Goal: Task Accomplishment & Management: Use online tool/utility

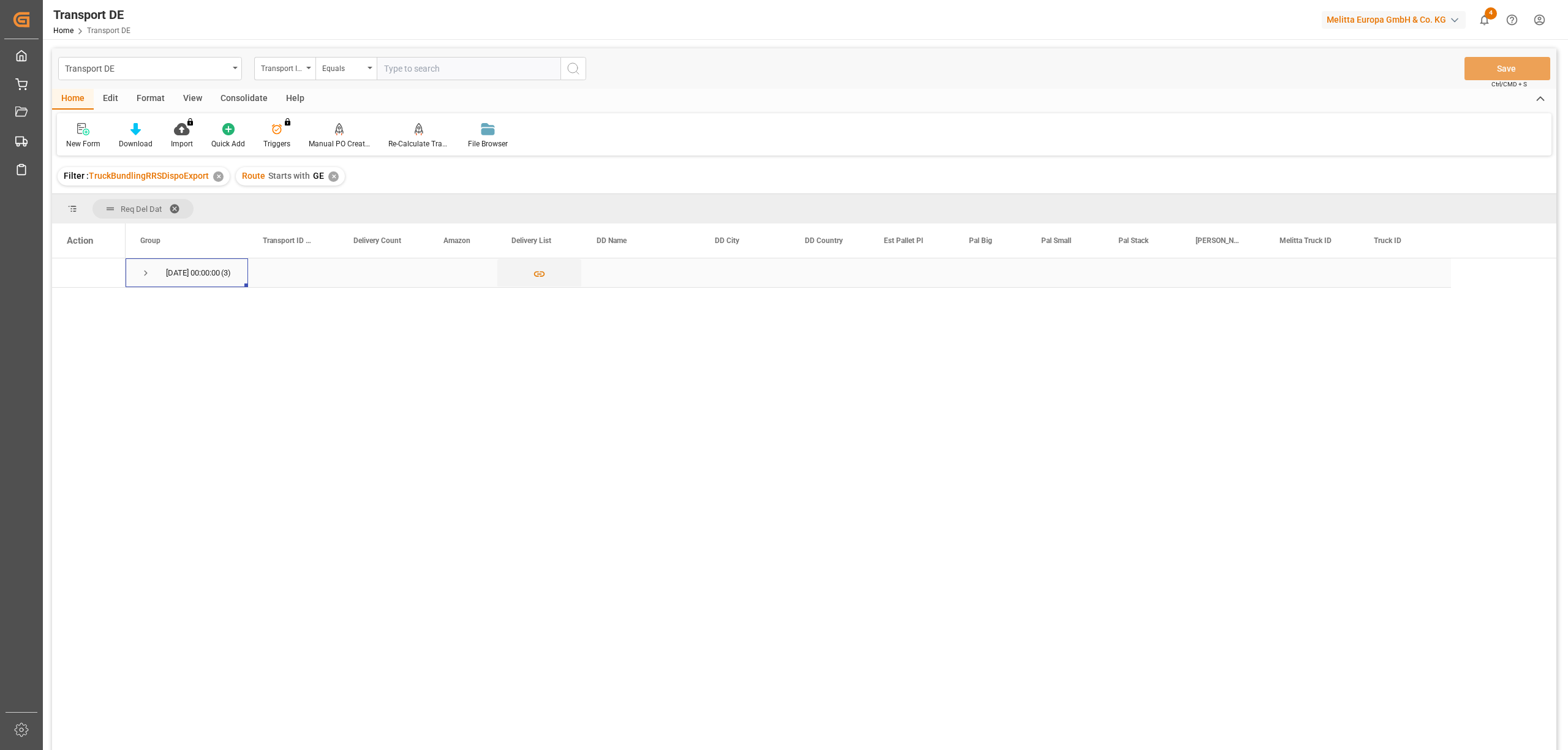
click at [147, 272] on span "Press SPACE to select this row." at bounding box center [146, 273] width 11 height 11
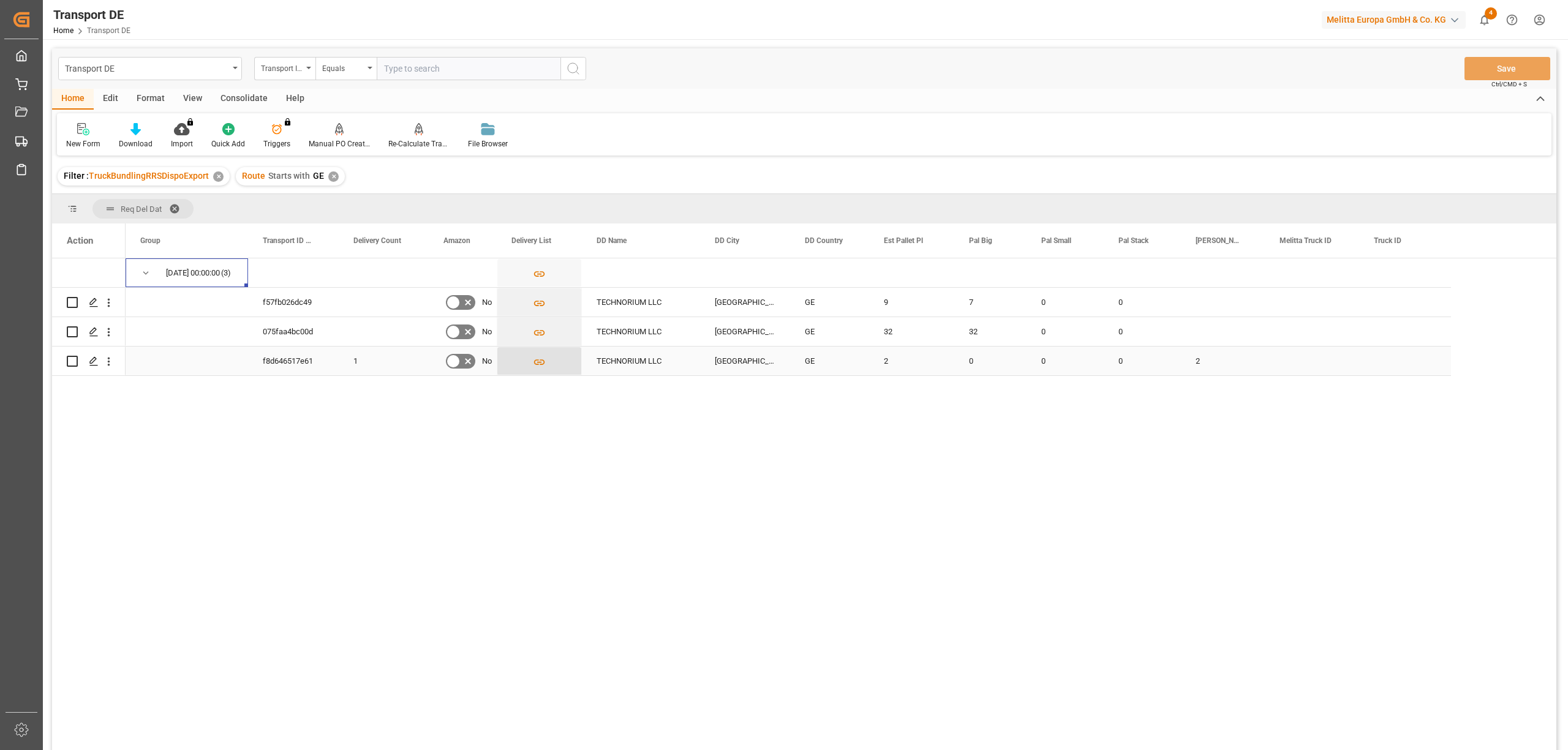
click at [539, 358] on icon "Press SPACE to select this row." at bounding box center [539, 362] width 13 height 13
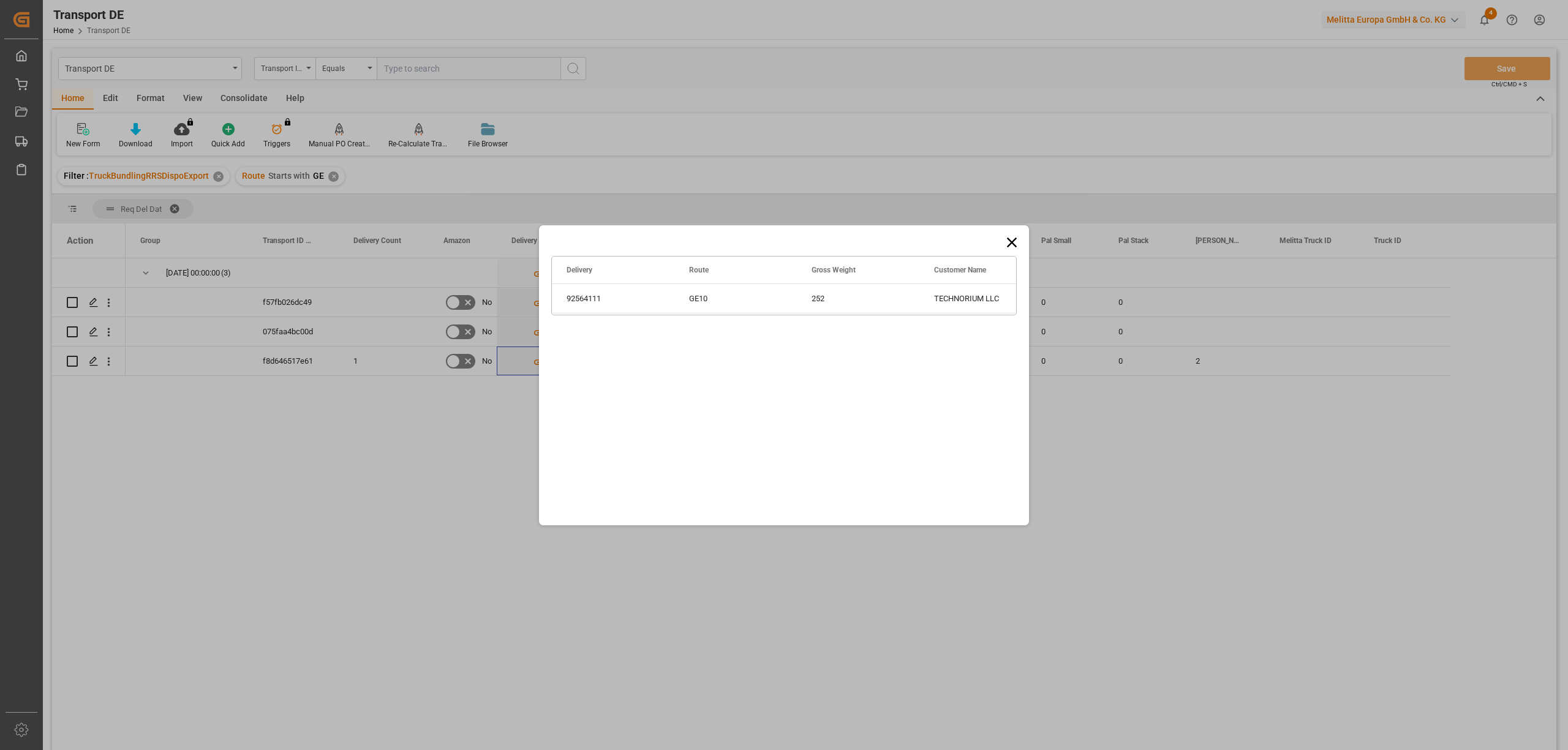
click at [1015, 242] on icon at bounding box center [1012, 242] width 17 height 17
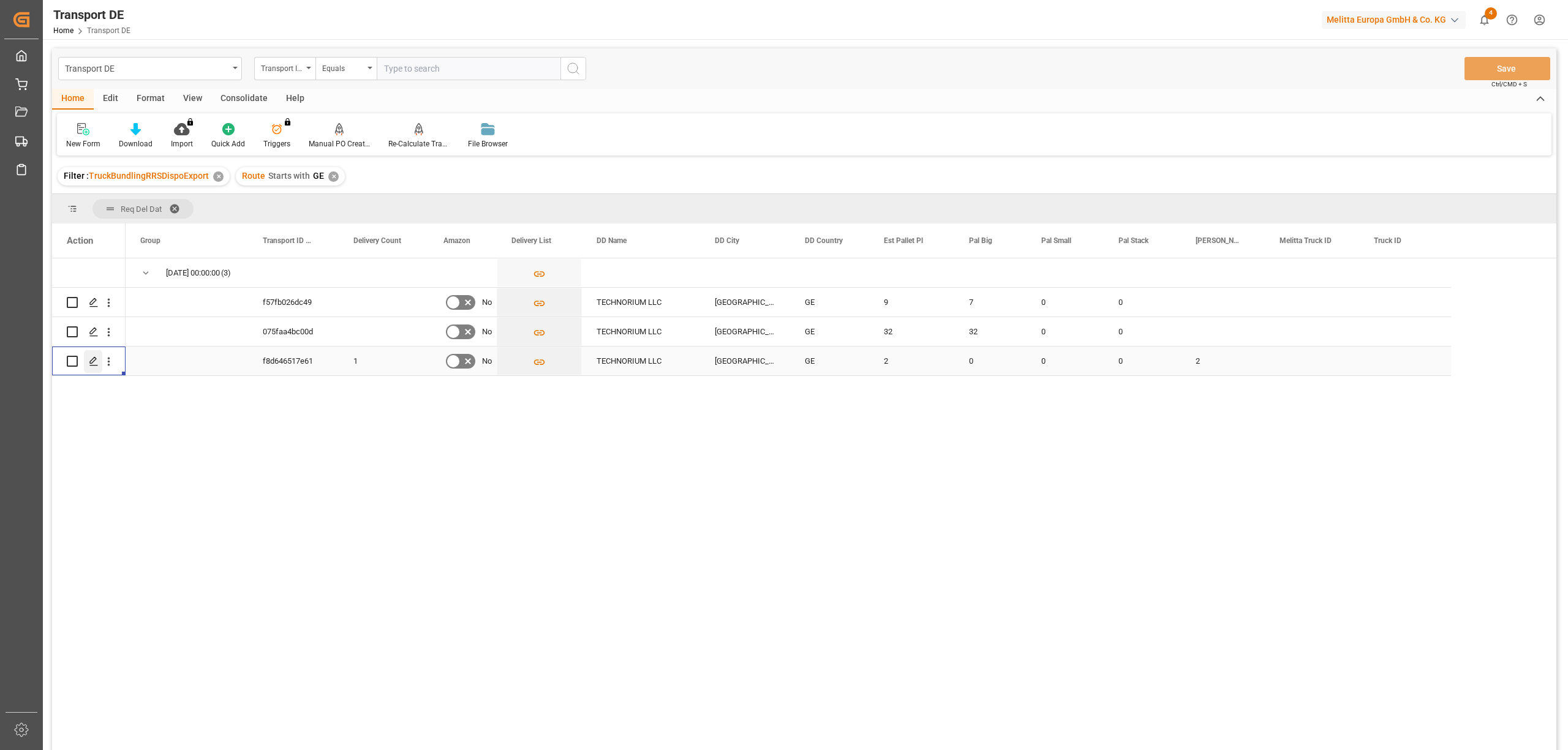
click at [93, 366] on line "Press SPACE to select this row." at bounding box center [93, 366] width 7 height 0
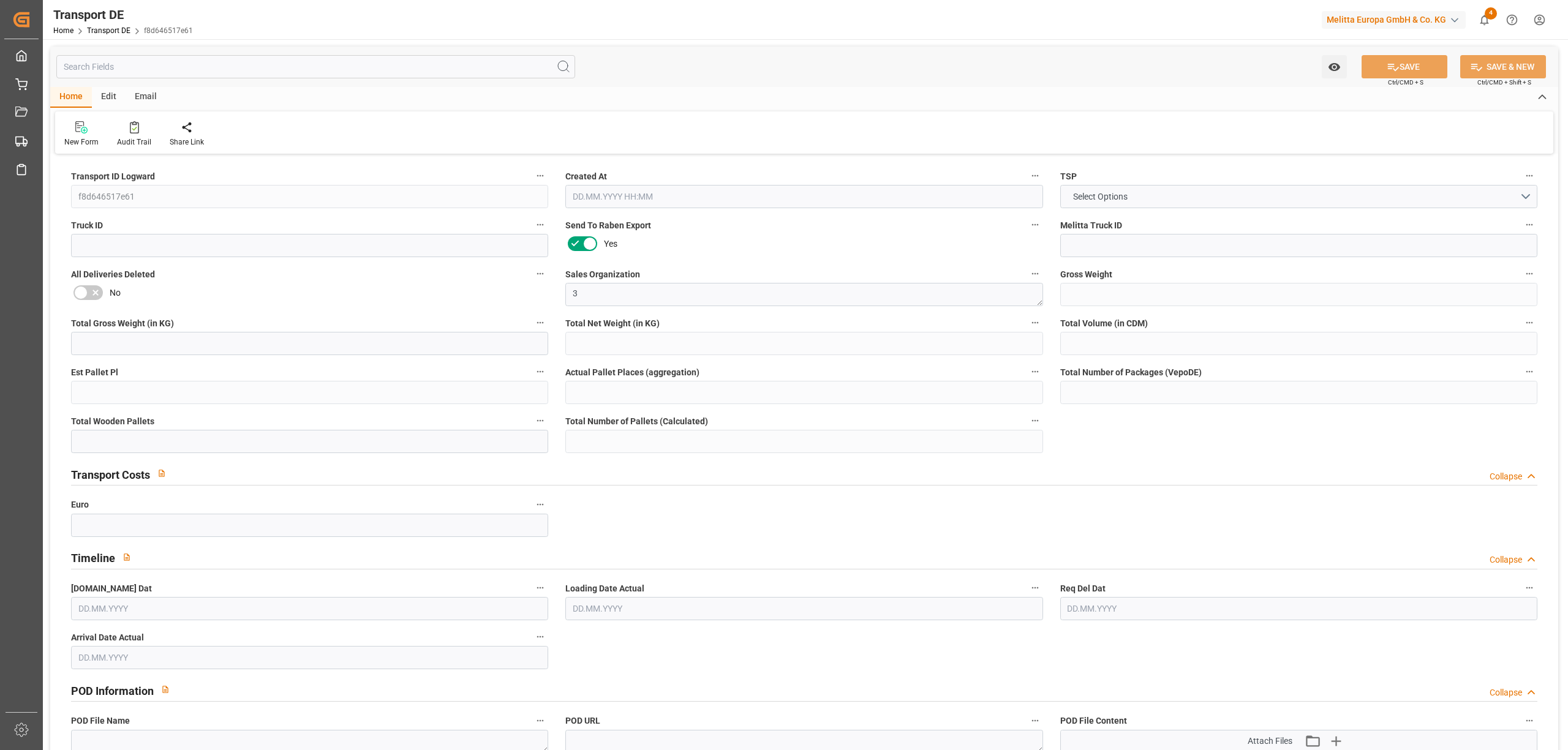
type input "252"
type input "203.516"
type input "178.488"
type input "1884.348"
type input "2"
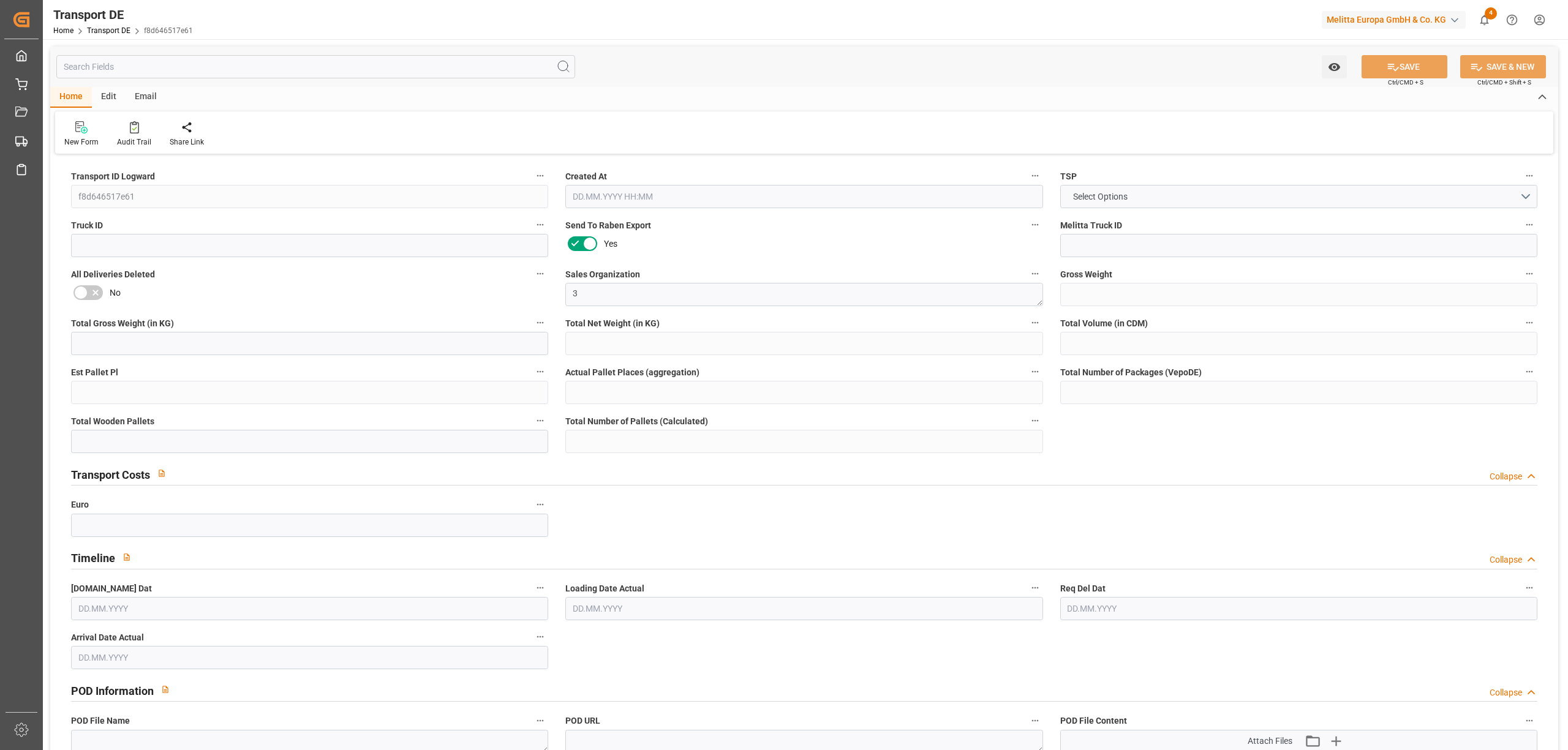
type input "0"
type input "2"
type input "0"
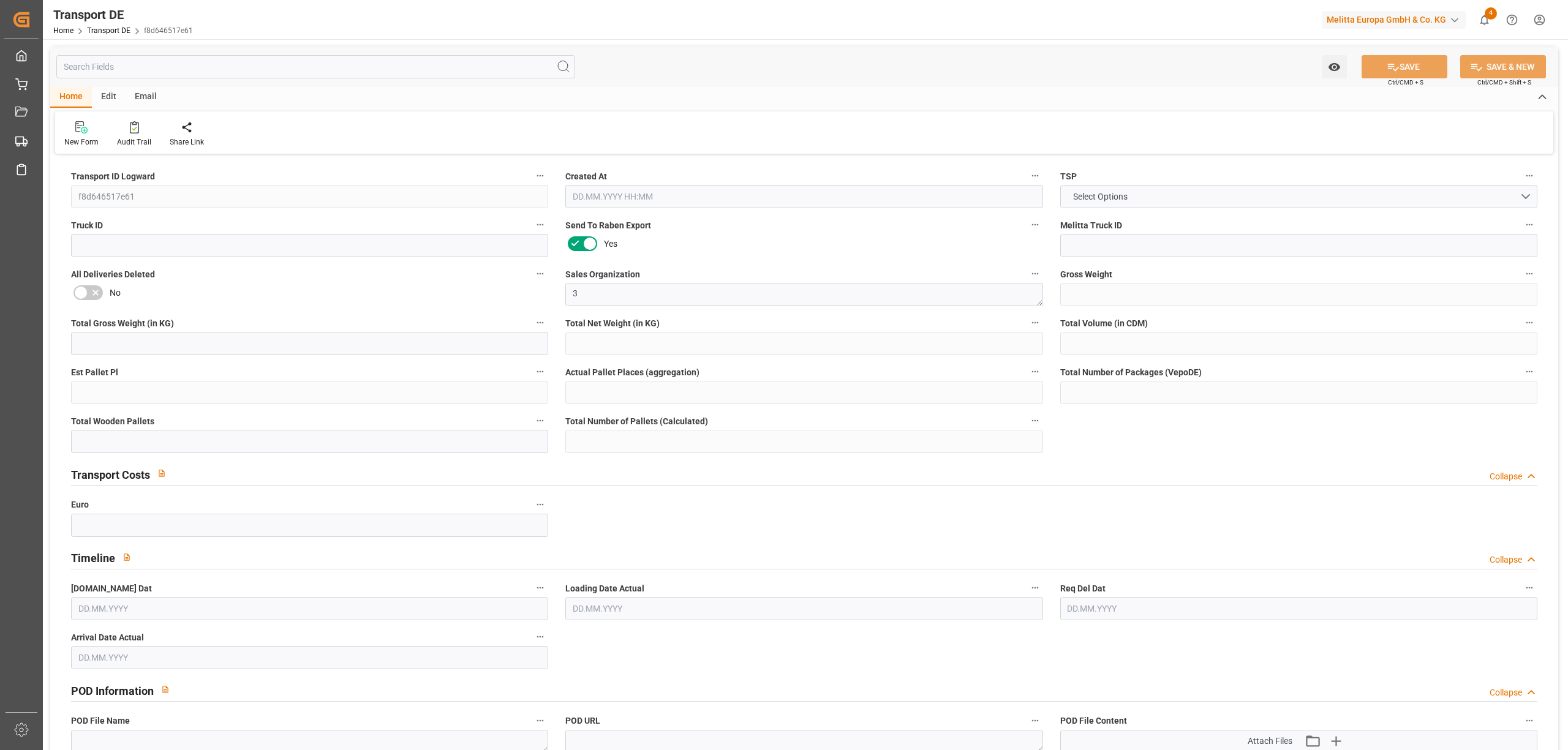
type input "1"
type input "0"
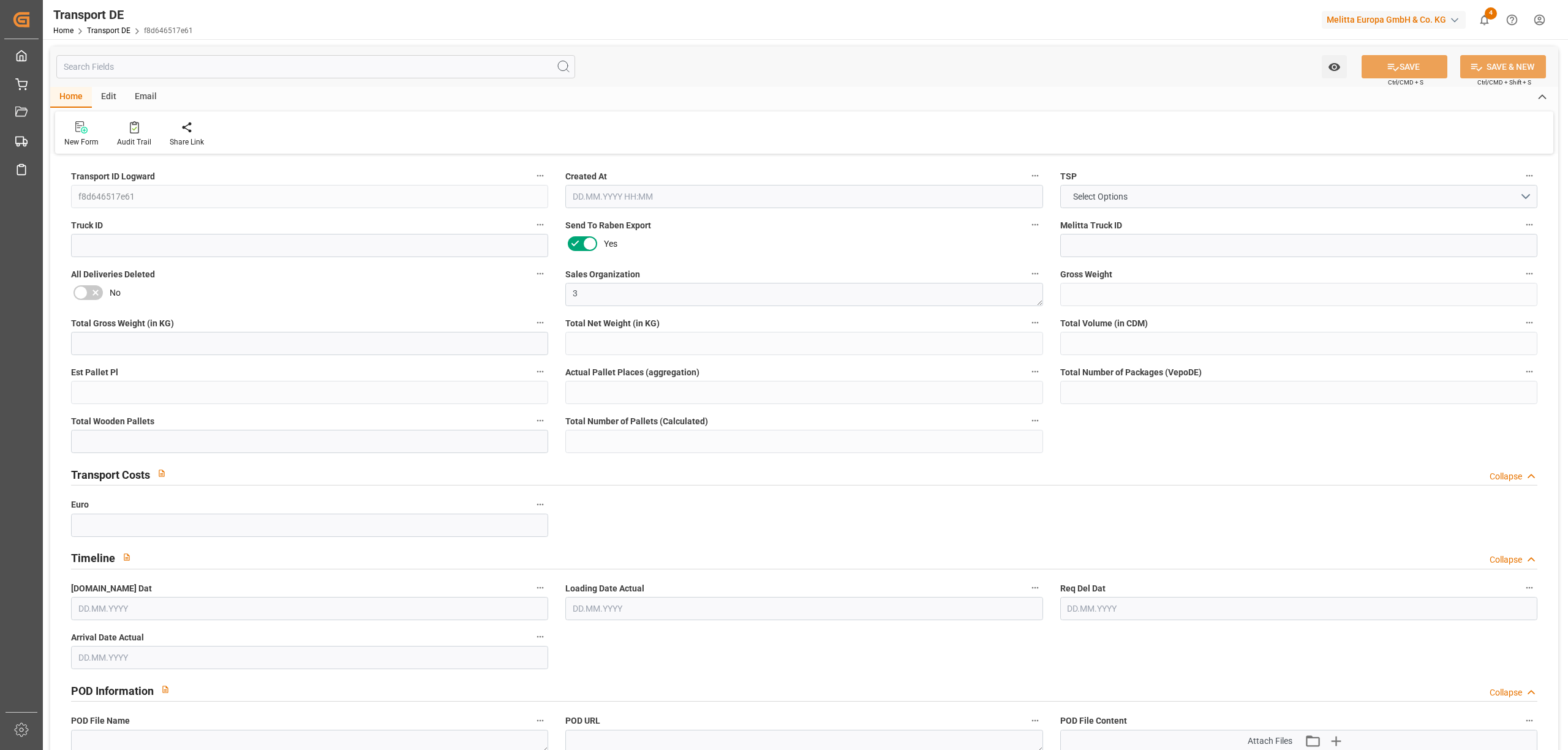
type input "0"
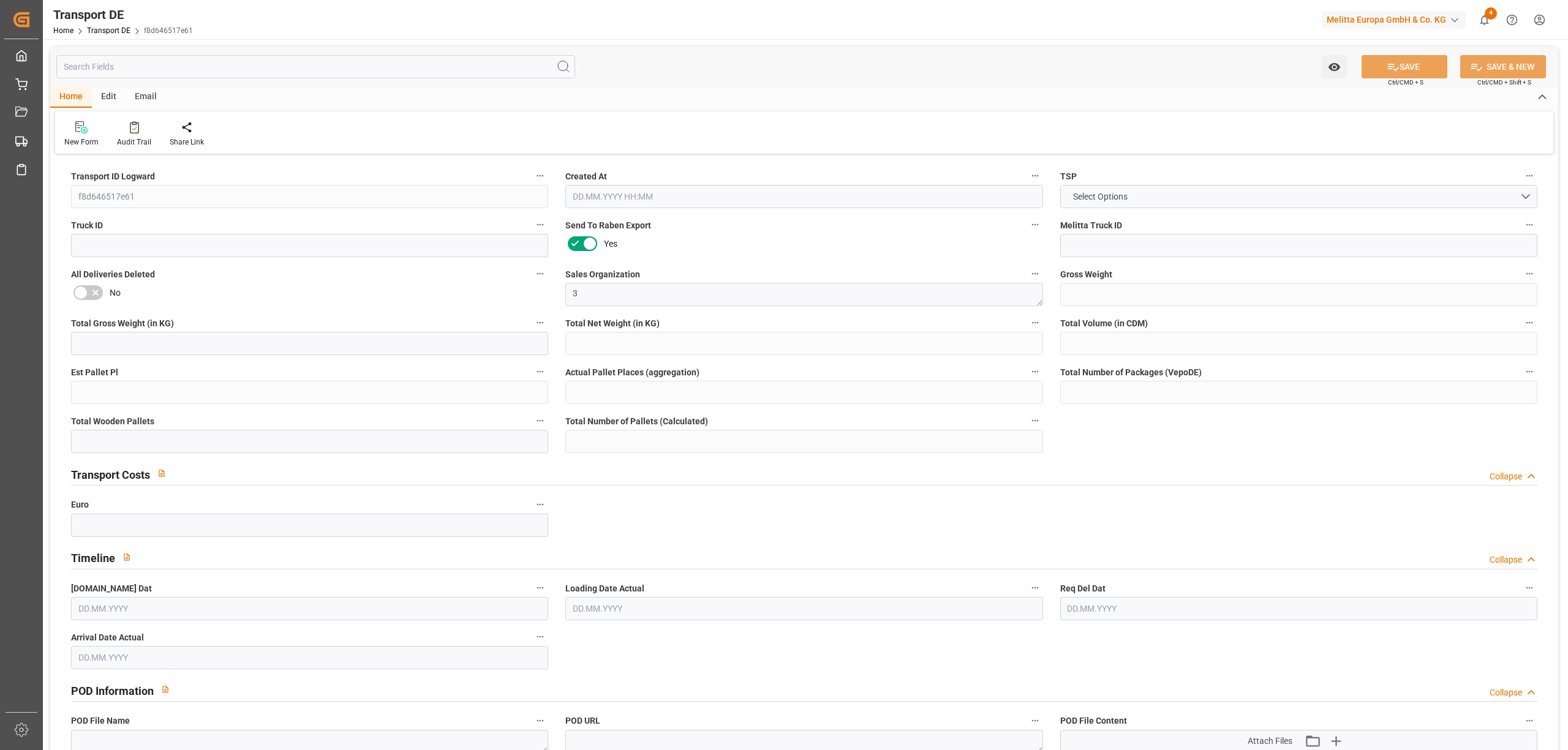
type input "0"
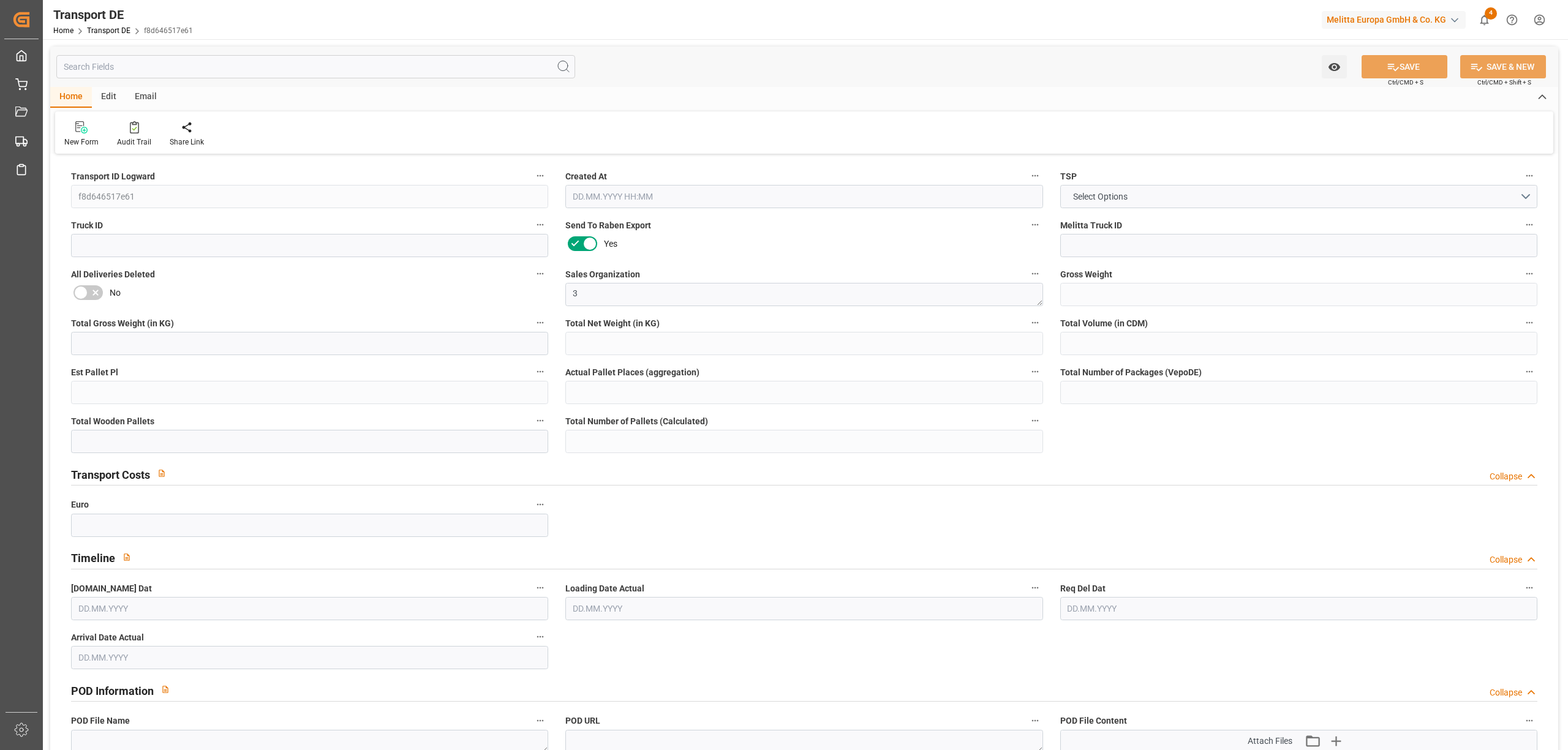
type input "0"
type input "1"
type input "2"
type input "0"
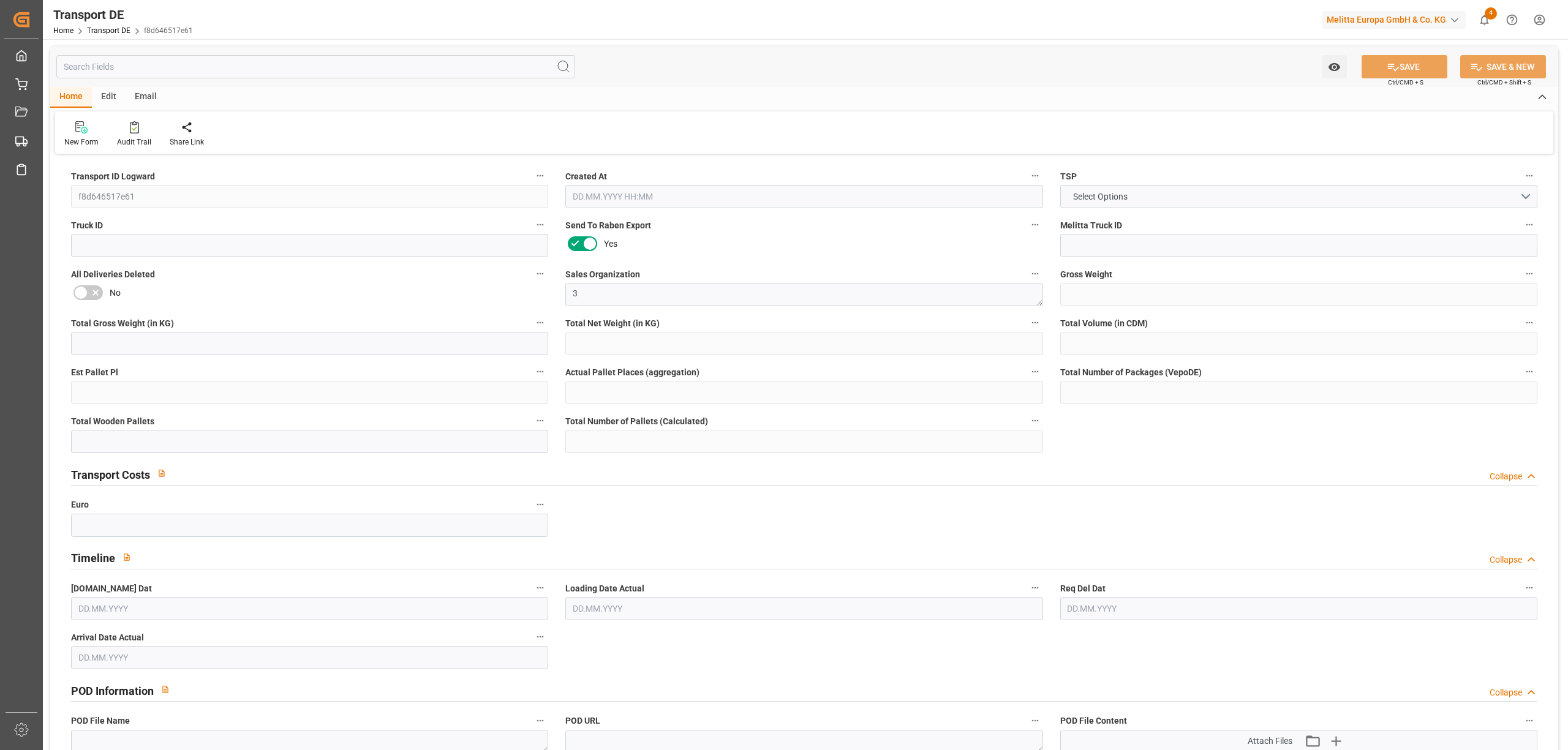
type input "0"
type input "39.586"
type input "0"
type input "02.10.2025 15:06"
type input "[DATE]"
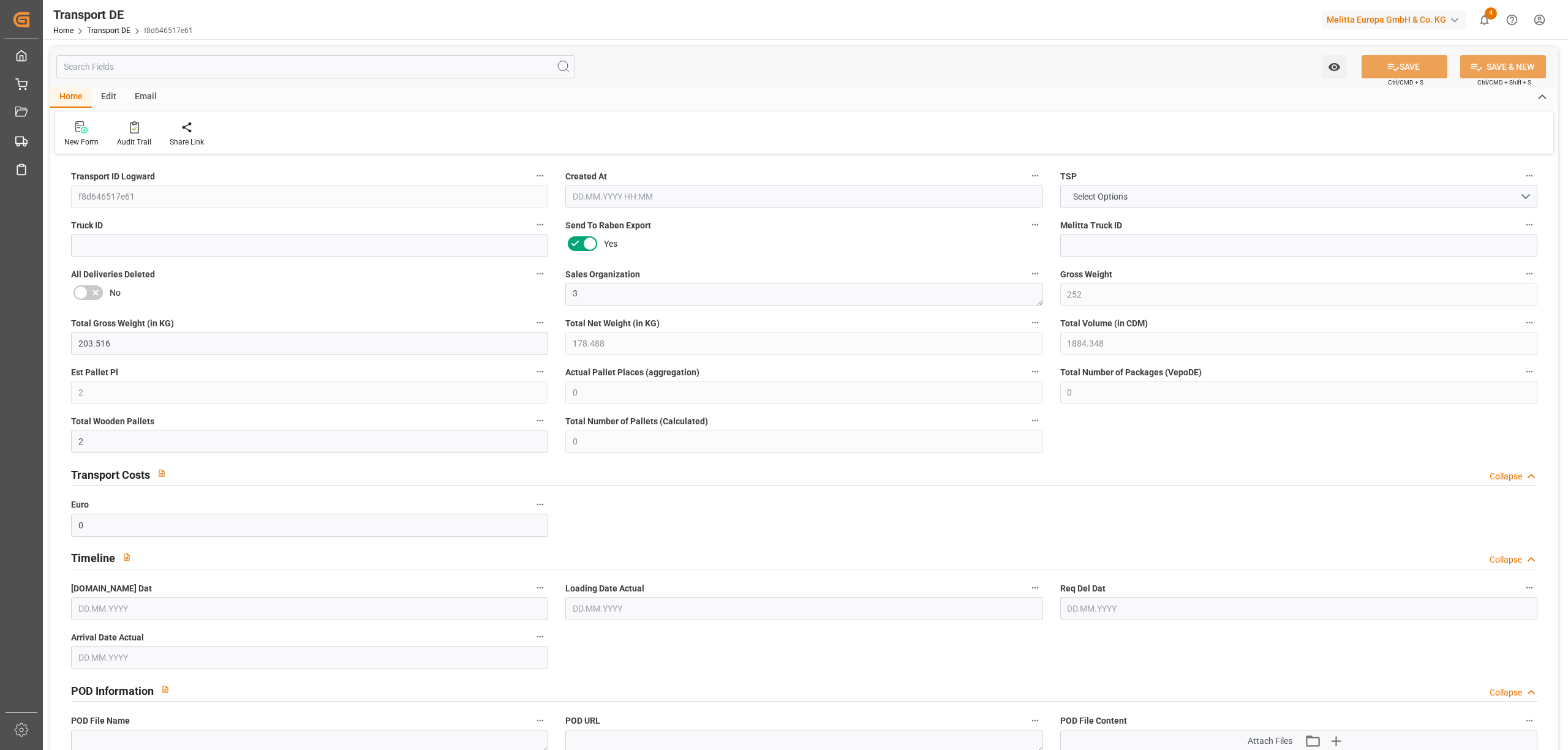
type input "[DATE]"
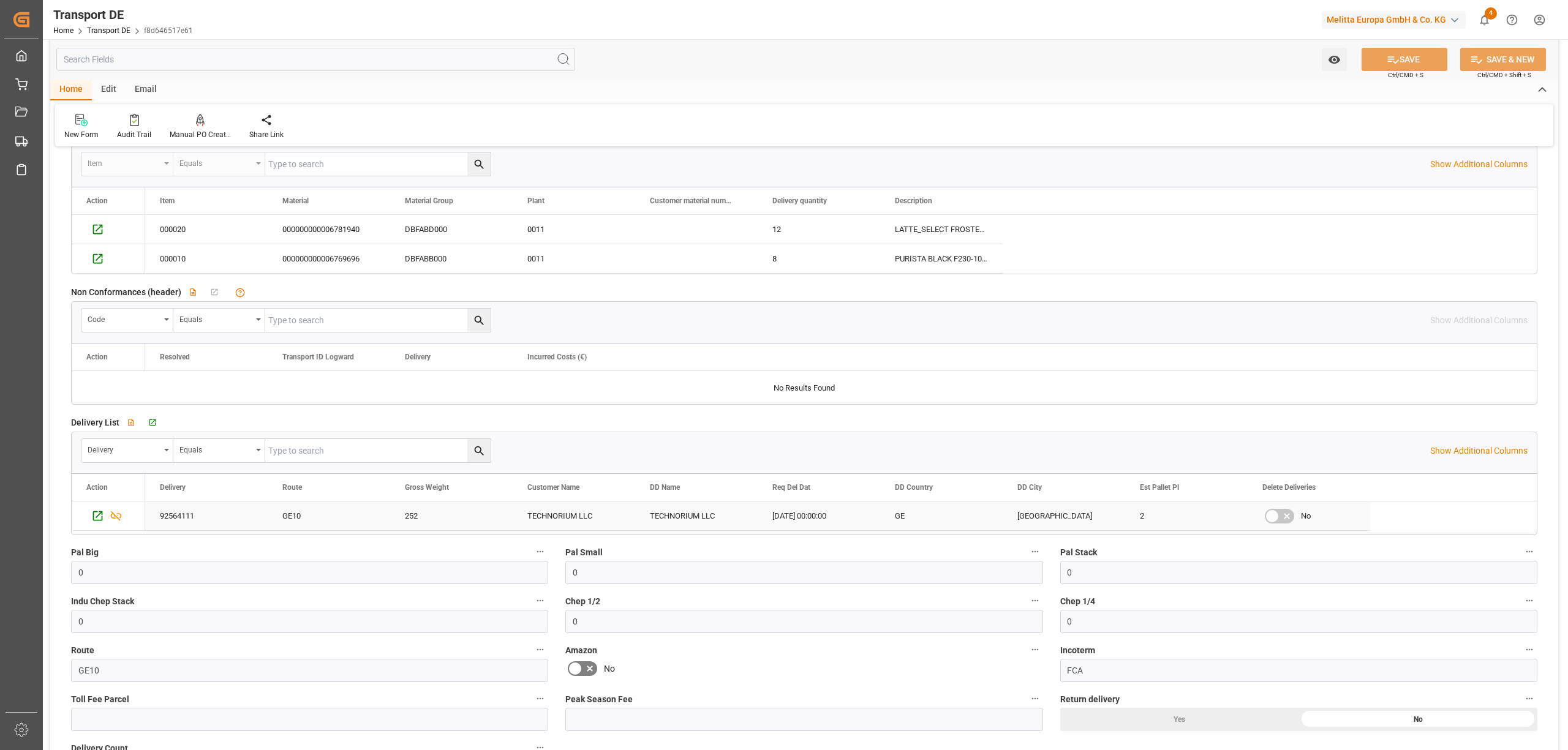
scroll to position [898, 0]
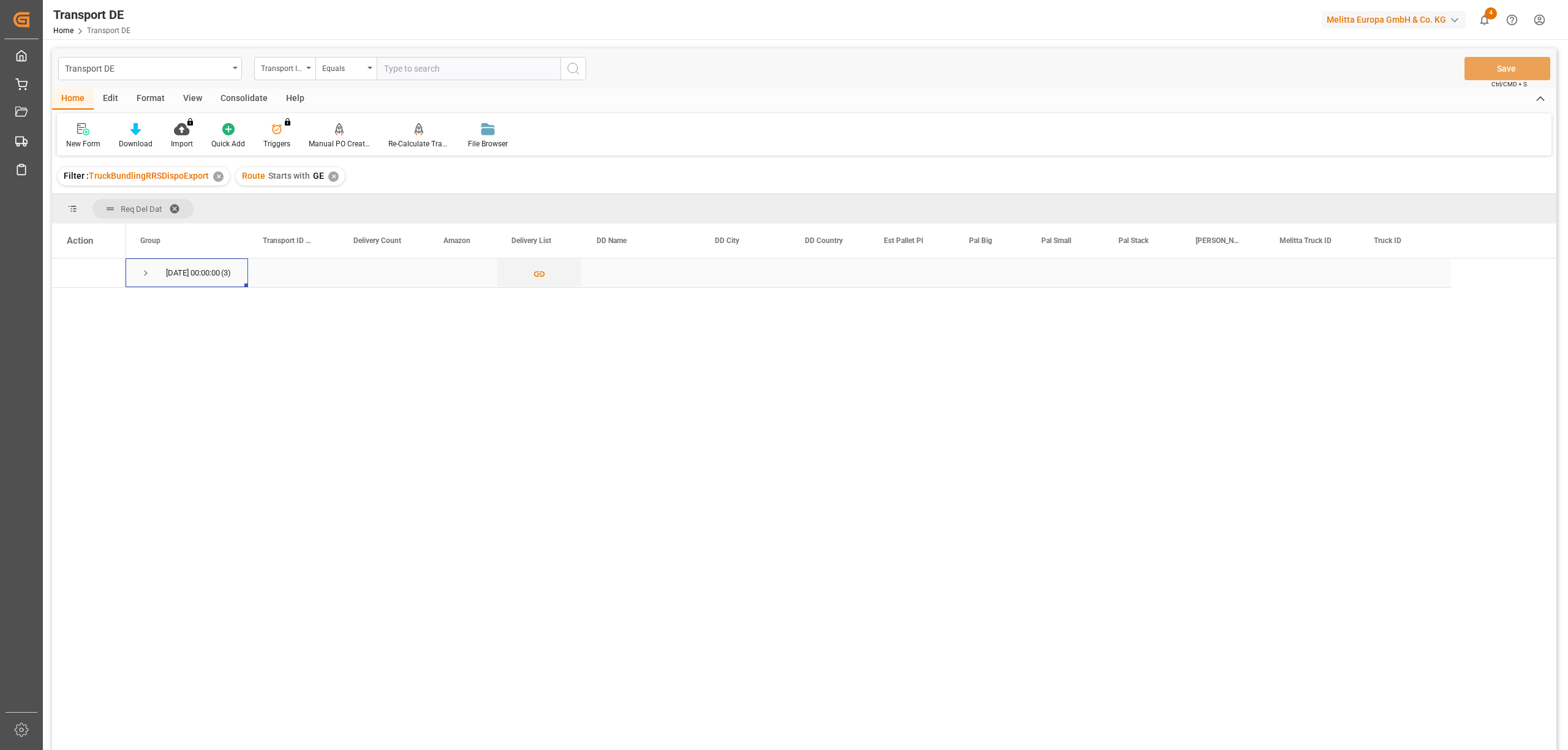
click at [141, 277] on span "Press SPACE to select this row." at bounding box center [146, 273] width 11 height 11
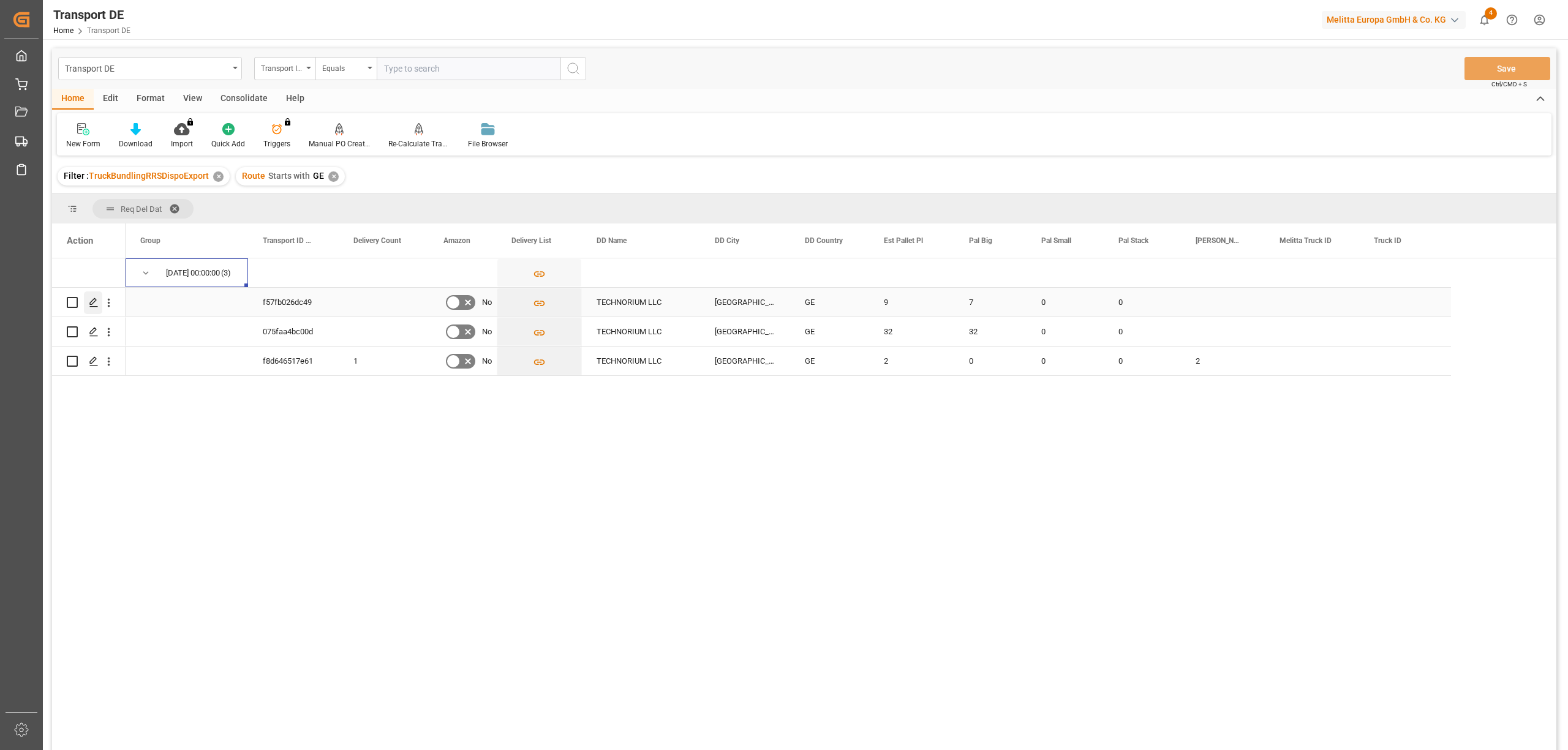
click at [93, 304] on polygon "Press SPACE to select this row." at bounding box center [93, 302] width 6 height 6
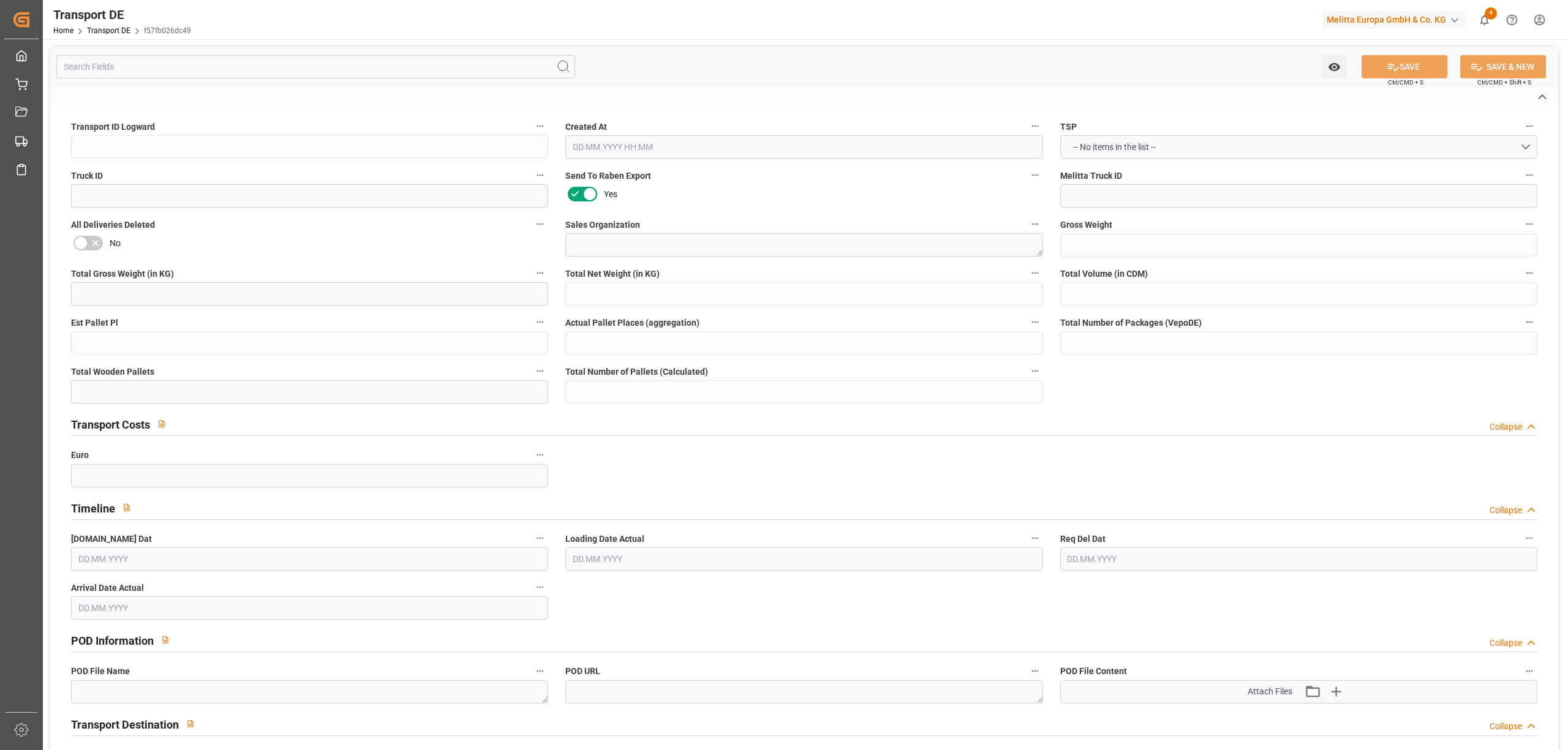
type input "f57fb026dc49"
type textarea "3"
type textarea "0000026236"
type textarea "TECHNORIUM LLC"
type input "63 CHUBINASHVILI STR."
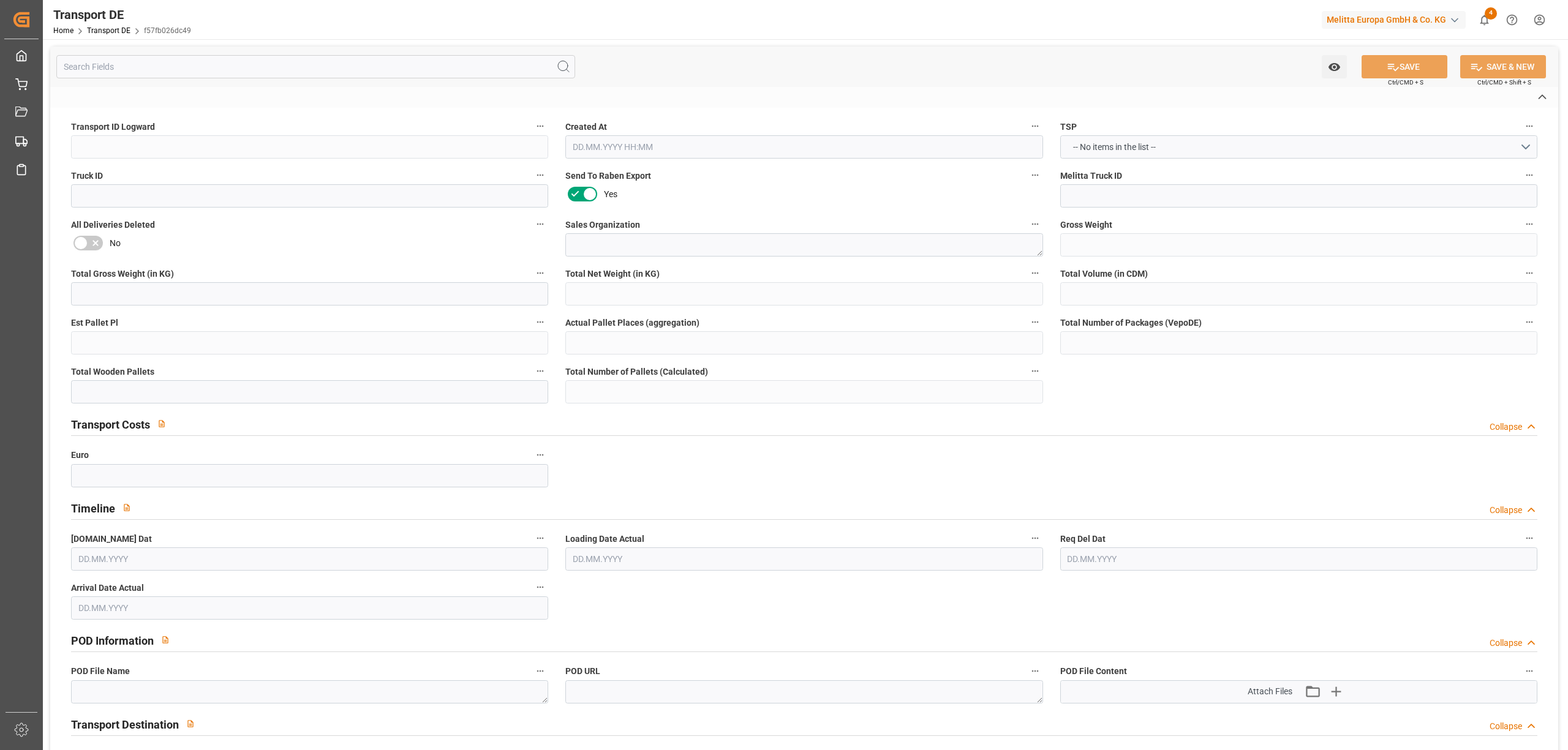
type input "0144"
type textarea "TBILISI"
type input "GE"
type input "DE-32423"
type textarea "d409dc4eb6dc"
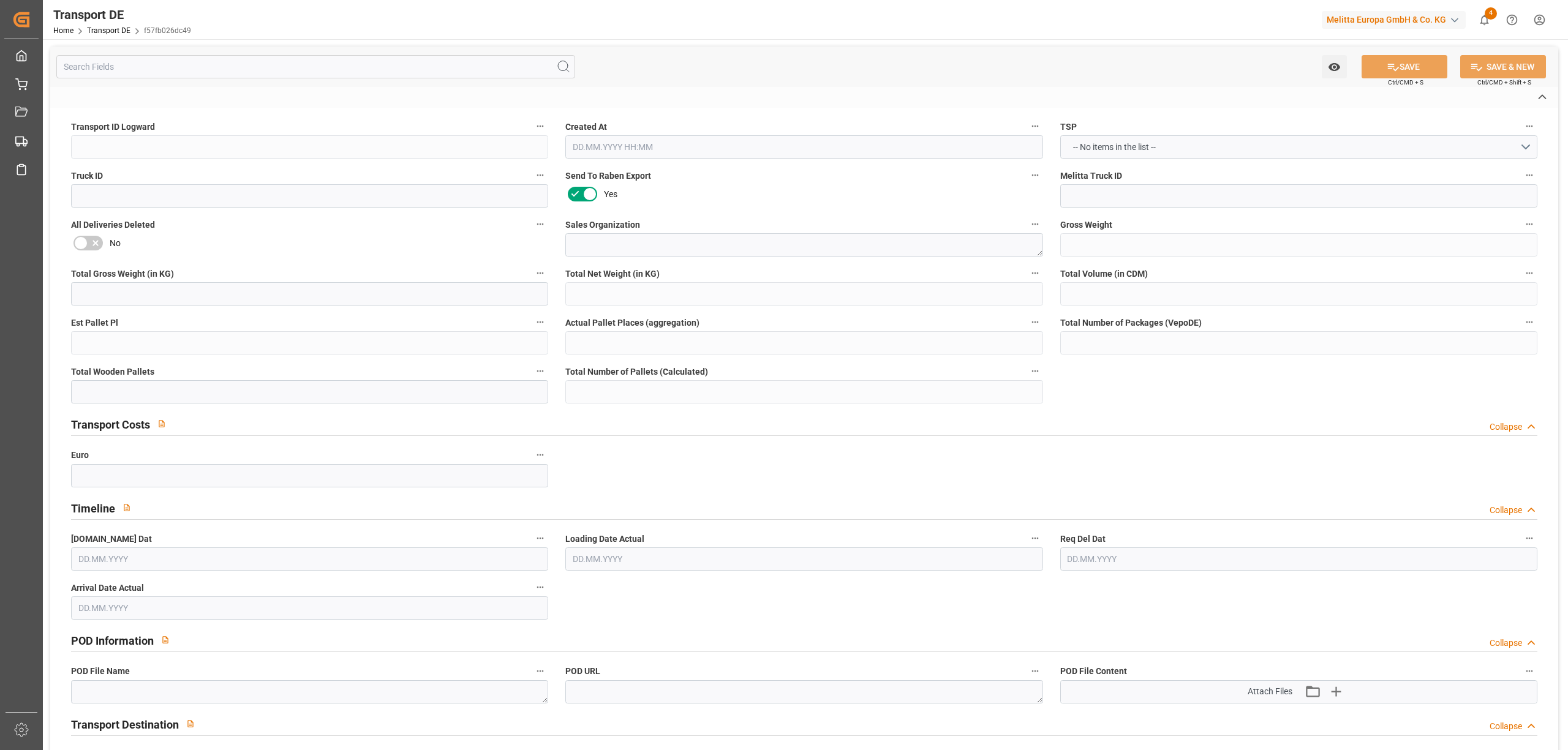
type input "GE10"
type input "FCA"
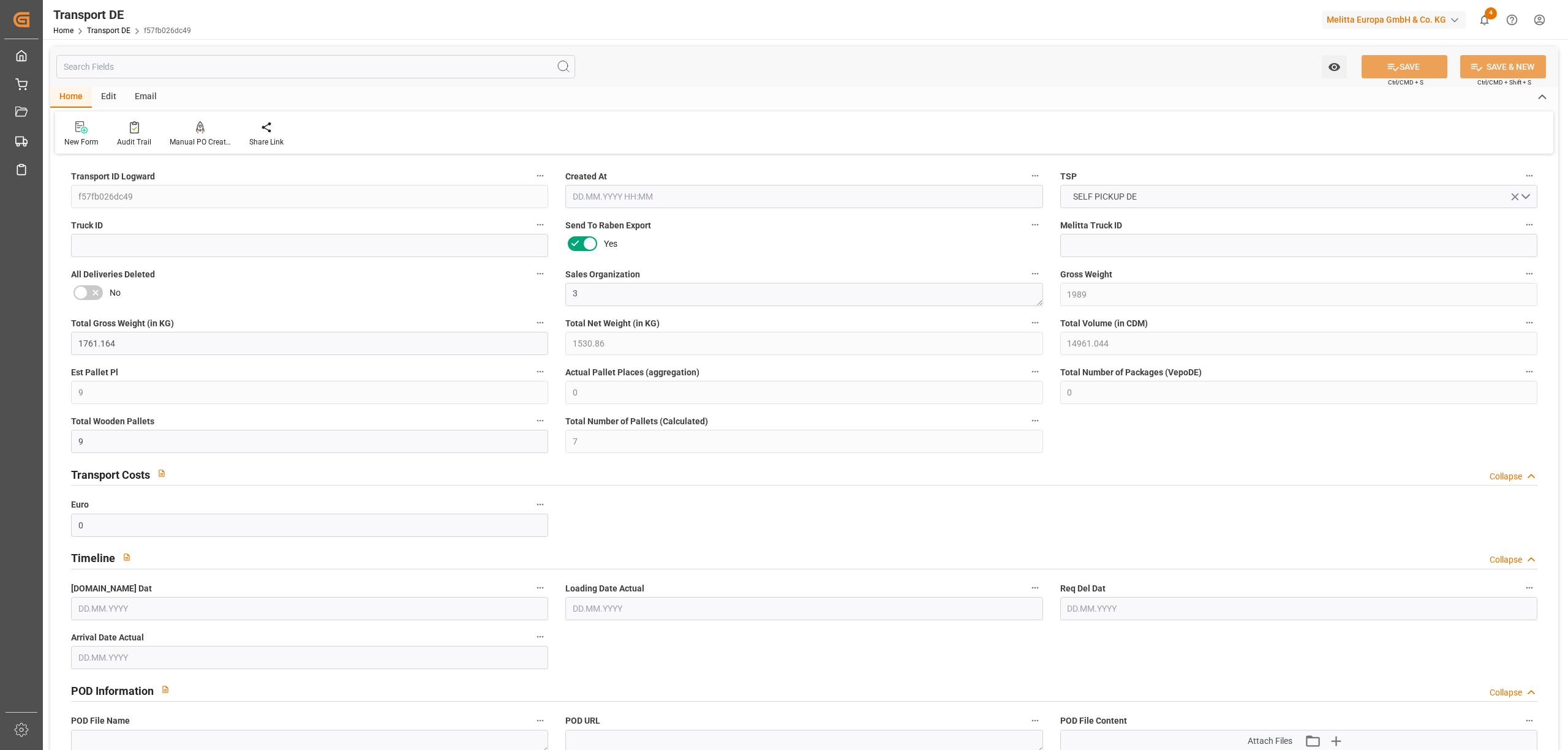
type input "1989"
type input "1761.164"
type input "1530.86"
type input "14961.044"
type input "9"
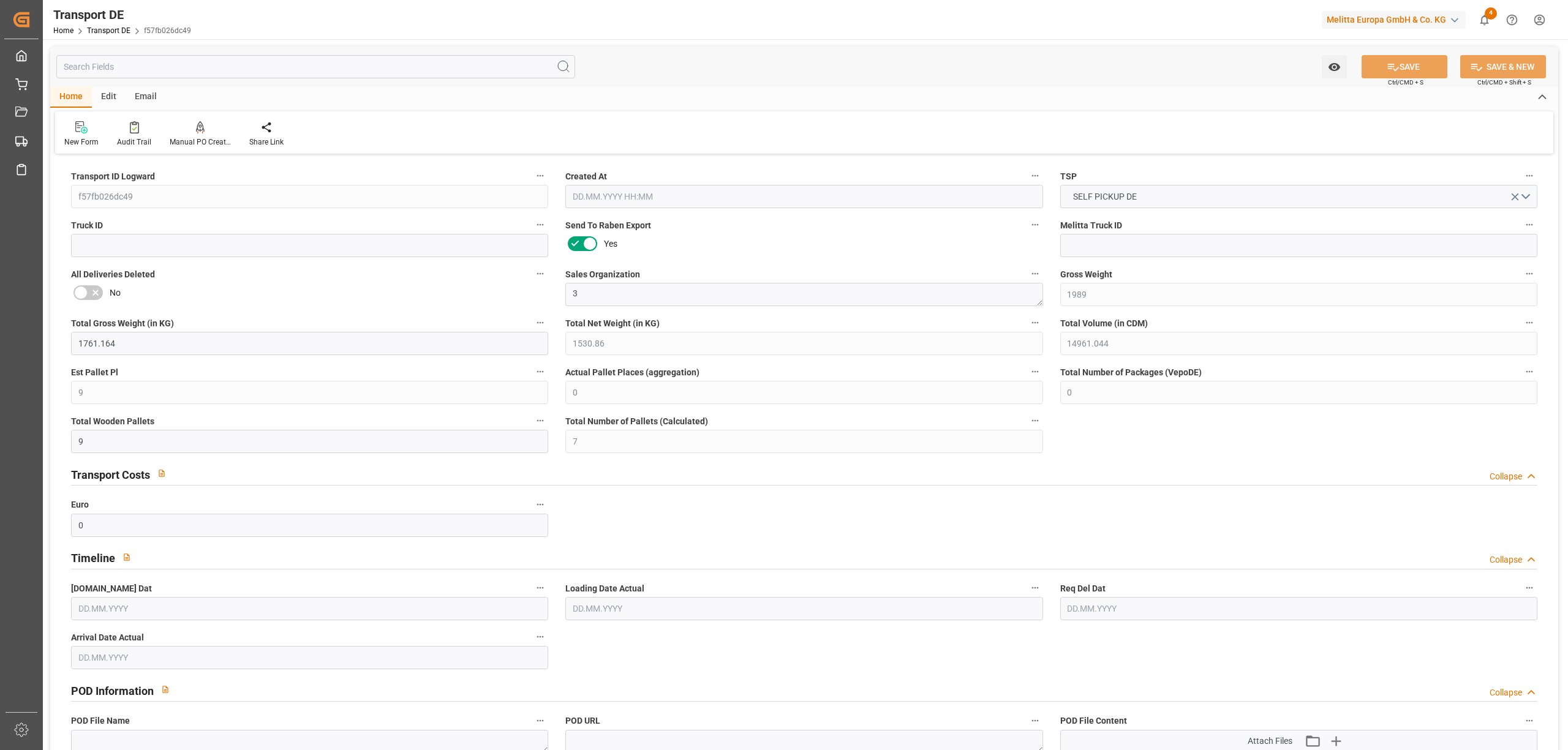
type input "0"
type input "9"
type input "7"
type input "0"
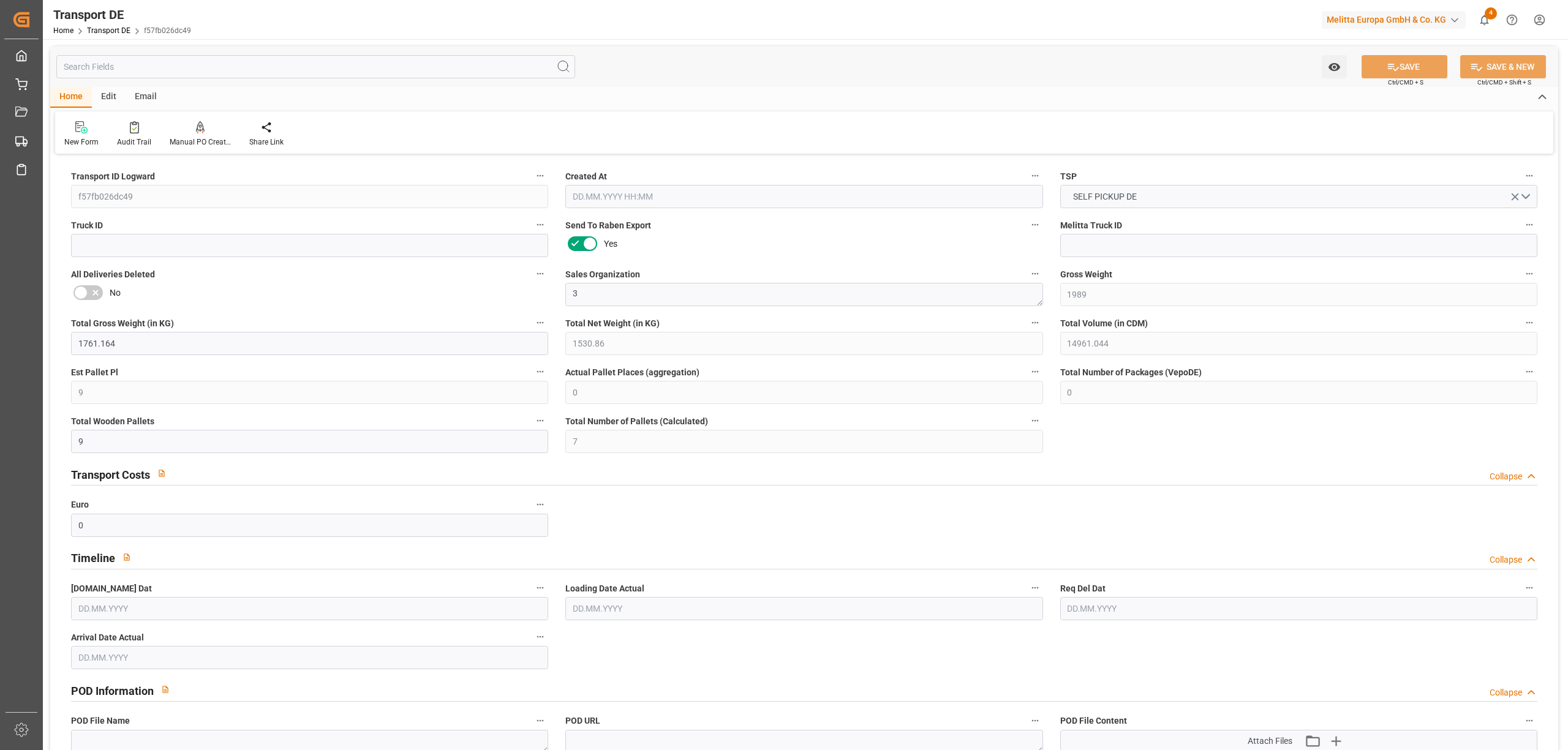
type input "1"
type input "0"
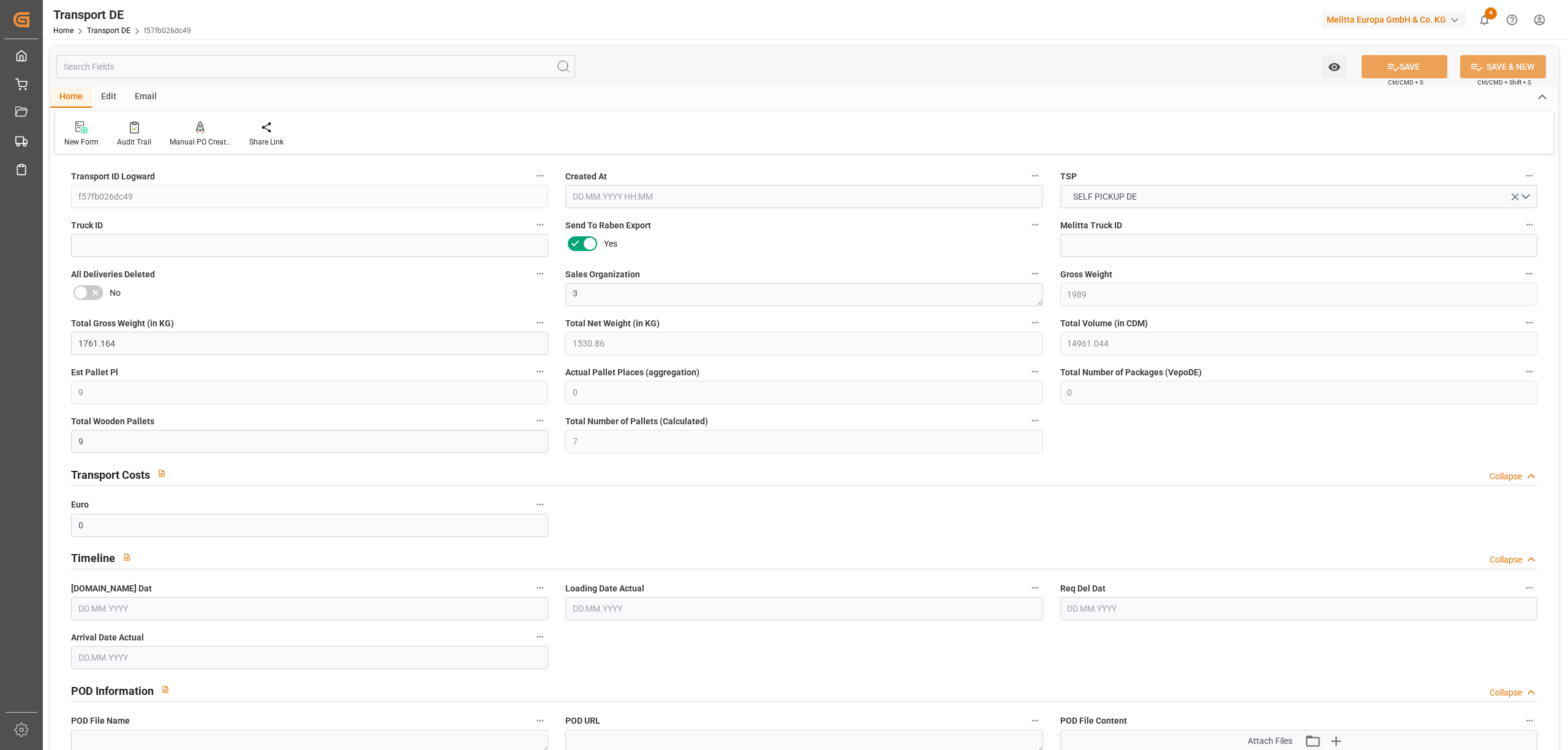
type input "0"
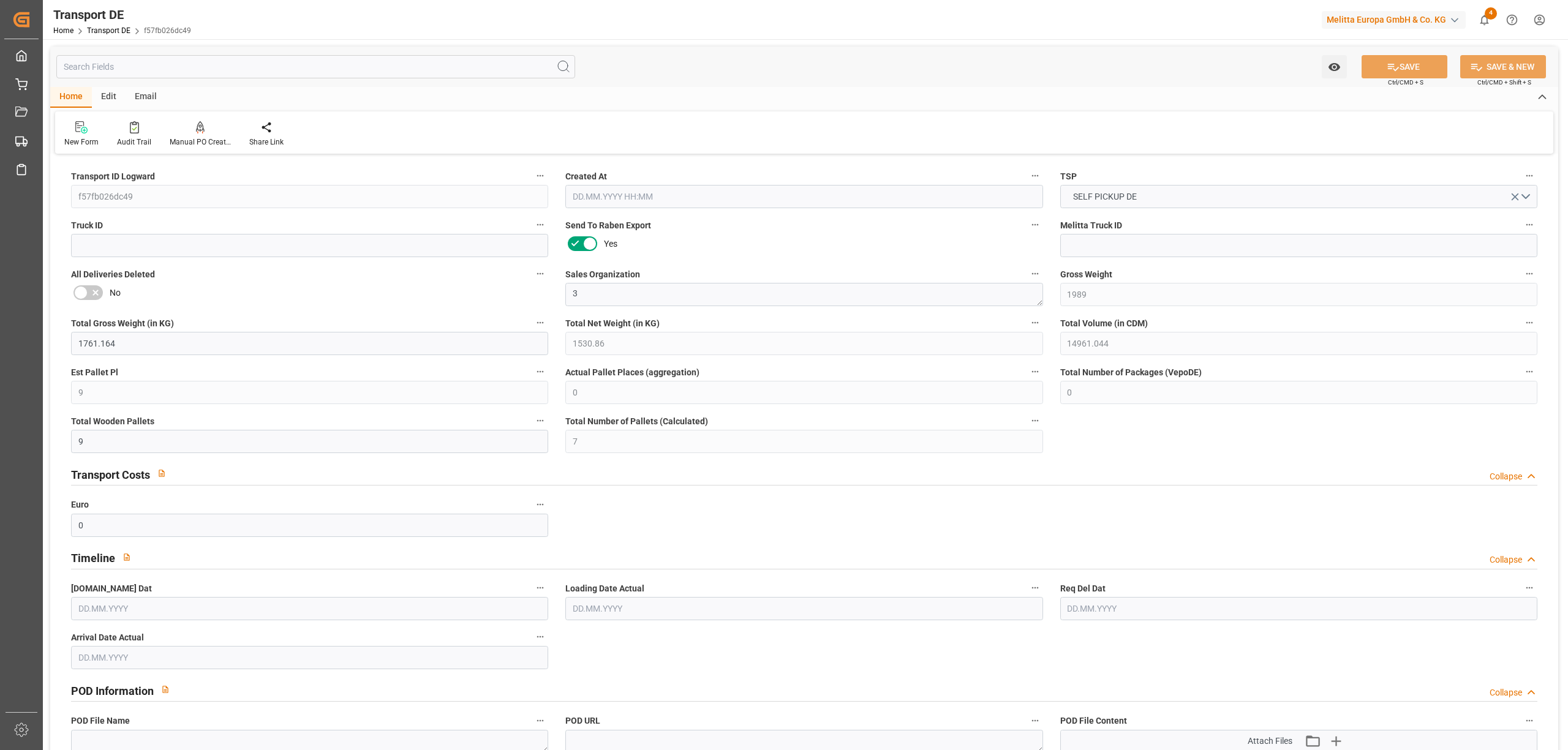
type input "0"
type input "7"
type input "0"
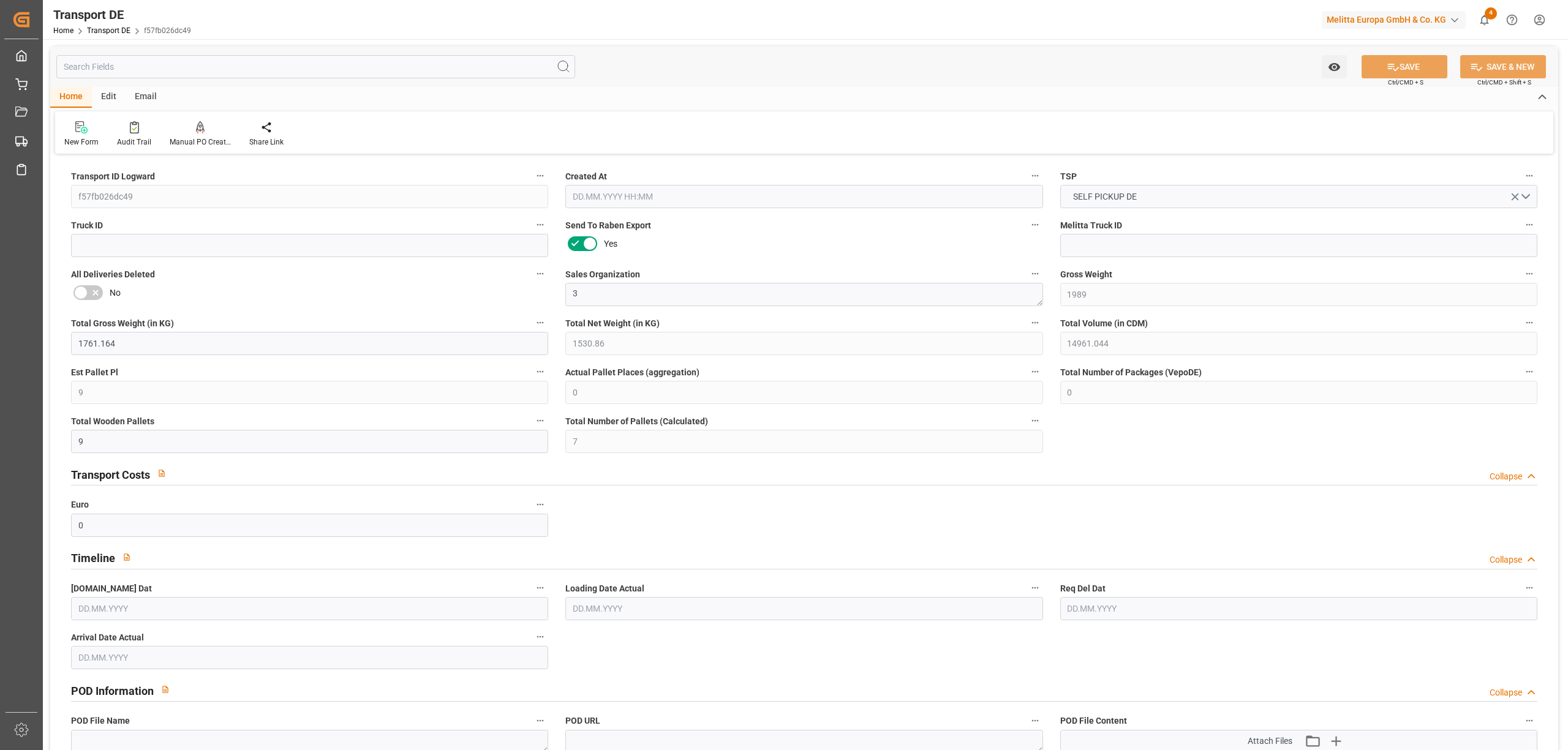
type input "0"
type input "02.10.2025 15:06"
type input "[DATE]"
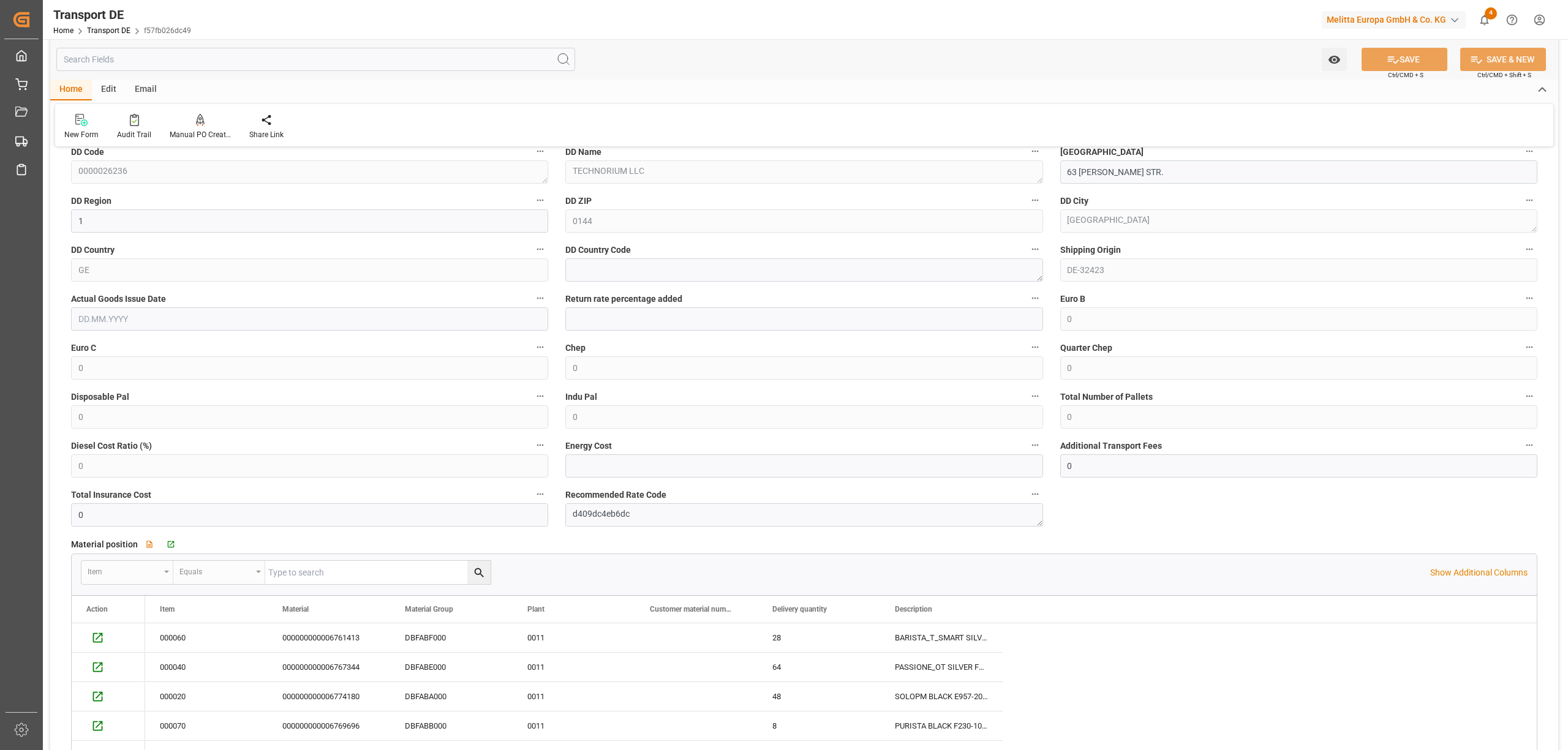
scroll to position [980, 0]
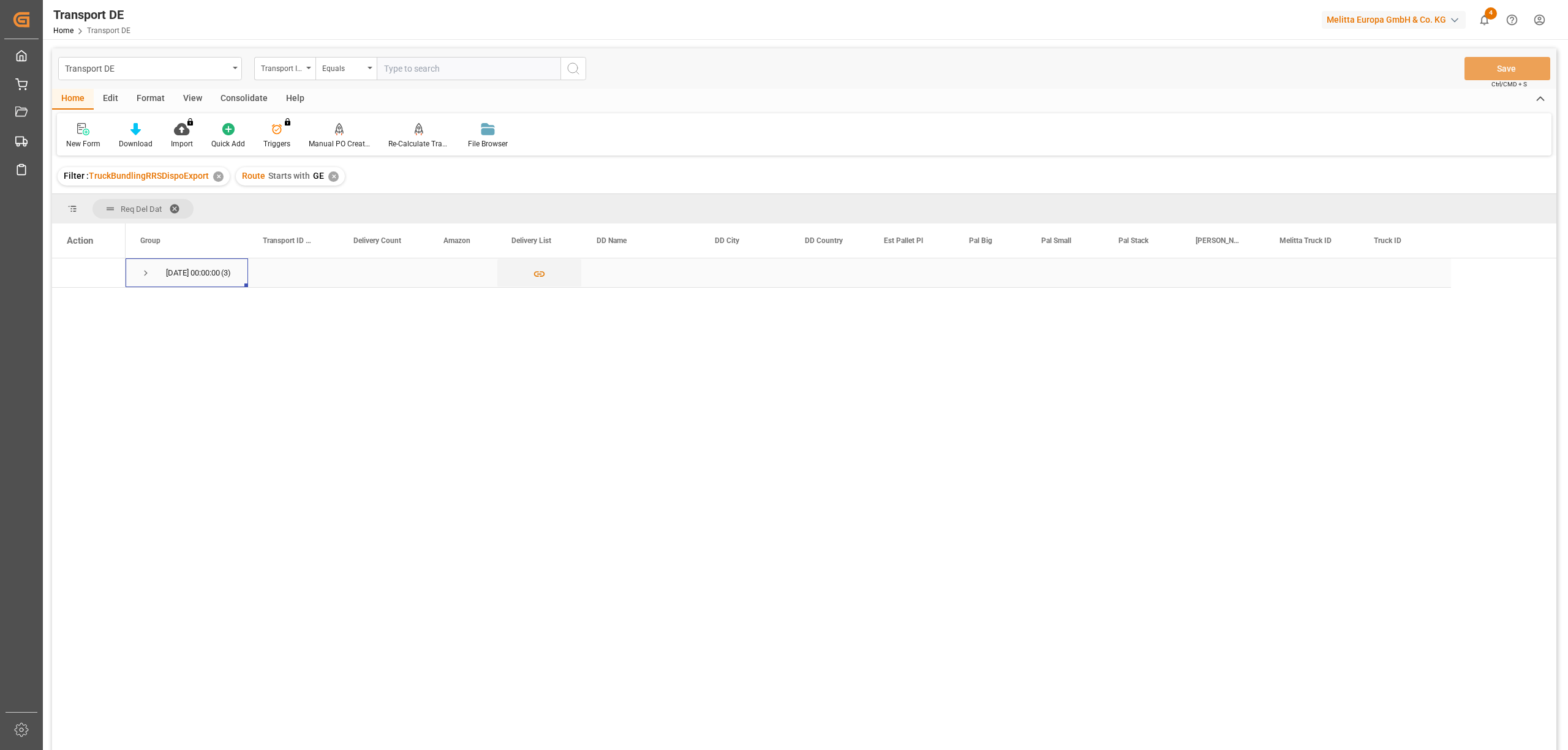
click at [146, 270] on span "Press SPACE to select this row." at bounding box center [146, 273] width 11 height 11
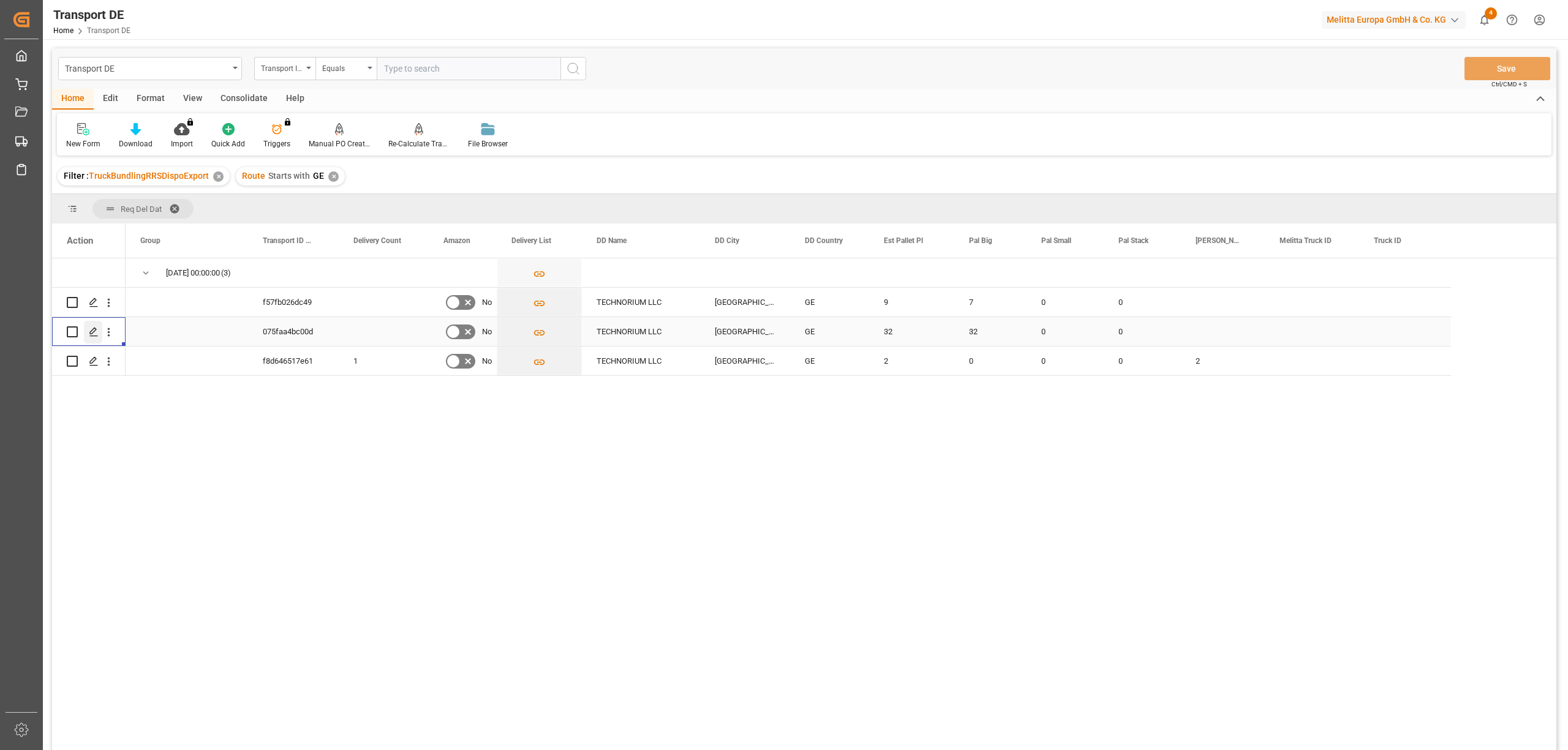
click at [91, 331] on polygon "Press SPACE to select this row." at bounding box center [93, 331] width 6 height 6
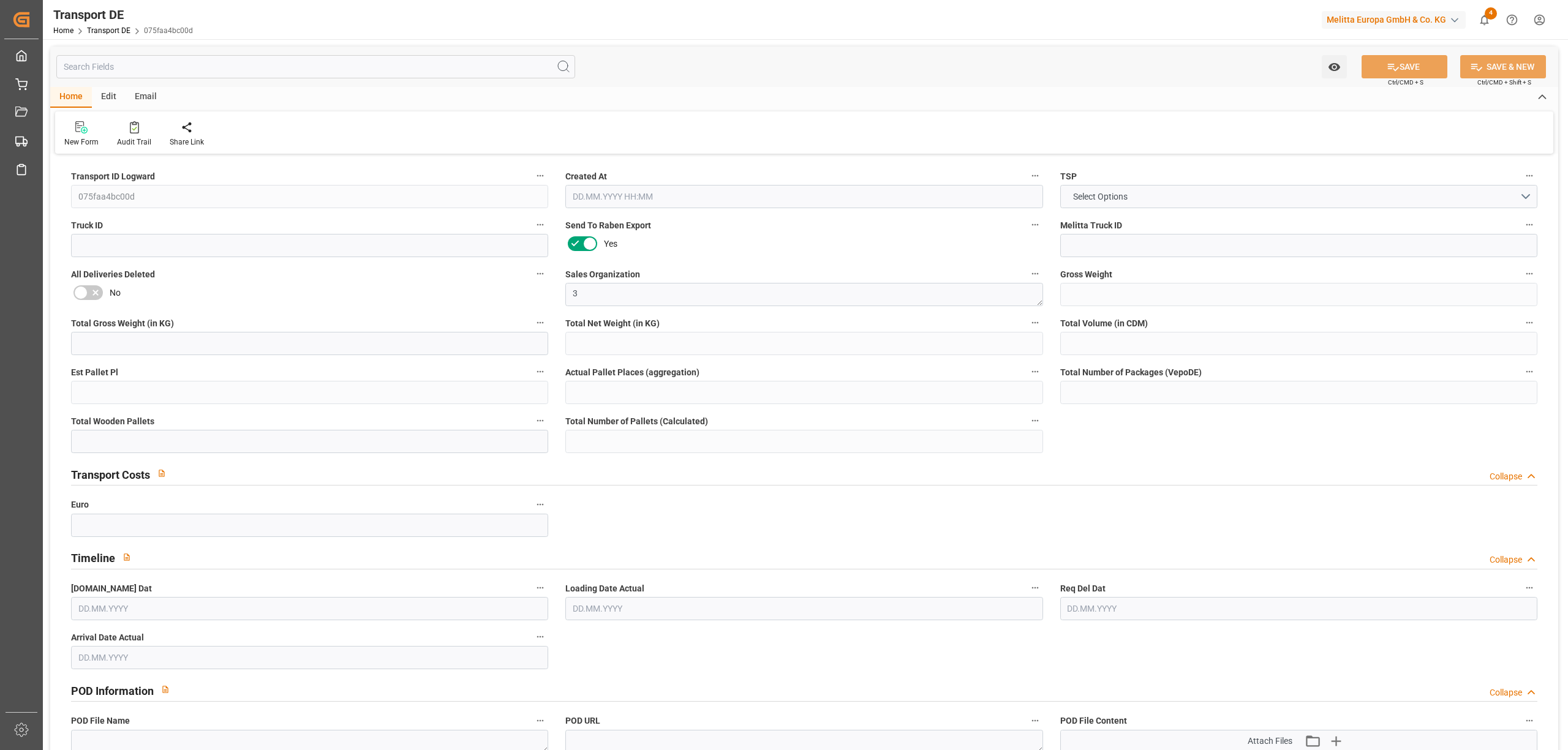
type input "7137"
type input "6324.672"
type input "5483.472"
type input "54811.04"
type input "32"
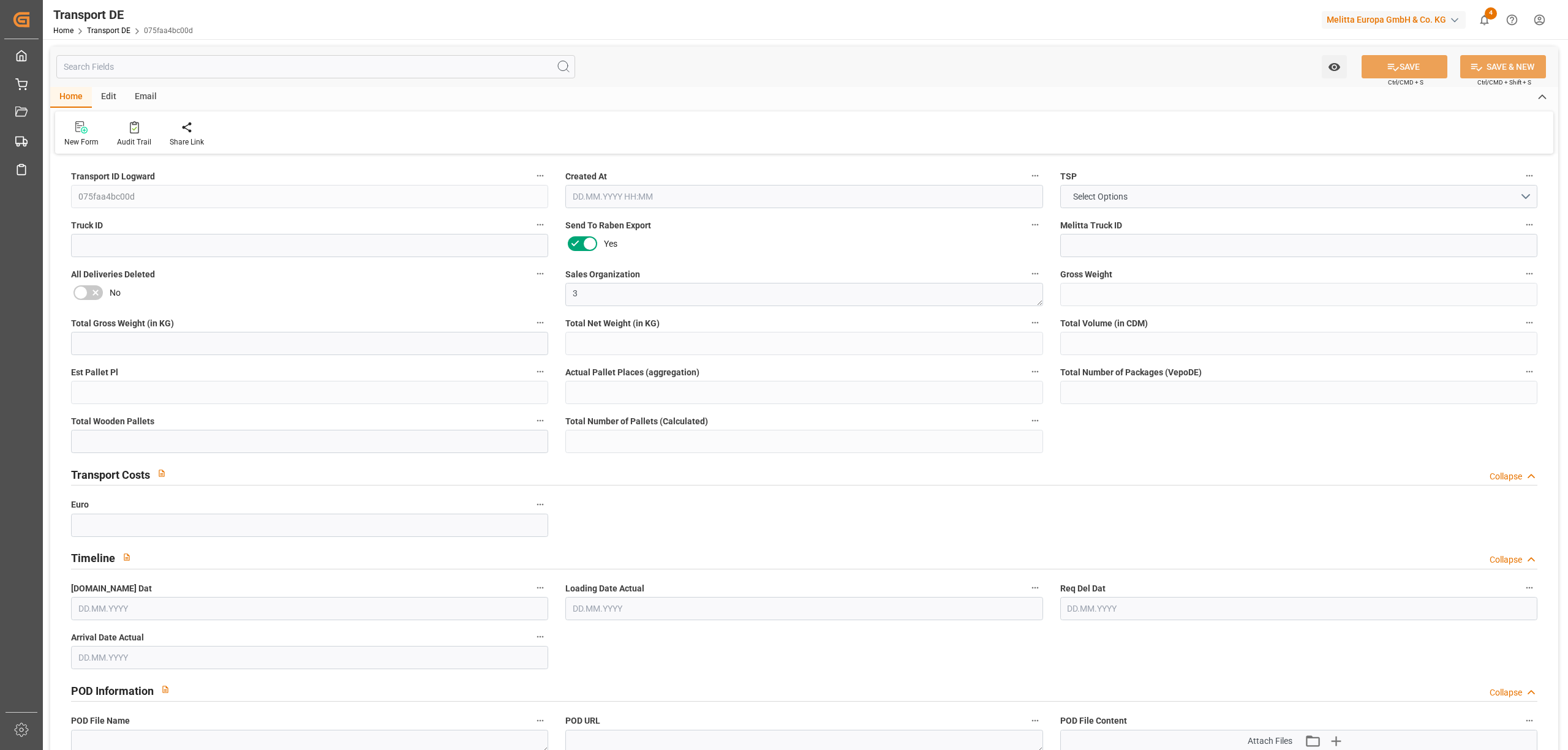
type input "0"
type input "32"
type input "0"
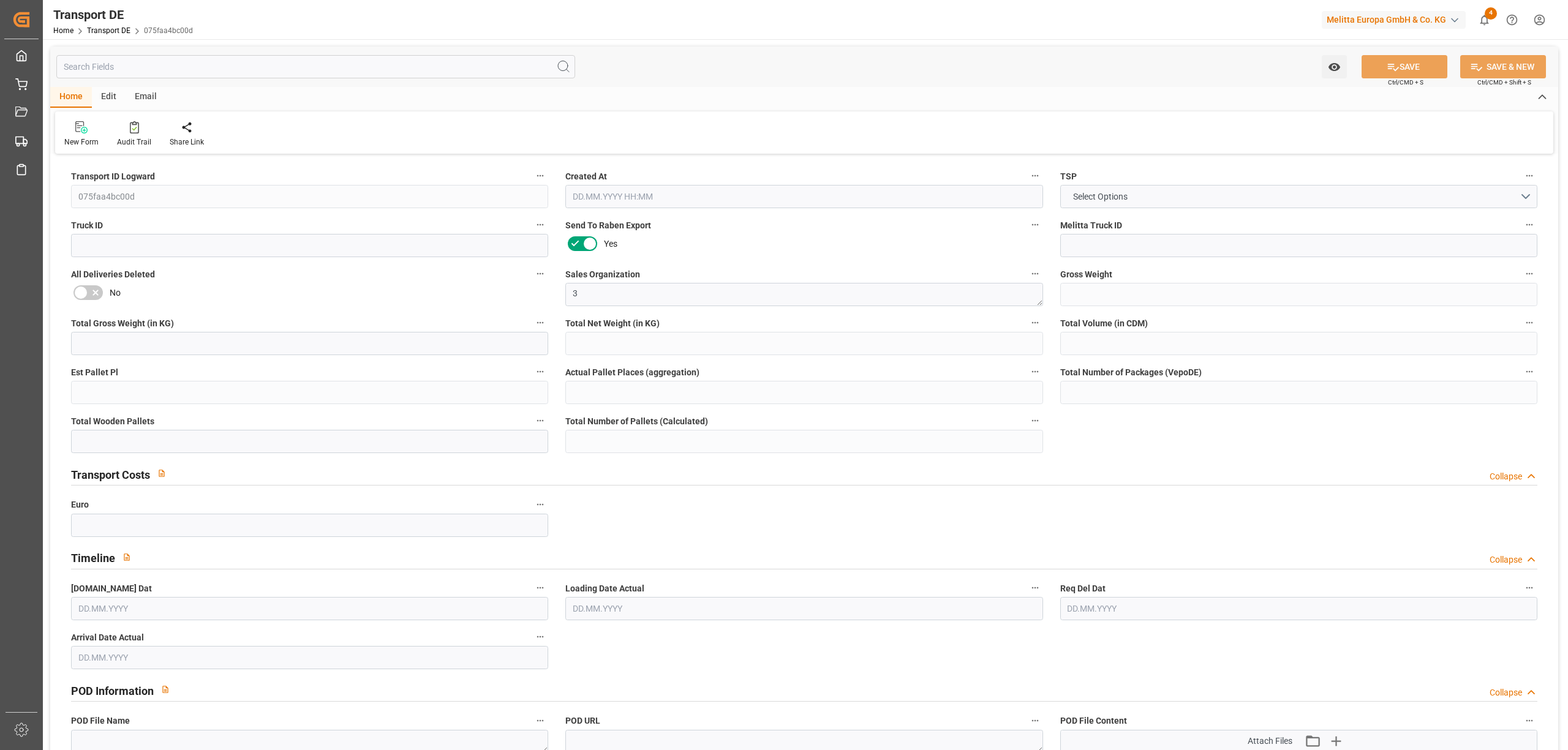
type input "1"
type input "0"
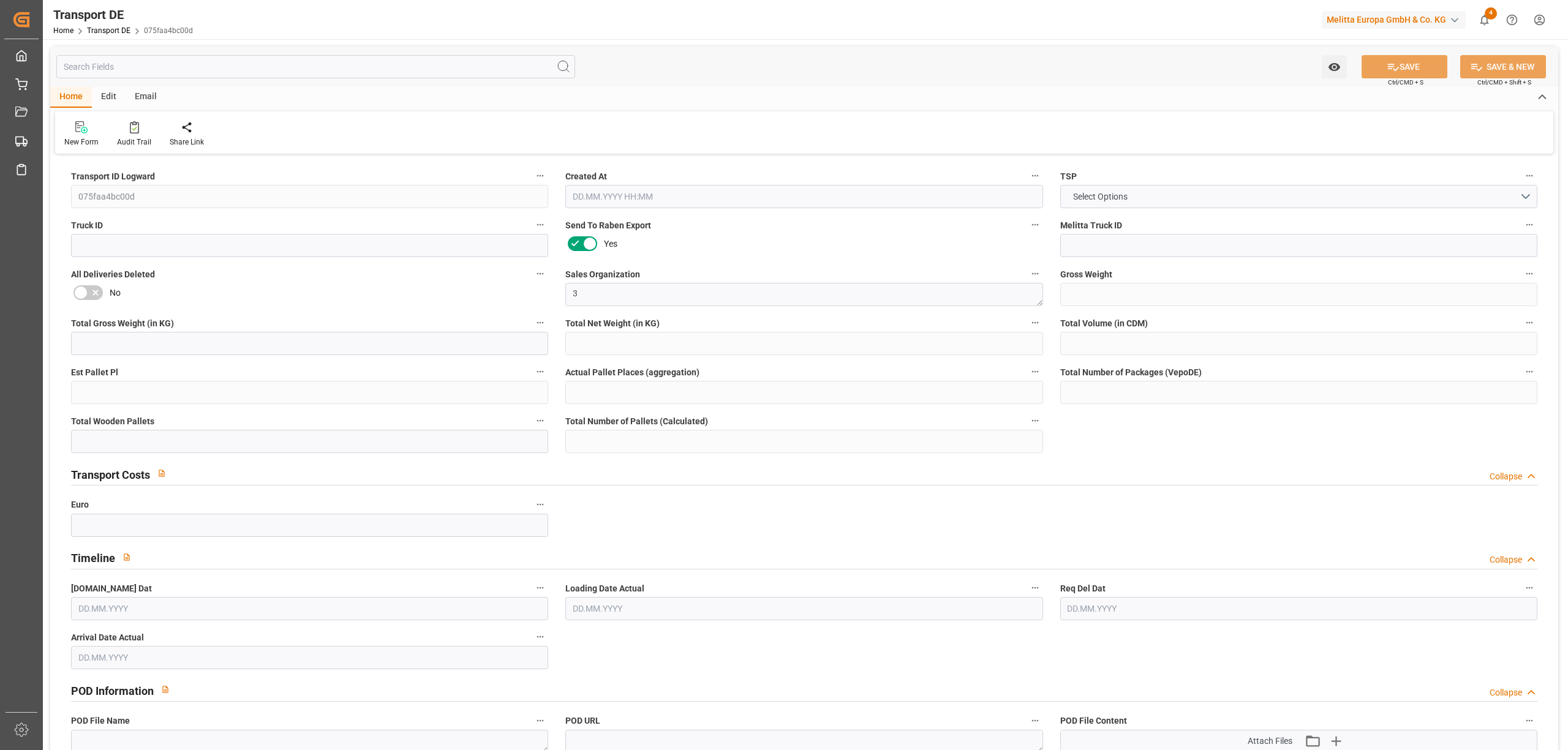
type input "0"
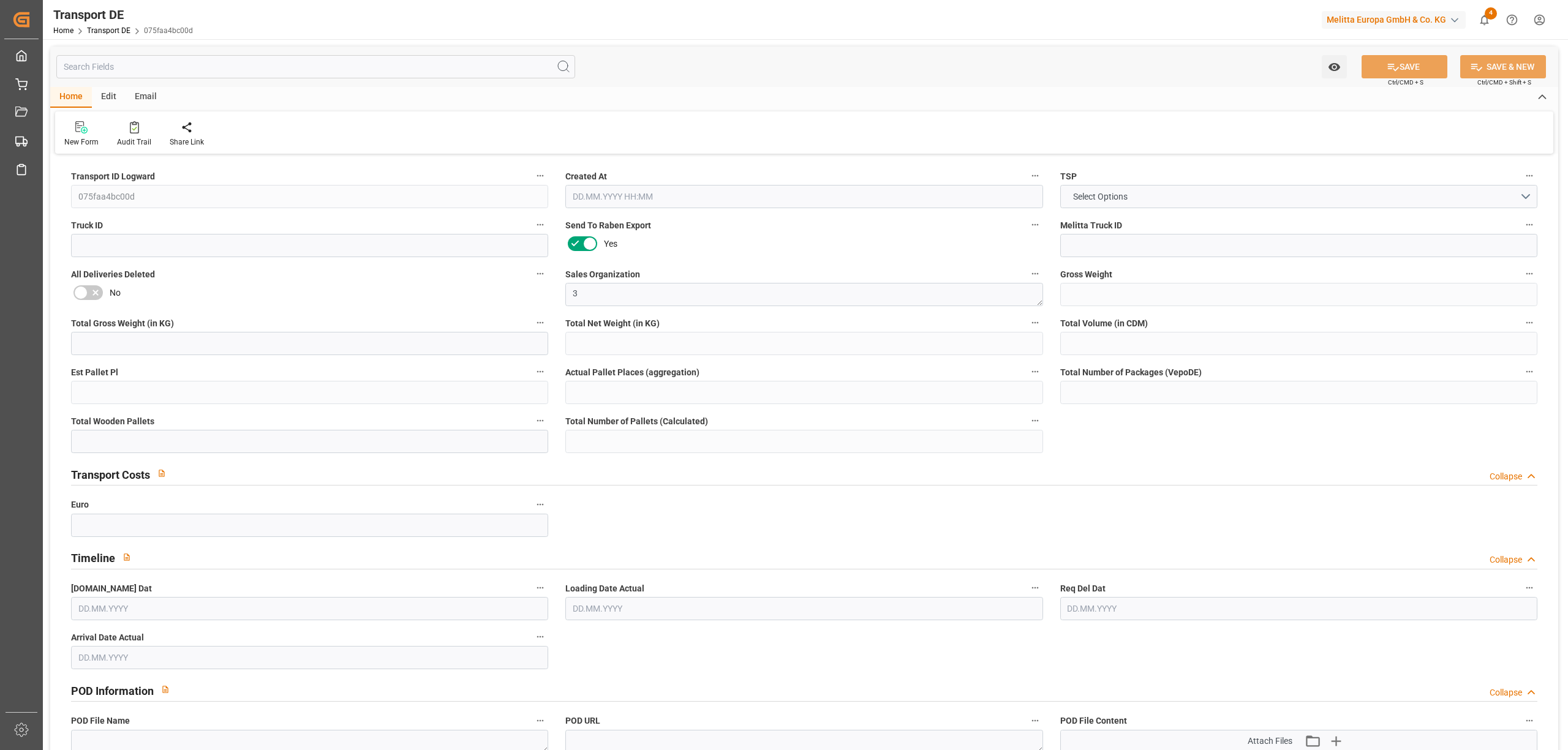
type input "0"
type input "32"
type input "0"
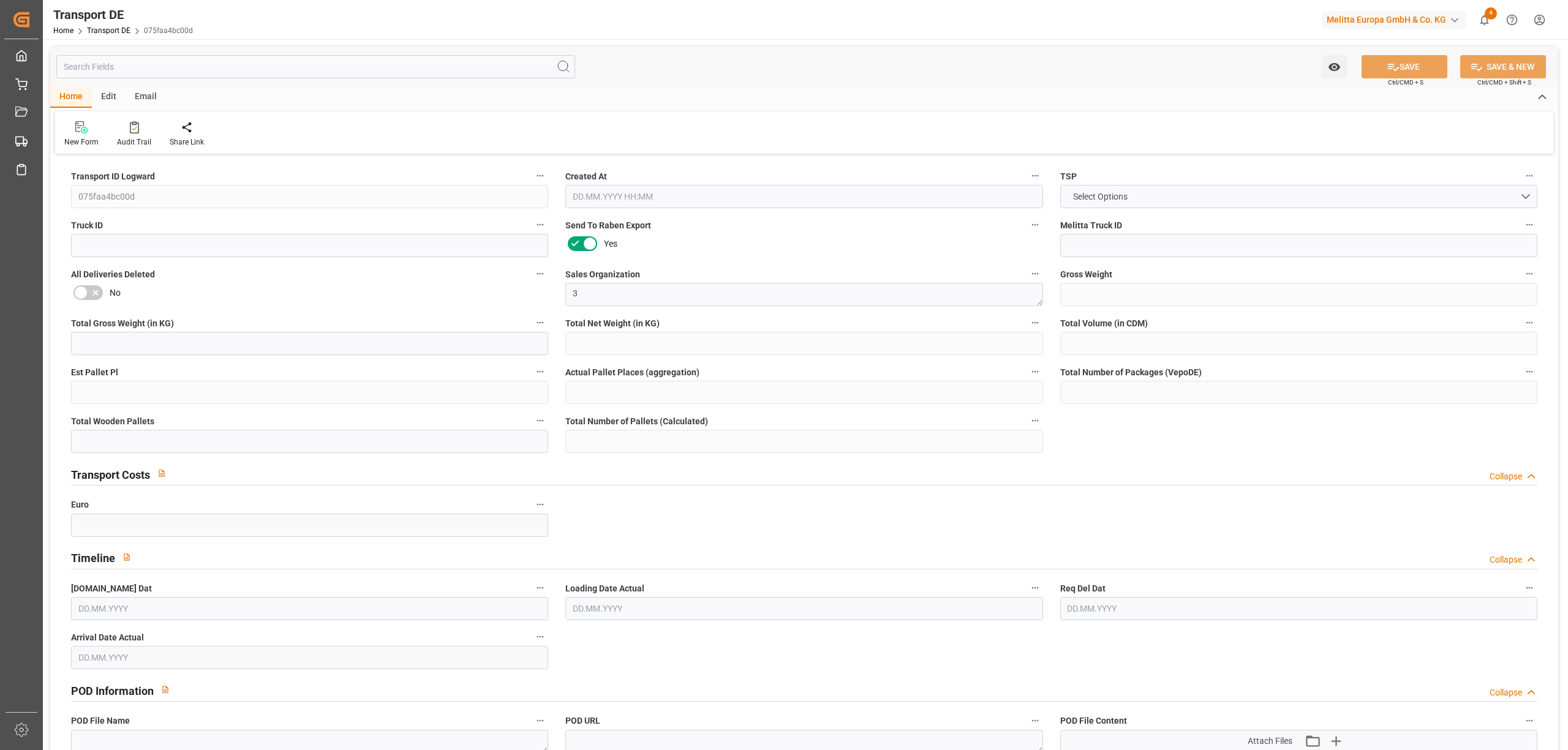
type input "0"
type input "02.10.2025 15:06"
type input "[DATE]"
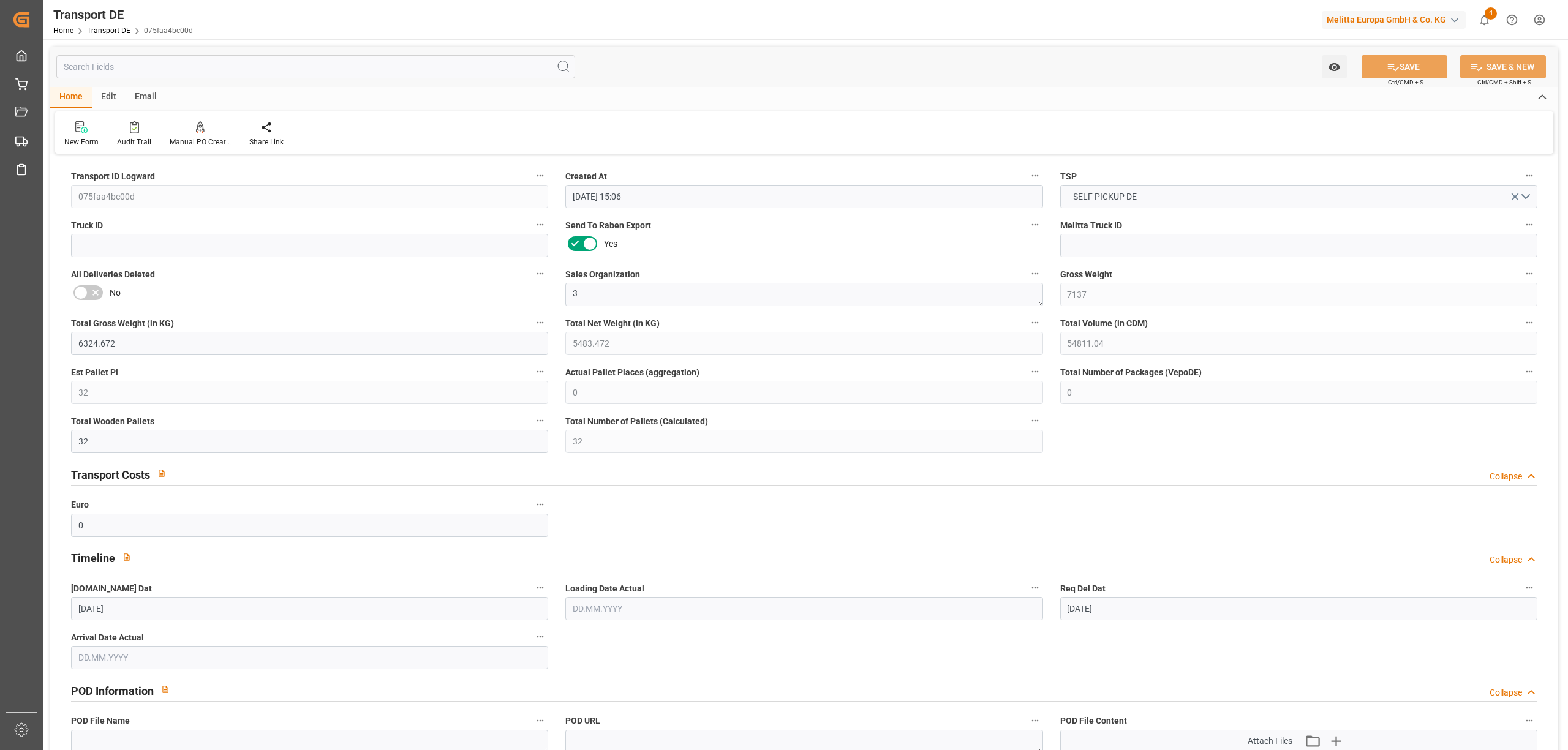
scroll to position [817, 0]
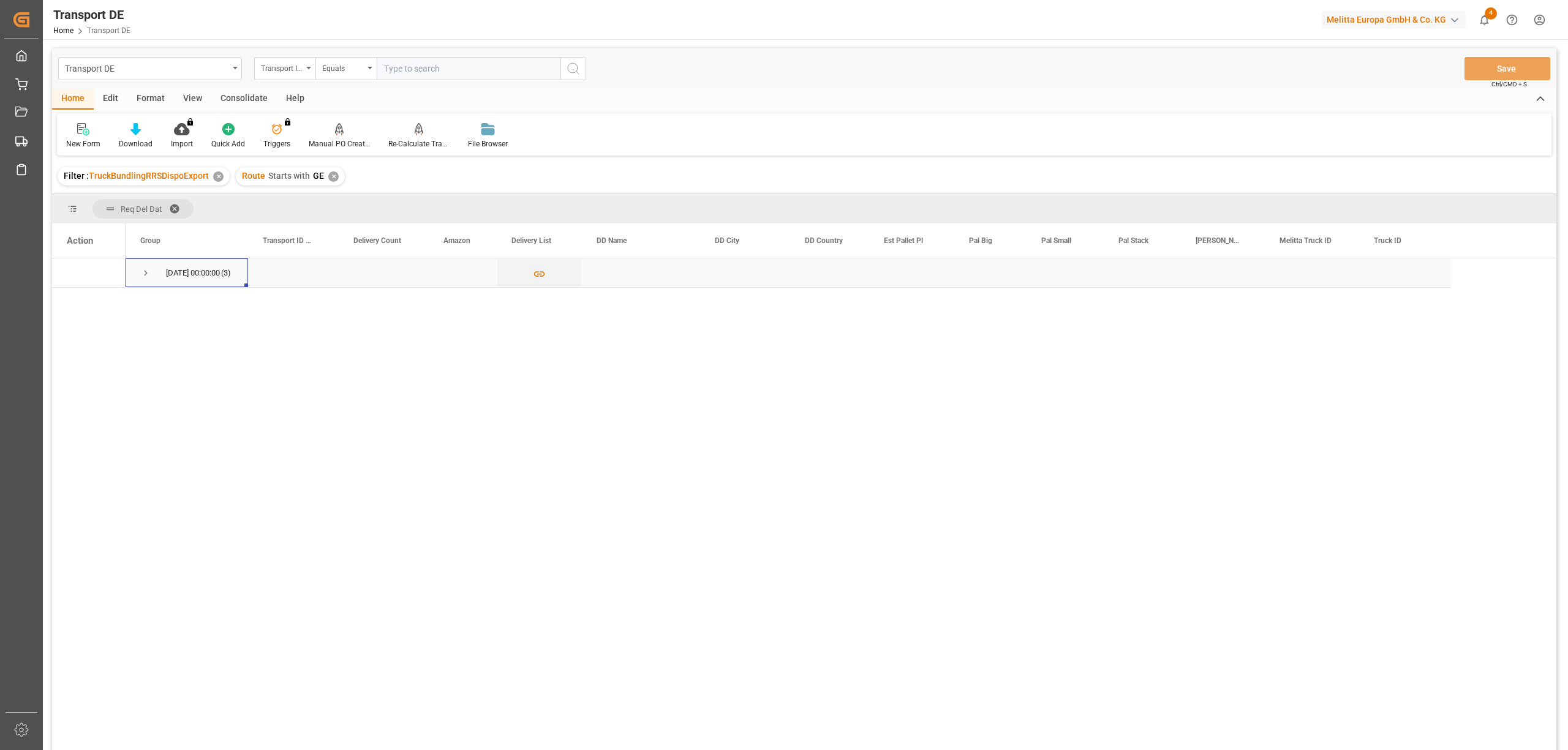
click at [146, 270] on span "Press SPACE to select this row." at bounding box center [146, 273] width 11 height 11
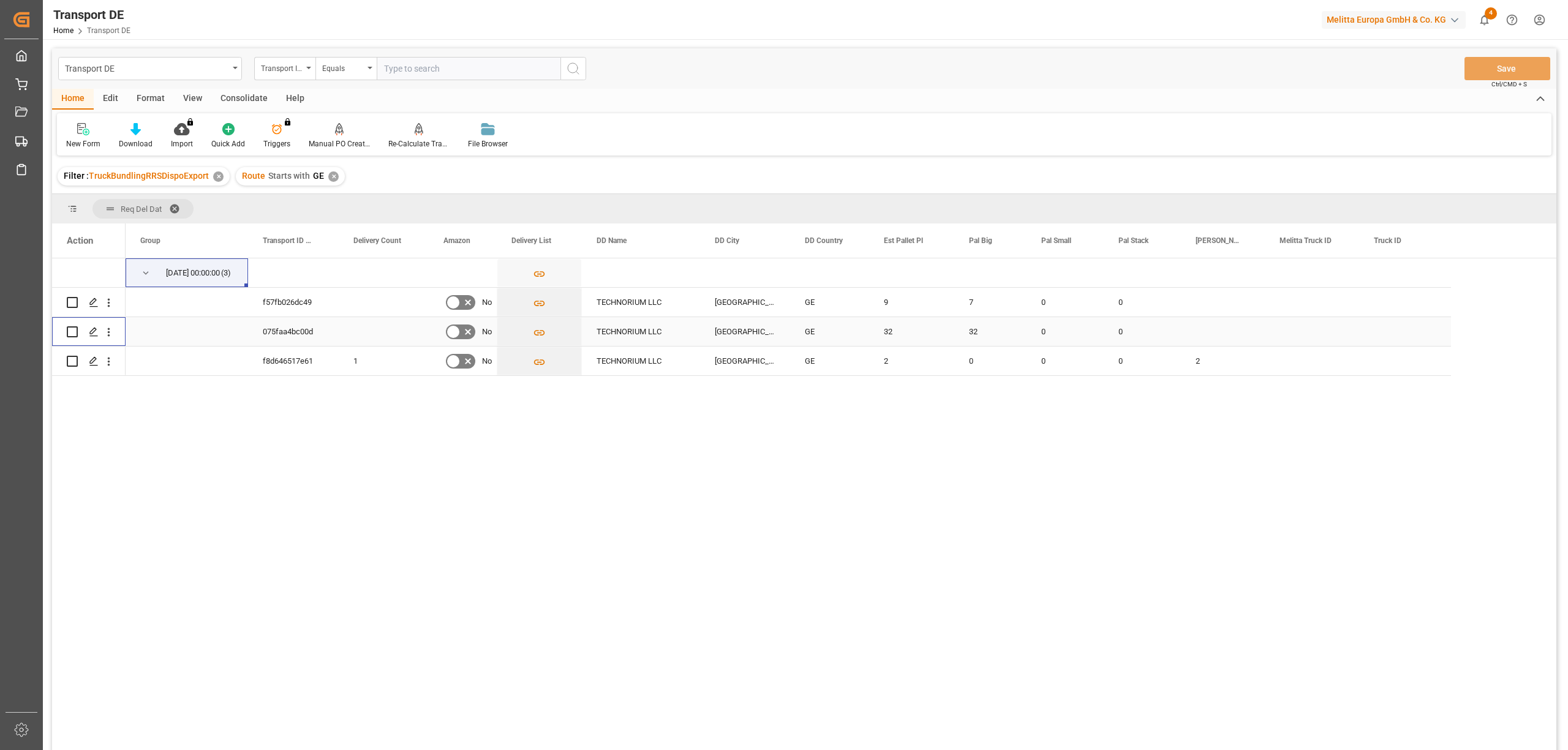
click at [72, 332] on input "Press Space to toggle row selection (unchecked)" at bounding box center [72, 332] width 11 height 11
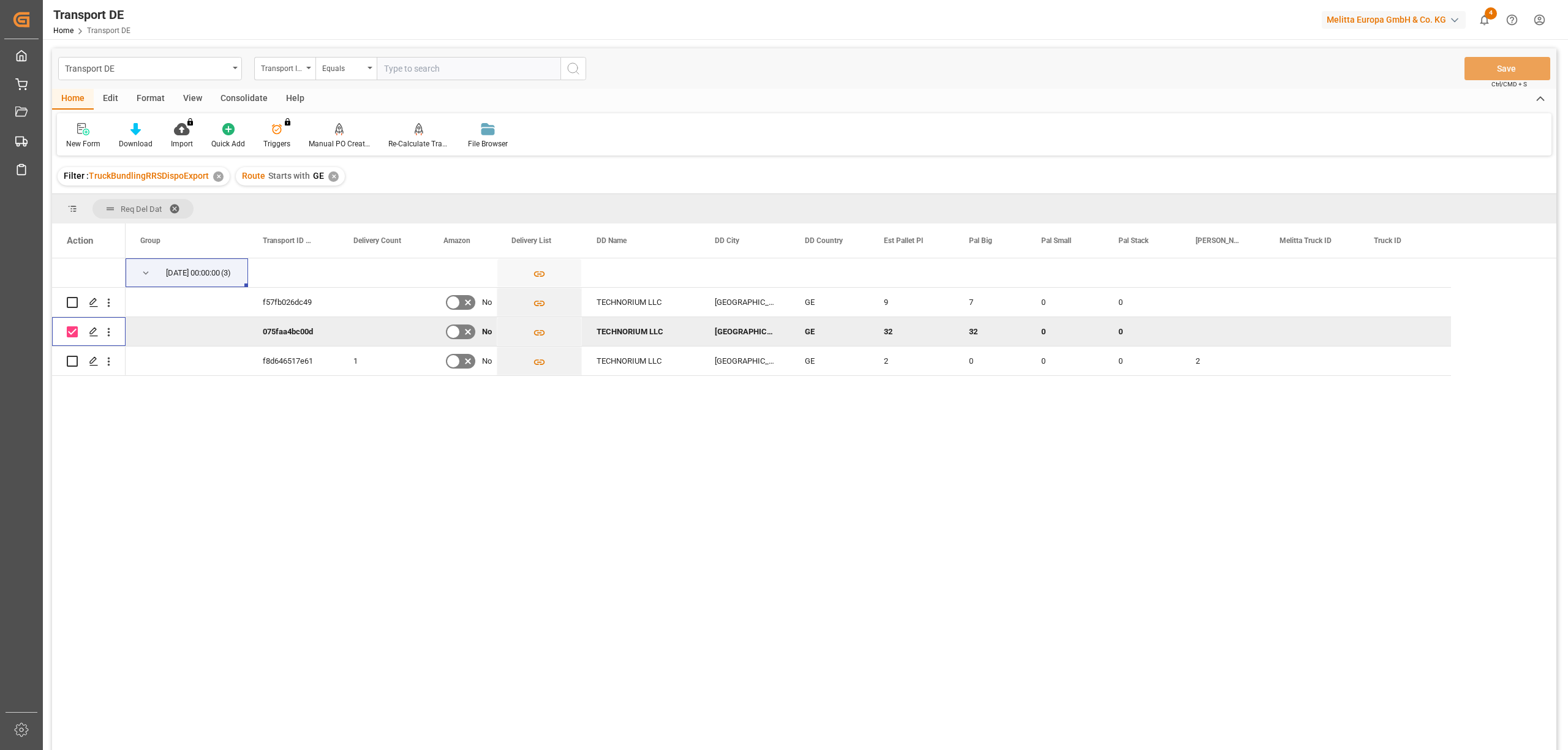
click at [312, 449] on div "02.10.2025 00:00:00 (3) f57fb026dc49 No TECHNORIUM LLC TBILISI GE 9 7 0 0 075fa…" at bounding box center [841, 508] width 1430 height 500
click at [74, 331] on input "Press Space to toggle row selection (checked)" at bounding box center [72, 332] width 11 height 11
checkbox input "false"
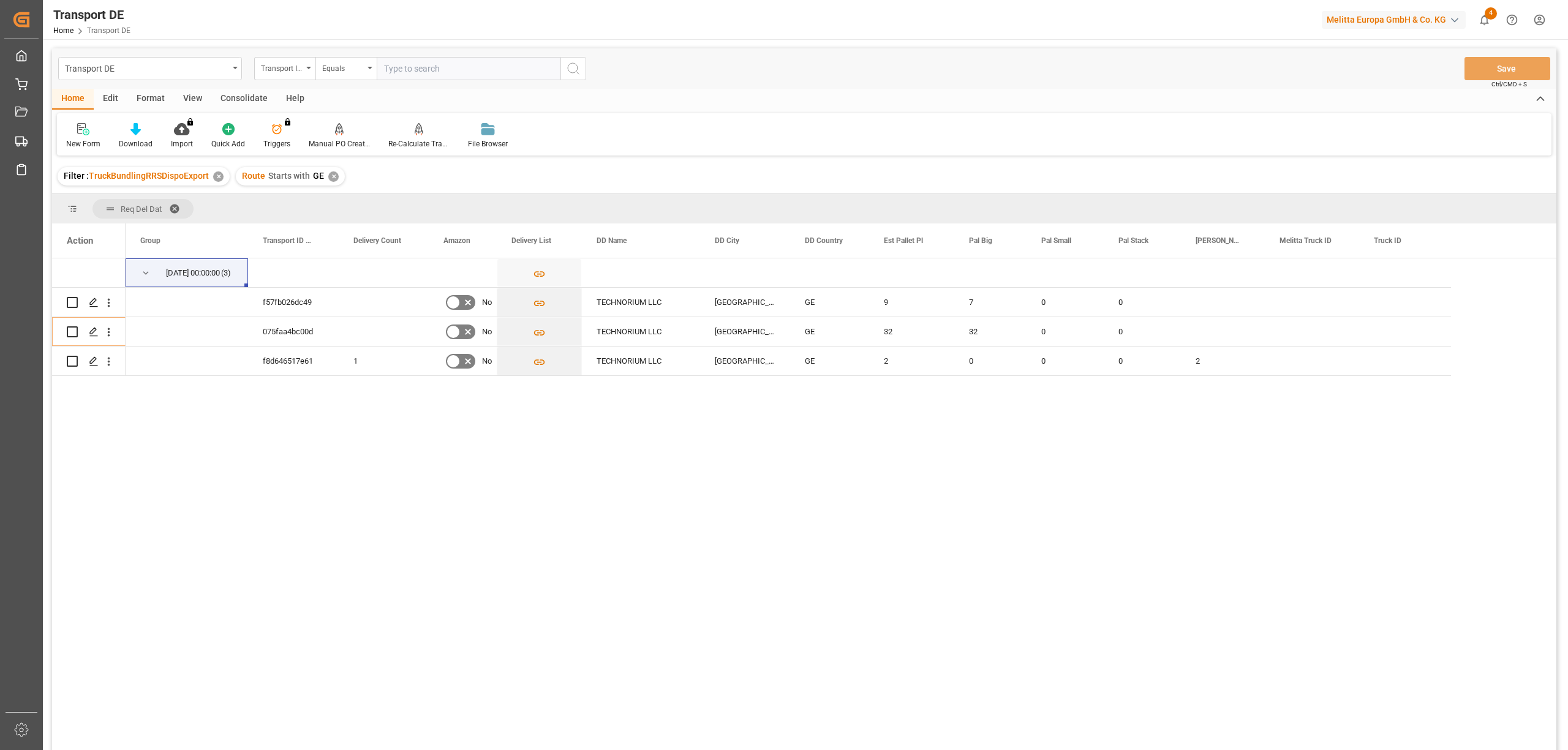
click at [250, 101] on div "Consolidate" at bounding box center [244, 99] width 65 height 21
click at [103, 132] on div at bounding box center [95, 129] width 60 height 13
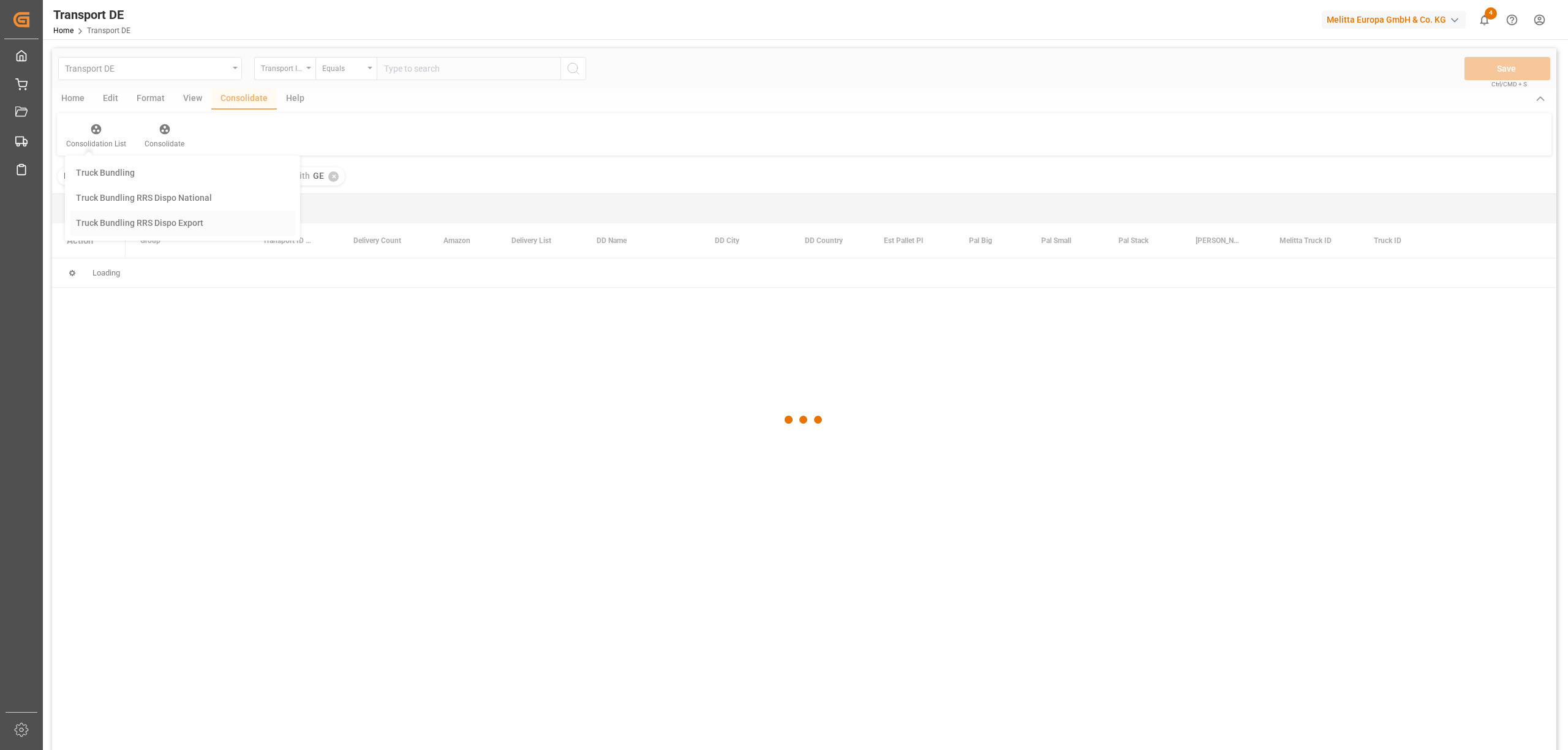
click at [158, 224] on div "Transport DE Transport ID Logward Equals Save Ctrl/CMD + S Home Edit Format Vie…" at bounding box center [804, 416] width 1504 height 735
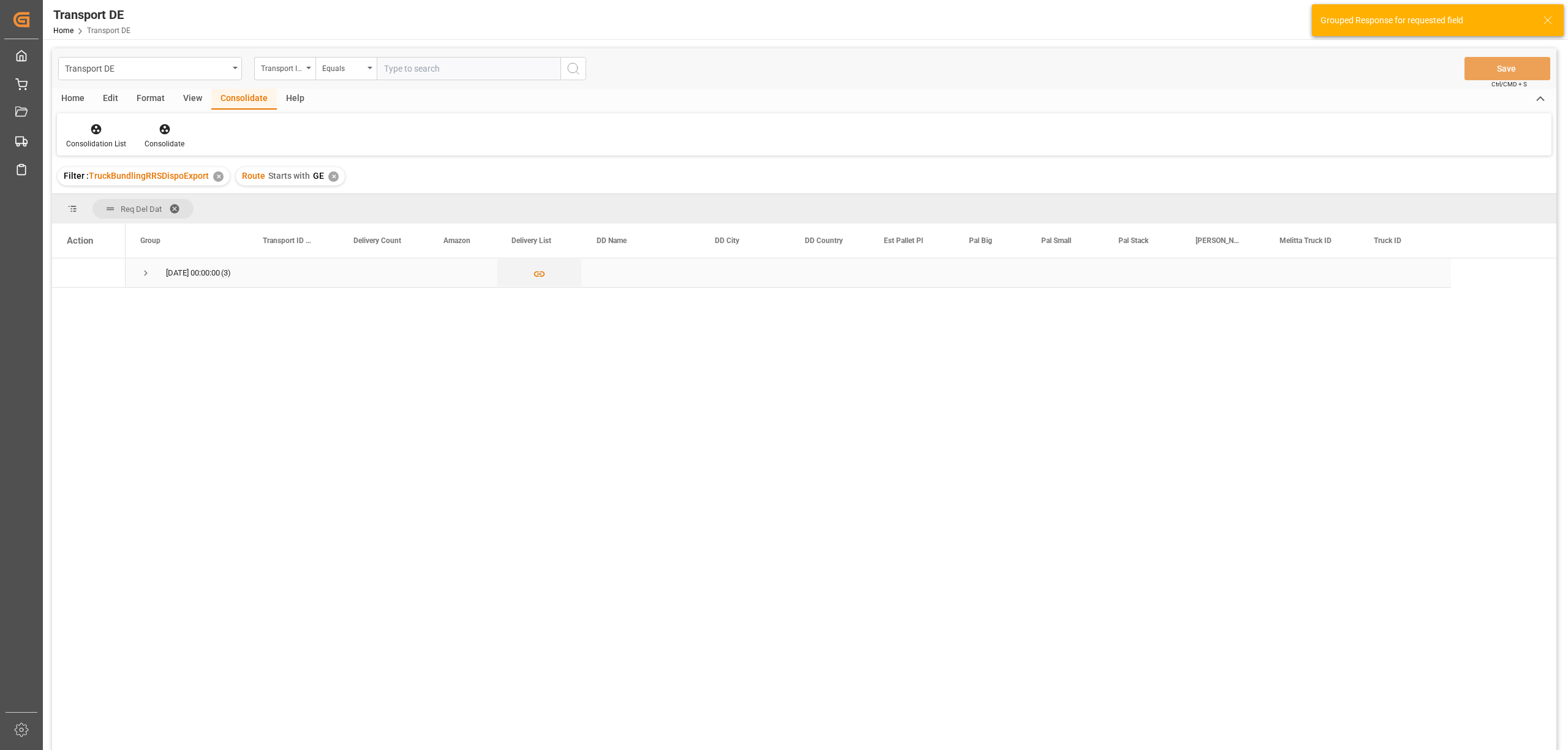
click at [148, 275] on span "Press SPACE to select this row." at bounding box center [146, 273] width 11 height 11
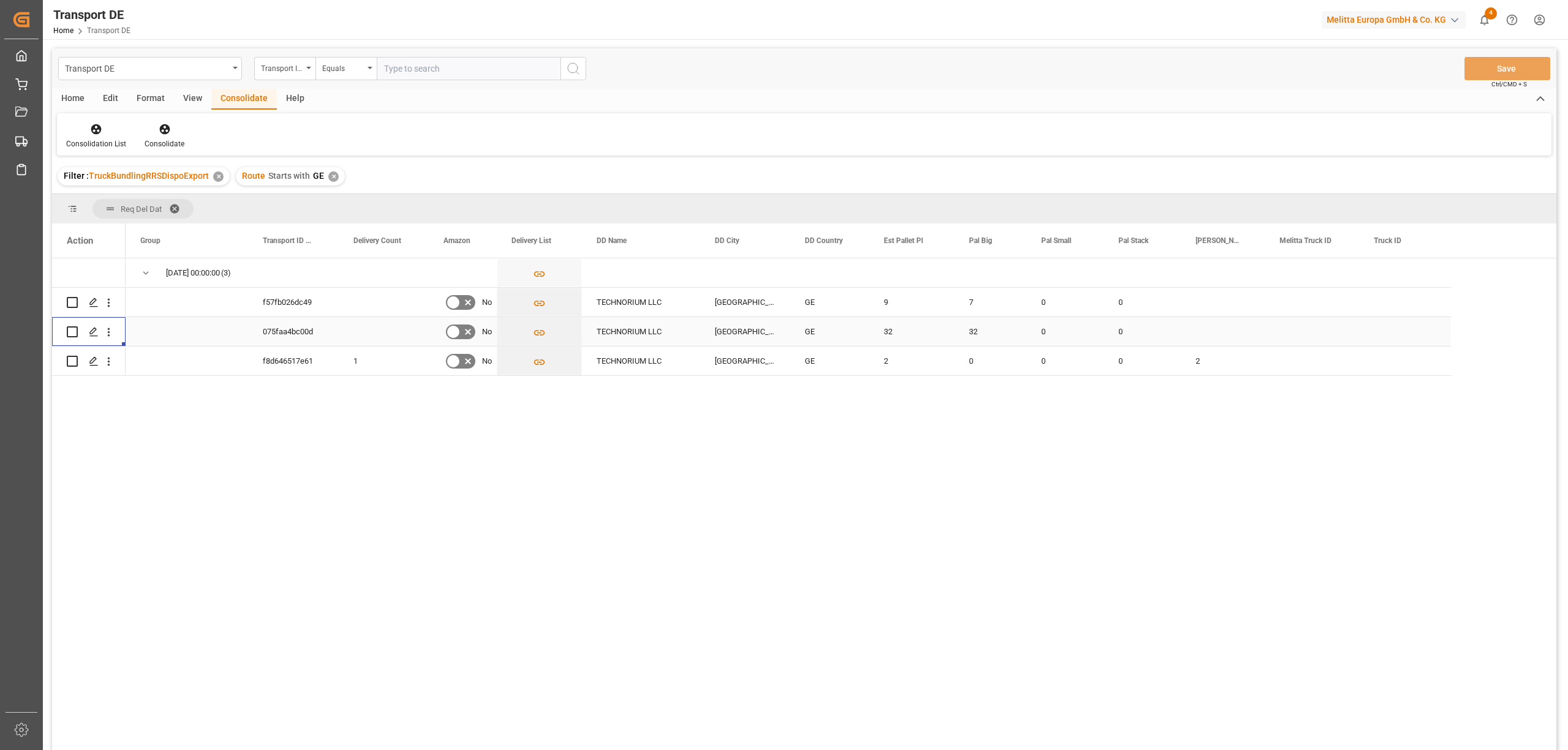
click at [64, 329] on div "Press SPACE to select this row." at bounding box center [88, 331] width 74 height 29
drag, startPoint x: 70, startPoint y: 329, endPoint x: 79, endPoint y: 322, distance: 11.4
click at [70, 329] on input "Press Space to toggle row selection (unchecked)" at bounding box center [72, 332] width 11 height 11
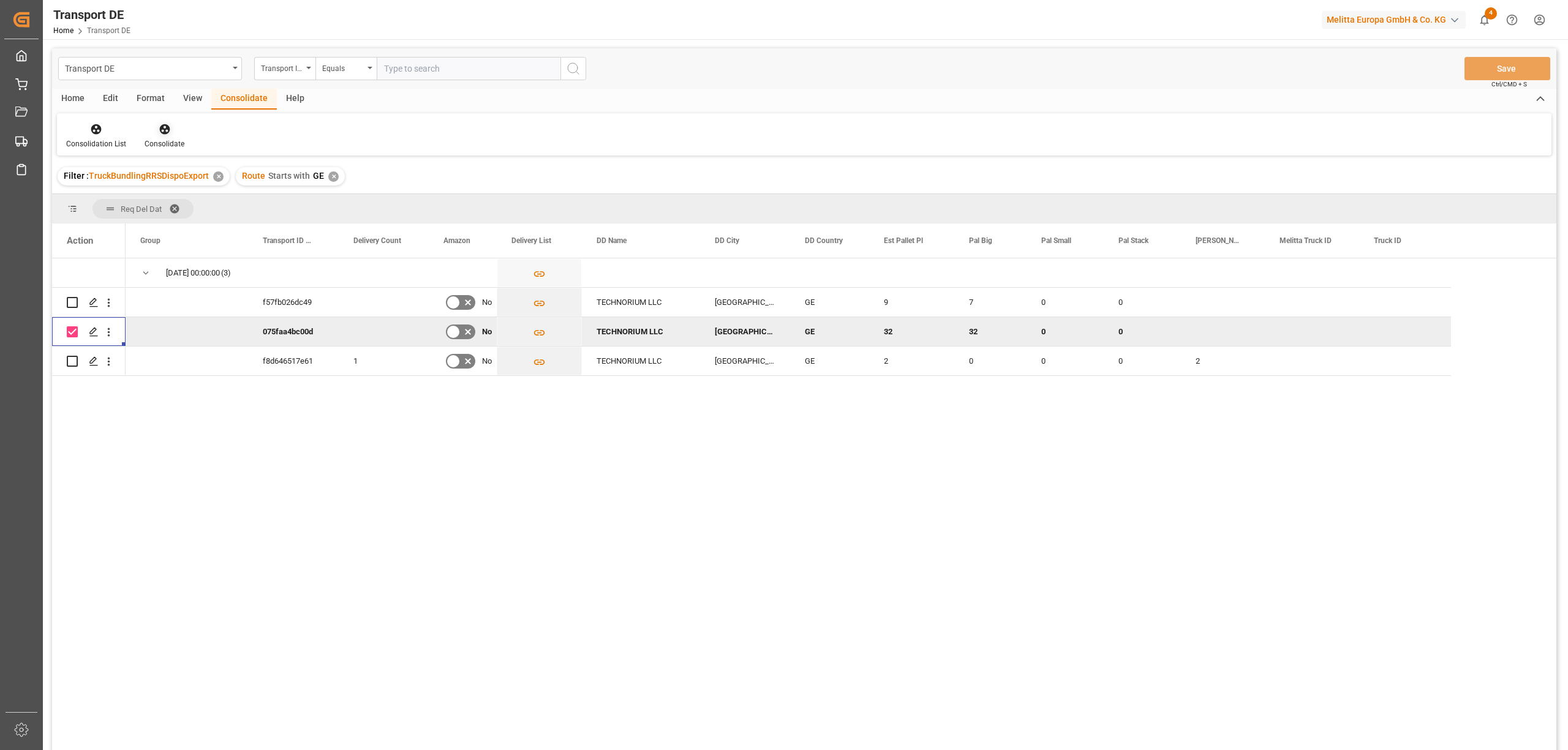
click at [165, 133] on icon at bounding box center [164, 129] width 12 height 12
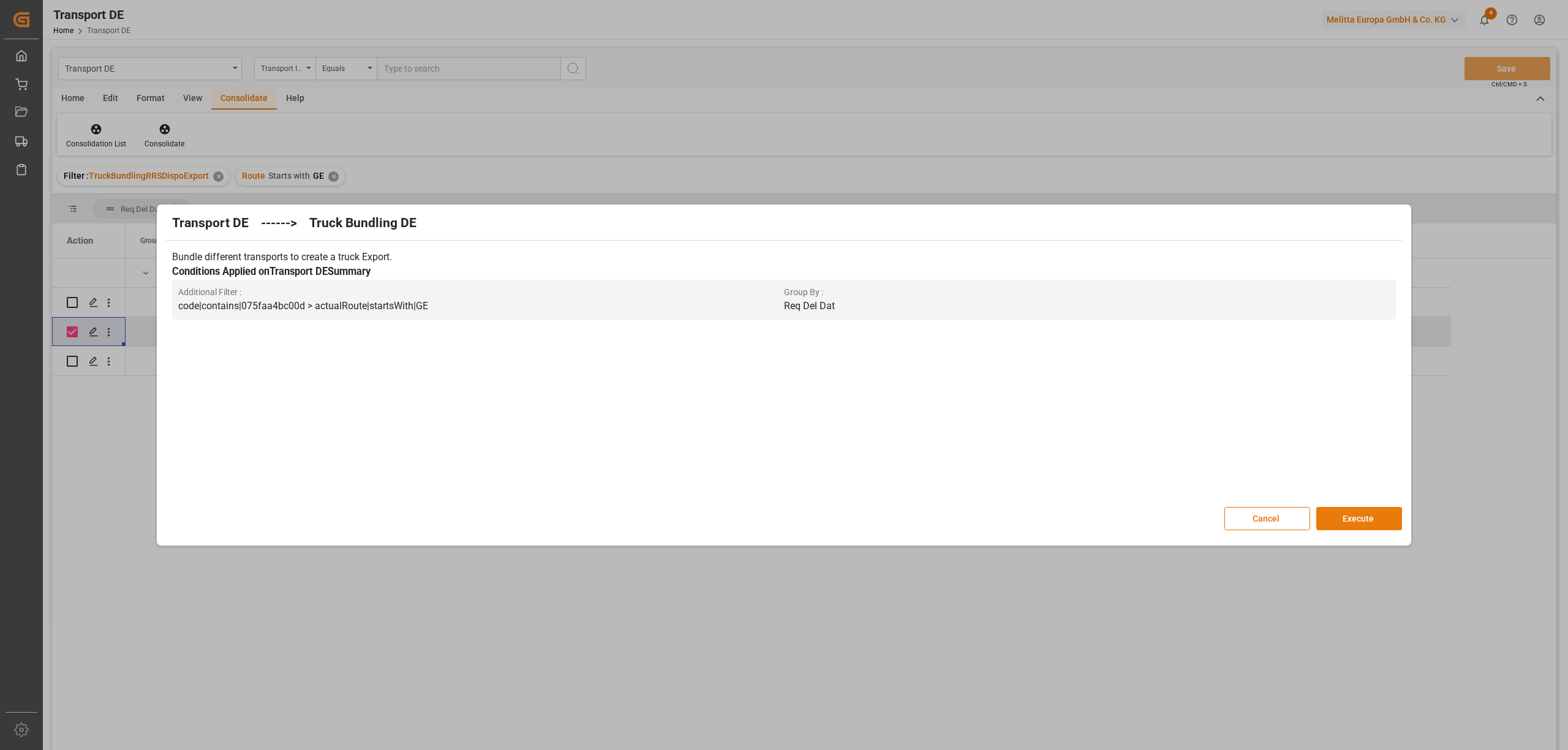
click at [1385, 522] on button "Execute" at bounding box center [1359, 518] width 86 height 23
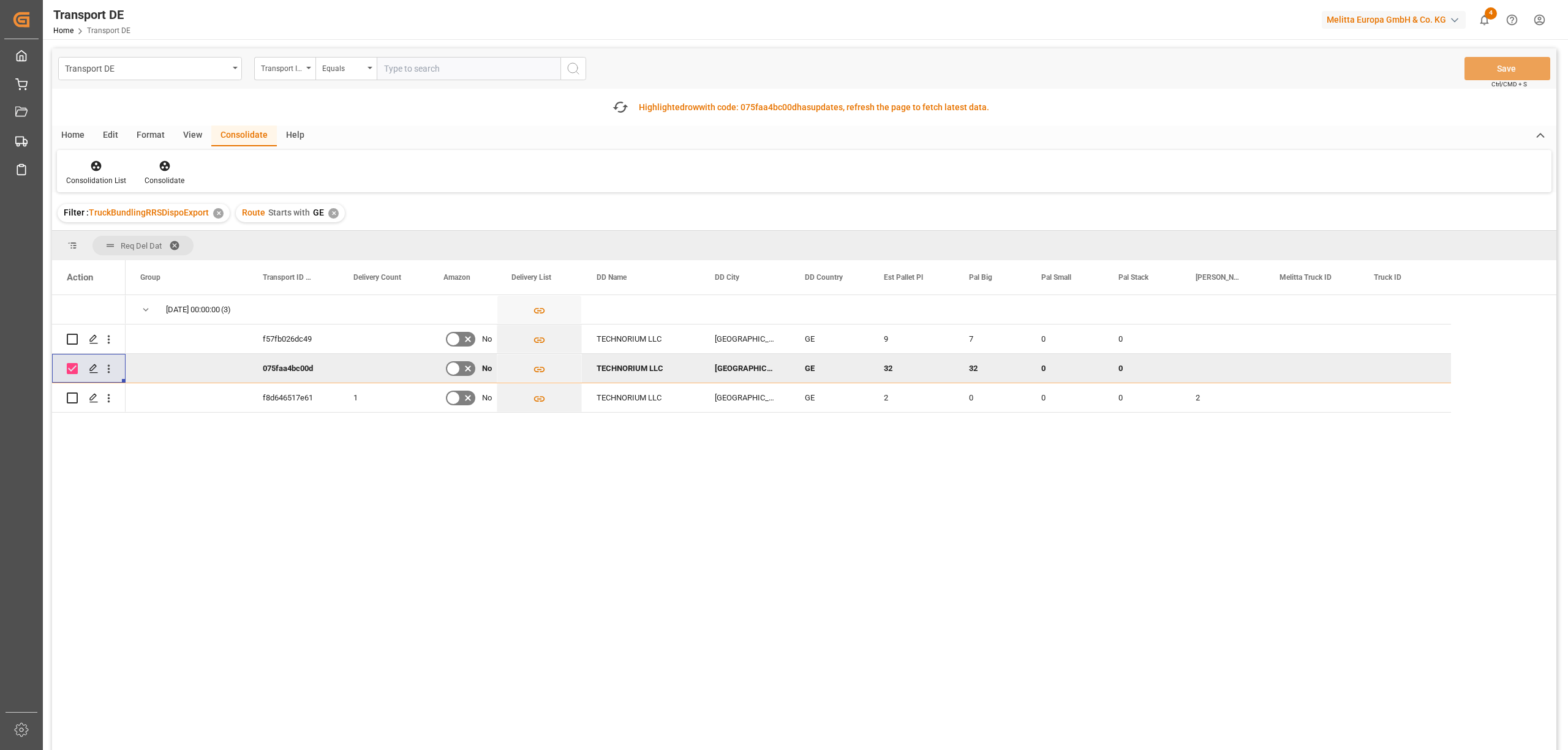
click at [74, 375] on div "Press SPACE to deselect this row." at bounding box center [72, 369] width 11 height 28
click at [74, 368] on input "Press Space to toggle row selection (checked)" at bounding box center [72, 369] width 11 height 11
checkbox input "false"
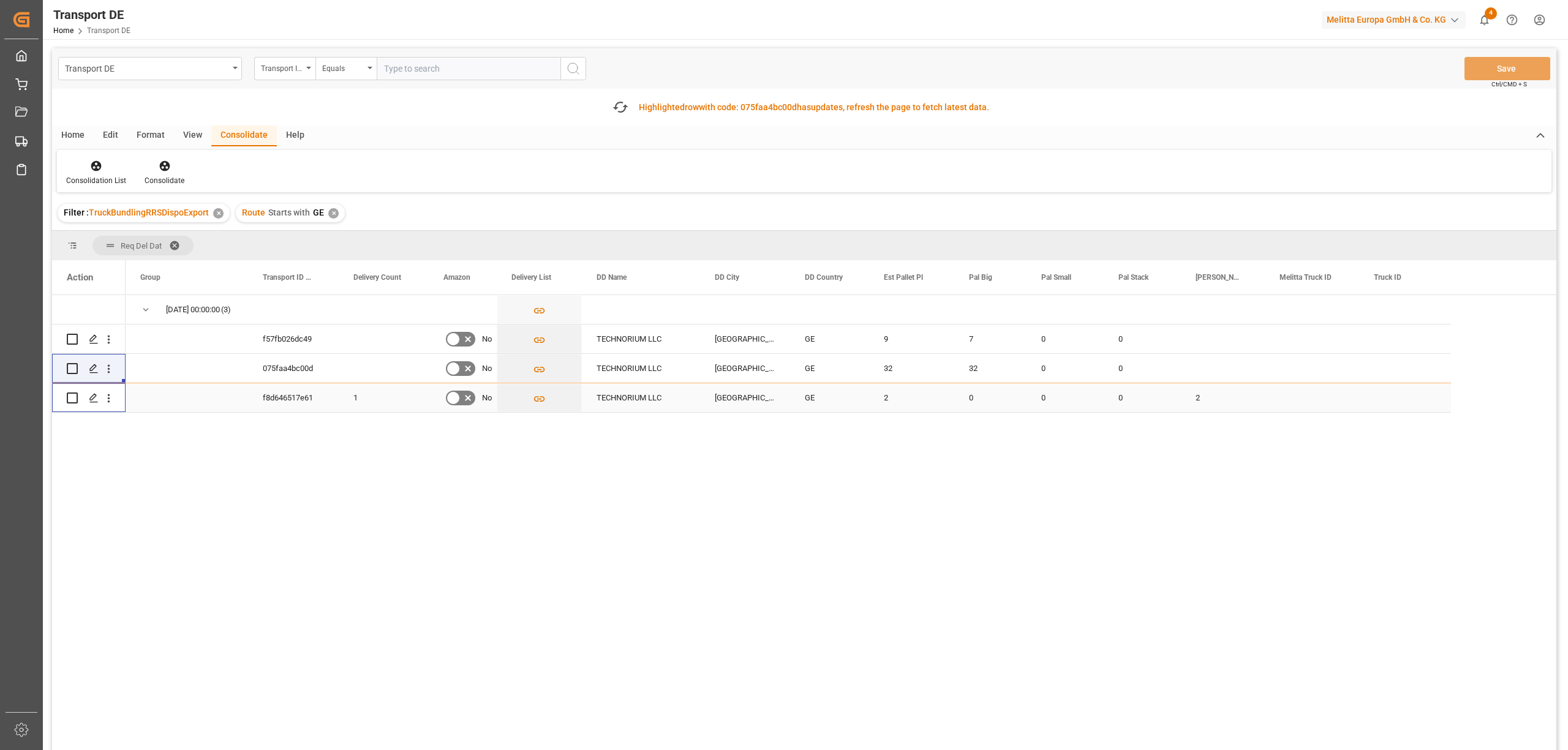
click at [72, 398] on input "Press Space to toggle row selection (unchecked)" at bounding box center [72, 398] width 11 height 11
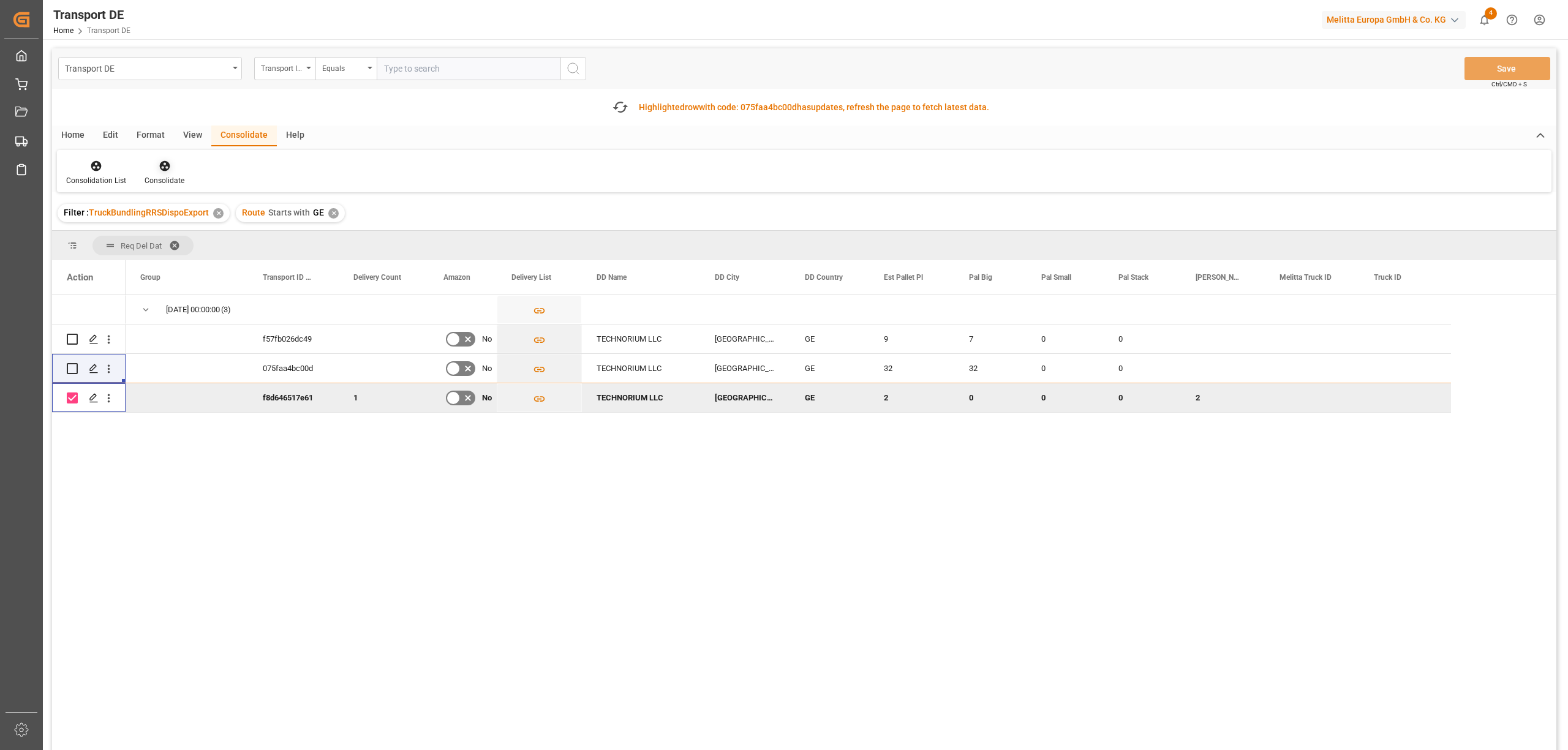
click at [163, 165] on icon at bounding box center [164, 166] width 11 height 11
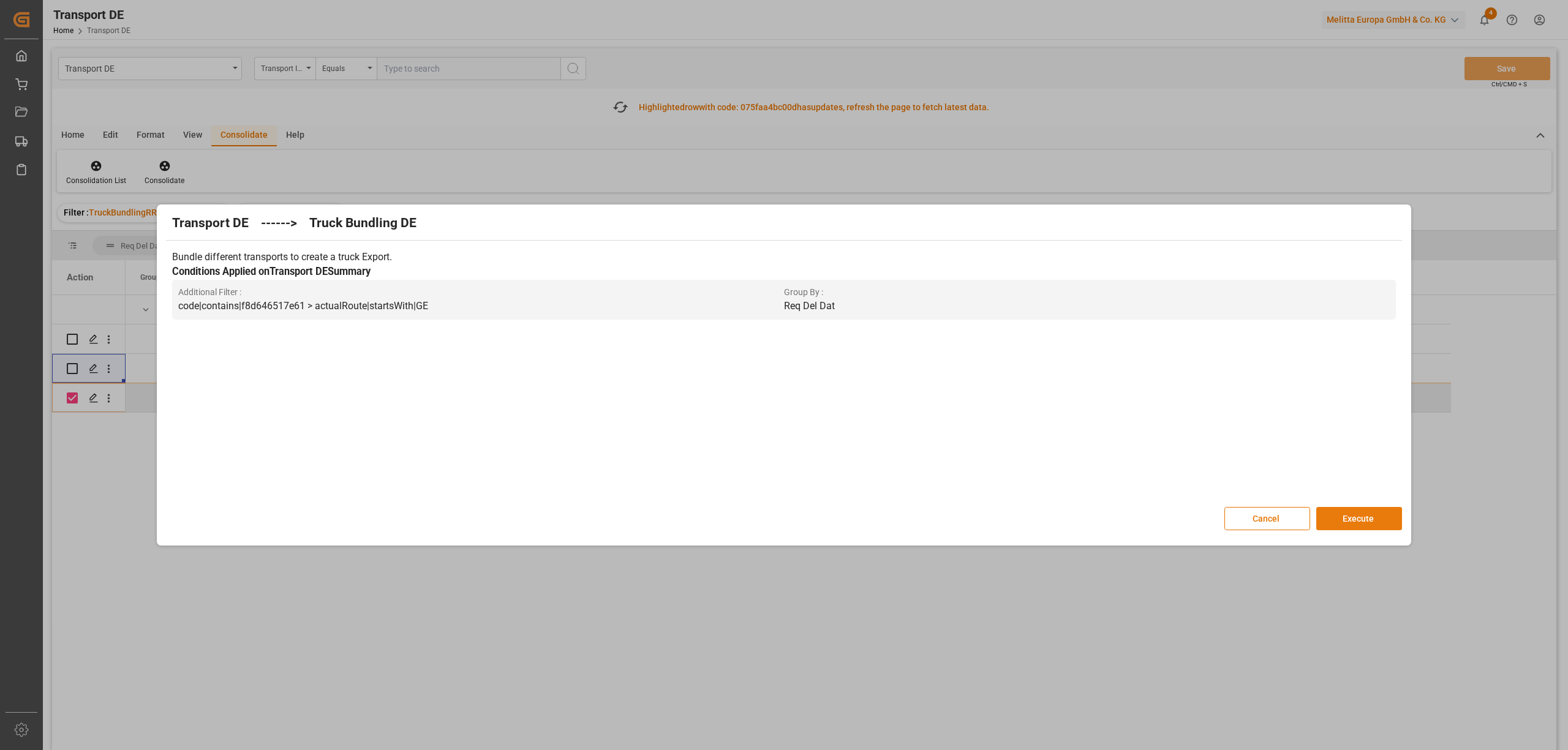
click at [1356, 522] on button "Execute" at bounding box center [1359, 518] width 86 height 23
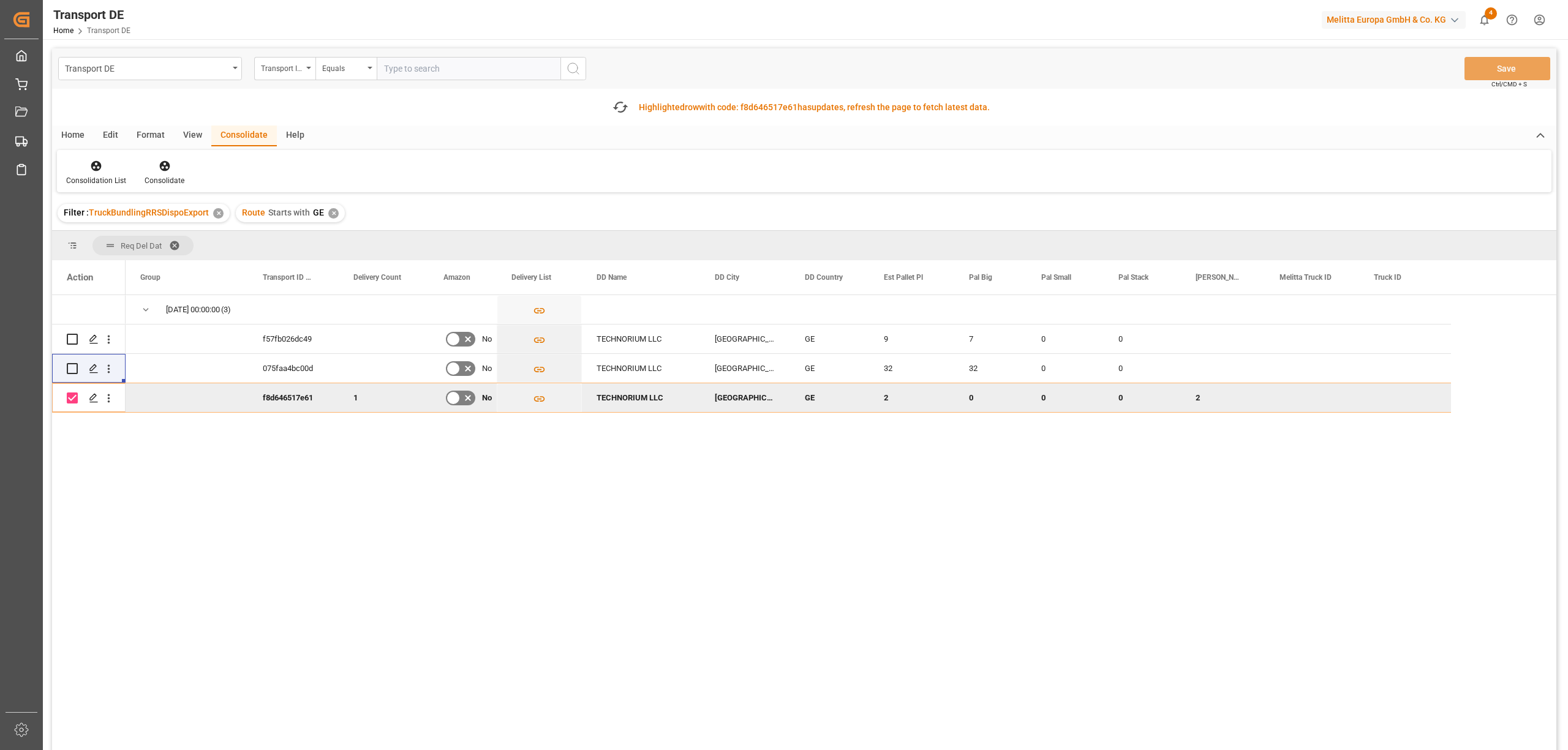
click at [72, 398] on input "Press Space to toggle row selection (checked)" at bounding box center [72, 398] width 11 height 11
checkbox input "false"
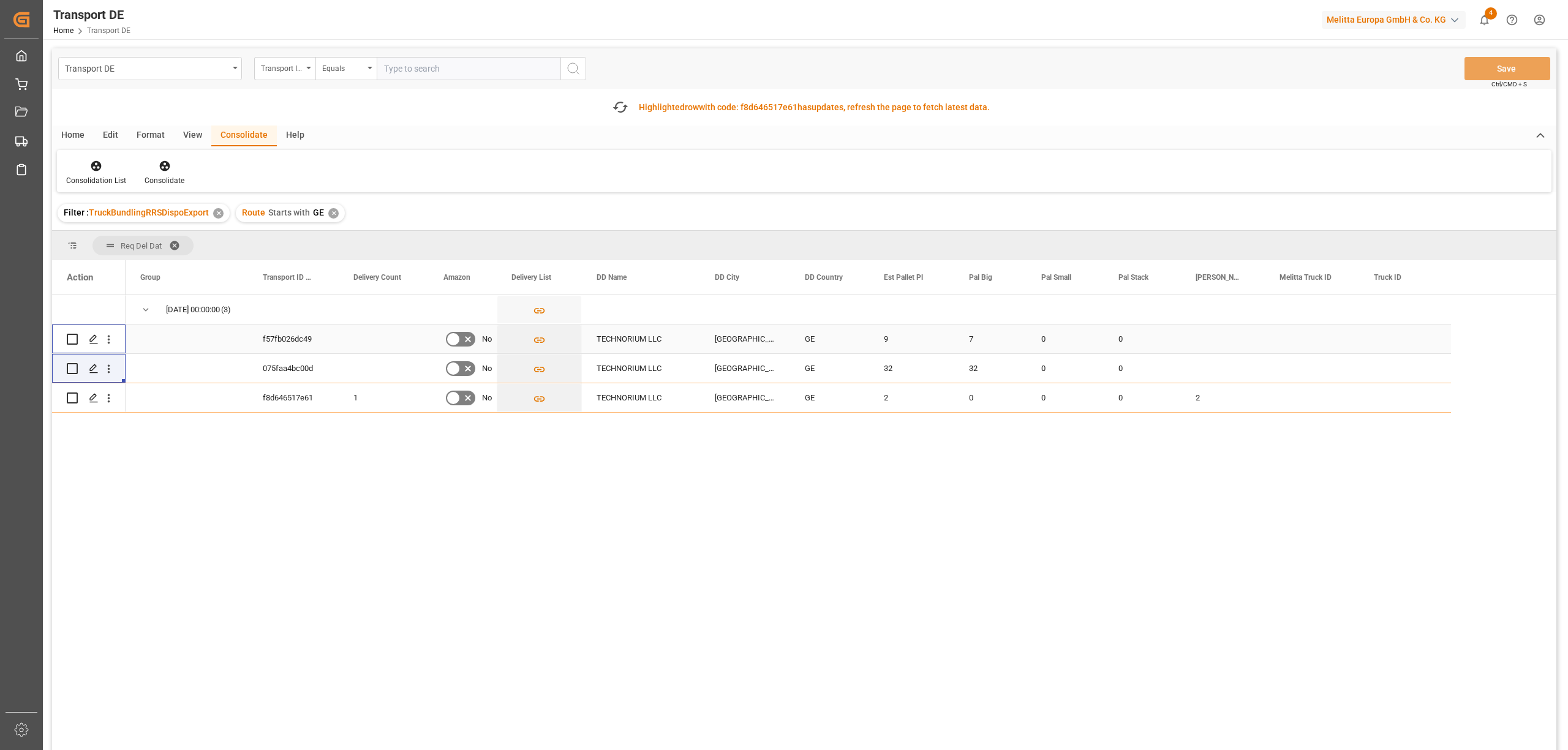
click at [72, 336] on input "Press Space to toggle row selection (unchecked)" at bounding box center [72, 339] width 11 height 11
checkbox input "true"
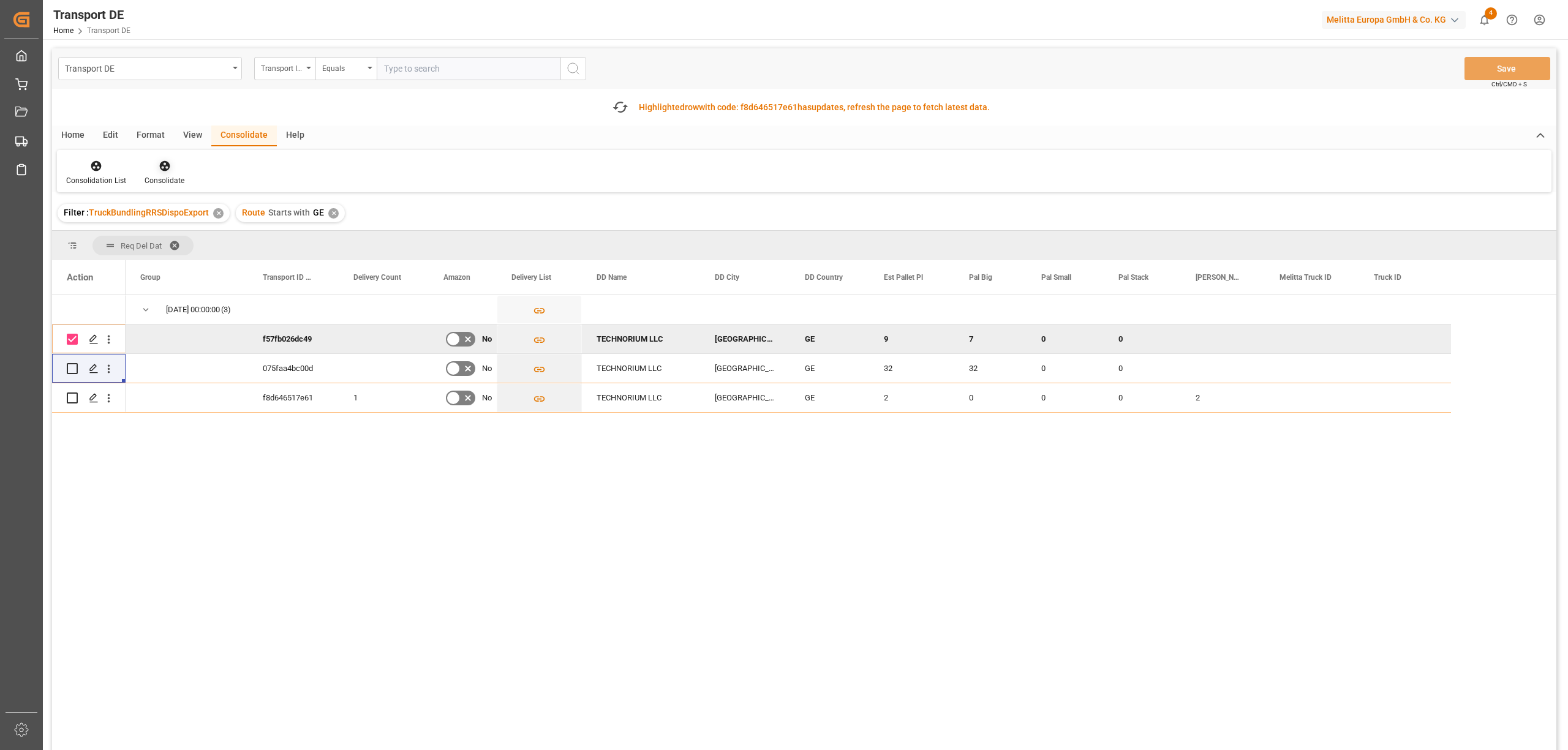
click at [160, 168] on icon at bounding box center [164, 166] width 12 height 12
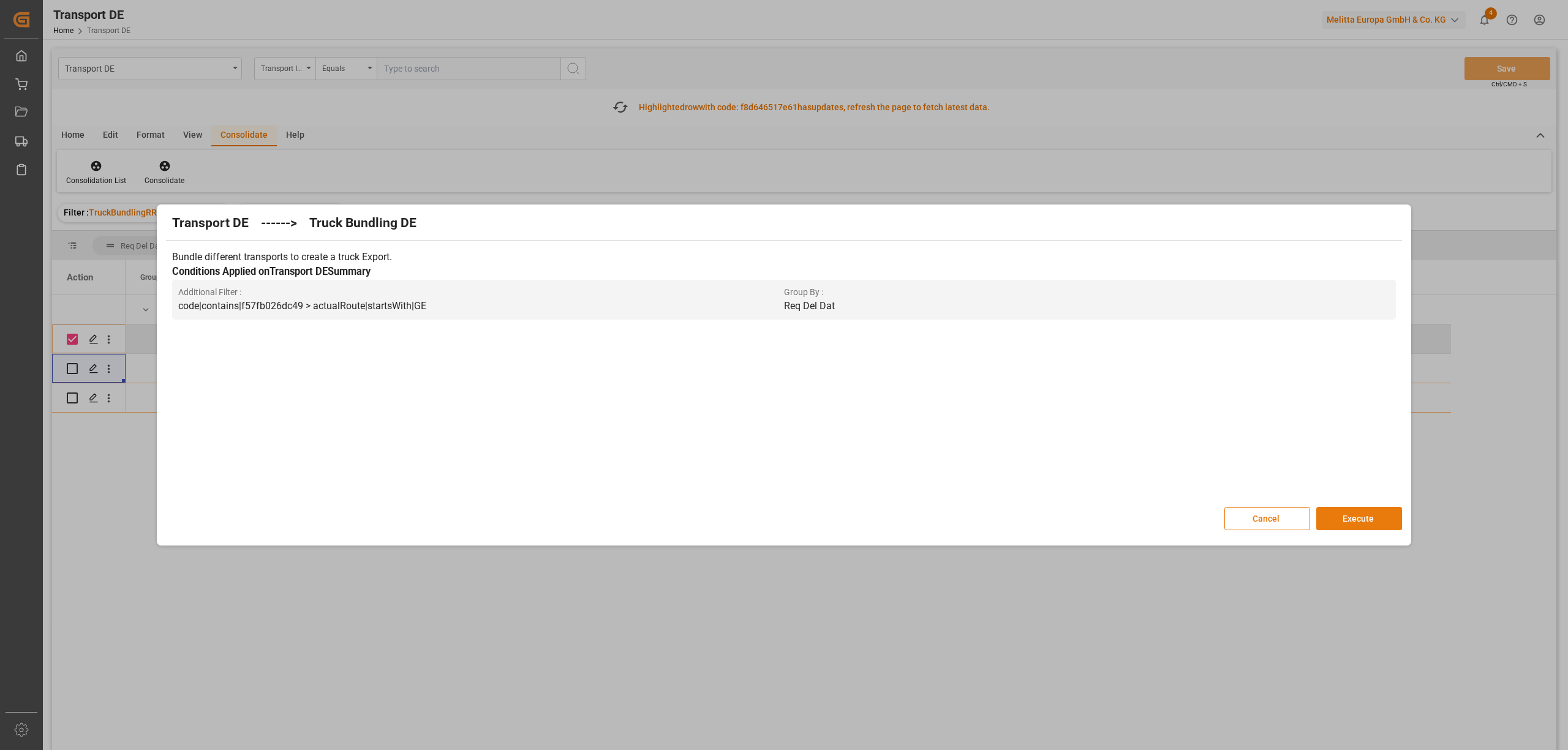
click at [1385, 522] on button "Execute" at bounding box center [1359, 518] width 86 height 23
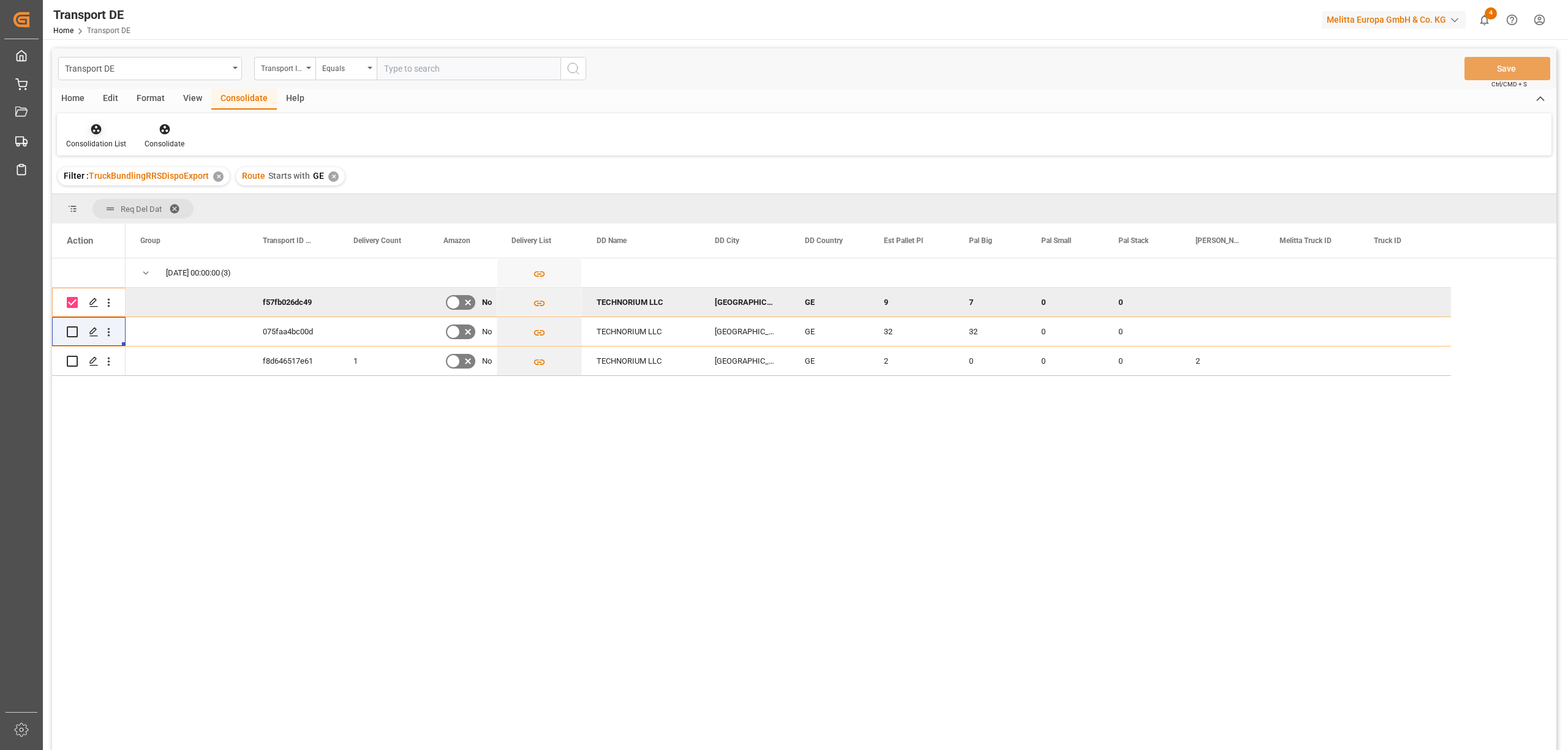
click at [100, 133] on icon at bounding box center [95, 129] width 12 height 12
click at [160, 219] on div "Transport DE Transport ID Logward Equals Save Ctrl/CMD + S Home Edit Format Vie…" at bounding box center [804, 416] width 1504 height 735
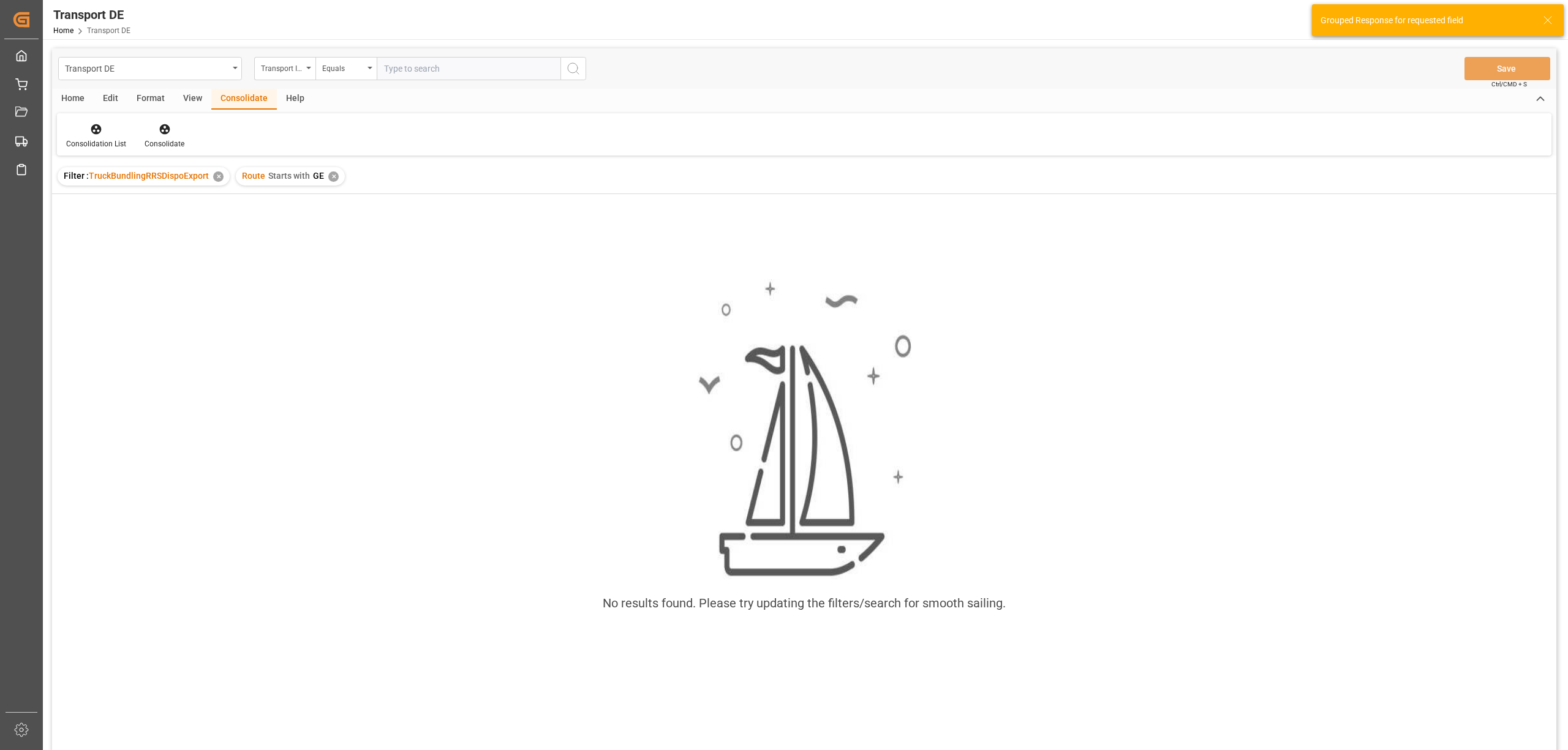
click at [333, 172] on div "✕" at bounding box center [333, 176] width 11 height 11
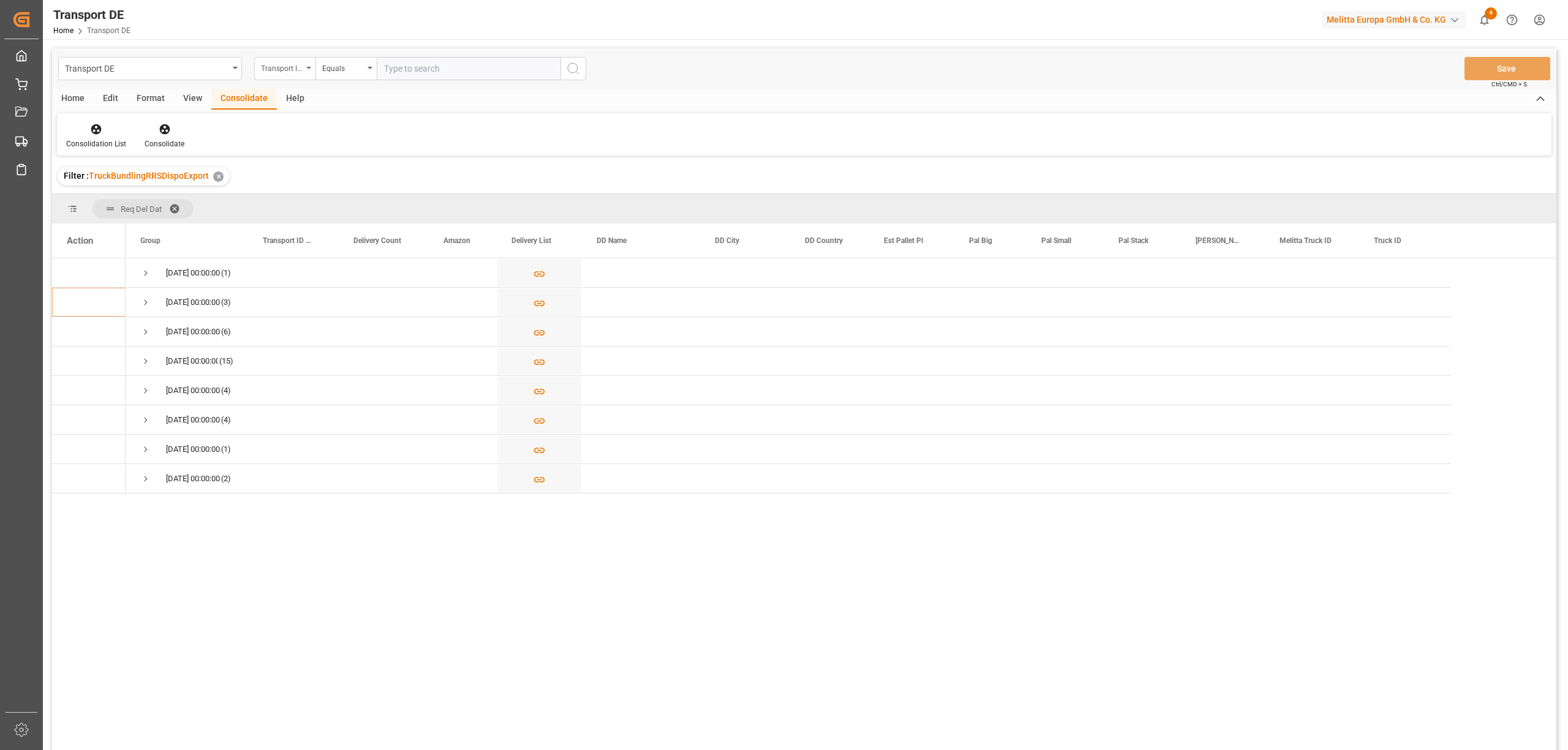
click at [270, 67] on div "Transport ID Logward" at bounding box center [282, 67] width 41 height 14
type input "route"
click at [327, 130] on div "Route" at bounding box center [346, 125] width 183 height 26
click at [342, 71] on div "Equals" at bounding box center [343, 67] width 41 height 14
click at [349, 199] on div "Starts with" at bounding box center [407, 202] width 183 height 26
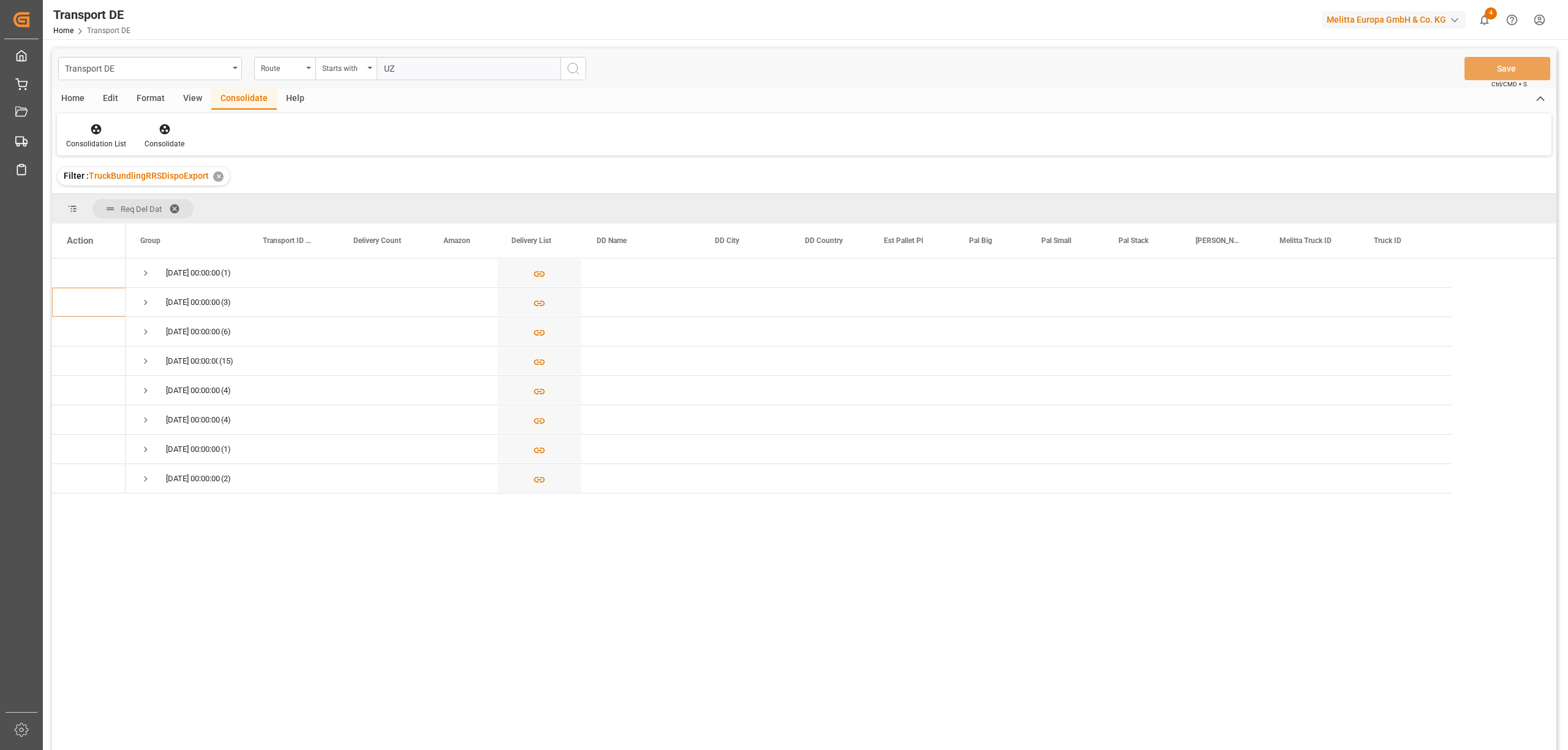
type input "UZ"
click at [566, 74] on icon "search button" at bounding box center [573, 68] width 15 height 15
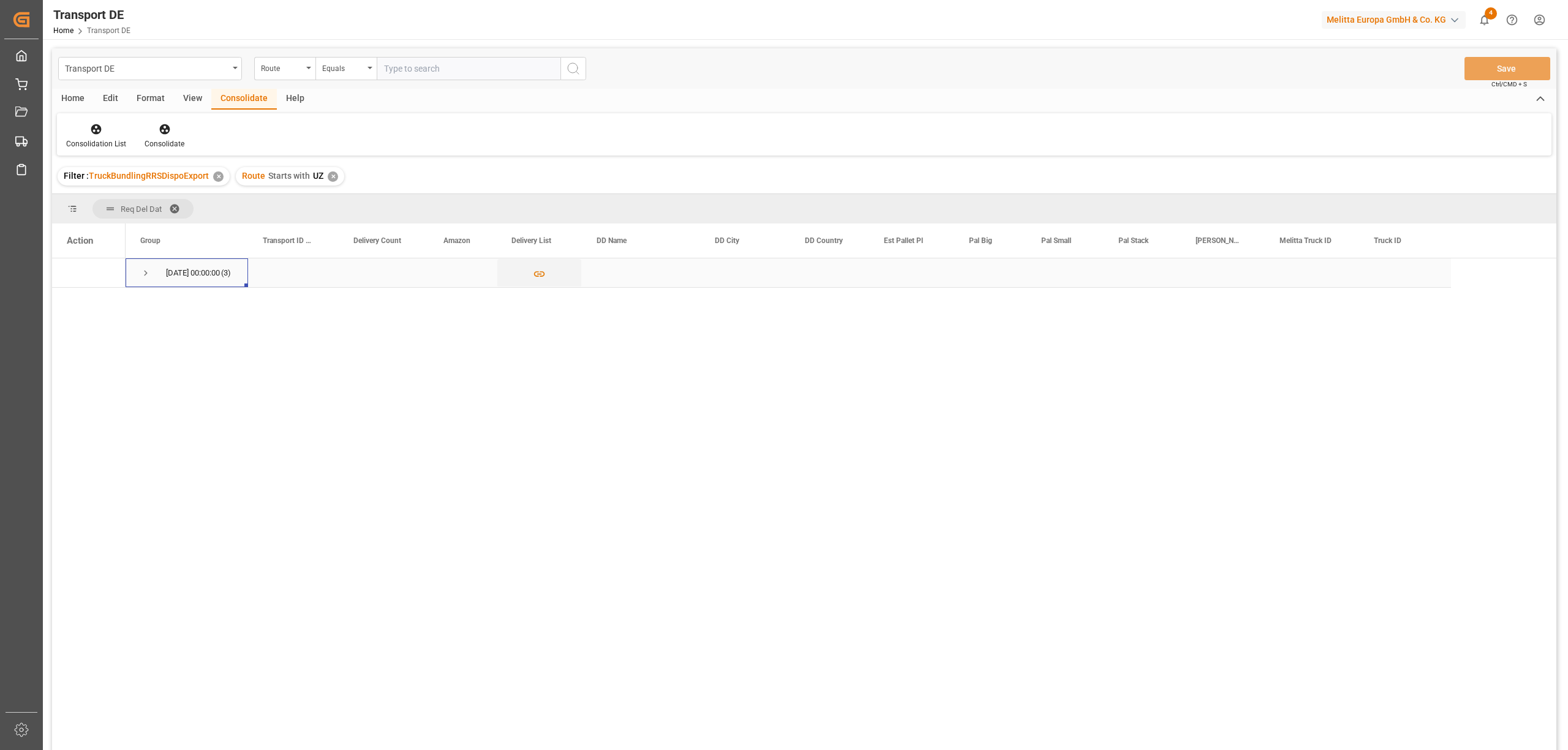
click at [147, 272] on span "Press SPACE to select this row." at bounding box center [146, 273] width 11 height 11
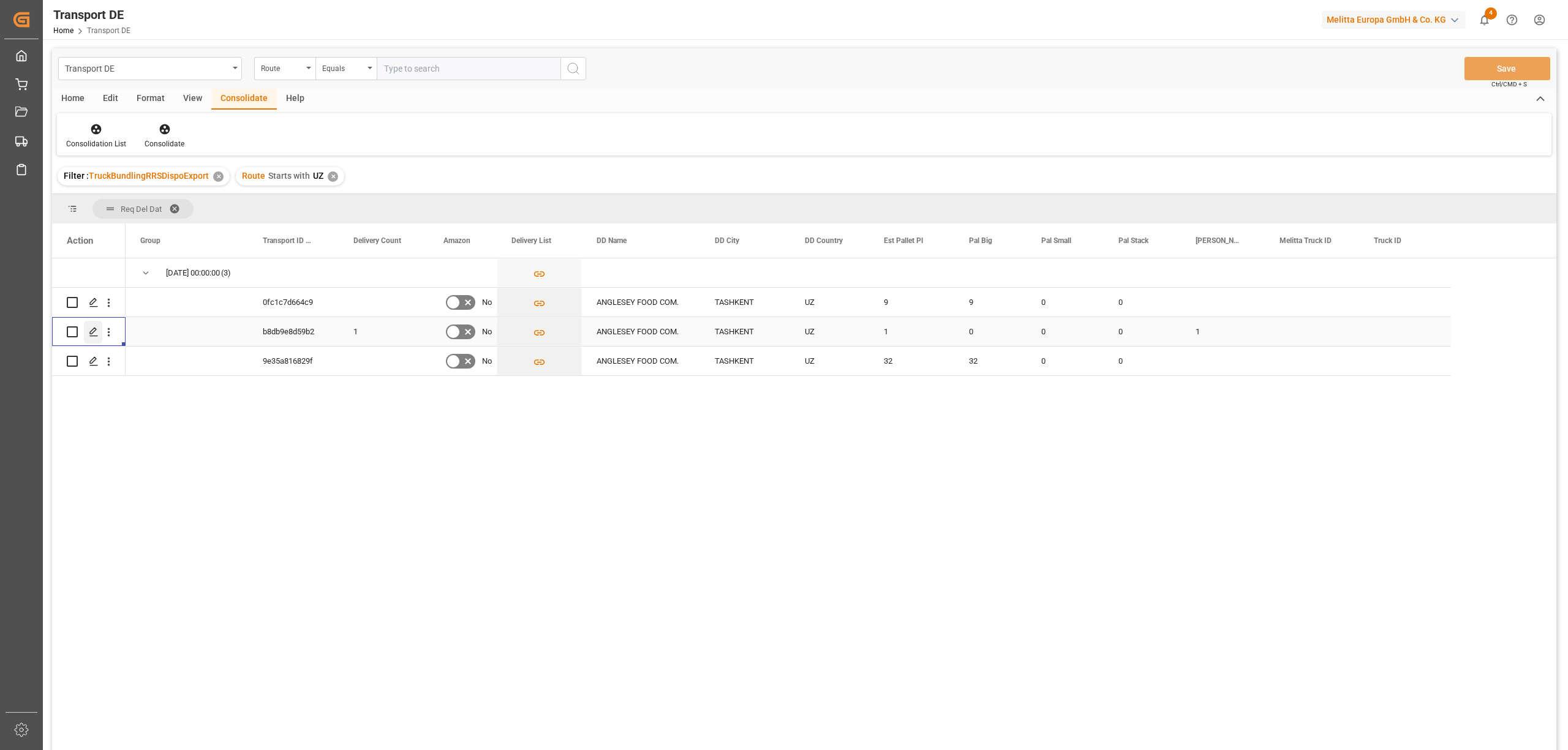
click at [92, 334] on polygon "Press SPACE to select this row." at bounding box center [93, 331] width 6 height 6
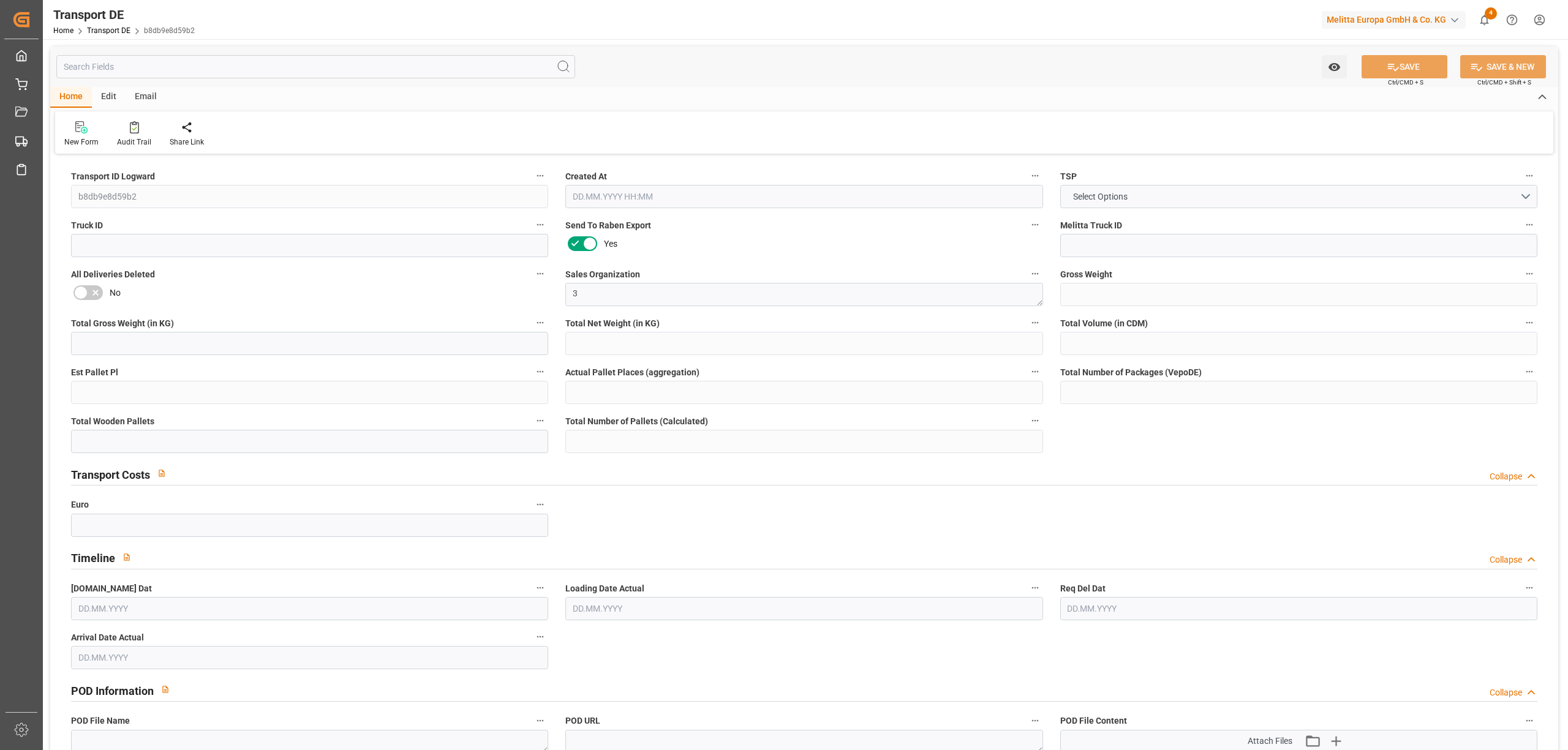
type input "178"
type input "149.337"
type input "119.575"
type input "960.38"
type input "1"
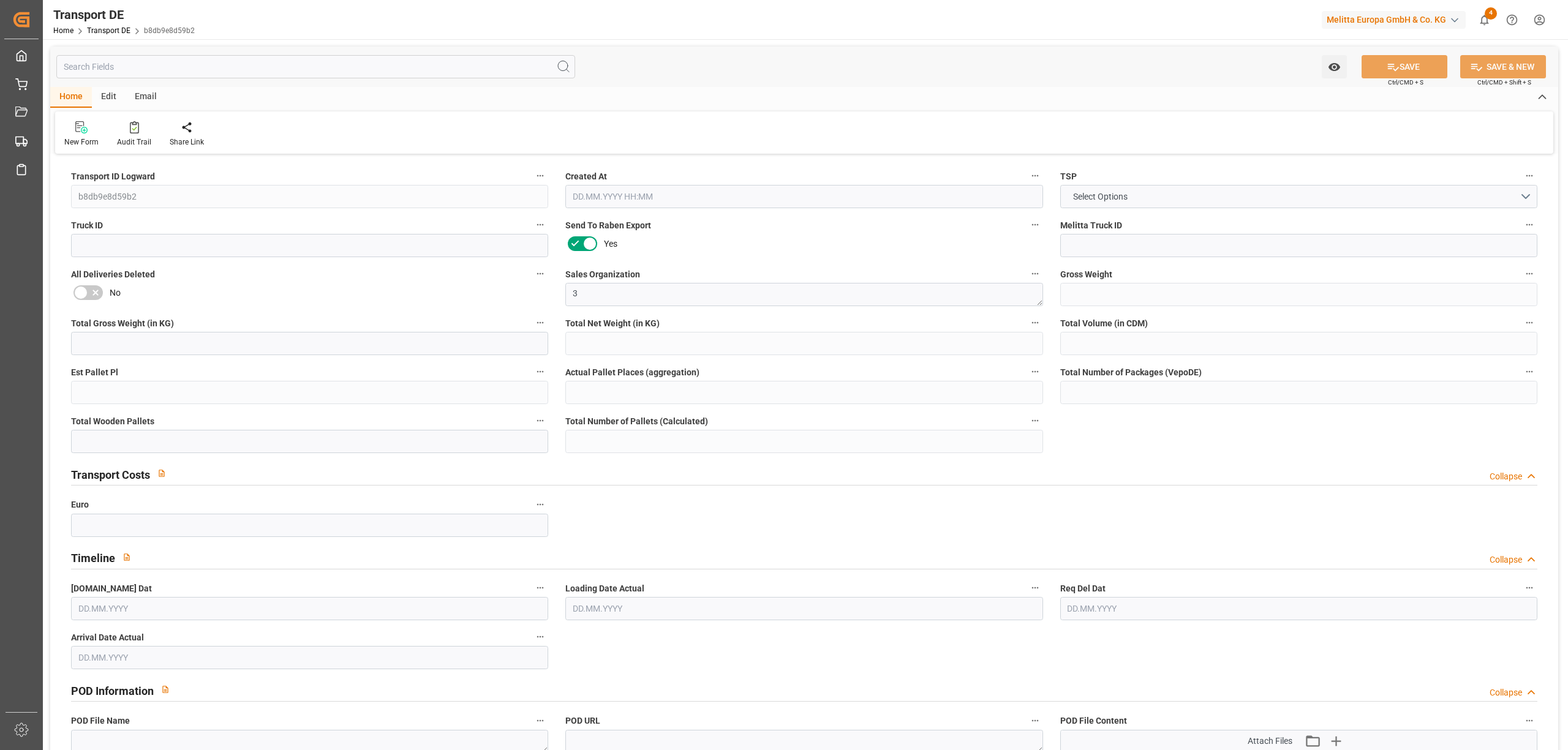
type input "0"
type input "1"
type input "0"
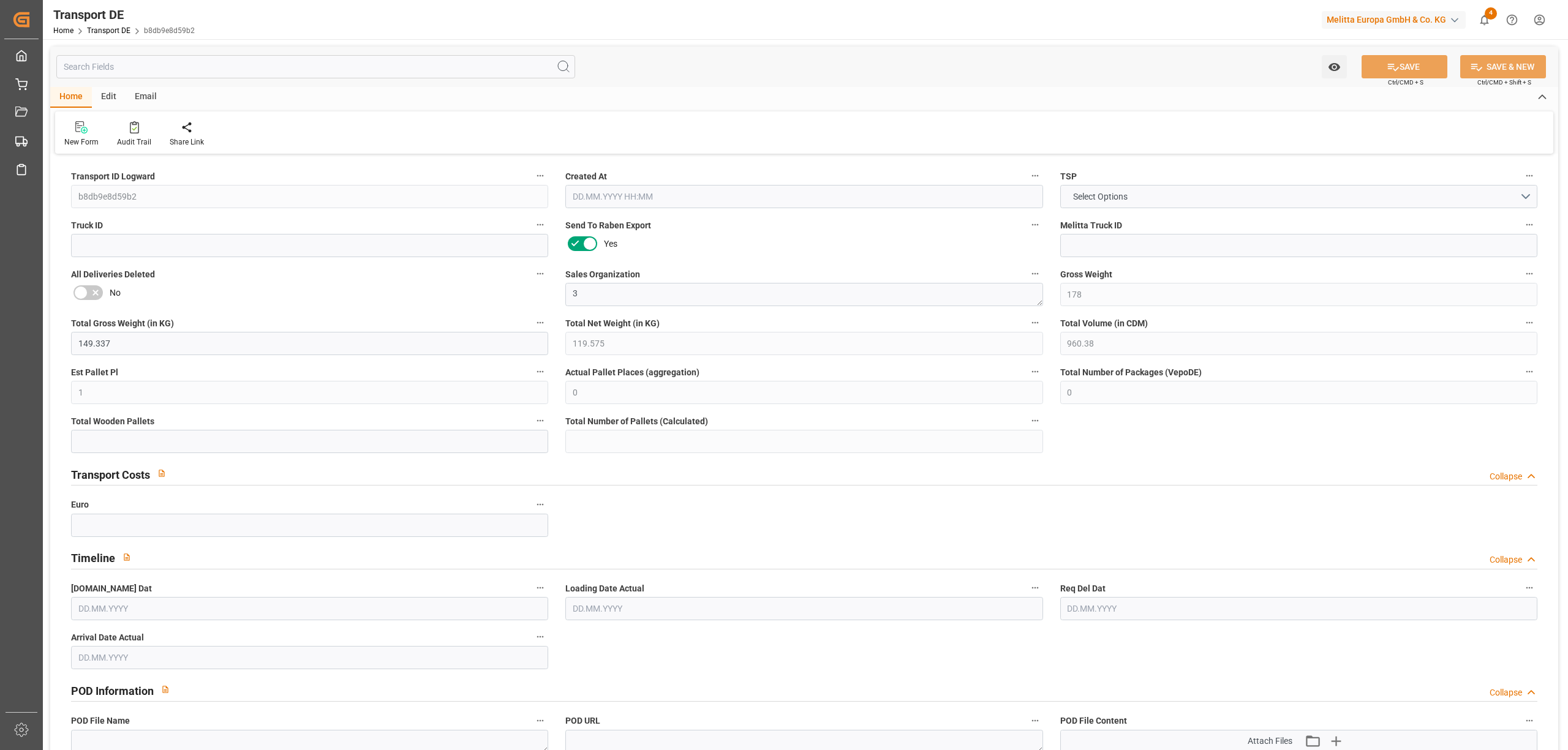
type input "10"
type input "0"
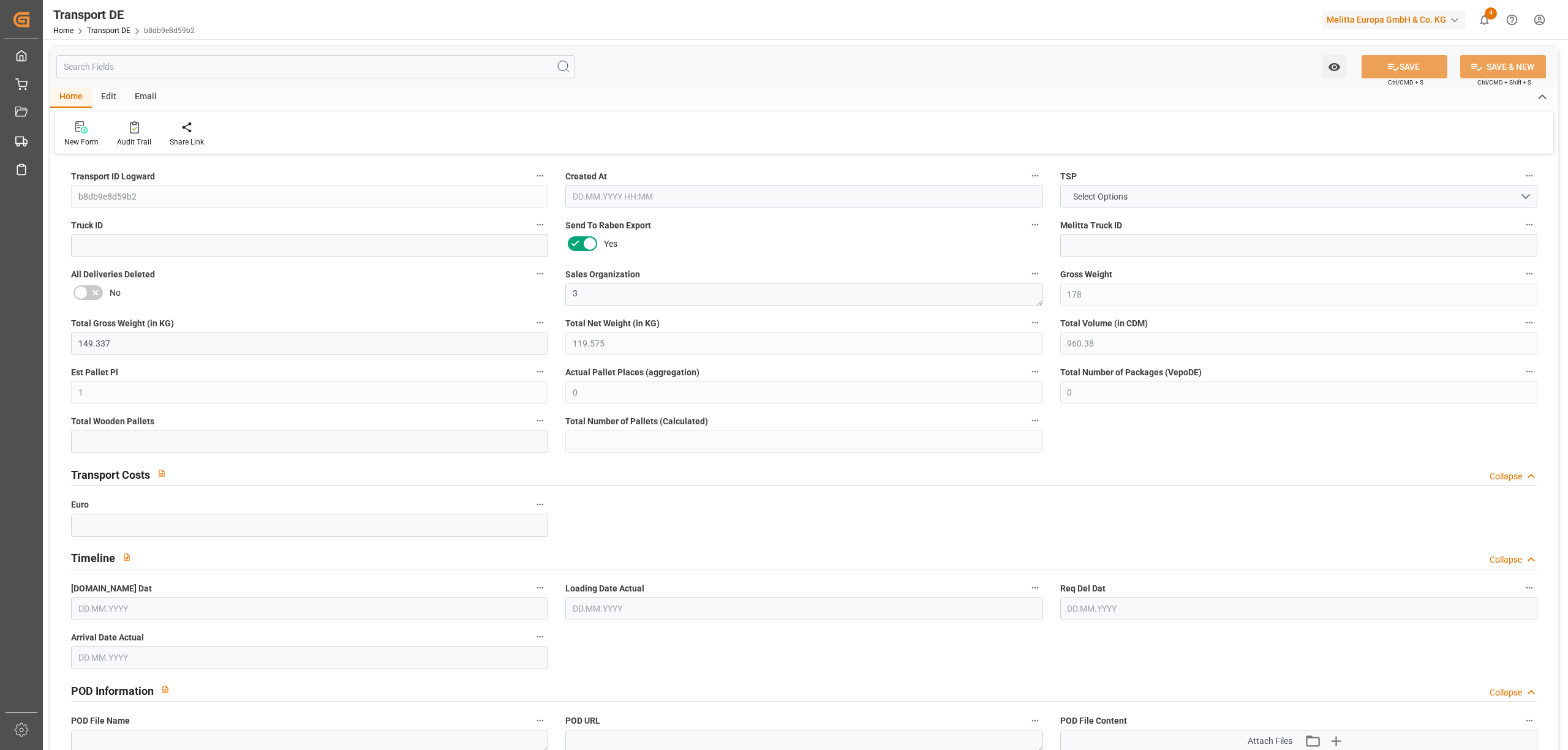
type input "0"
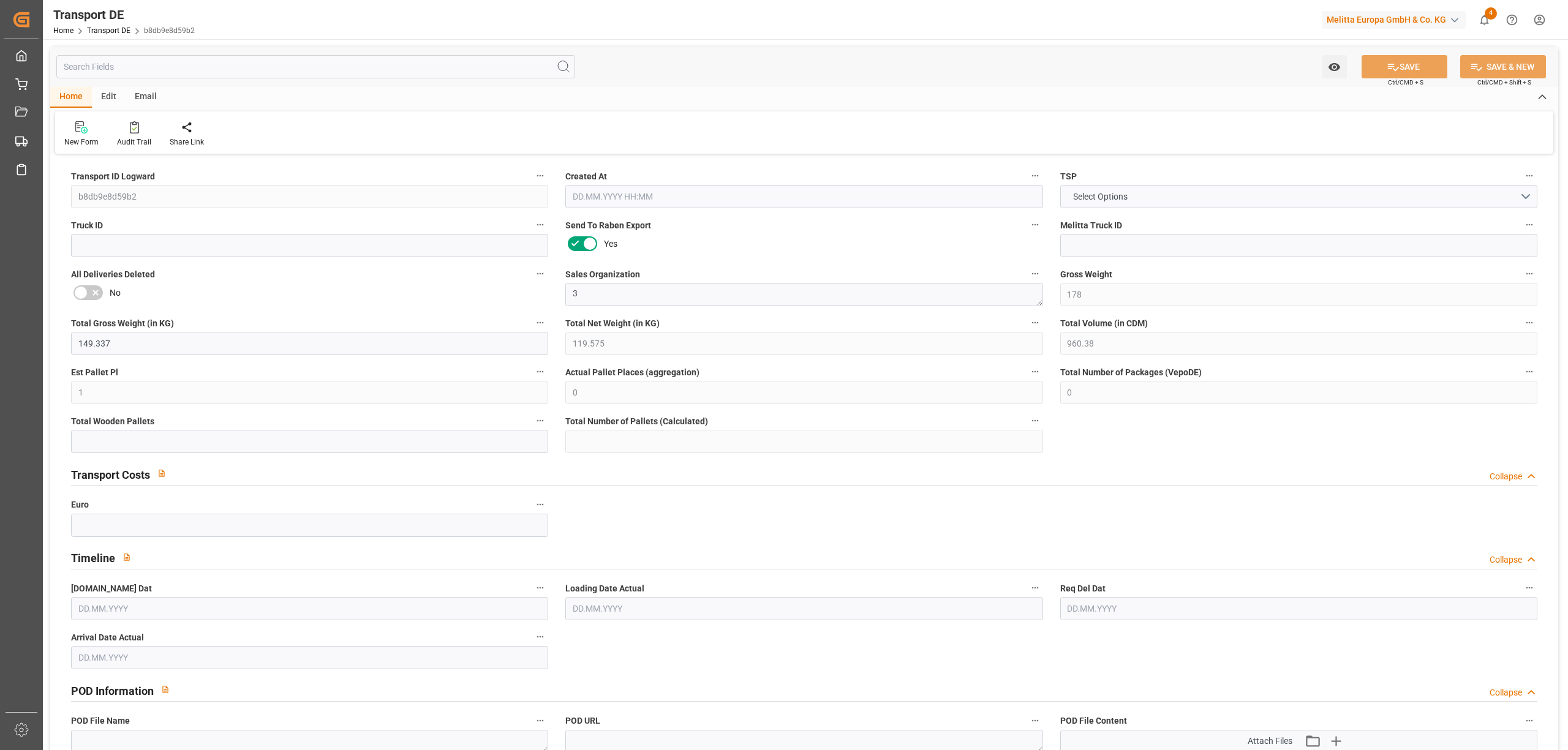
type input "0"
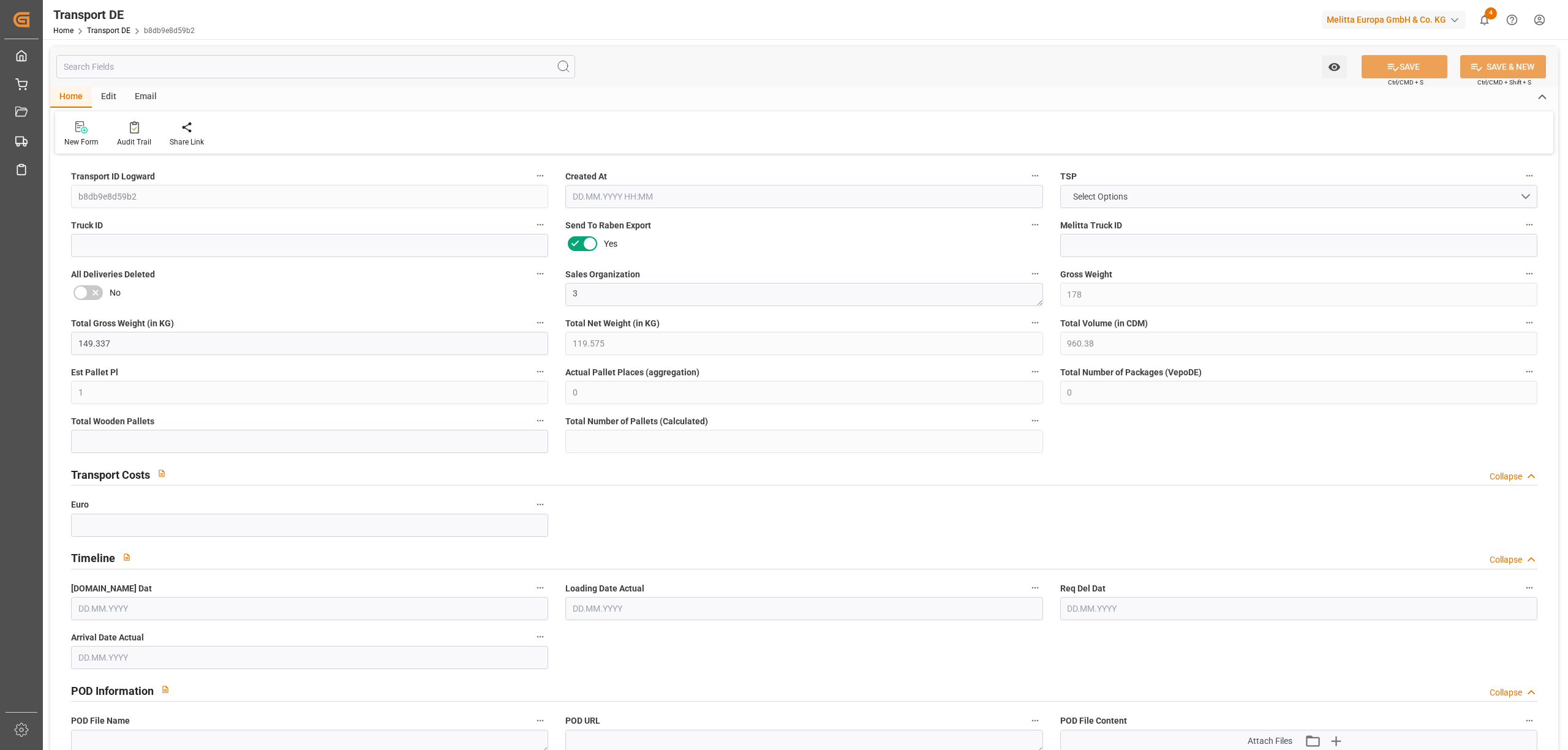
type input "0"
type input "1"
type input "0"
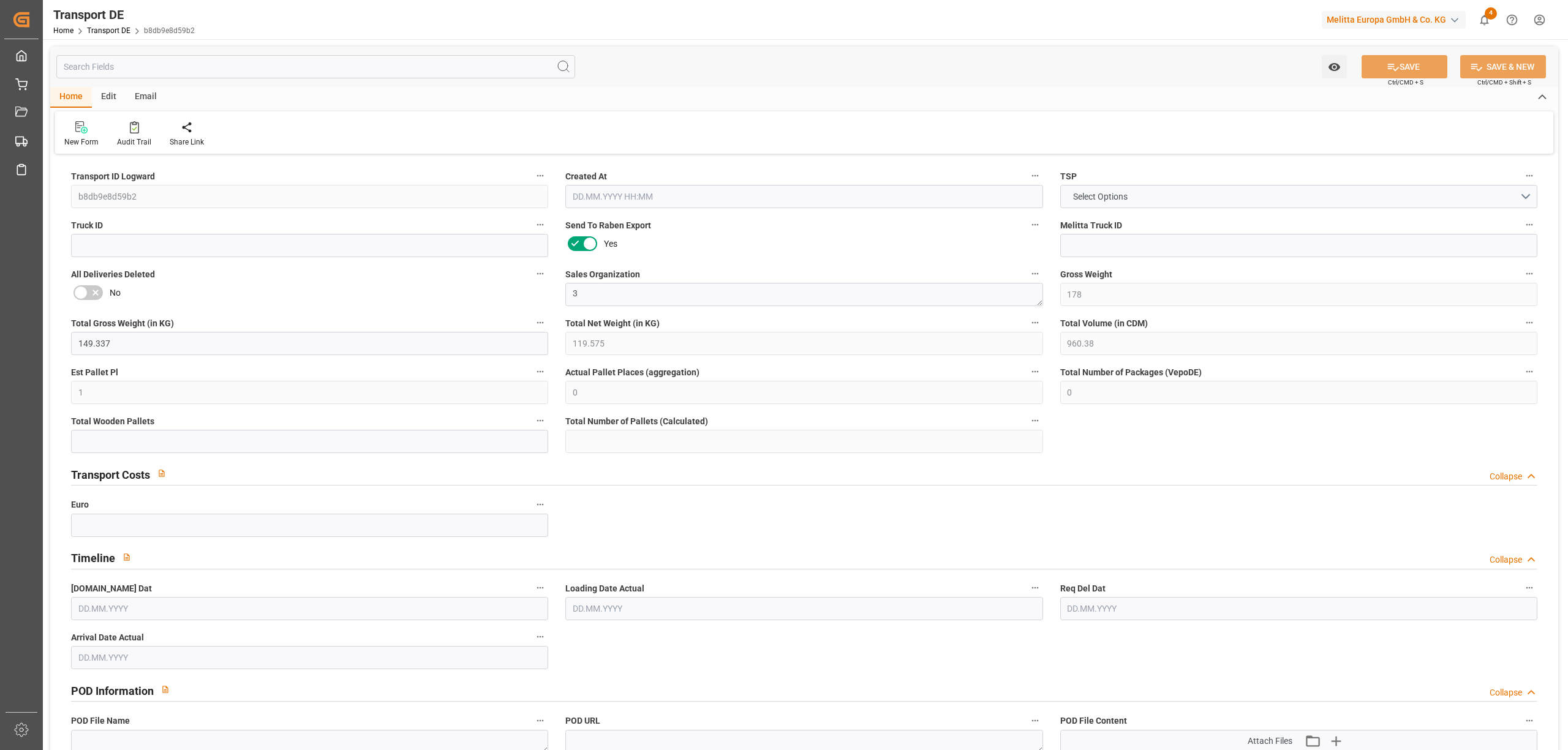
type input "0"
type input "39.586"
type input "0"
type input "30.09.2025 11:02"
type input "[DATE]"
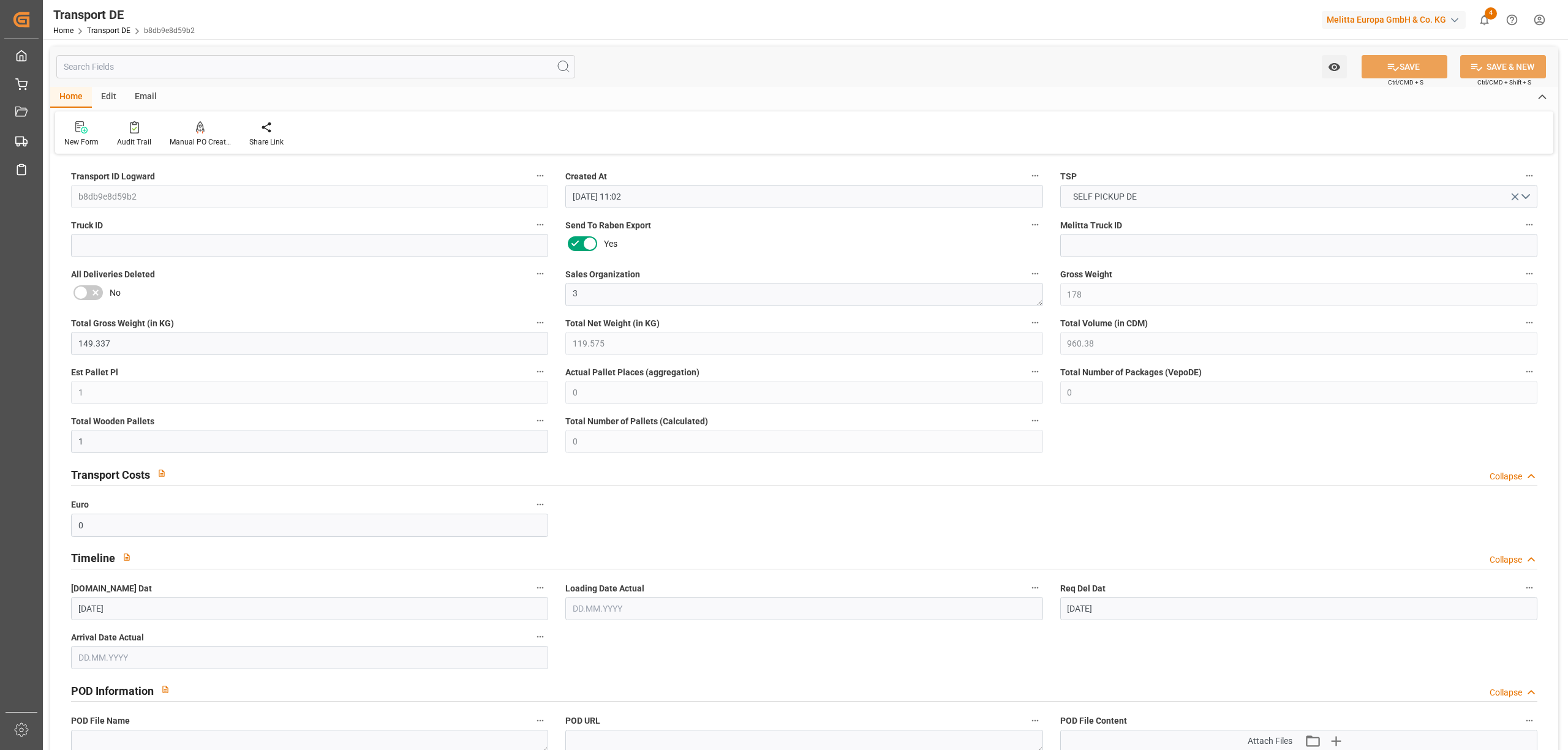
type input "[DATE]"
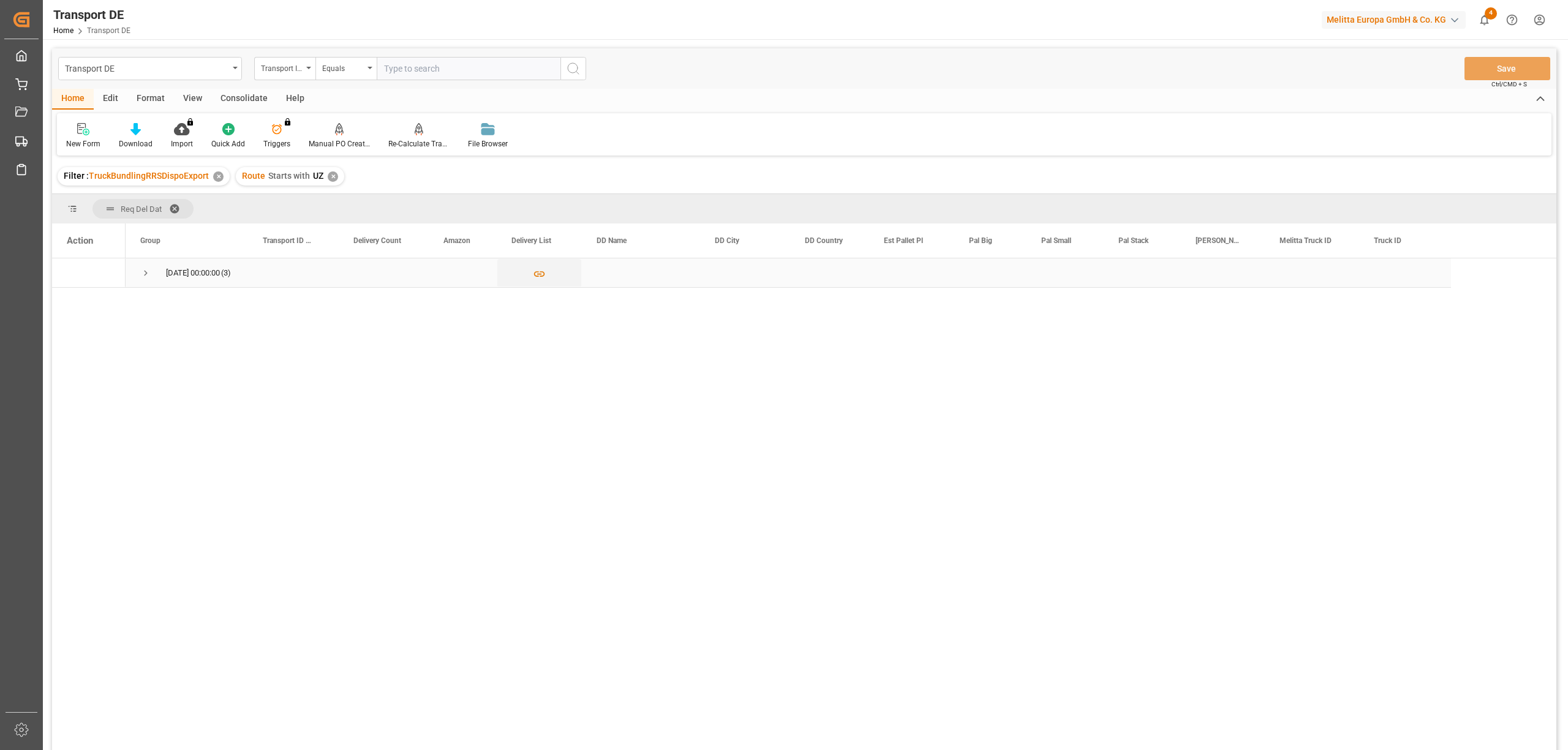
click at [150, 272] on span "Press SPACE to select this row." at bounding box center [146, 273] width 11 height 11
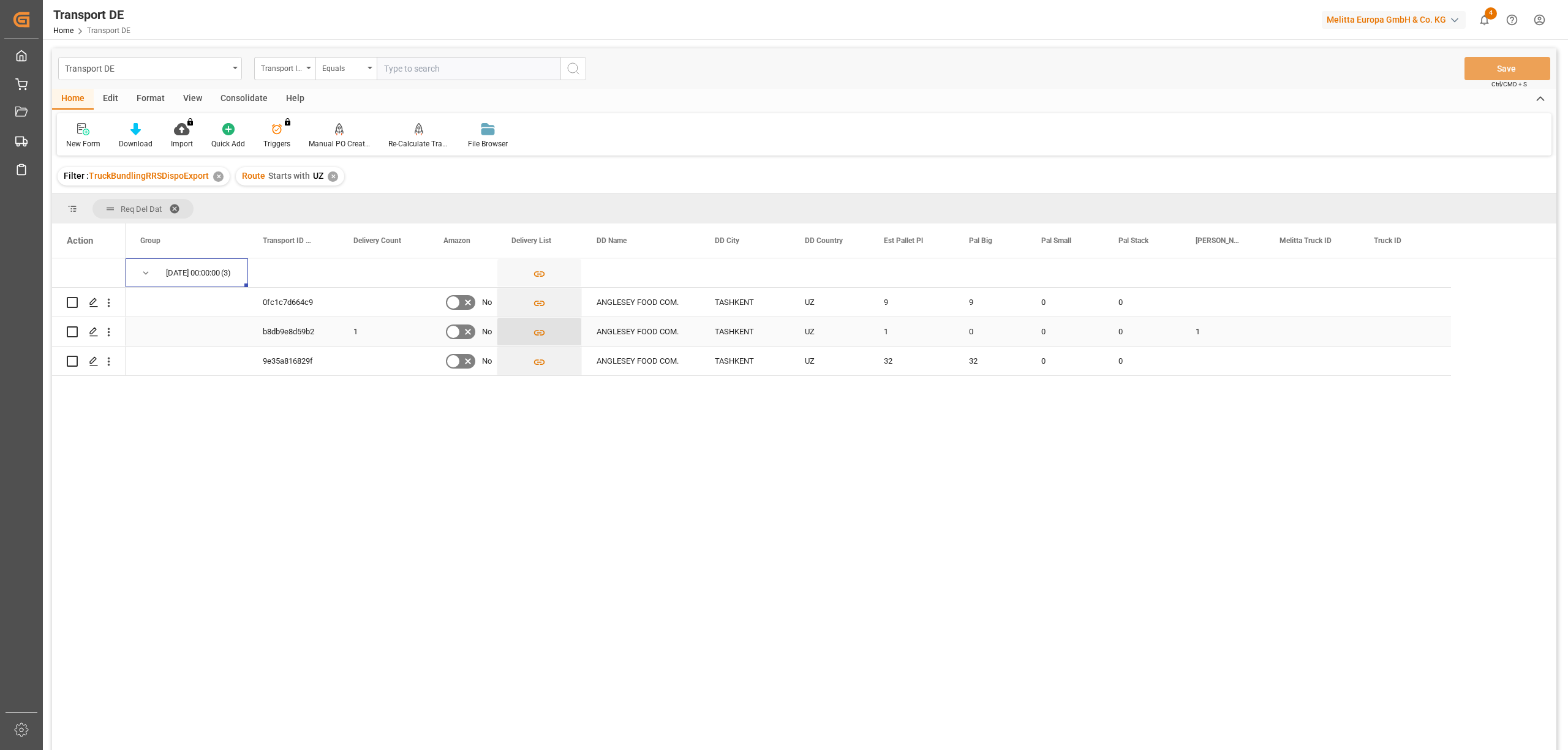
click at [539, 331] on icon "Press SPACE to select this row." at bounding box center [539, 333] width 13 height 13
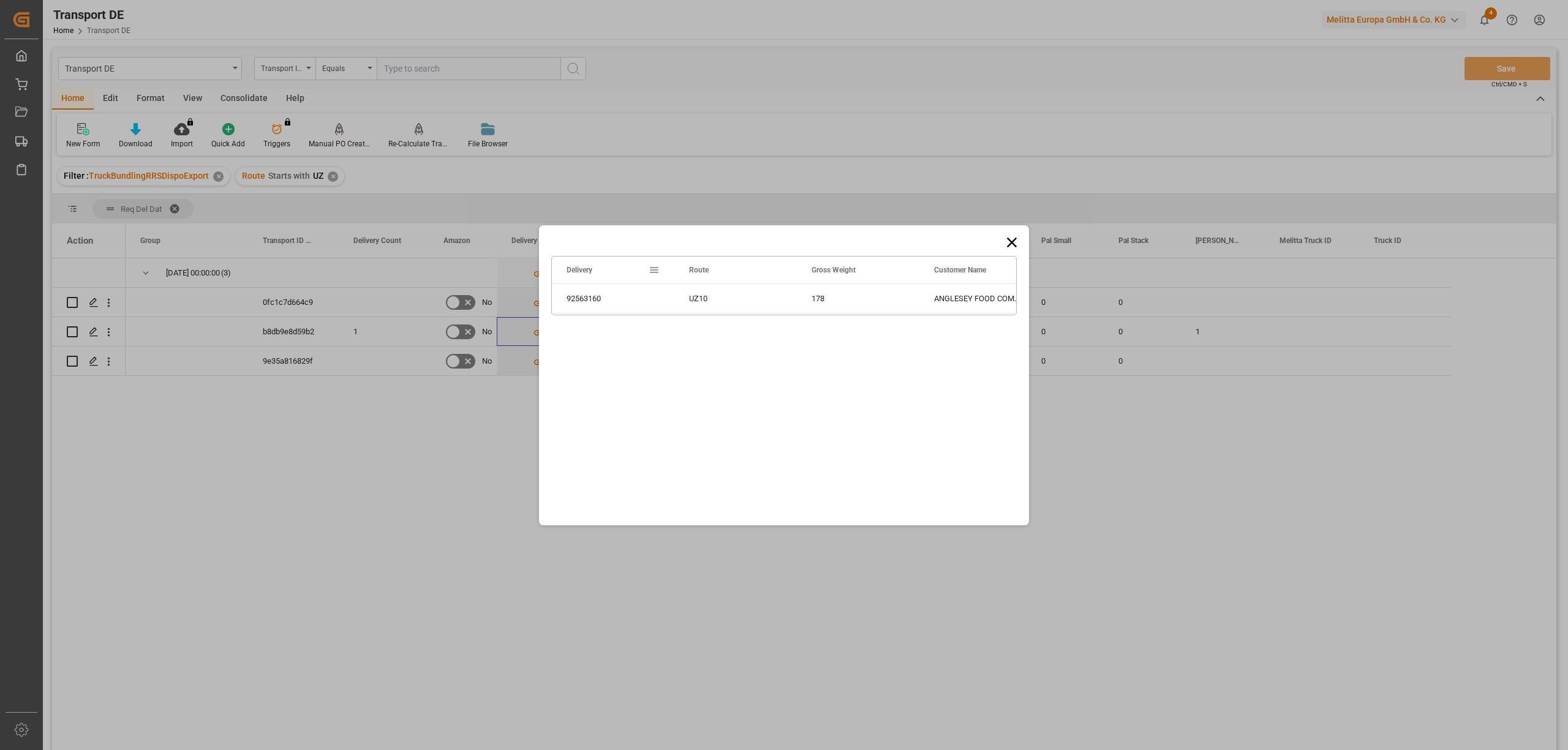
click at [1015, 246] on icon at bounding box center [1012, 242] width 10 height 10
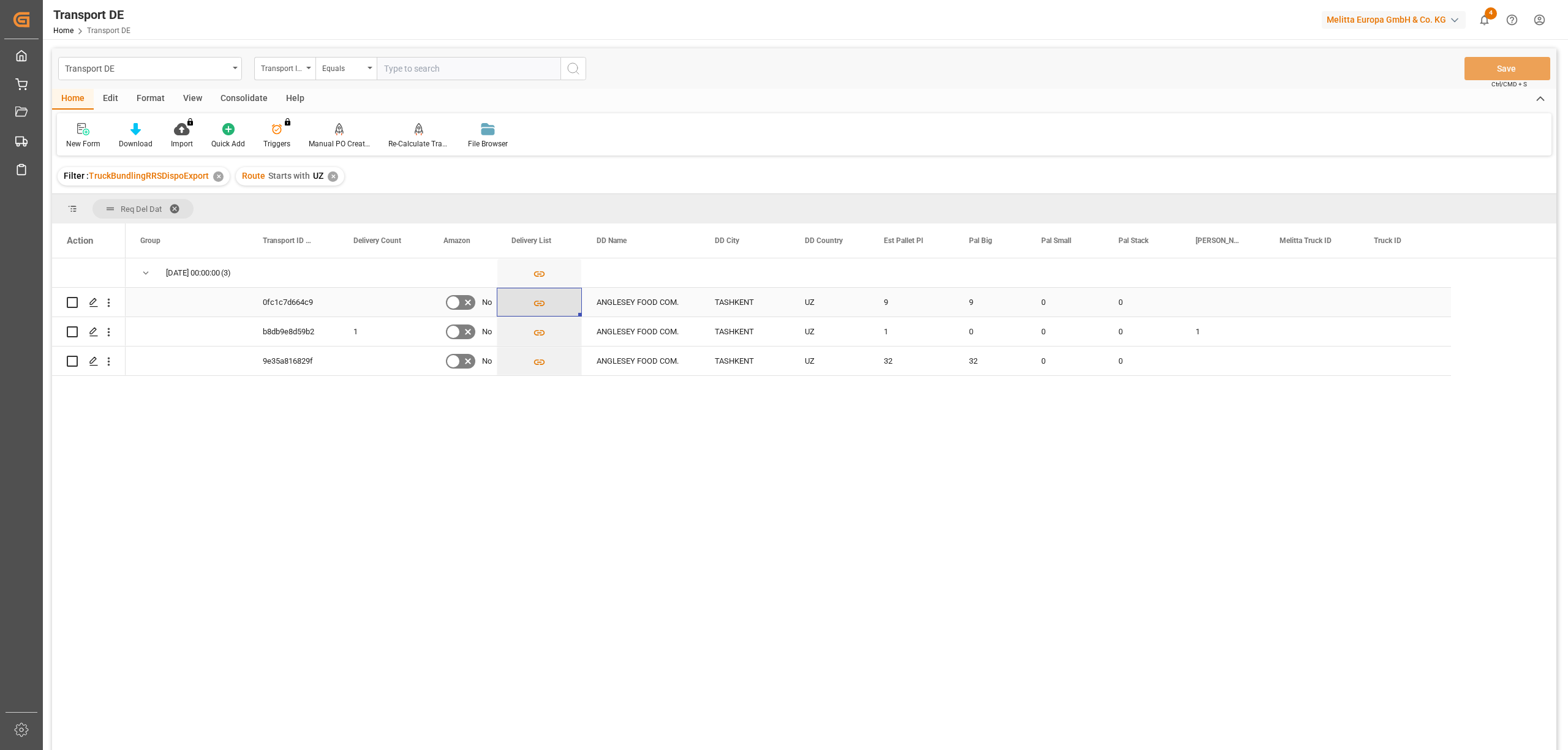
click at [536, 303] on icon "Press SPACE to select this row." at bounding box center [539, 303] width 13 height 13
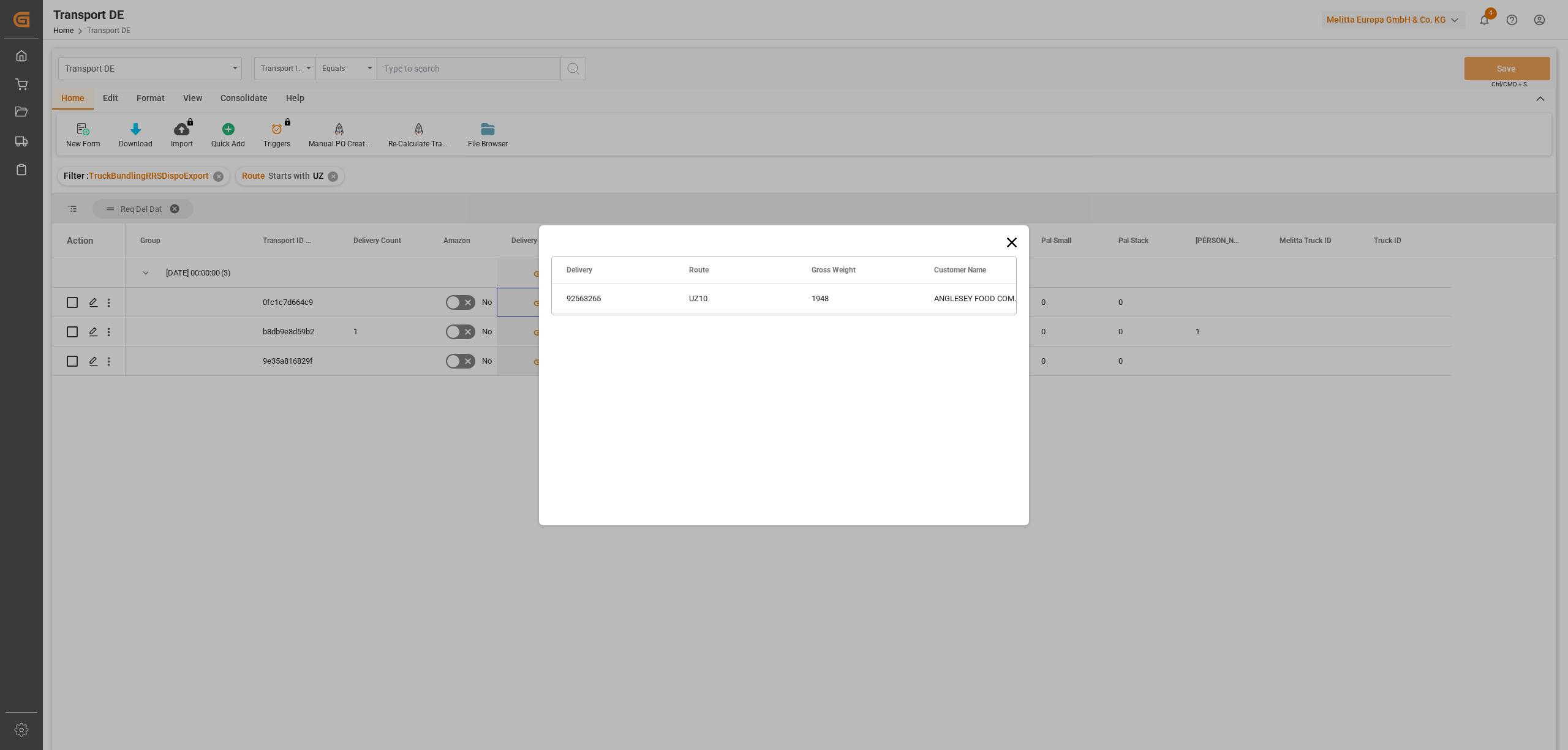
click at [1007, 237] on icon at bounding box center [1012, 242] width 17 height 17
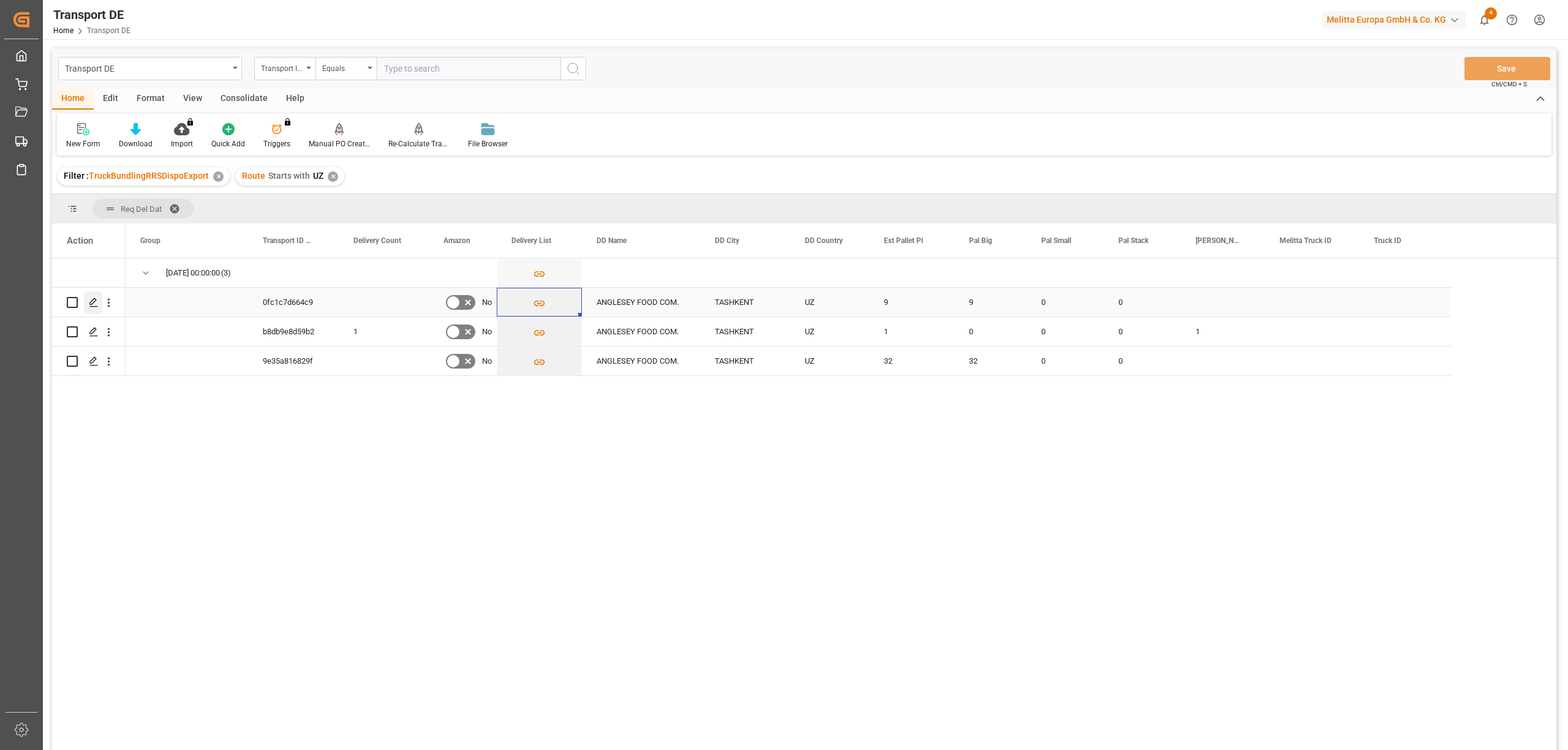
click at [91, 302] on polygon "Press SPACE to select this row." at bounding box center [93, 302] width 6 height 6
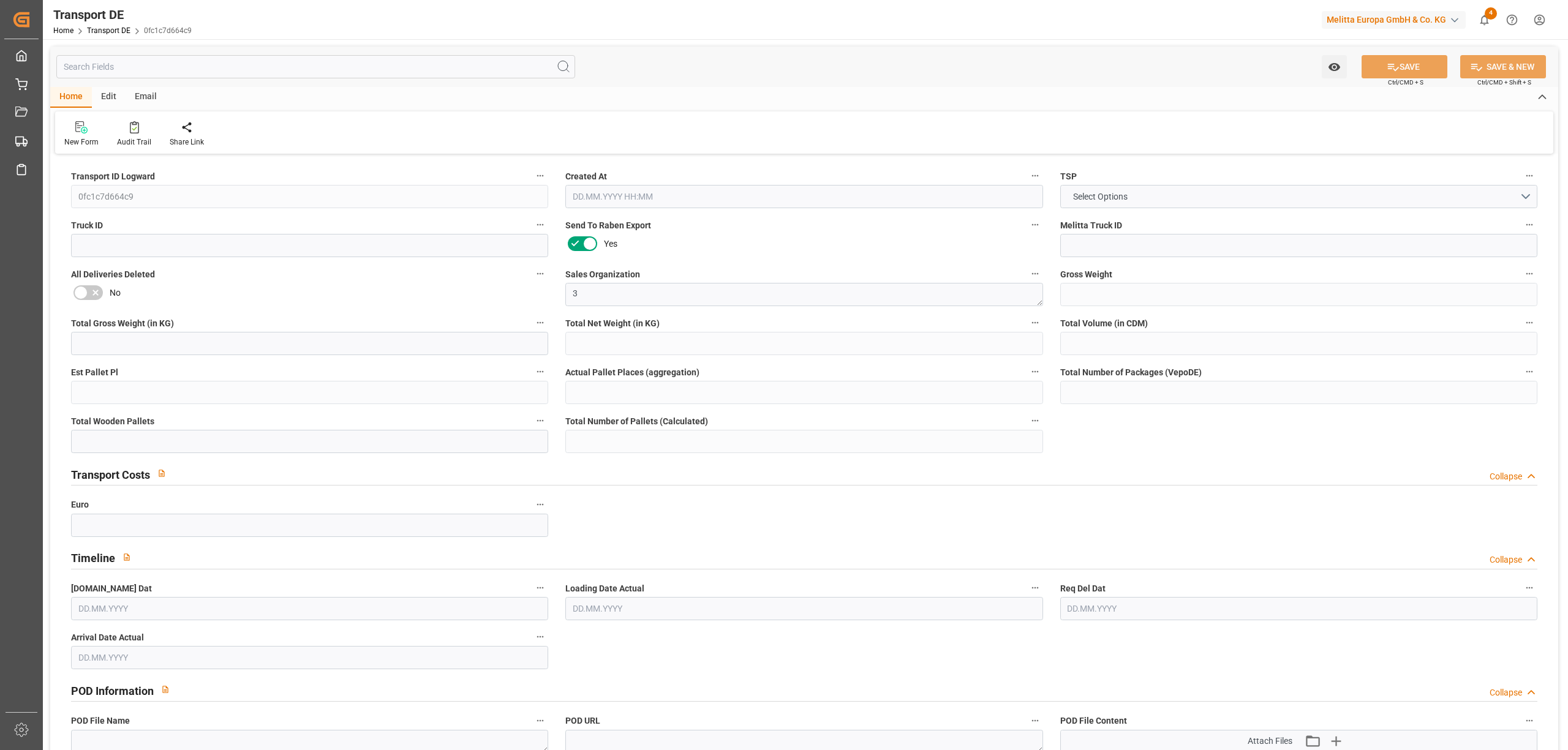
type input "1948"
type input "1694.776"
type input "1487"
type input "14175.96"
type input "9"
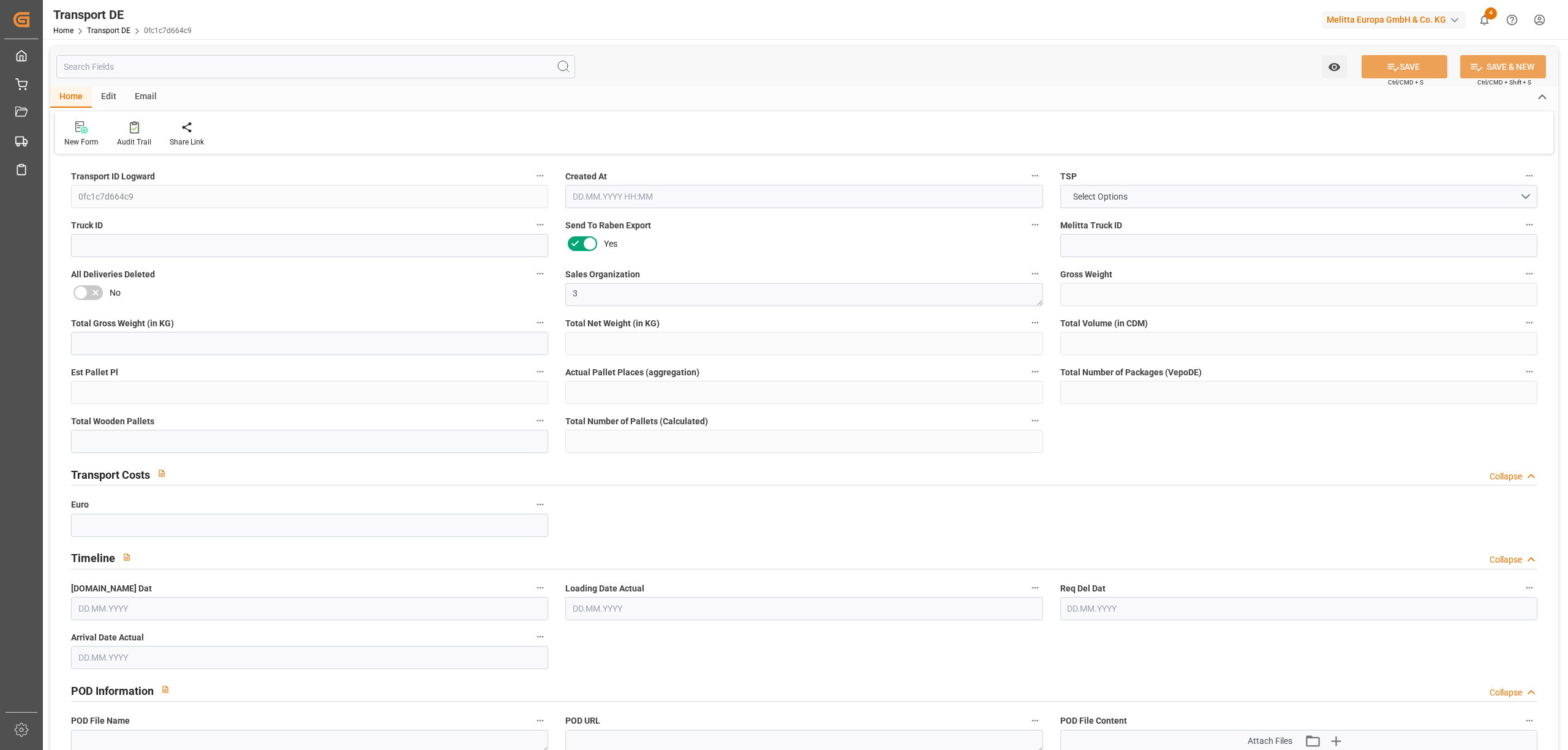
type input "0"
type input "9"
type input "0"
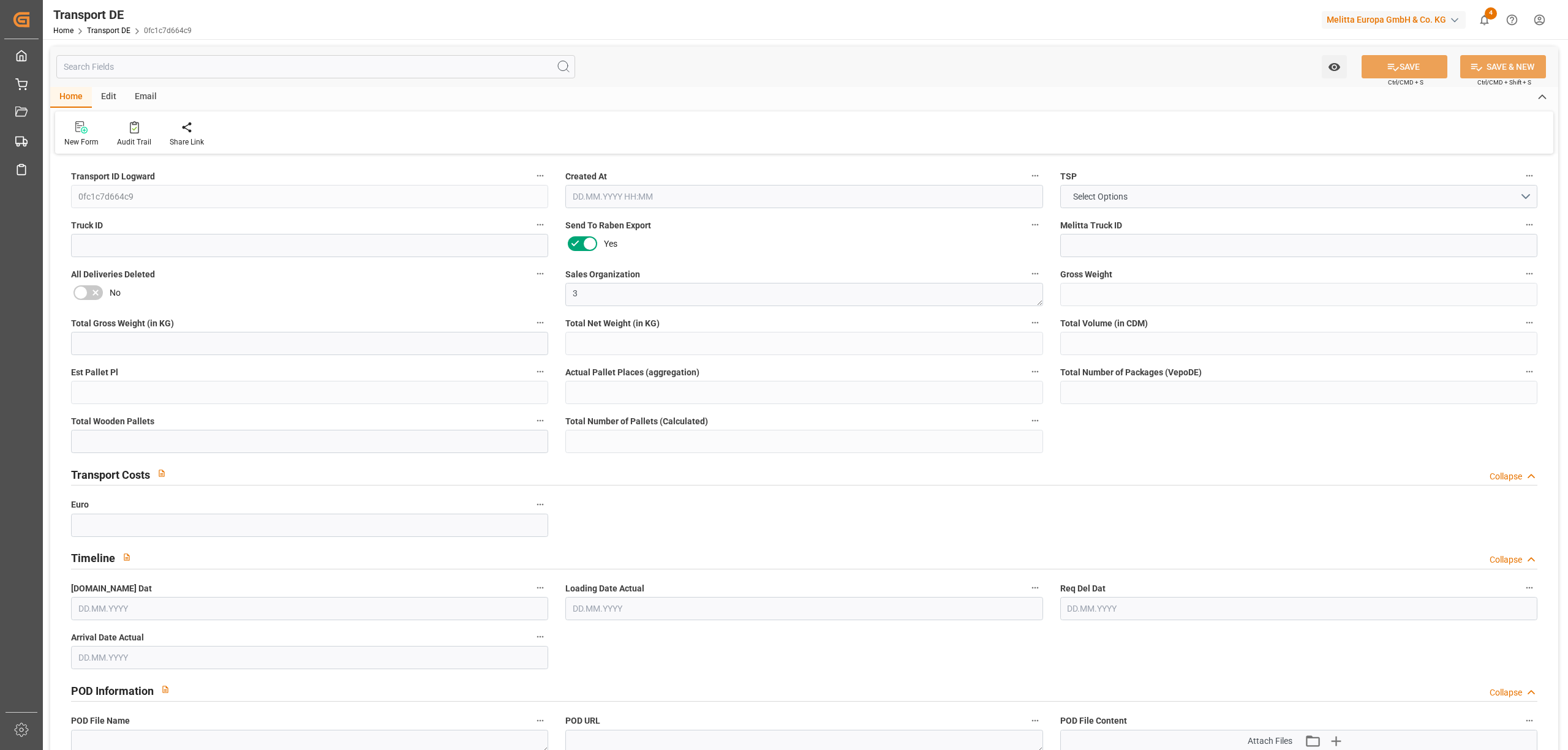
type input "10"
type input "0"
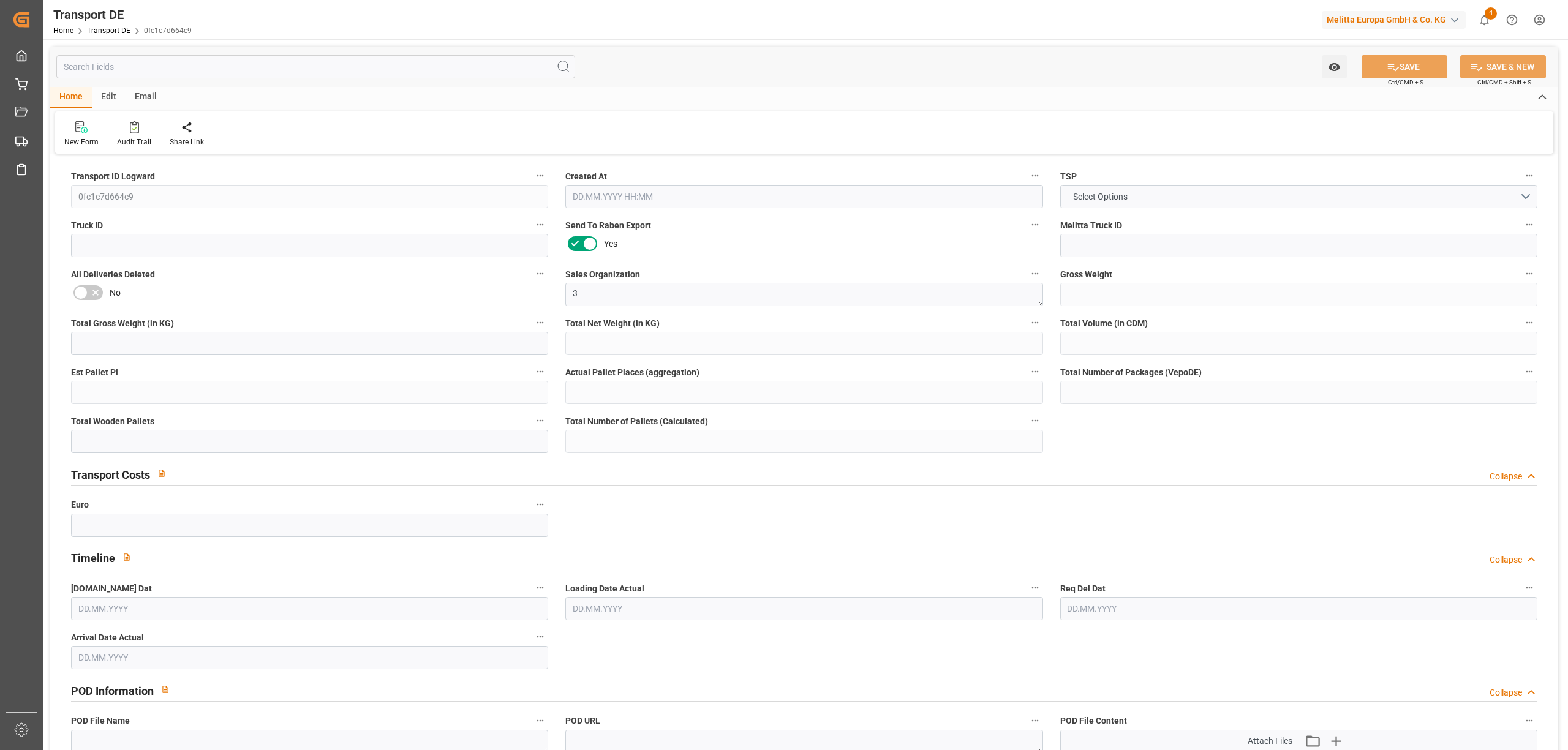
type input "0"
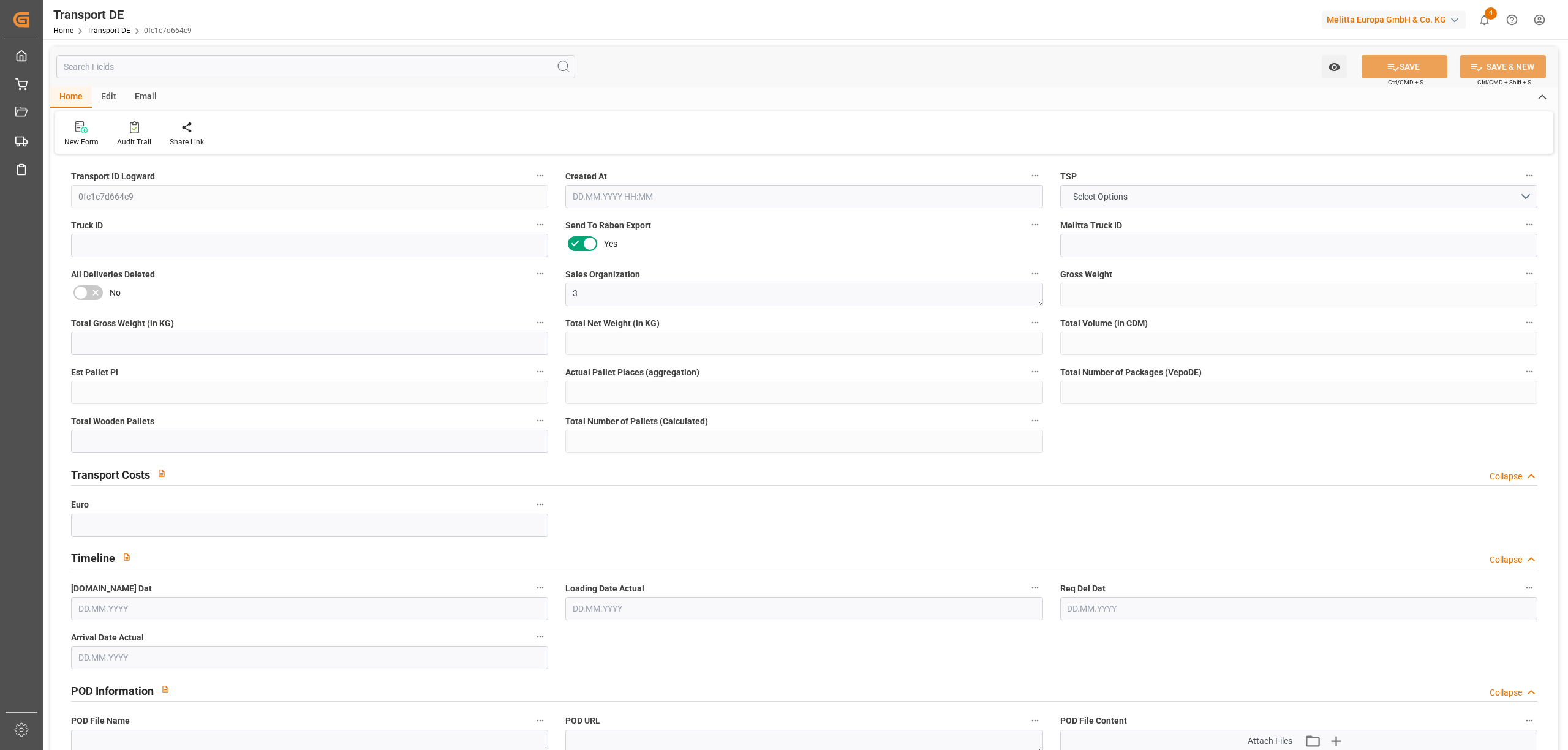
type input "0"
type input "9"
type input "0"
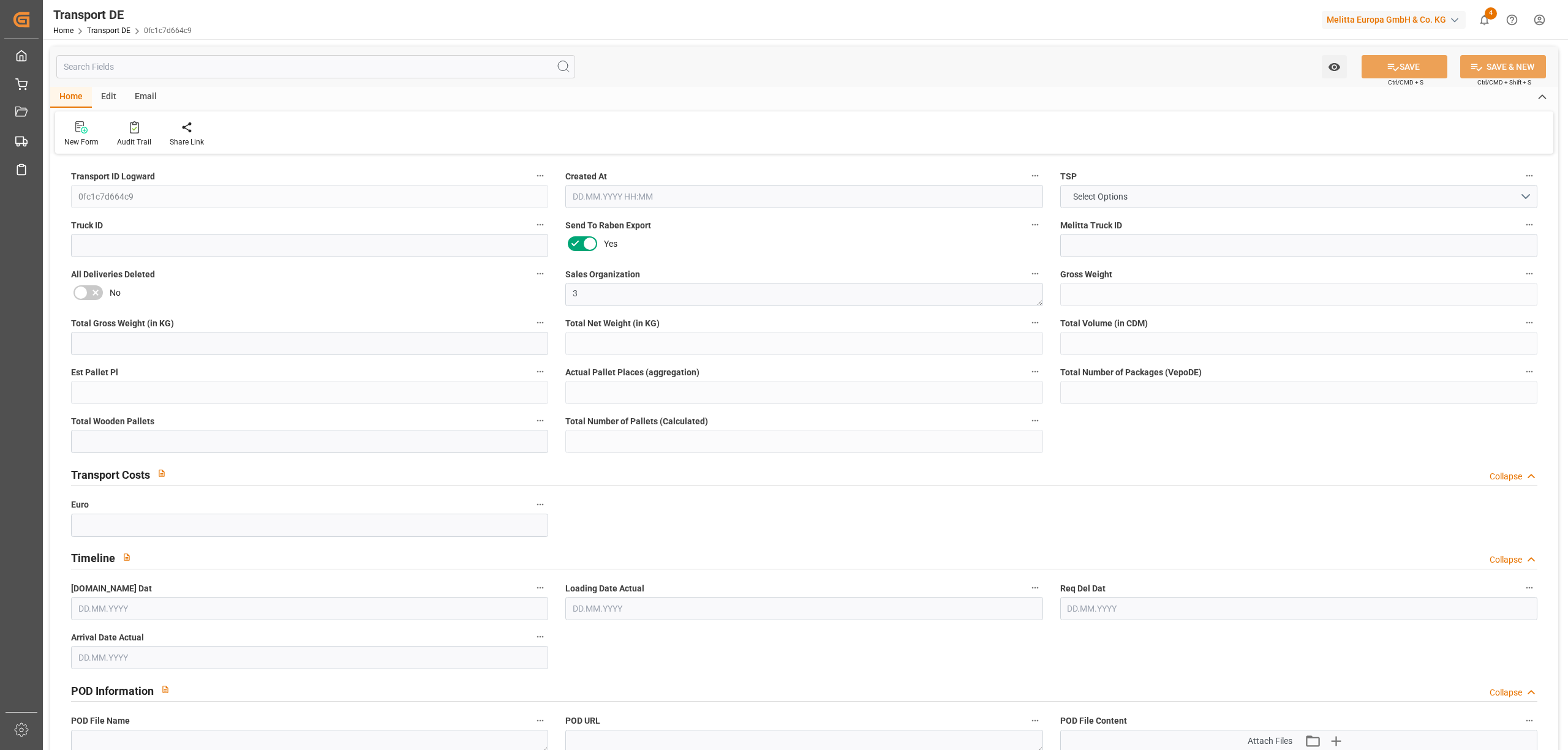
type input "0"
type input "30.09.2025 17:19"
type input "[DATE]"
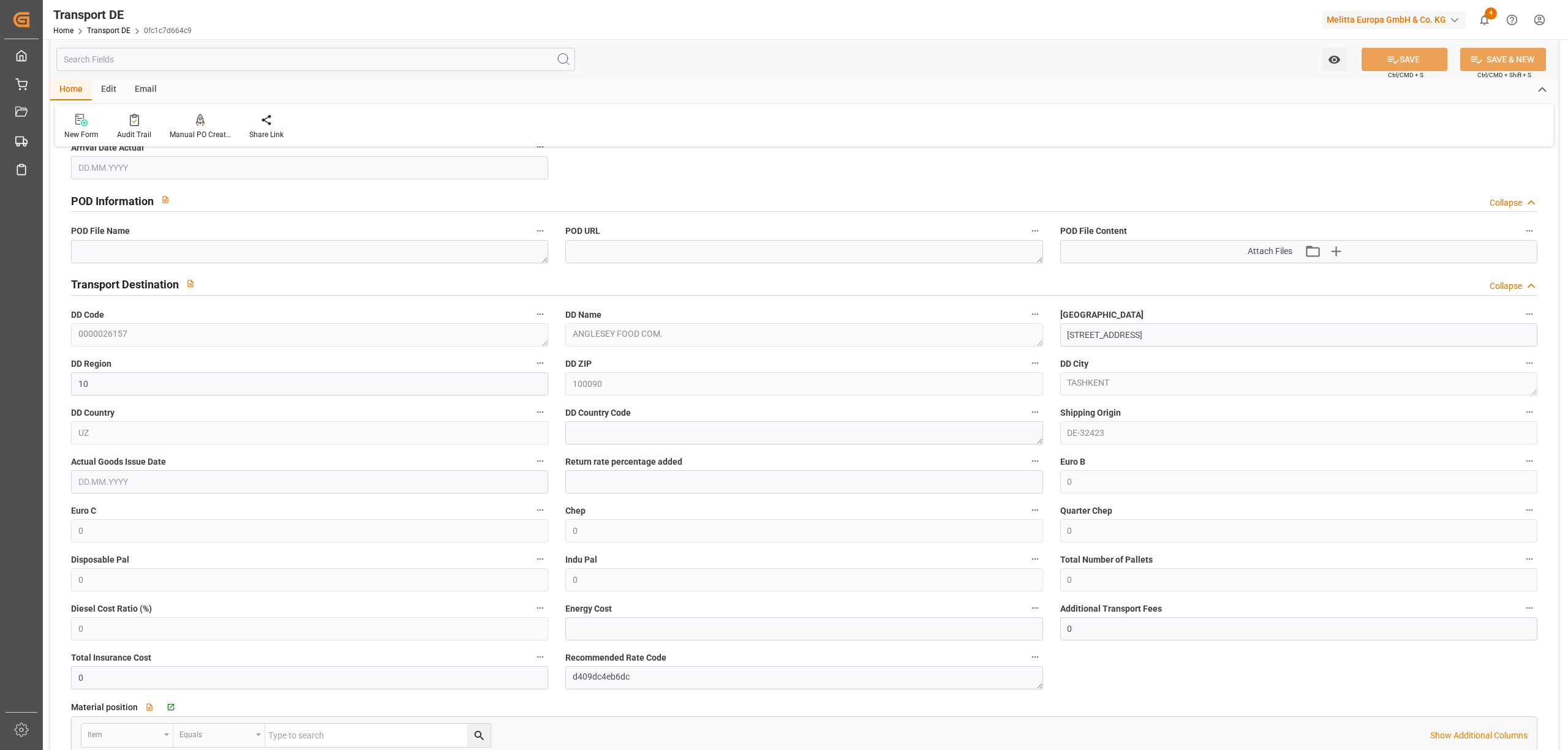
scroll to position [81, 0]
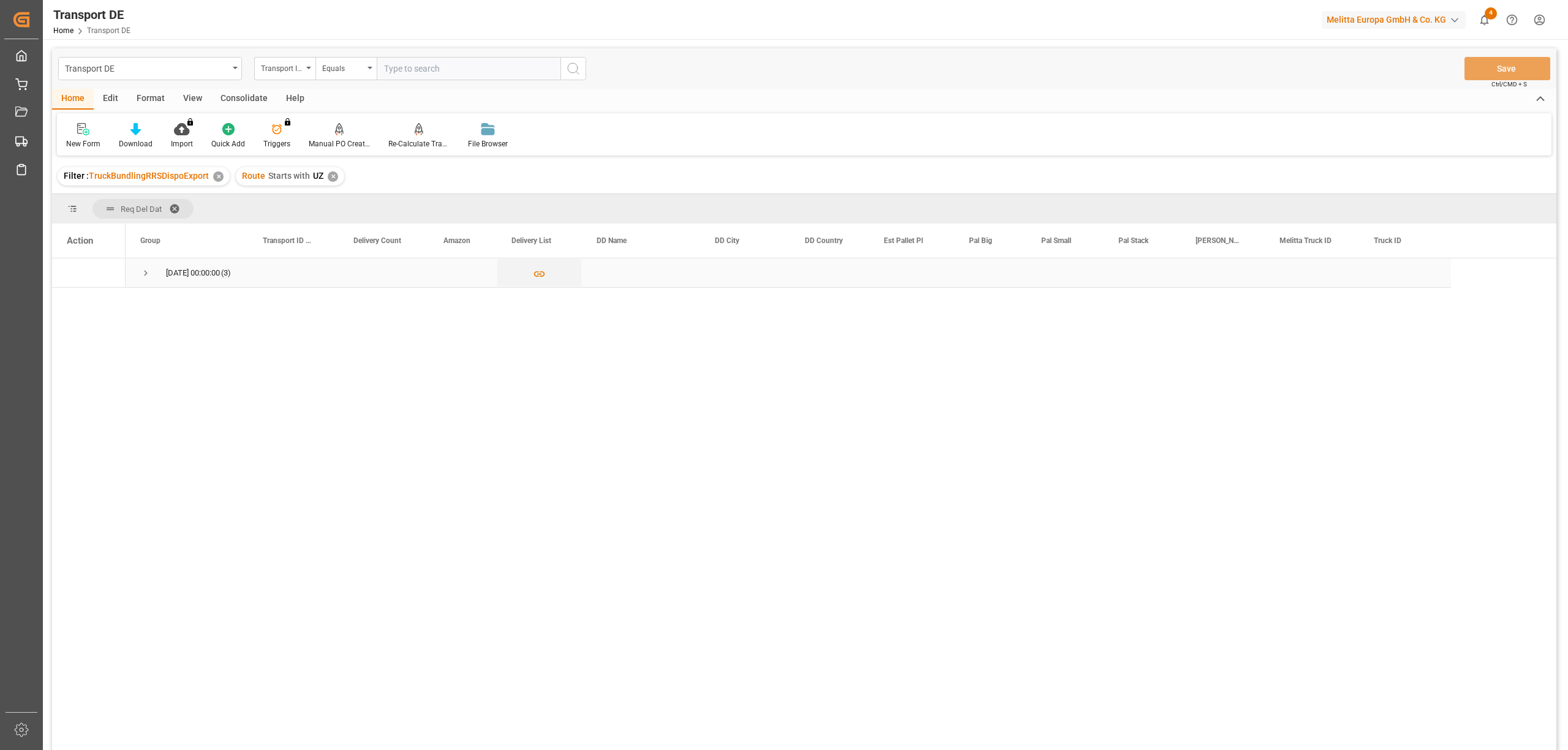
click at [143, 270] on span "Press SPACE to select this row." at bounding box center [146, 273] width 11 height 11
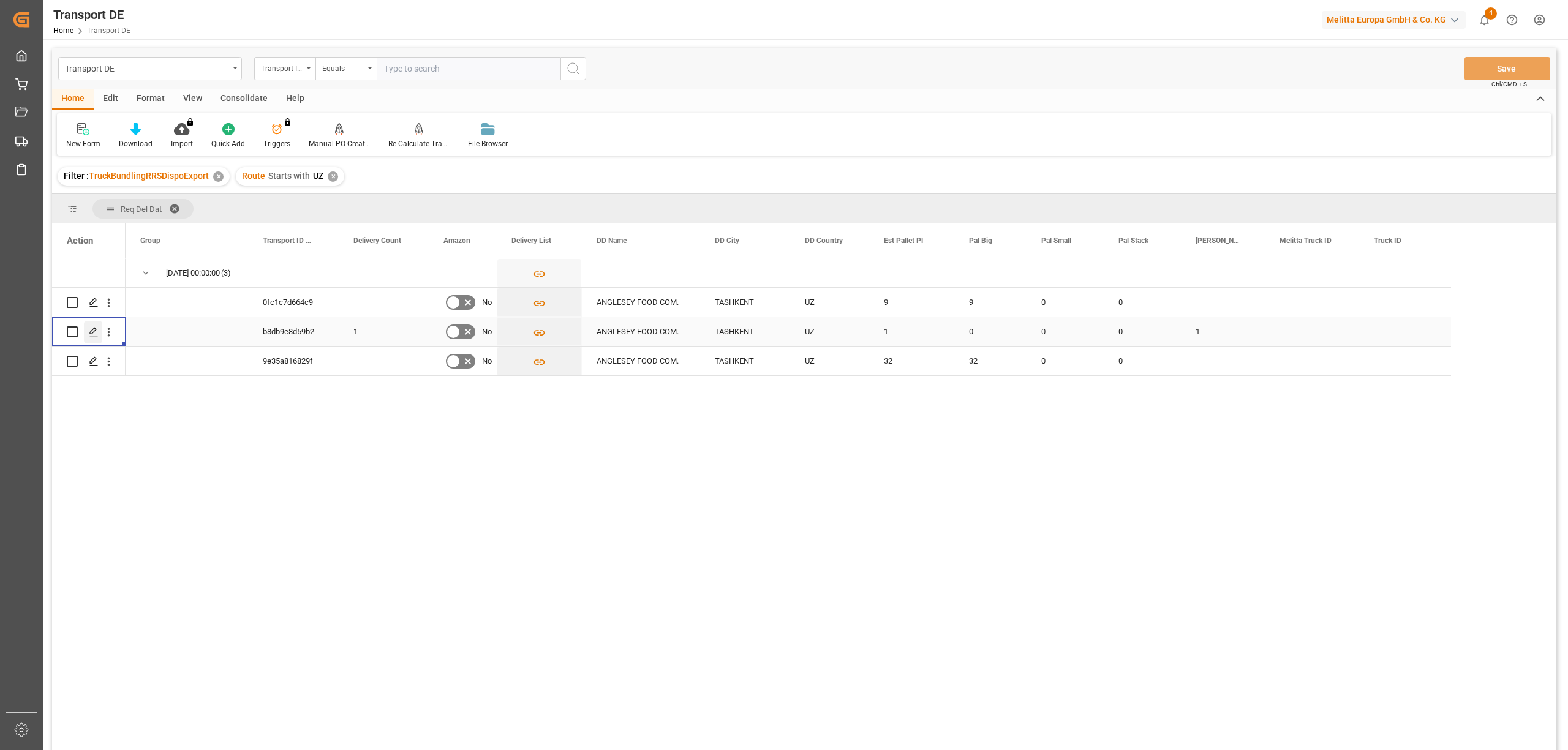
click at [91, 332] on polygon "Press SPACE to select this row." at bounding box center [93, 331] width 6 height 6
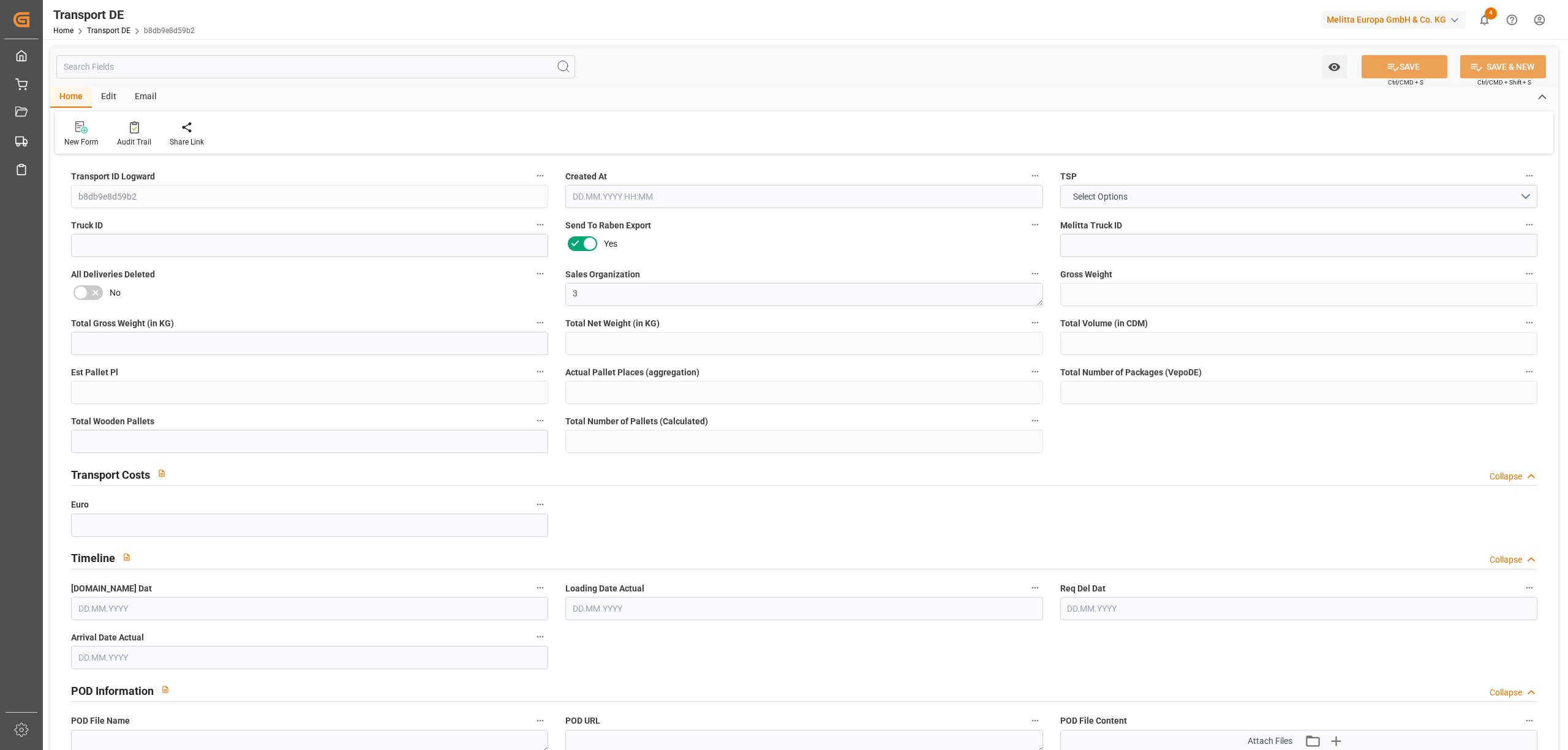
type input "178"
type input "149.337"
type input "119.575"
type input "960.38"
type input "1"
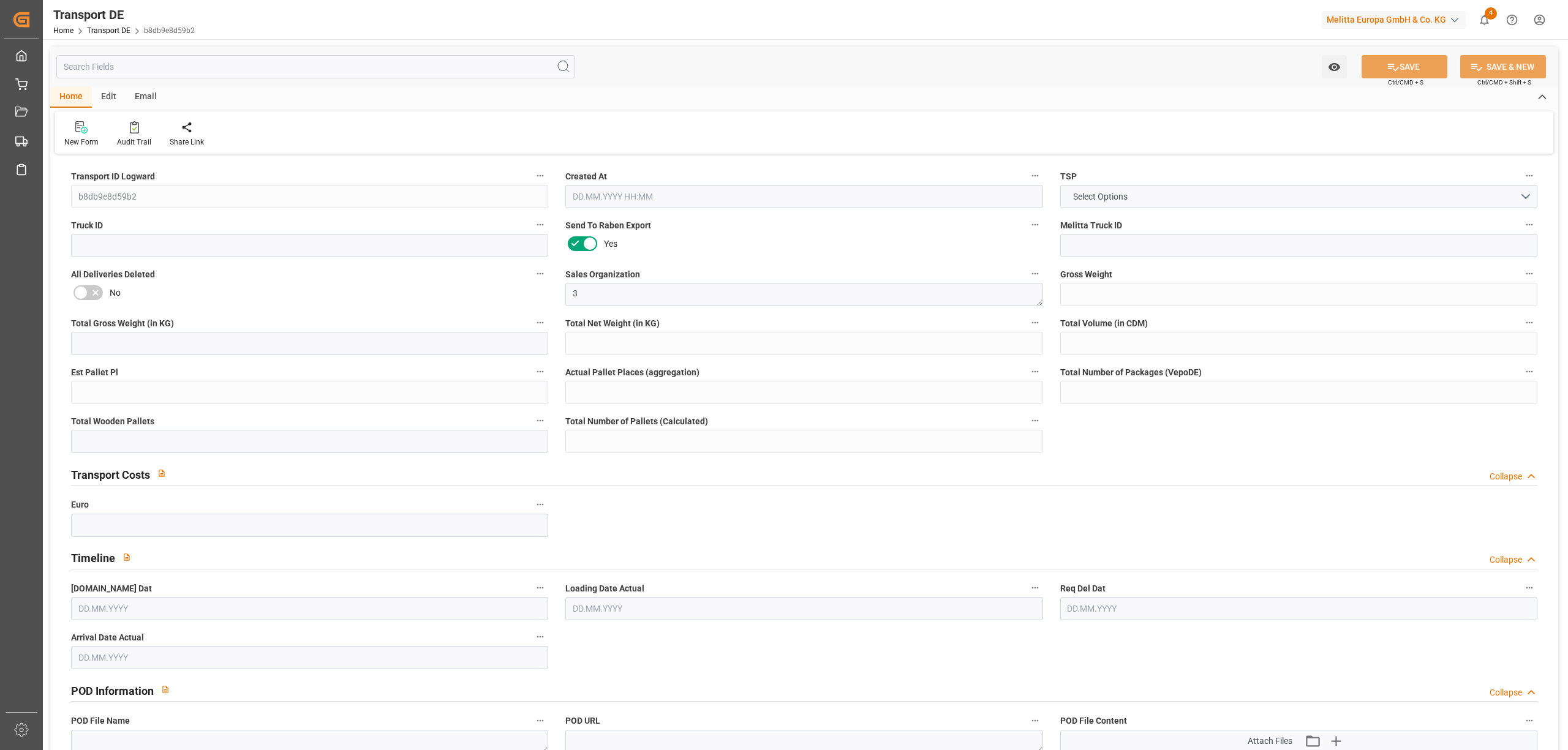
type input "0"
type input "1"
type input "0"
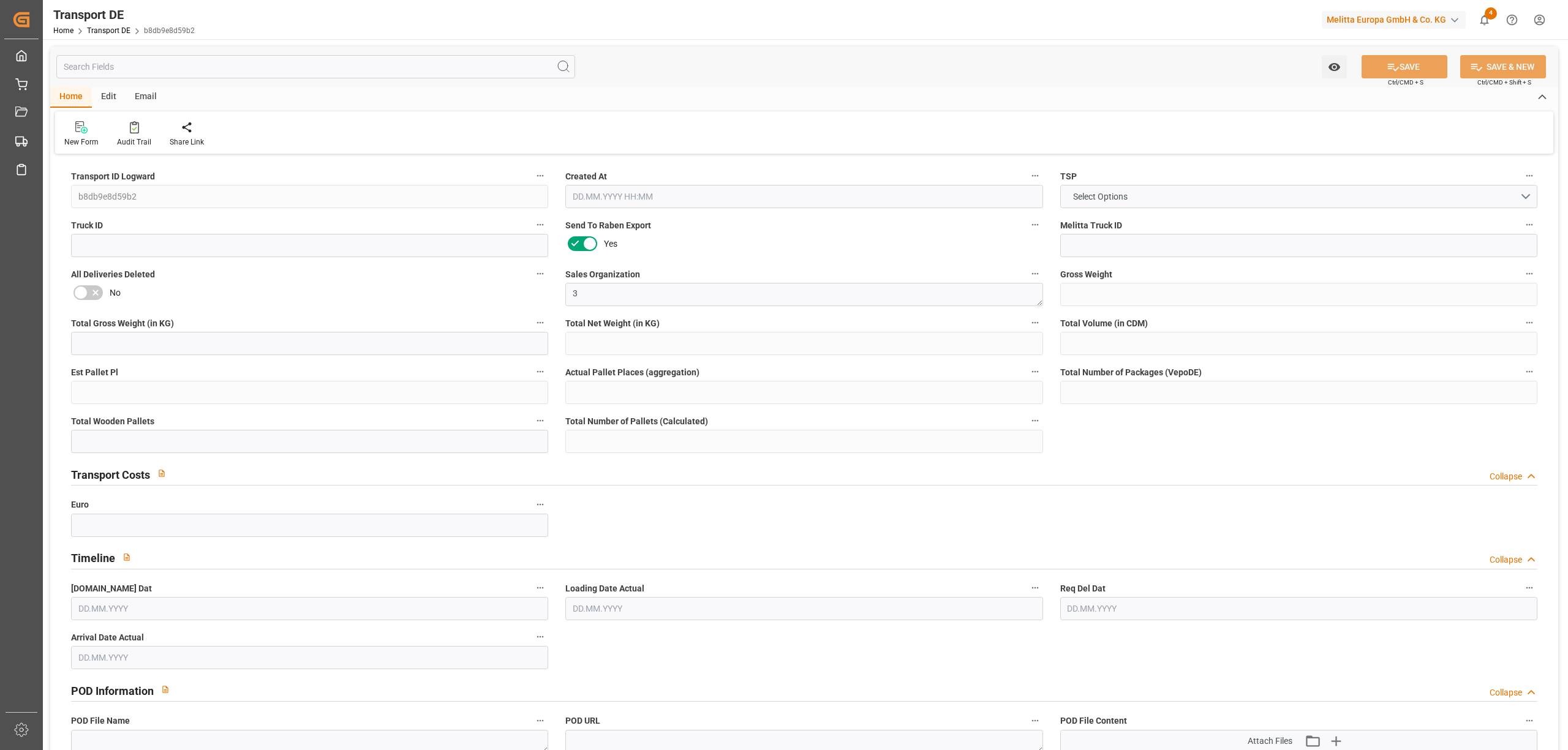
type input "10"
type input "0"
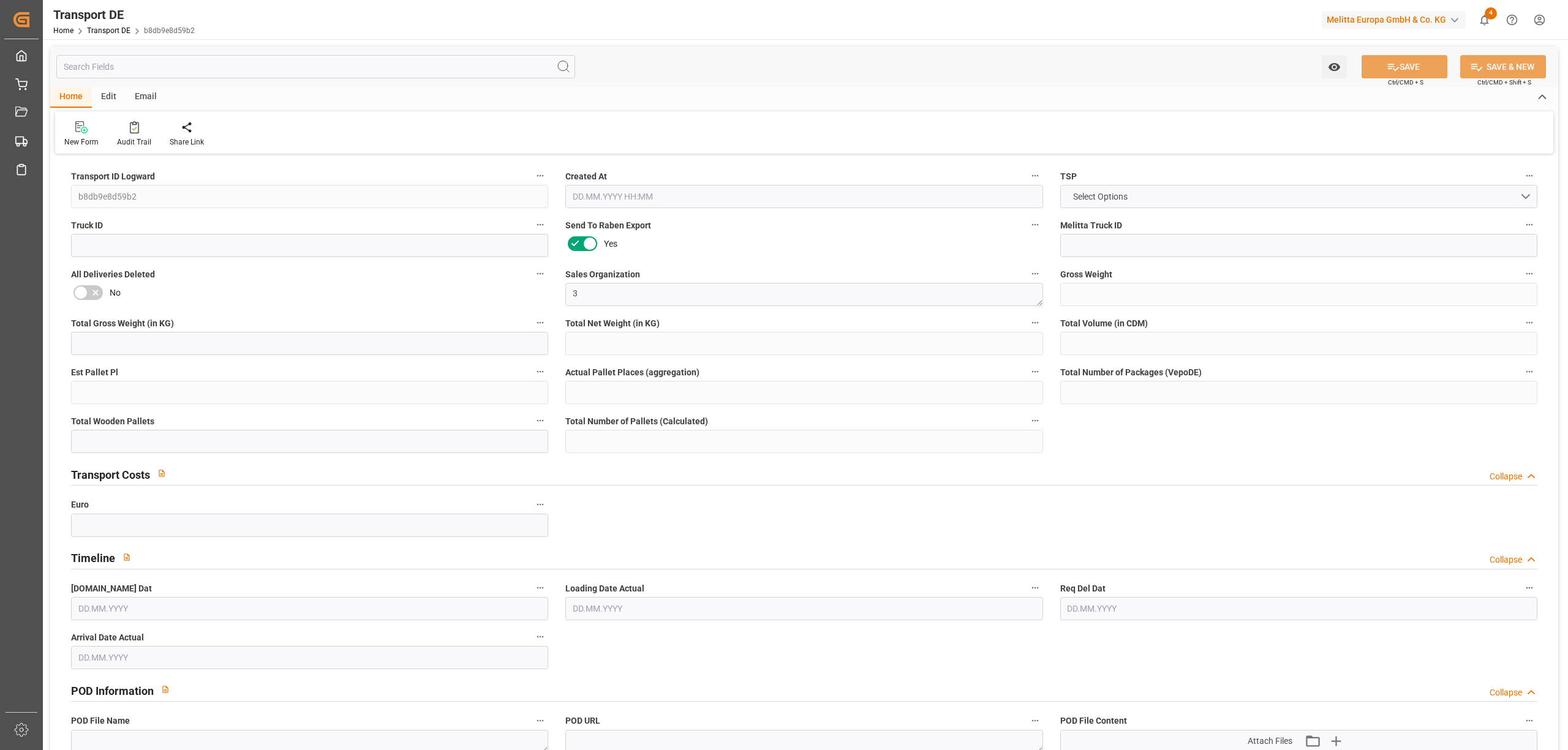
type input "0"
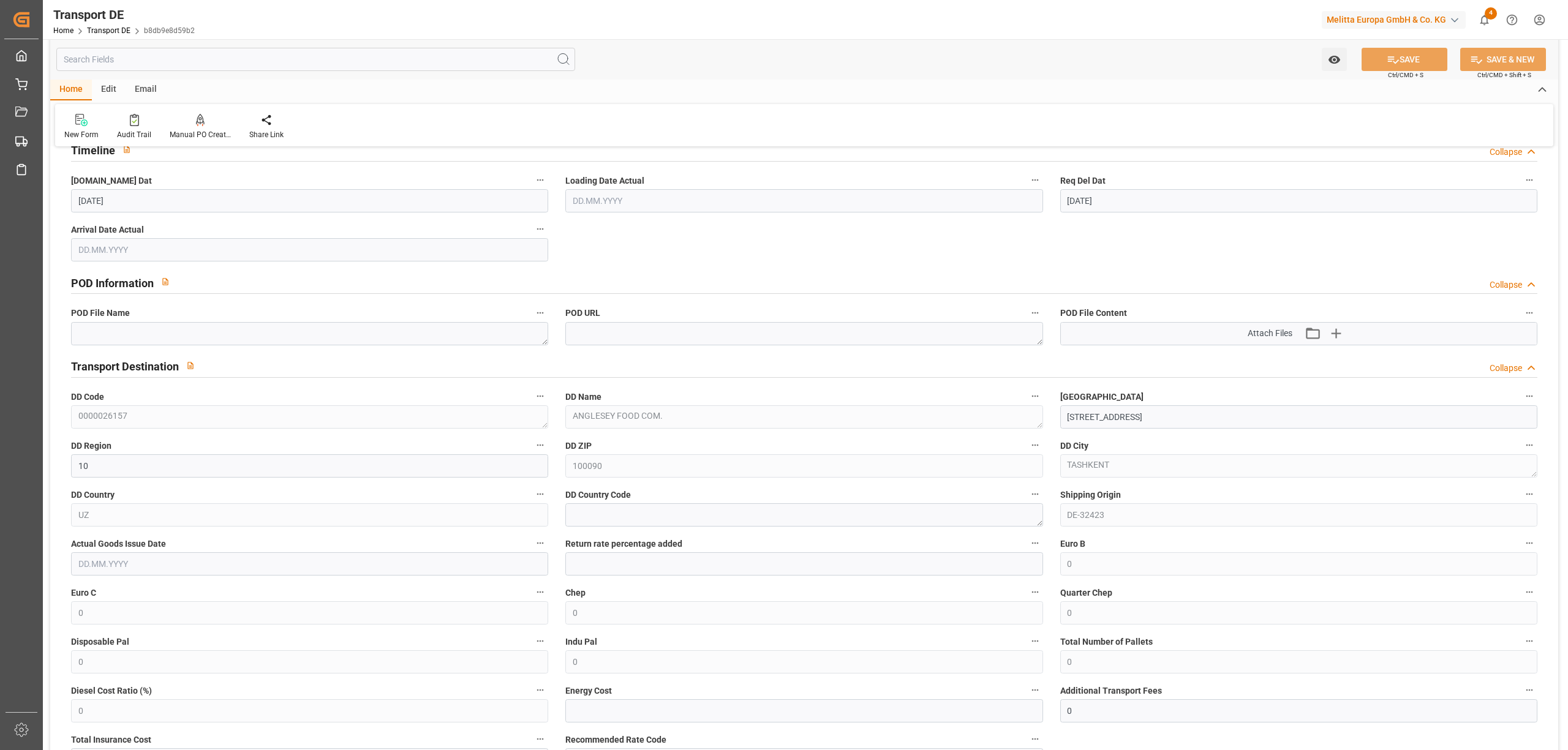
scroll to position [817, 0]
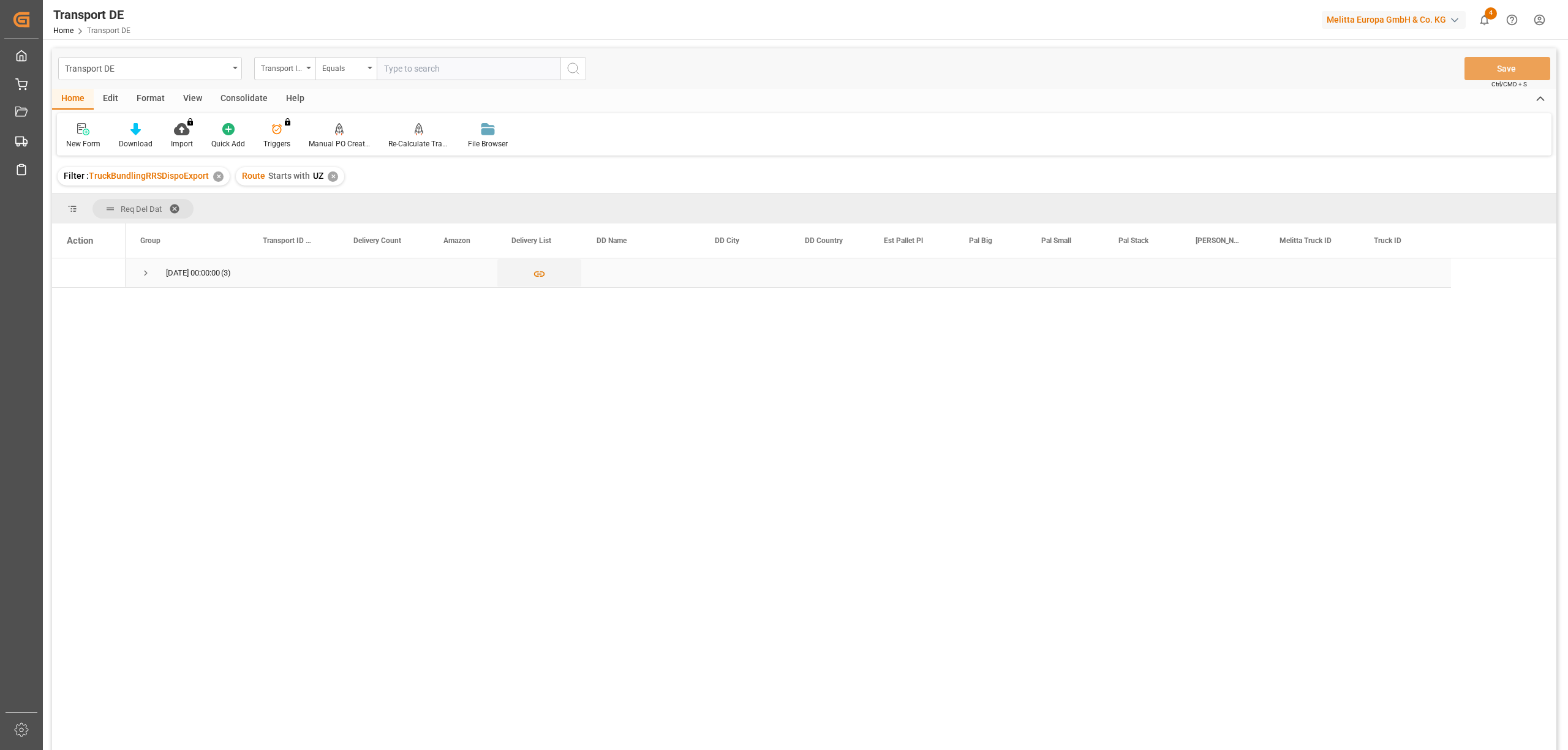
click at [150, 277] on span "Press SPACE to select this row." at bounding box center [146, 273] width 11 height 11
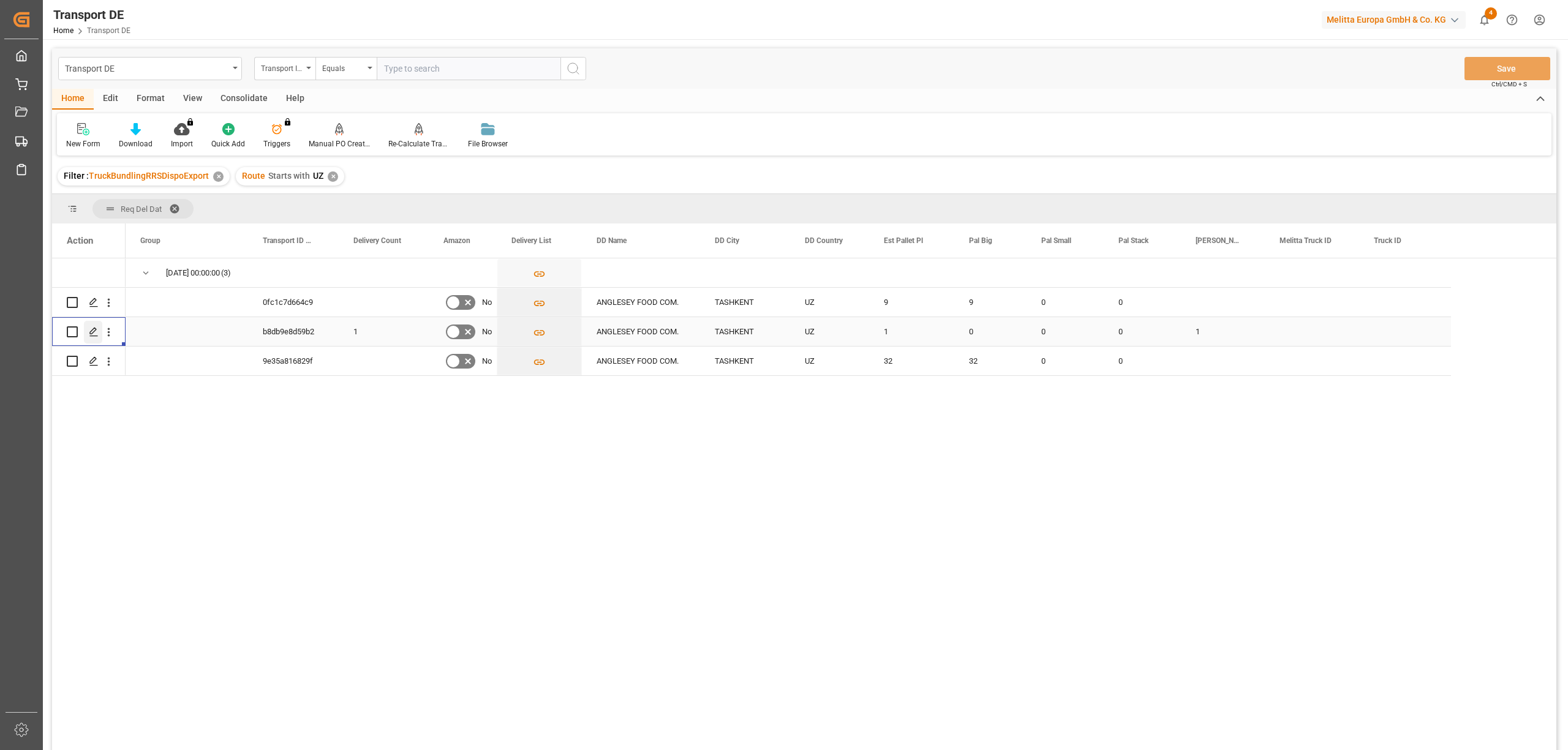
click at [93, 336] on line "Press SPACE to select this row." at bounding box center [93, 336] width 7 height 0
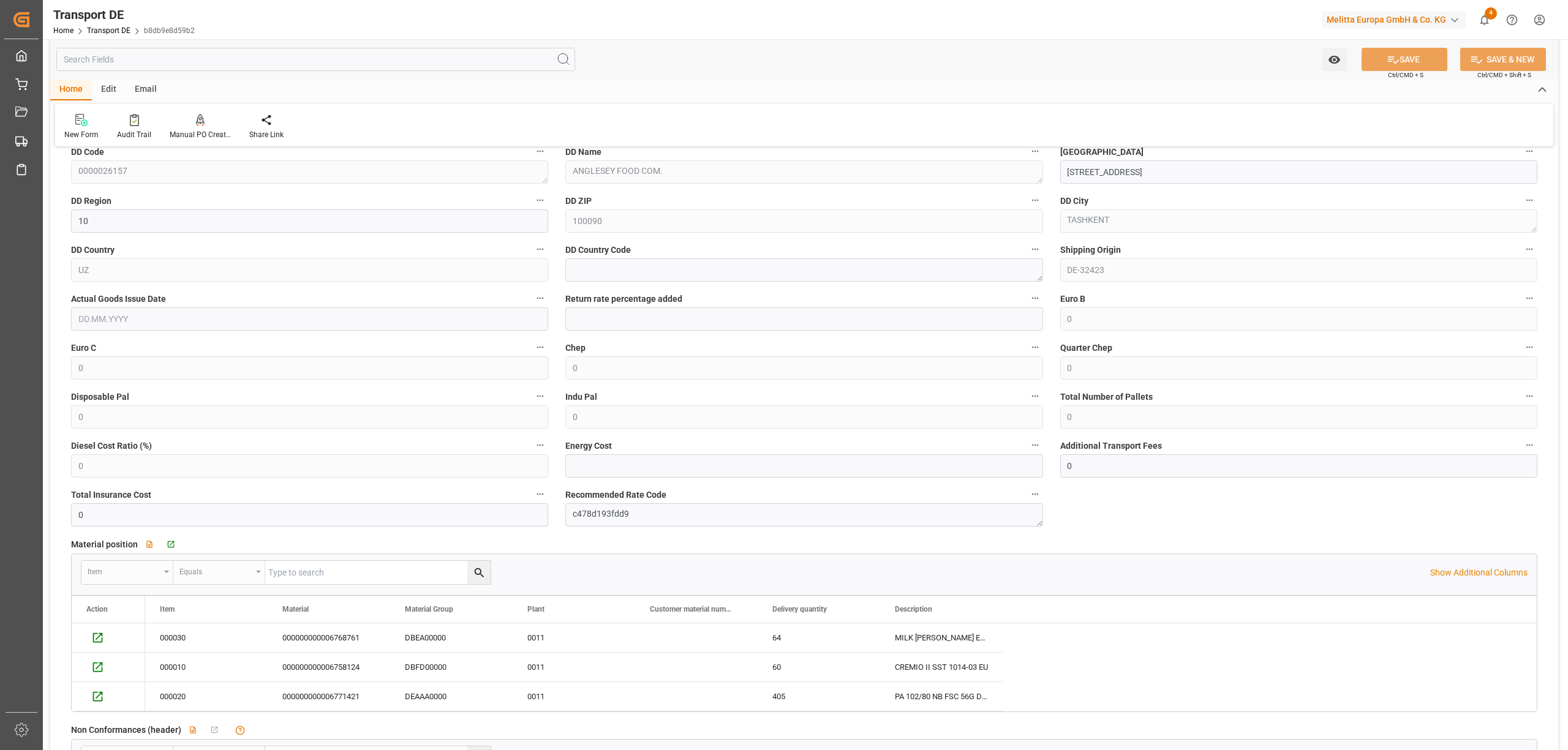
scroll to position [817, 0]
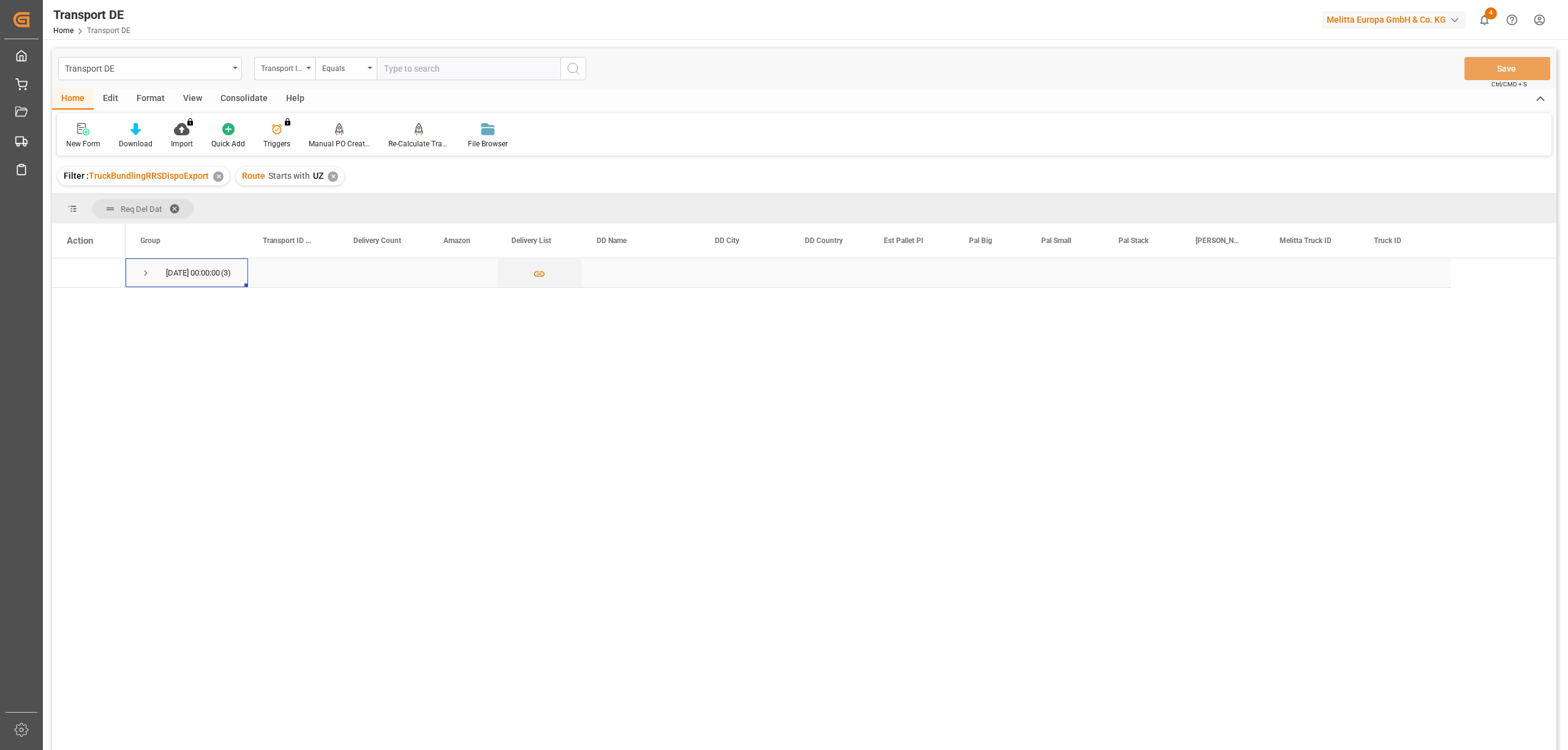
click at [145, 277] on span "Press SPACE to select this row." at bounding box center [146, 273] width 11 height 11
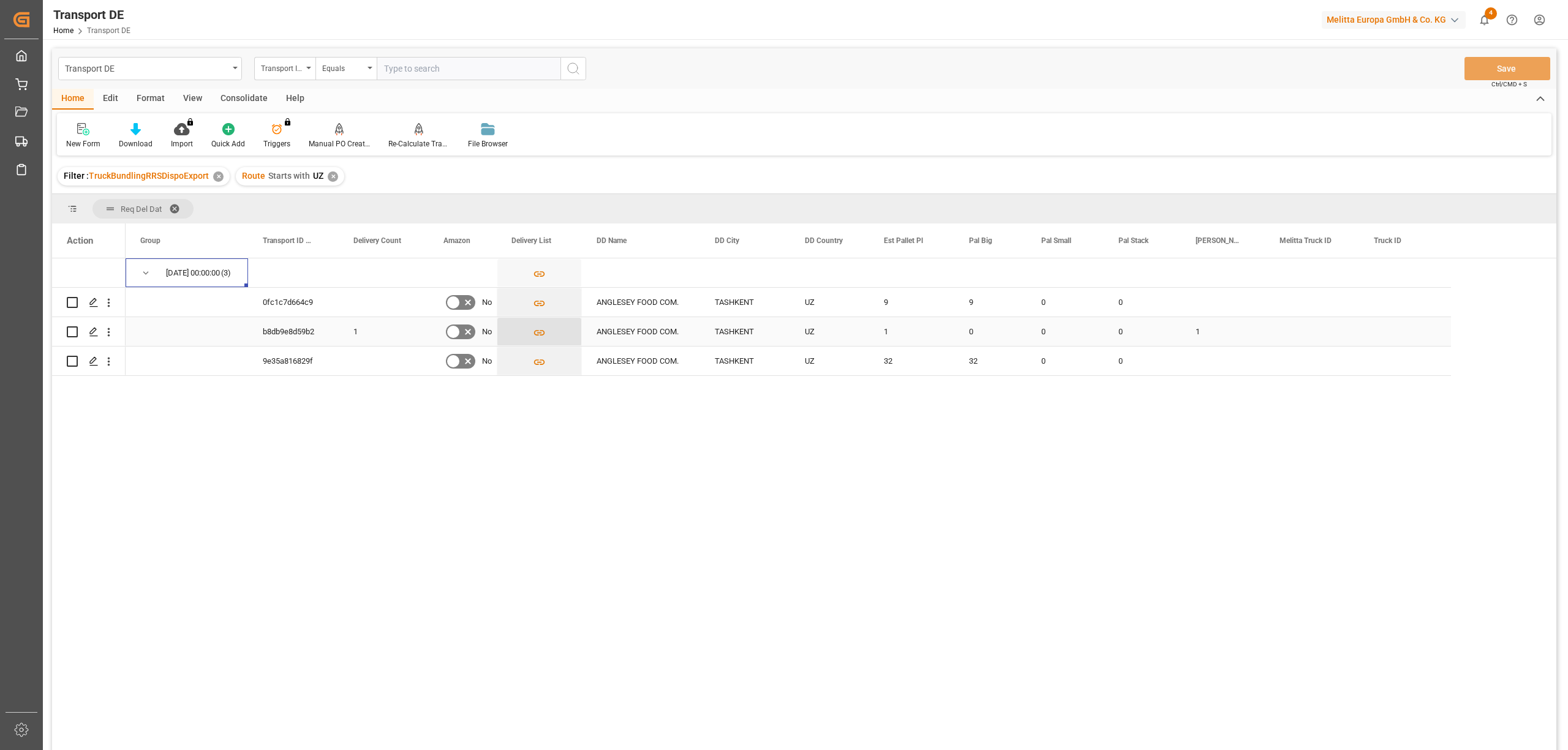
click at [538, 334] on icon "Press SPACE to select this row." at bounding box center [539, 333] width 13 height 13
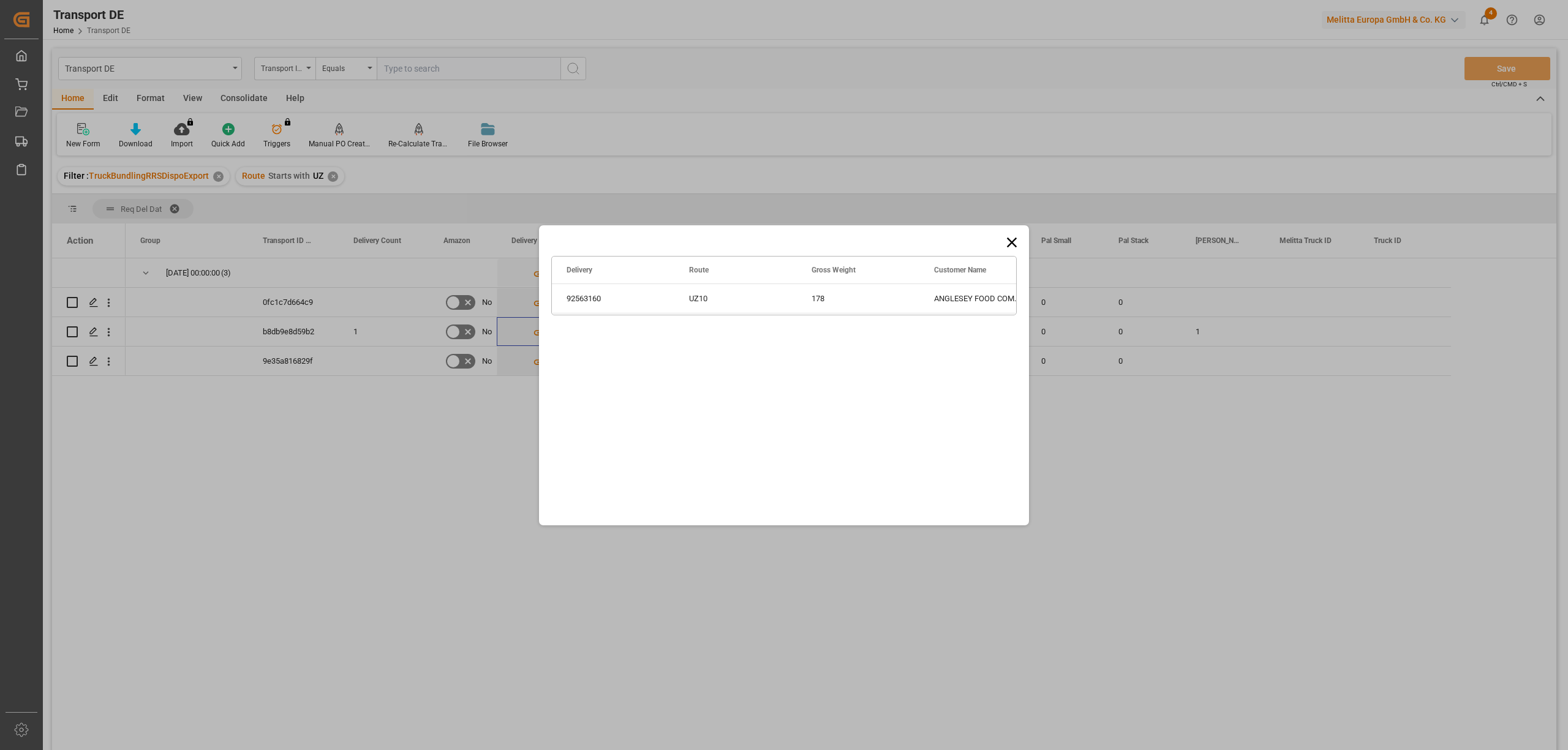
drag, startPoint x: 1010, startPoint y: 246, endPoint x: 1017, endPoint y: 258, distance: 13.9
click at [1010, 246] on icon at bounding box center [1012, 242] width 17 height 17
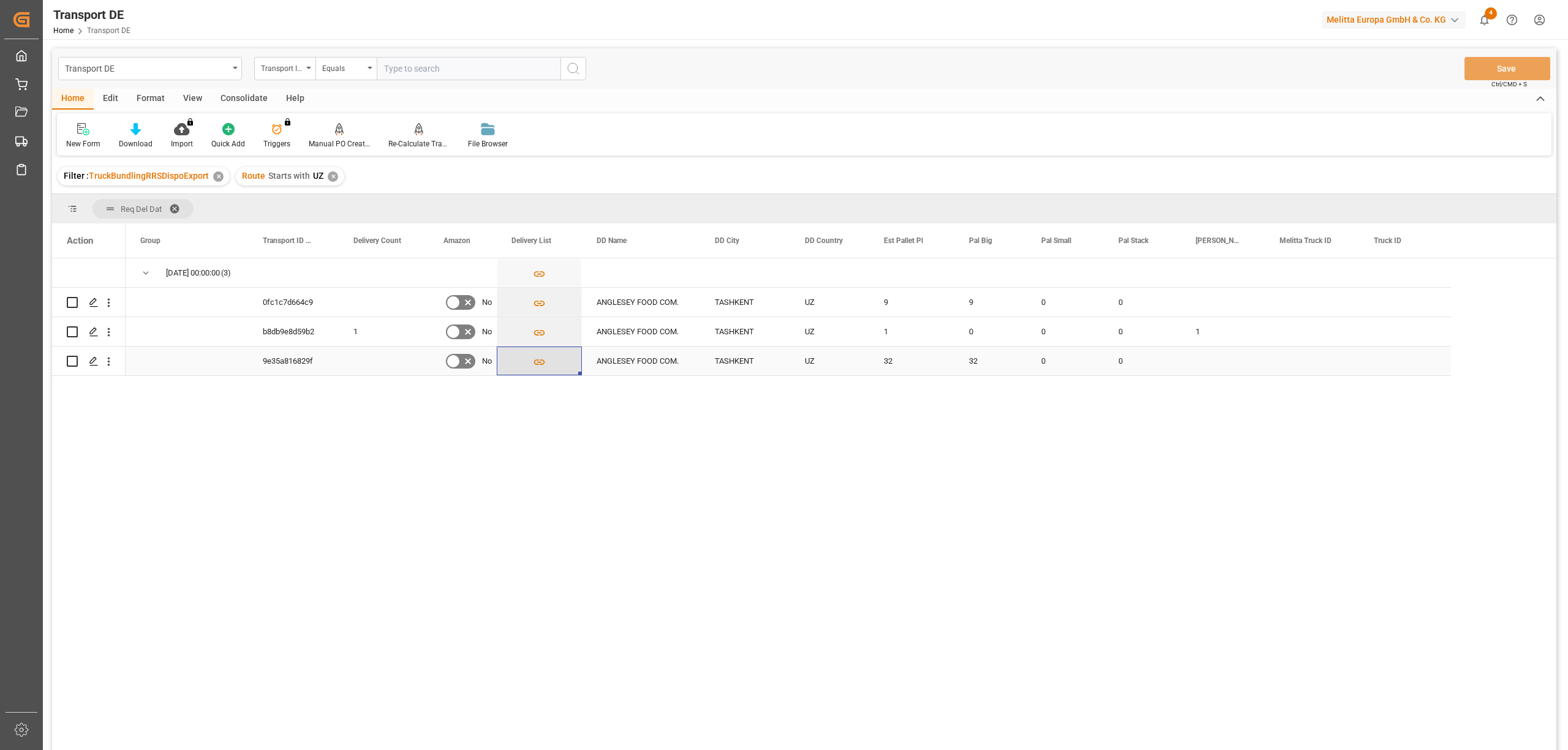
click at [541, 363] on icon "Press SPACE to select this row." at bounding box center [539, 362] width 13 height 13
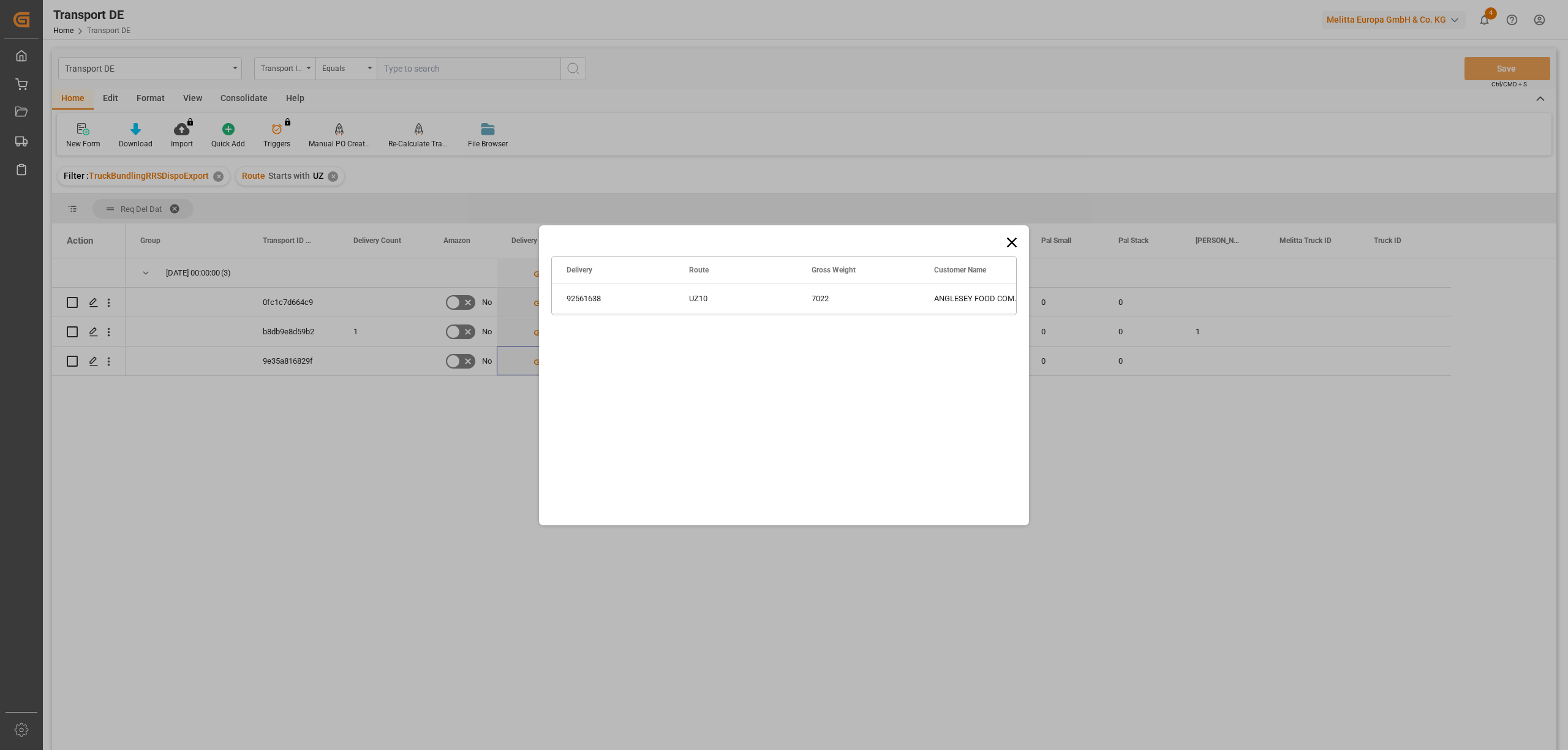
click at [1015, 237] on icon at bounding box center [1012, 242] width 10 height 10
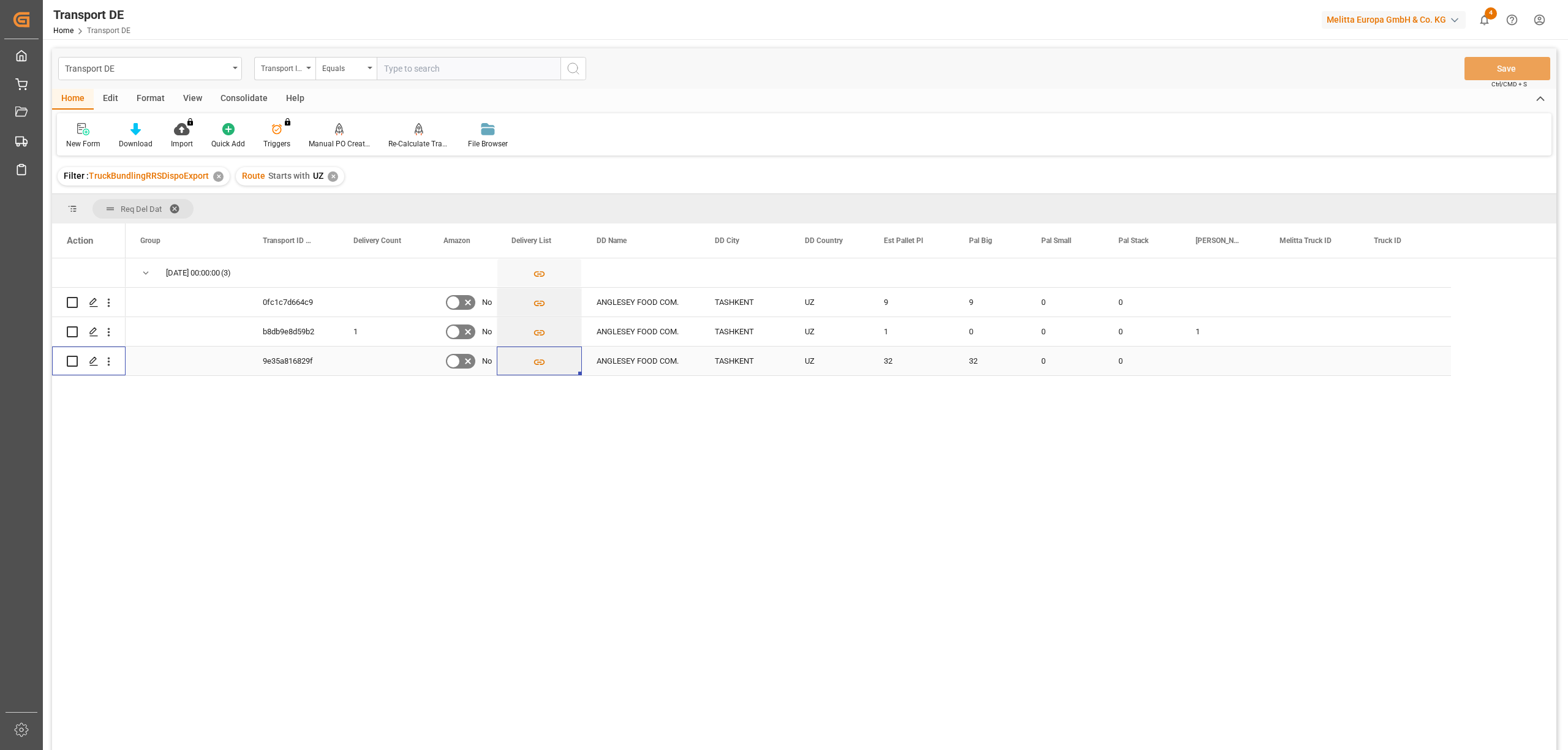
drag, startPoint x: 69, startPoint y: 363, endPoint x: 130, endPoint y: 348, distance: 62.8
click at [70, 363] on input "Press Space to toggle row selection (unchecked)" at bounding box center [72, 362] width 11 height 11
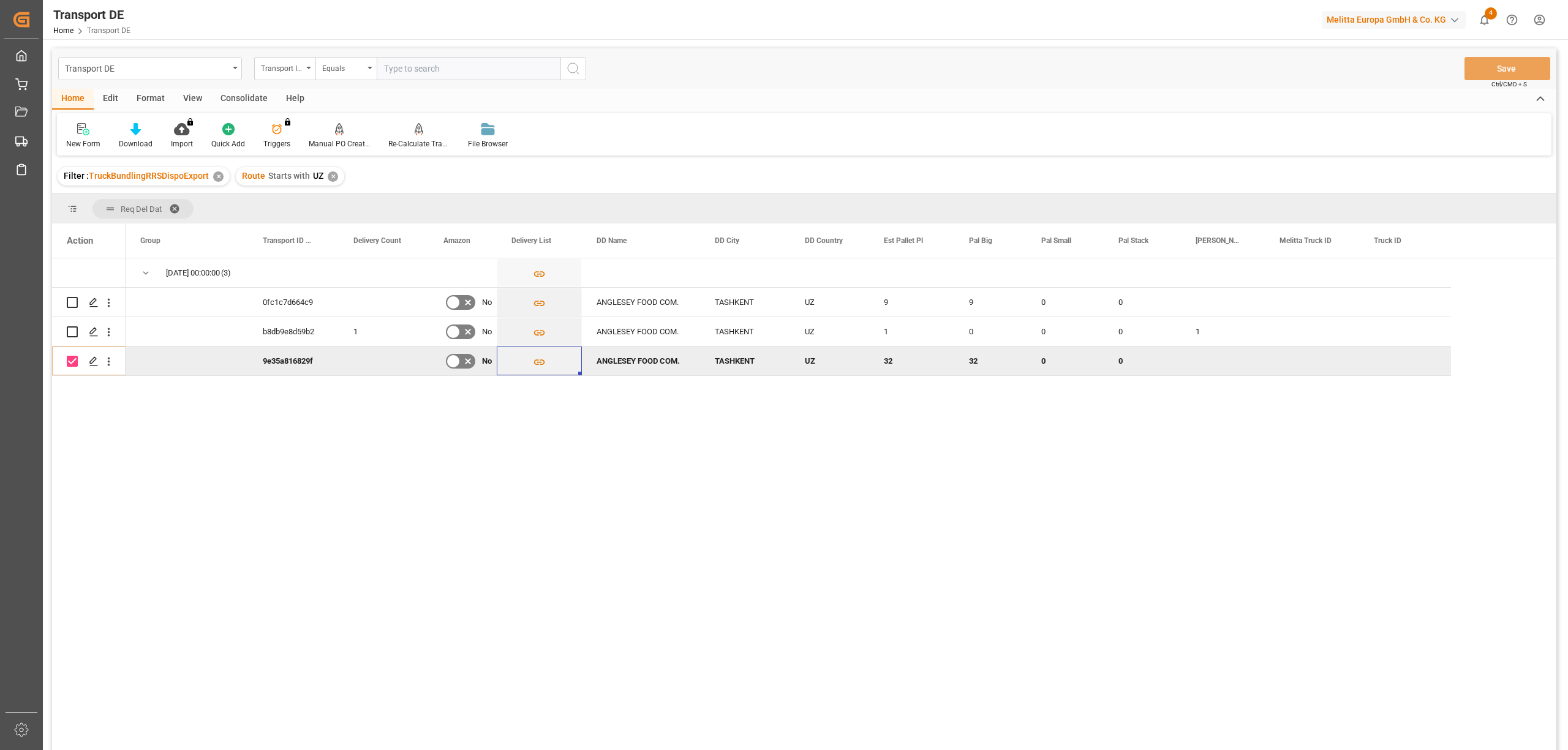
click at [246, 98] on div "Consolidate" at bounding box center [244, 99] width 65 height 21
click at [95, 136] on div "Consolidation List" at bounding box center [96, 136] width 79 height 27
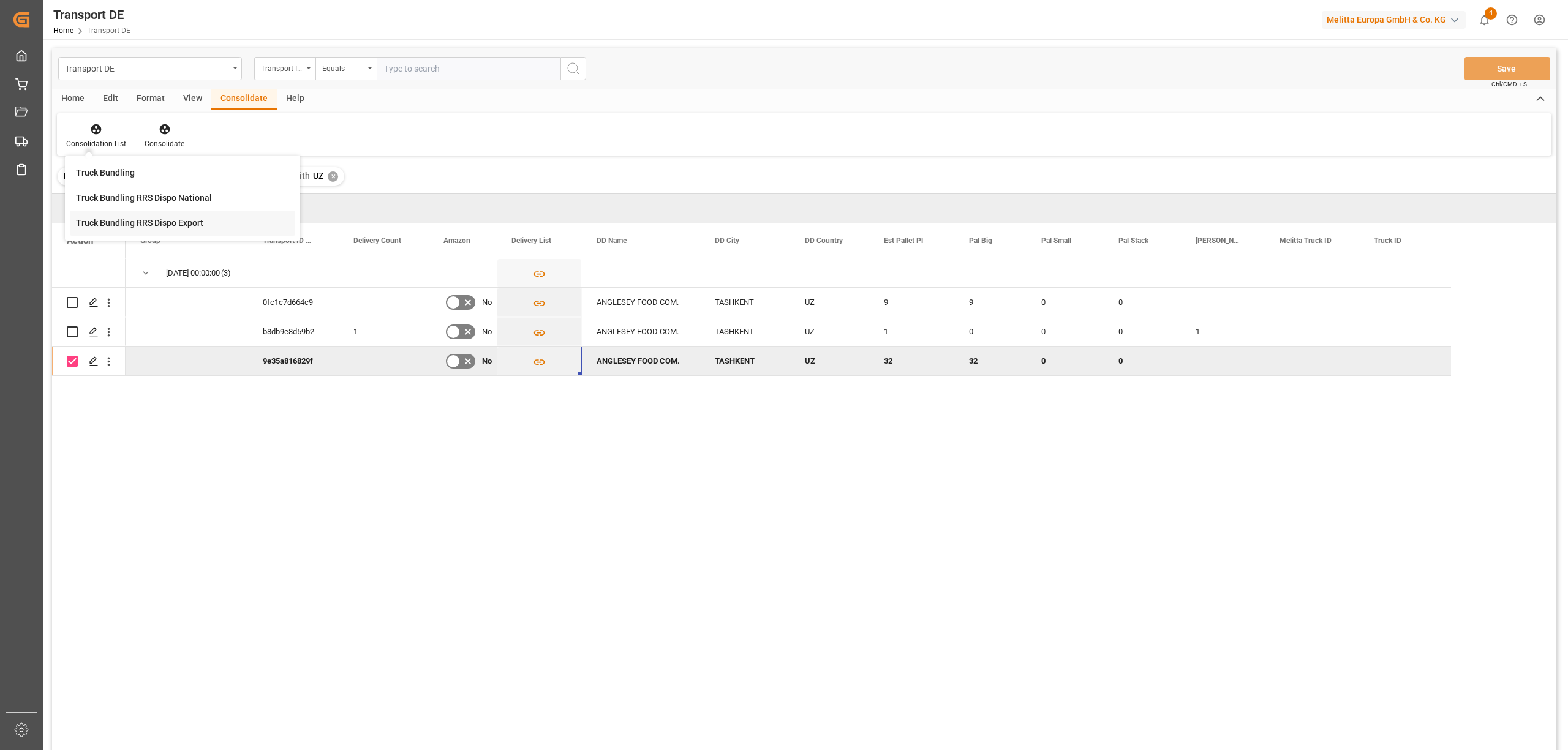
click at [117, 226] on div "Transport DE Transport ID Logward Equals Save Ctrl/CMD + S Home Edit Format Vie…" at bounding box center [804, 416] width 1504 height 735
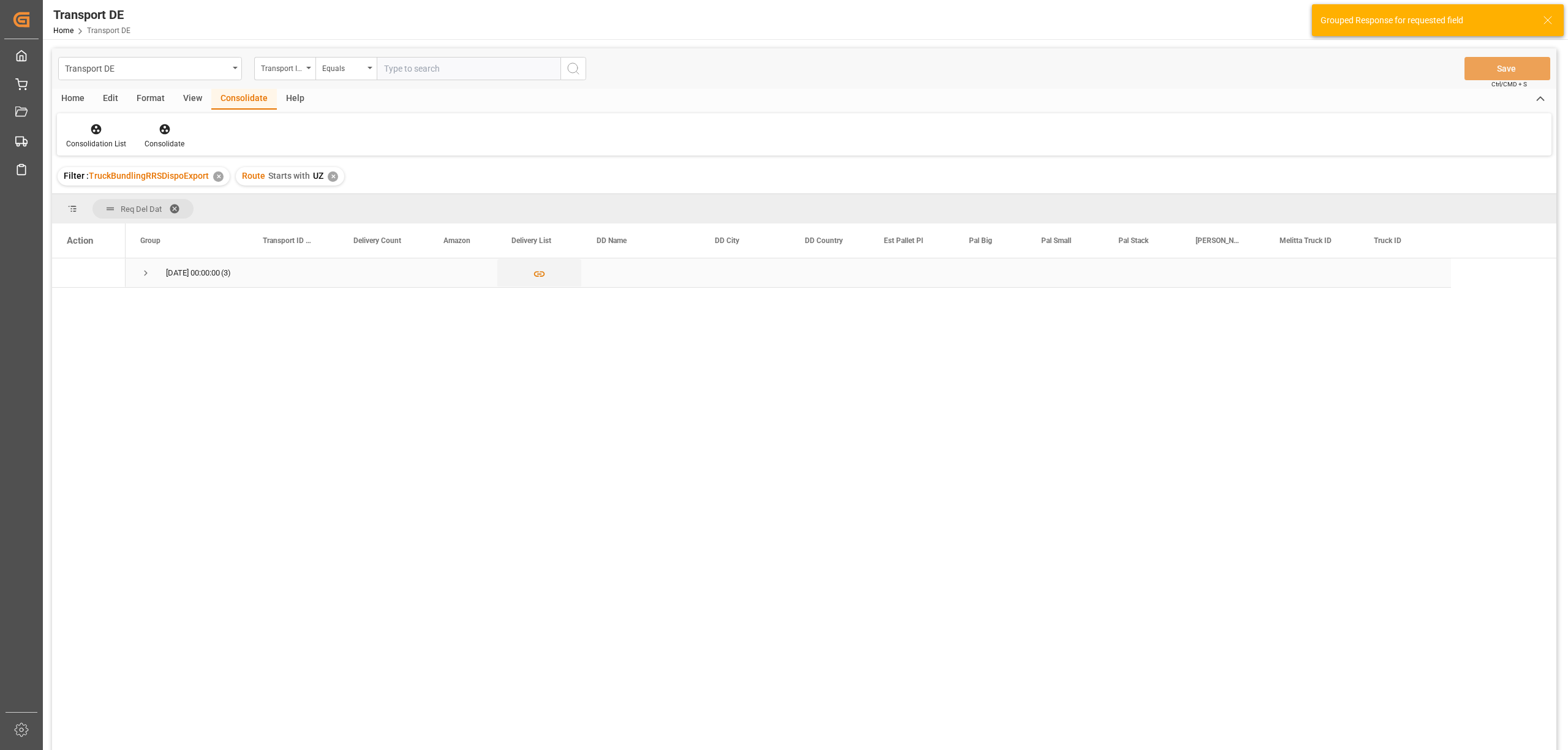
click at [145, 277] on span "Press SPACE to select this row." at bounding box center [146, 273] width 11 height 11
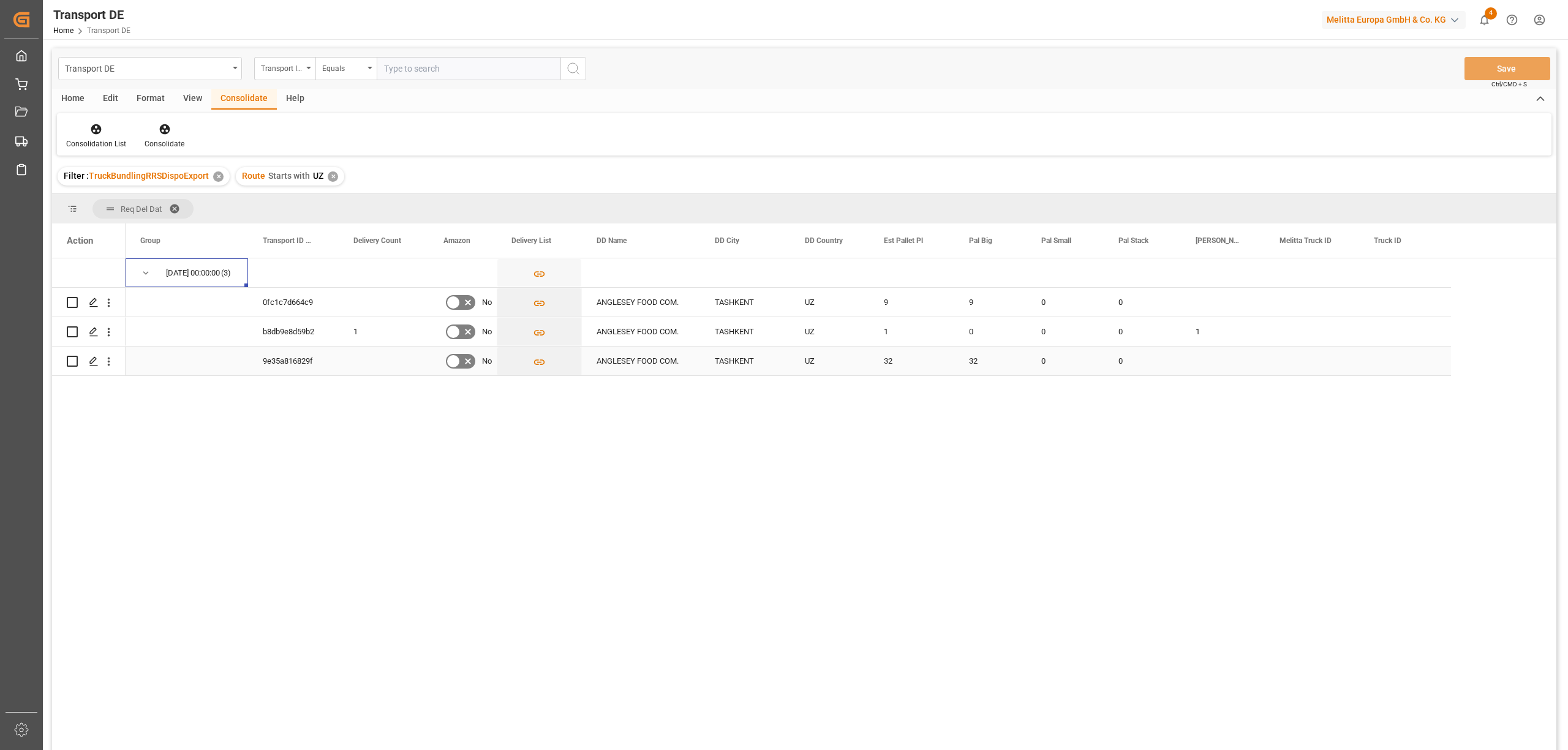
click at [72, 360] on input "Press Space to toggle row selection (unchecked)" at bounding box center [72, 362] width 11 height 11
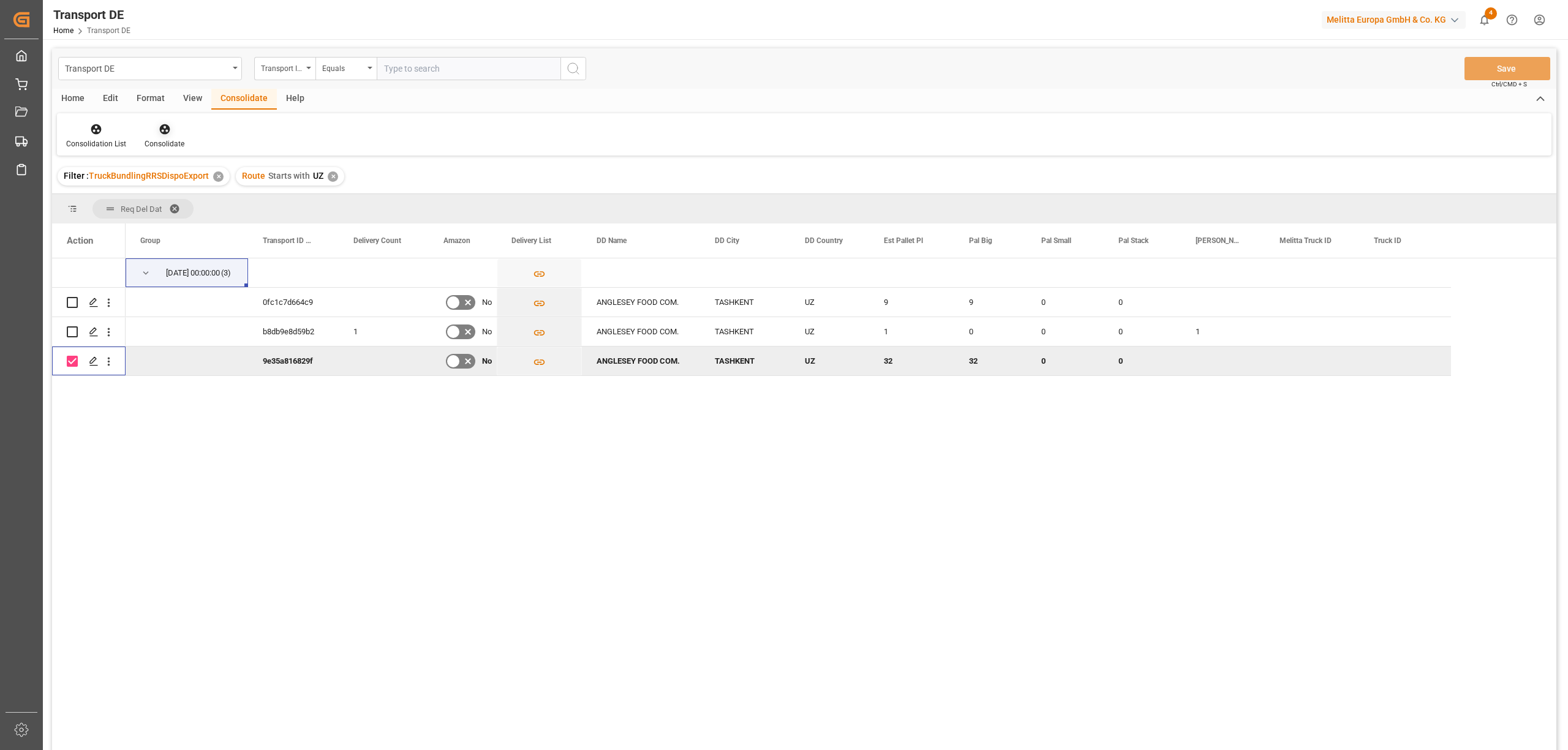
click at [160, 136] on div "Consolidate" at bounding box center [164, 136] width 58 height 27
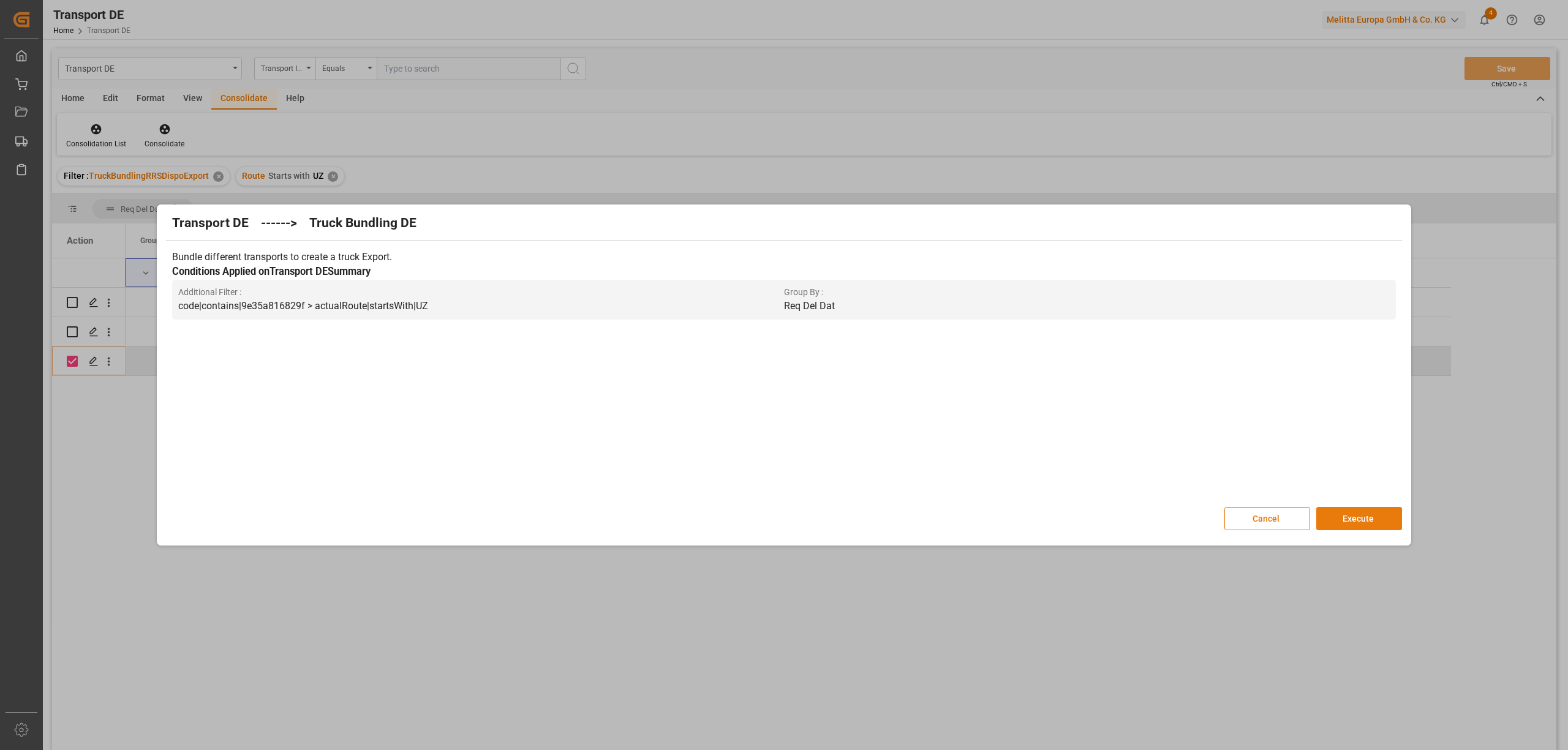
click at [1348, 515] on button "Execute" at bounding box center [1359, 518] width 86 height 23
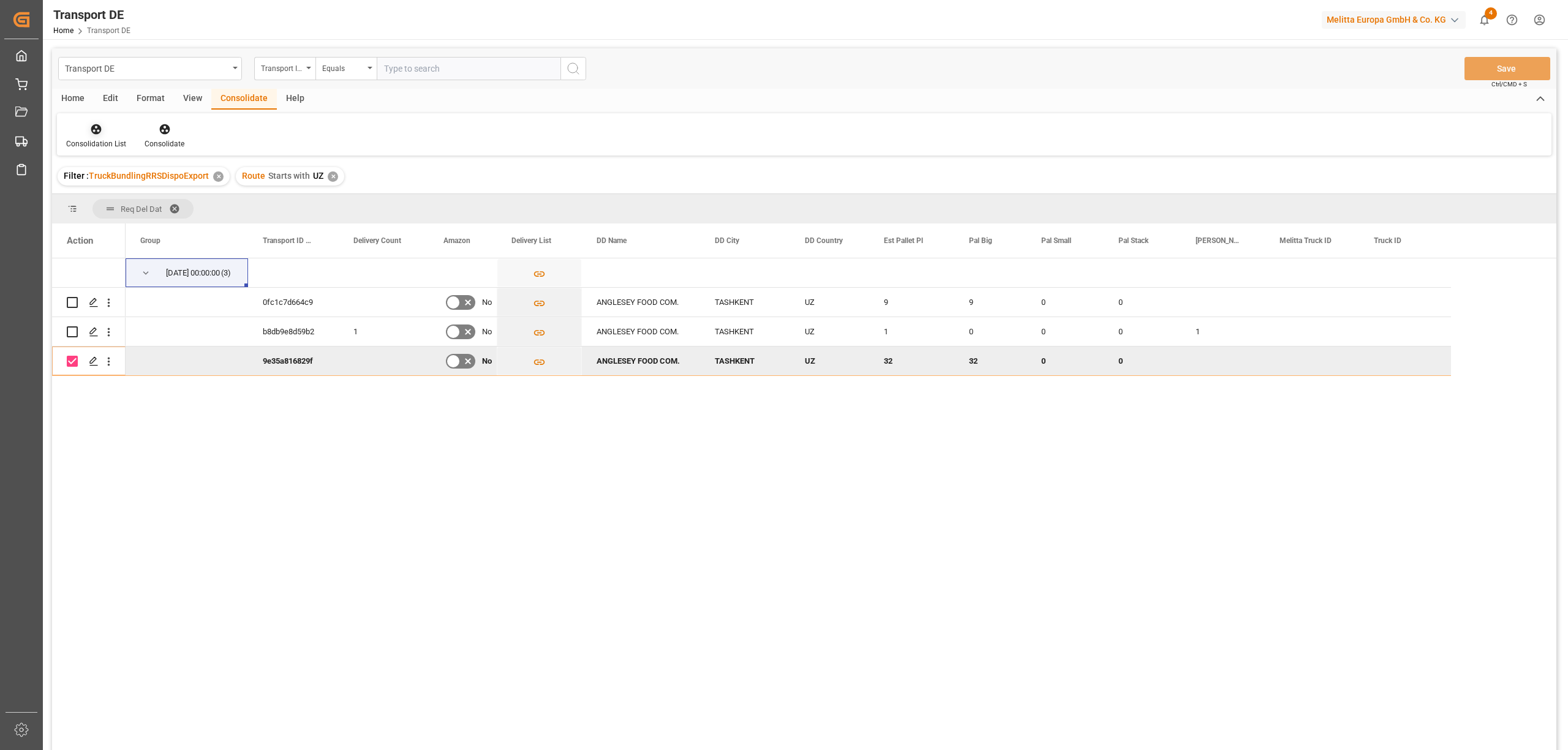
click at [103, 135] on div at bounding box center [95, 129] width 60 height 13
click at [142, 221] on div "Transport DE Transport ID Logward Equals Save Ctrl/CMD + S Home Edit Format Vie…" at bounding box center [804, 416] width 1504 height 735
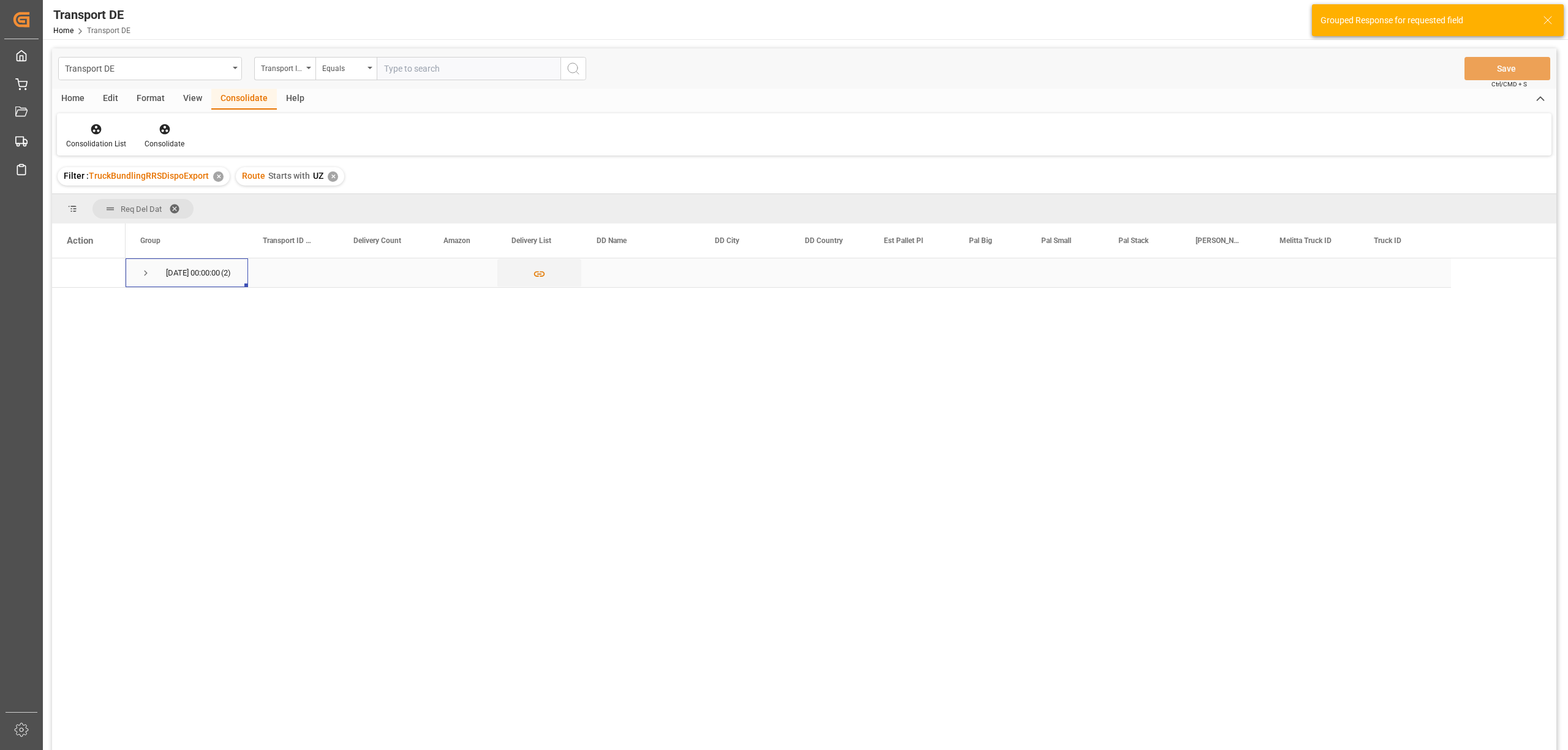
click at [145, 275] on span "Press SPACE to select this row." at bounding box center [146, 273] width 11 height 11
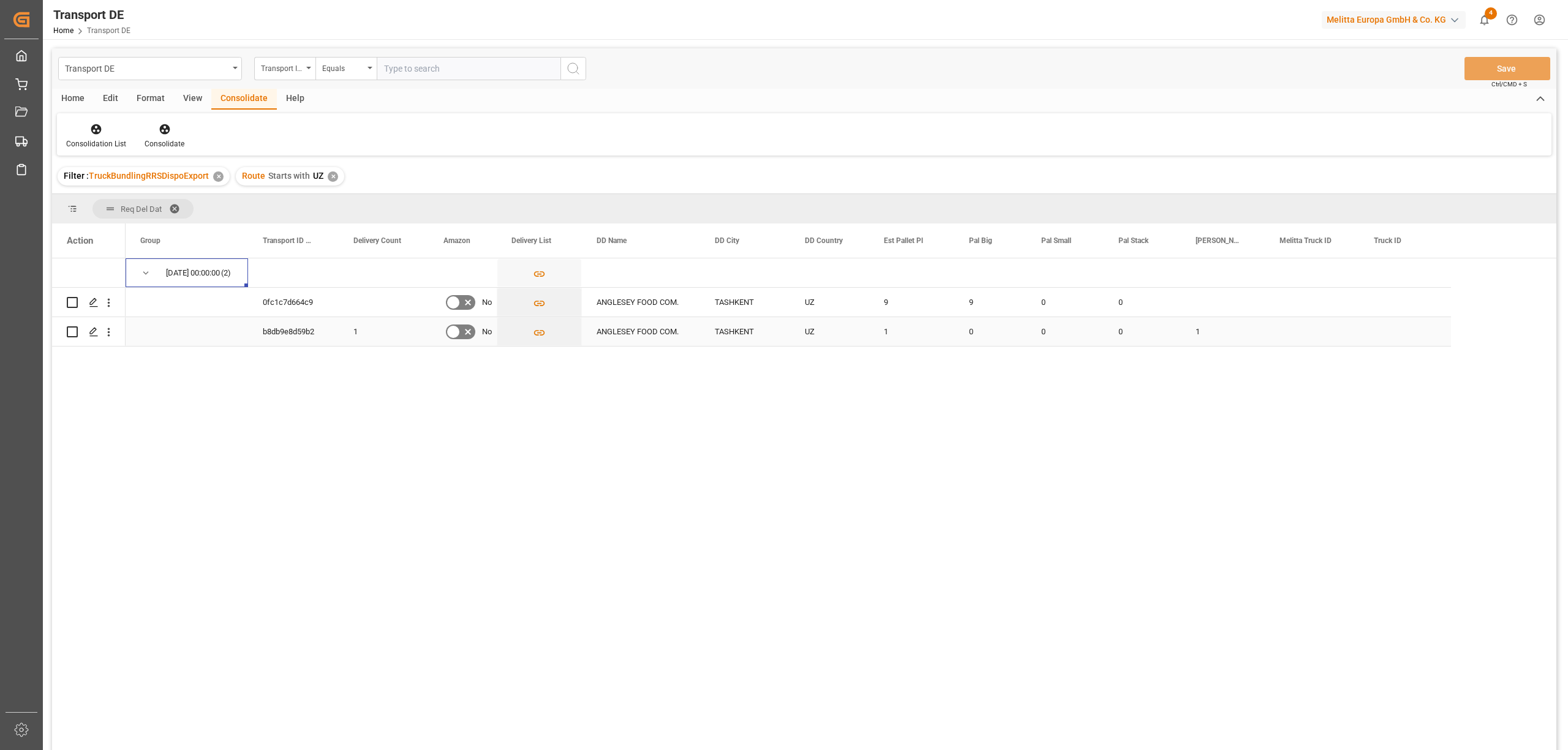
click at [69, 331] on input "Press Space to toggle row selection (unchecked)" at bounding box center [72, 332] width 11 height 11
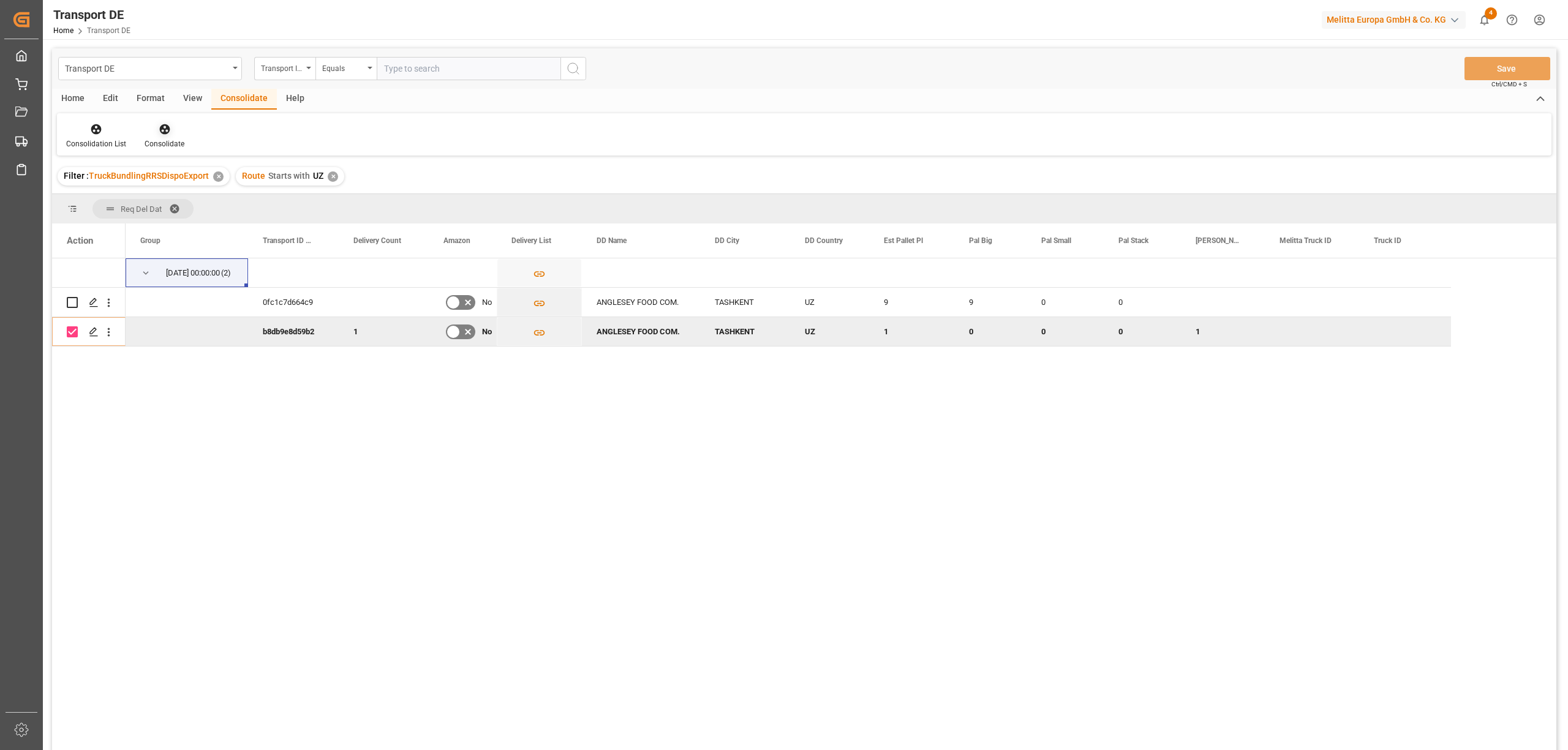
click at [160, 127] on icon at bounding box center [164, 129] width 11 height 11
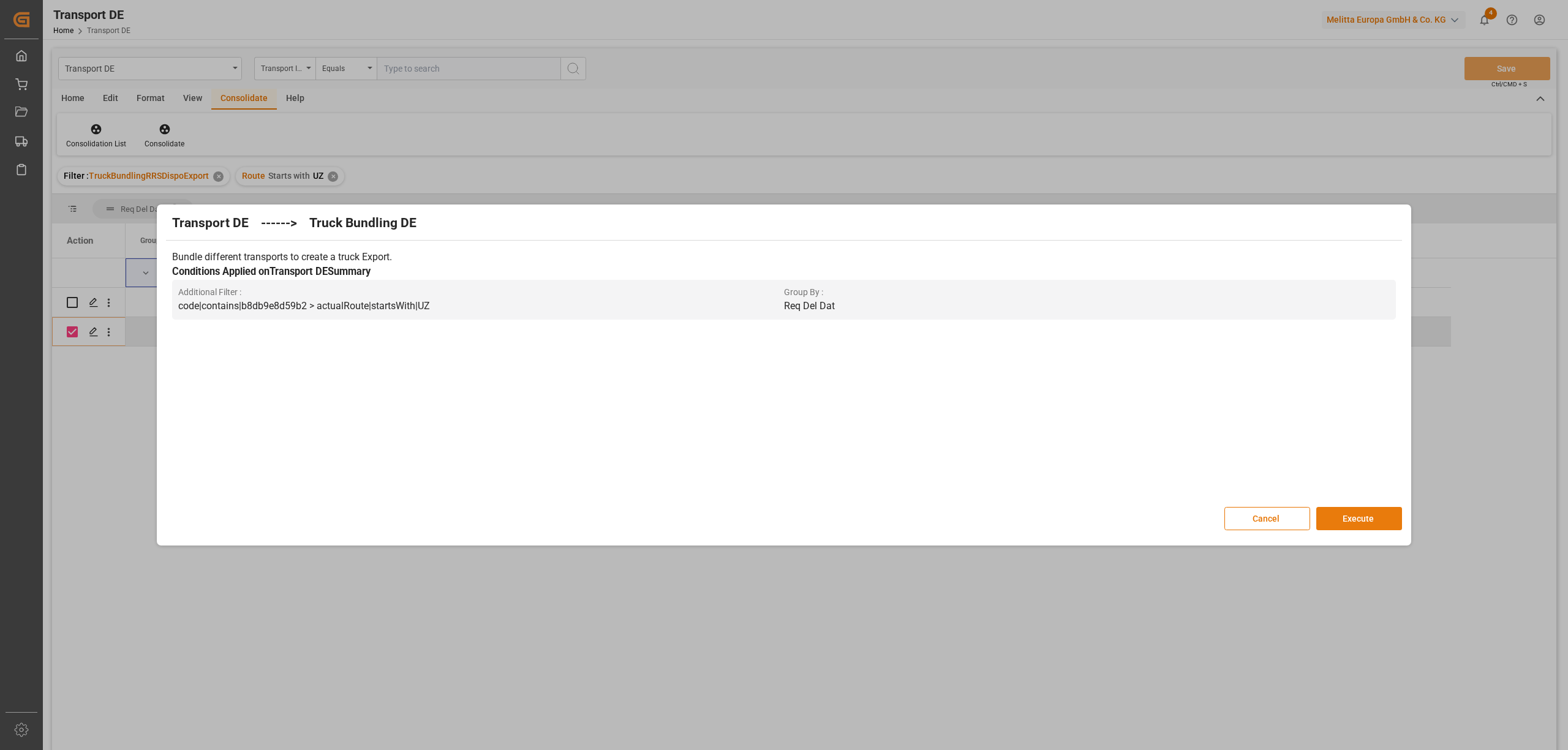
click at [1374, 523] on button "Execute" at bounding box center [1359, 518] width 86 height 23
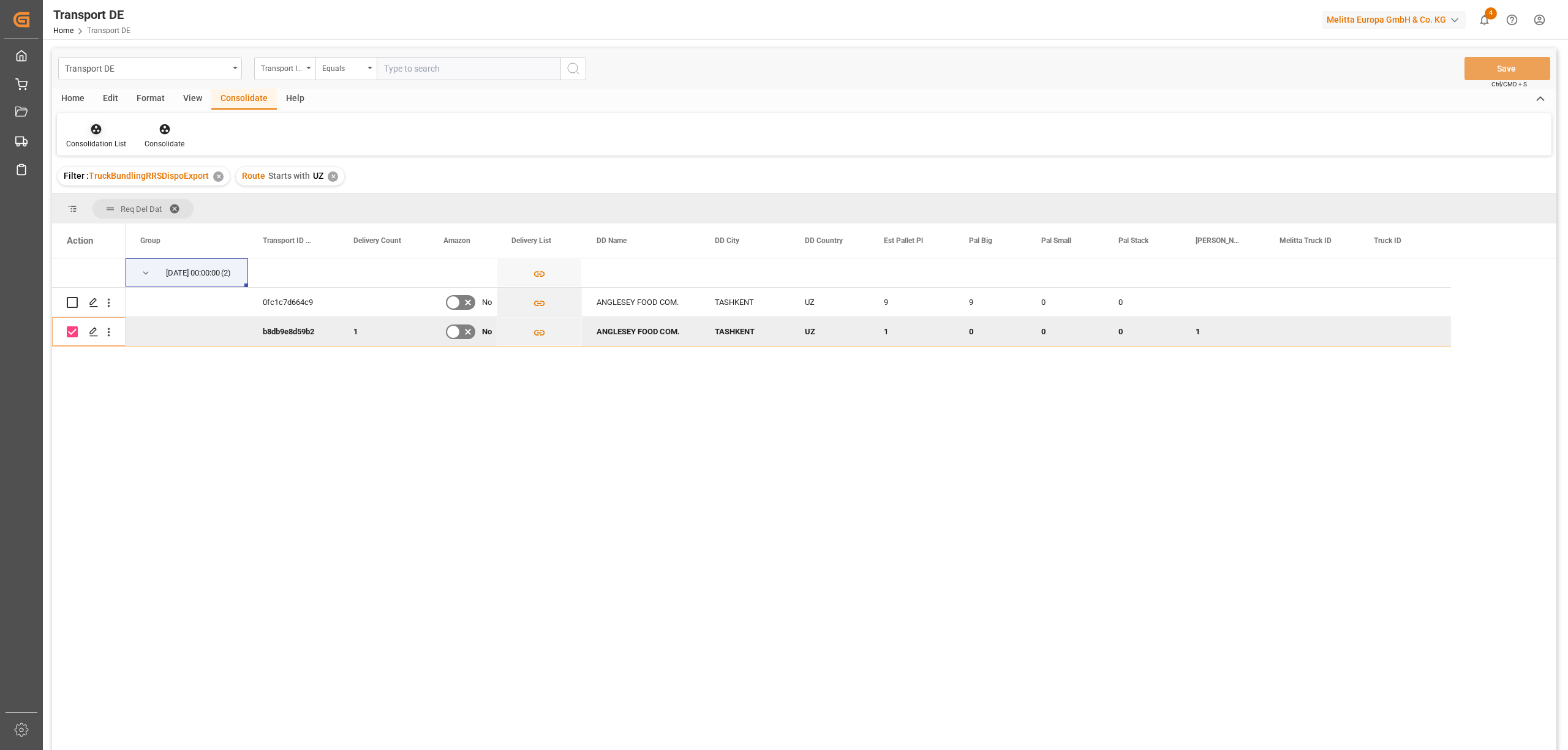
click at [87, 136] on div "Consolidation List" at bounding box center [96, 136] width 79 height 27
click at [131, 226] on div "Transport DE Transport ID Logward Equals Save Ctrl/CMD + S Home Edit Format Vie…" at bounding box center [804, 416] width 1504 height 735
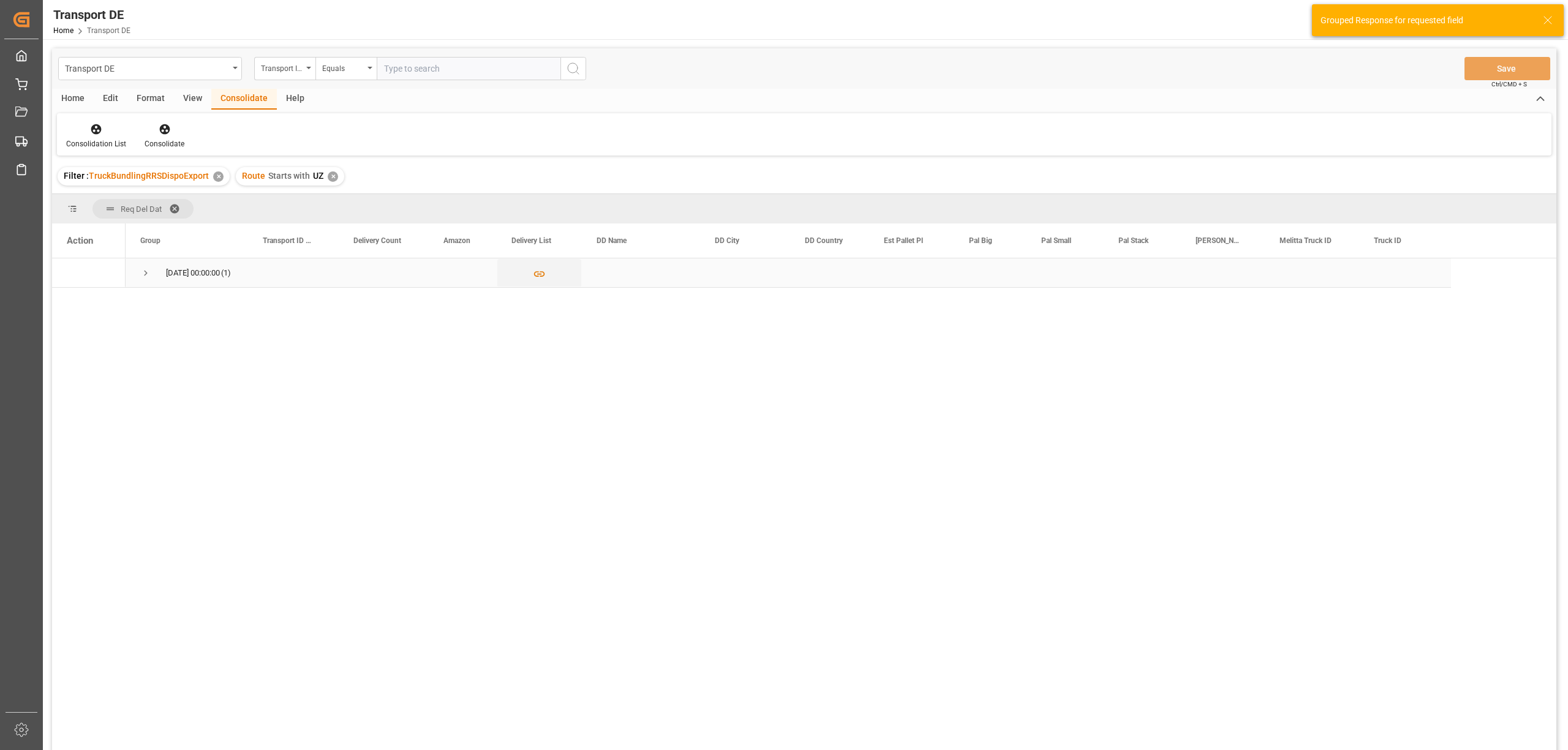
click at [145, 275] on span "Press SPACE to select this row." at bounding box center [146, 273] width 11 height 11
click at [72, 304] on input "Press Space to toggle row selection (unchecked)" at bounding box center [72, 303] width 11 height 11
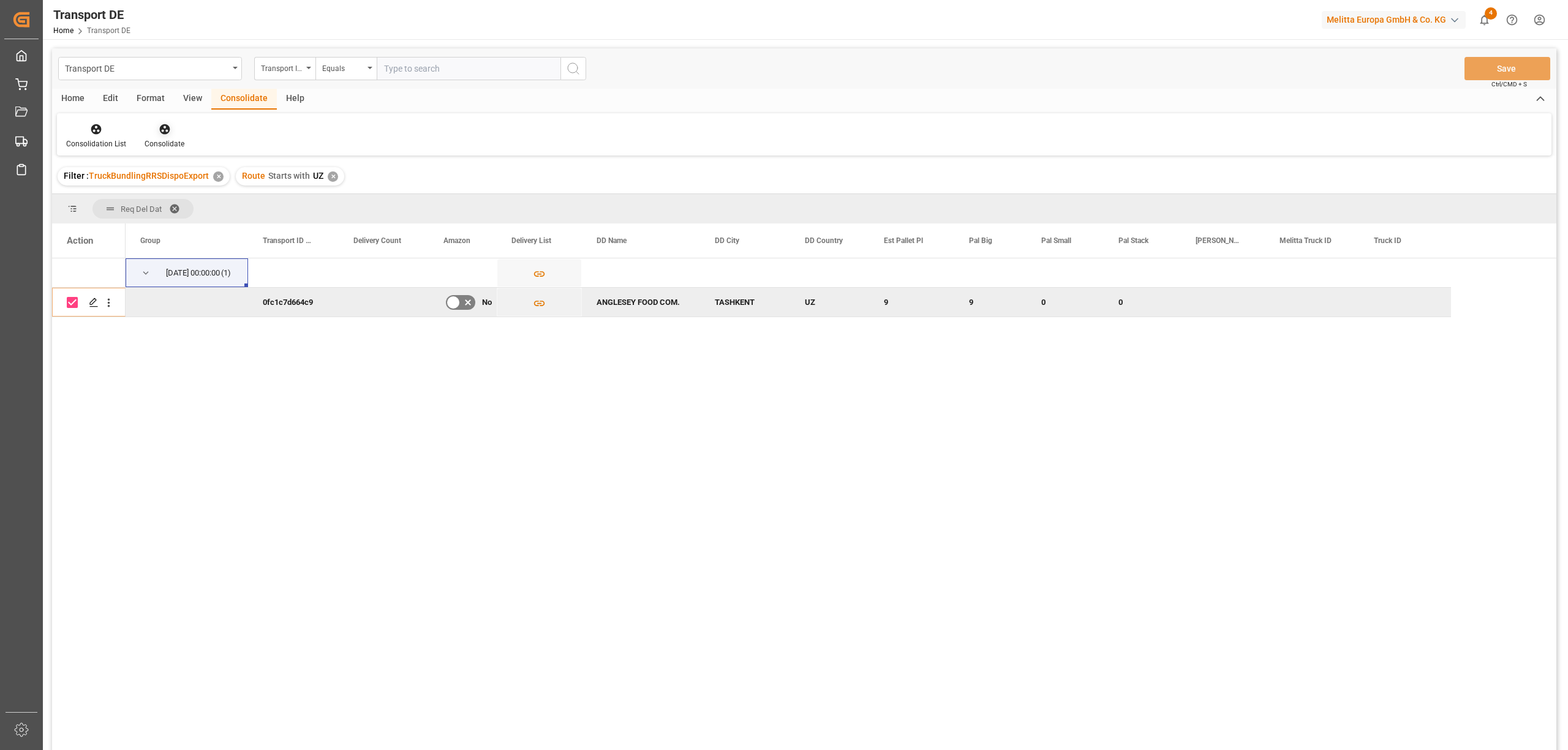
click at [159, 133] on icon at bounding box center [164, 129] width 12 height 12
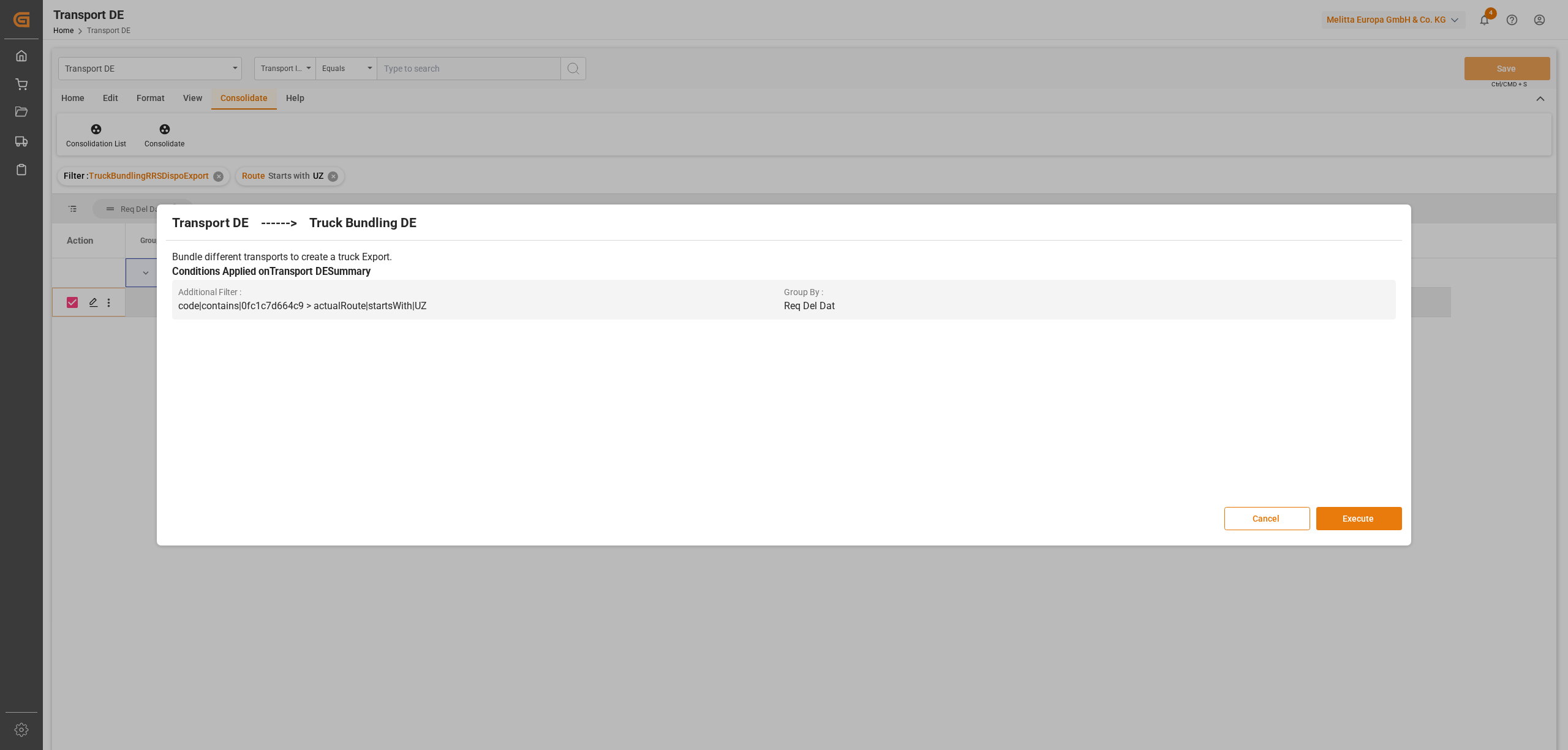
click at [1336, 515] on button "Execute" at bounding box center [1359, 518] width 86 height 23
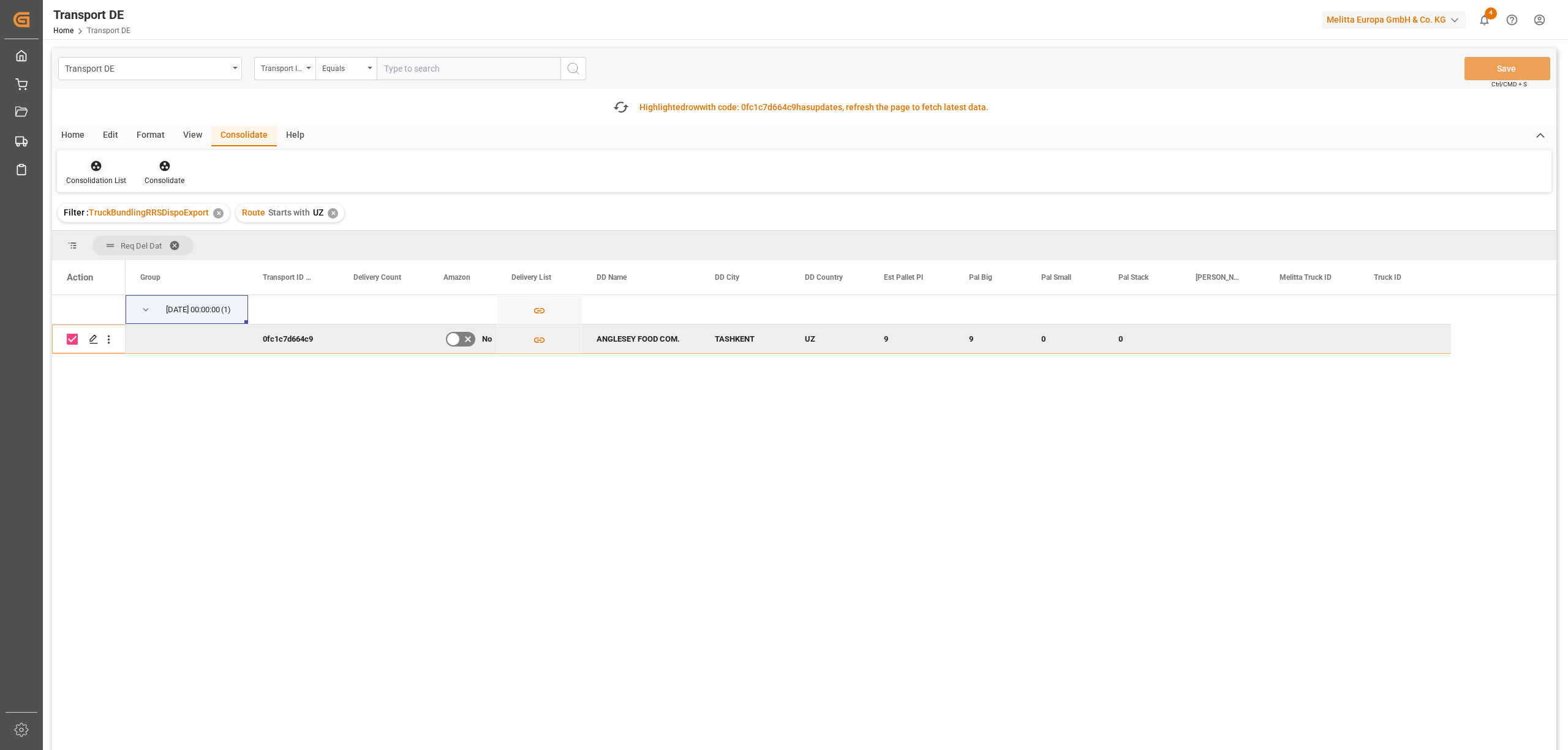
click at [84, 165] on div at bounding box center [95, 166] width 60 height 13
click at [145, 261] on div "Transport DE Transport ID Logward Equals Save Ctrl/CMD + S Fetch latest updates…" at bounding box center [804, 434] width 1504 height 771
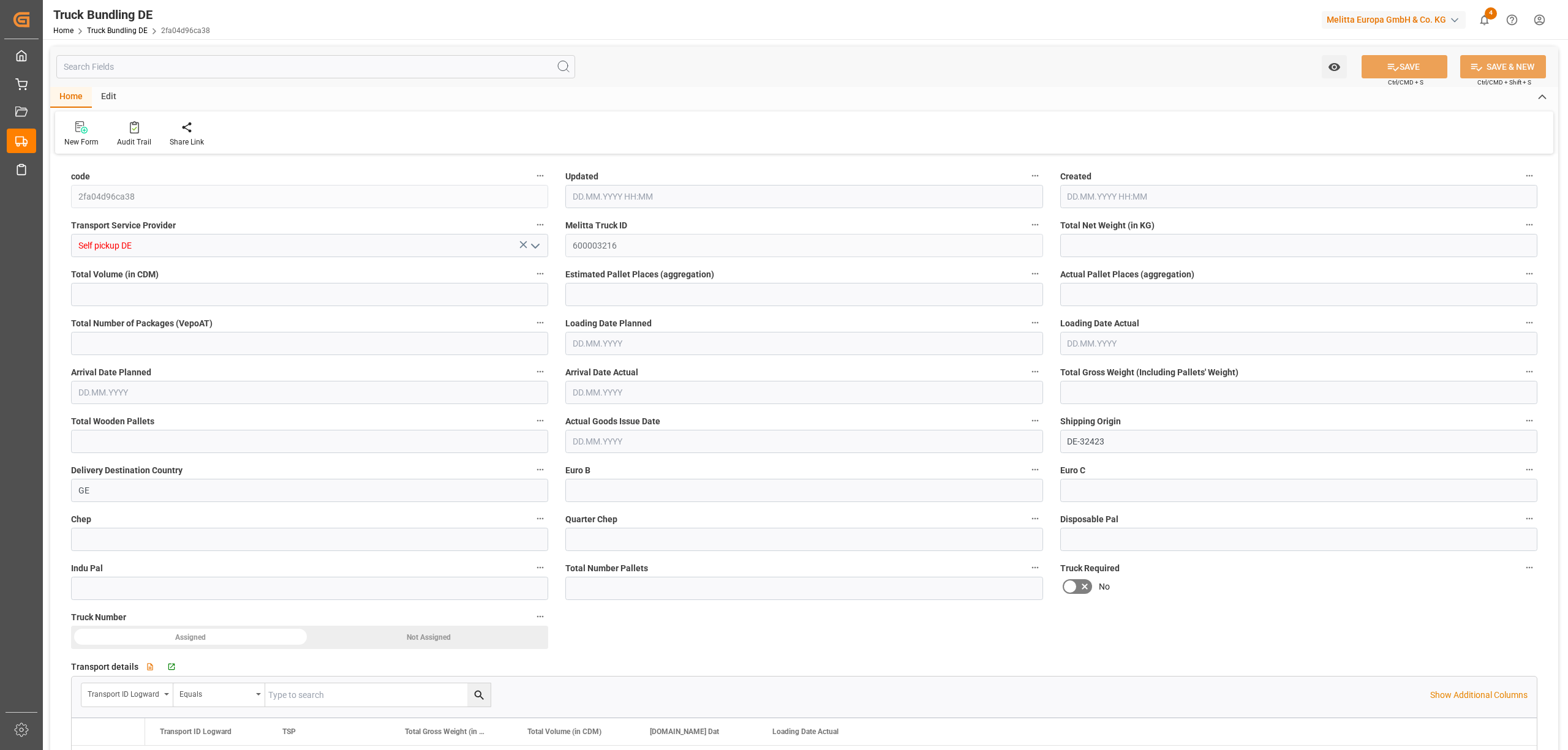
type input "5483.472"
type input "54811.04"
type input "32"
type input "0"
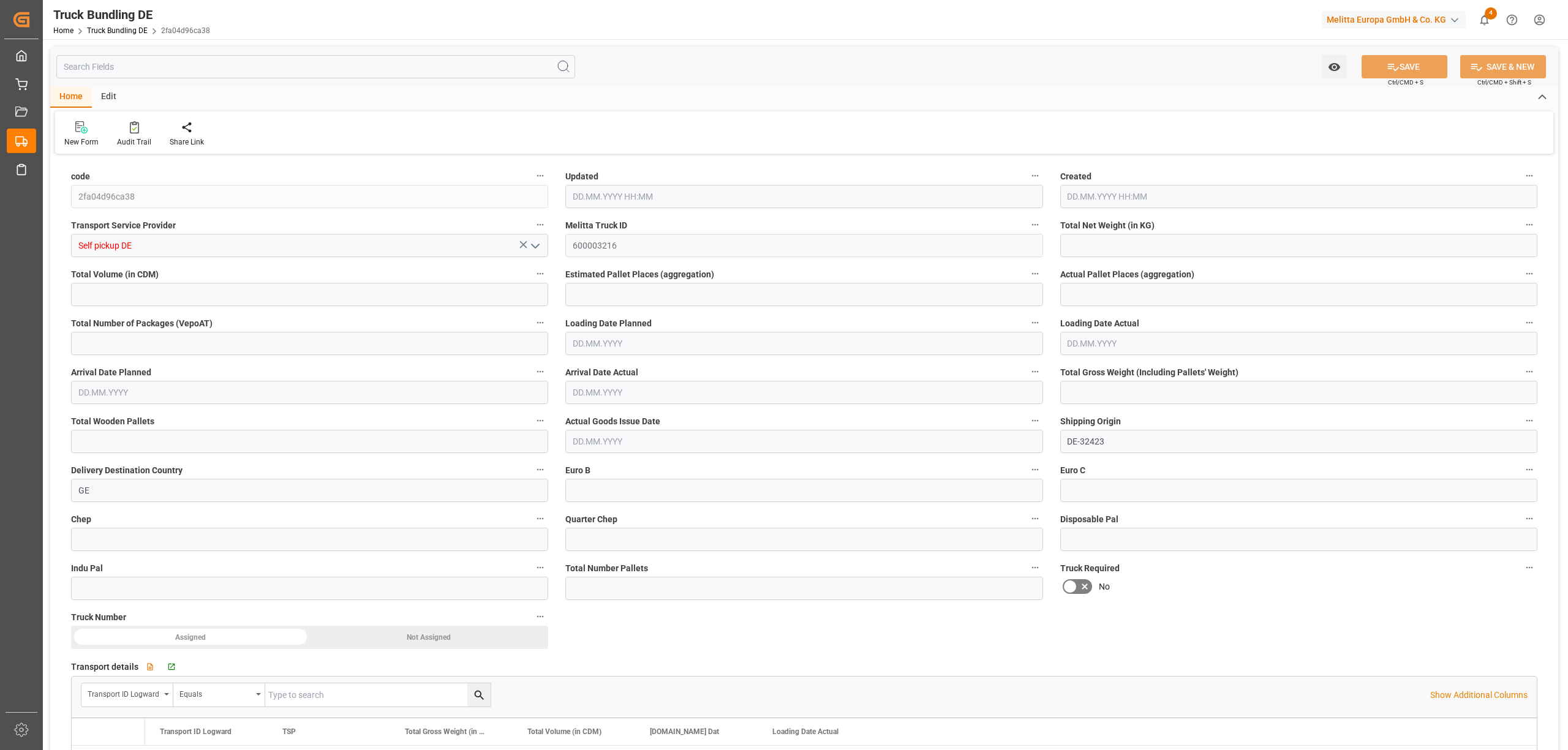
type input "7137"
type input "32"
type input "0"
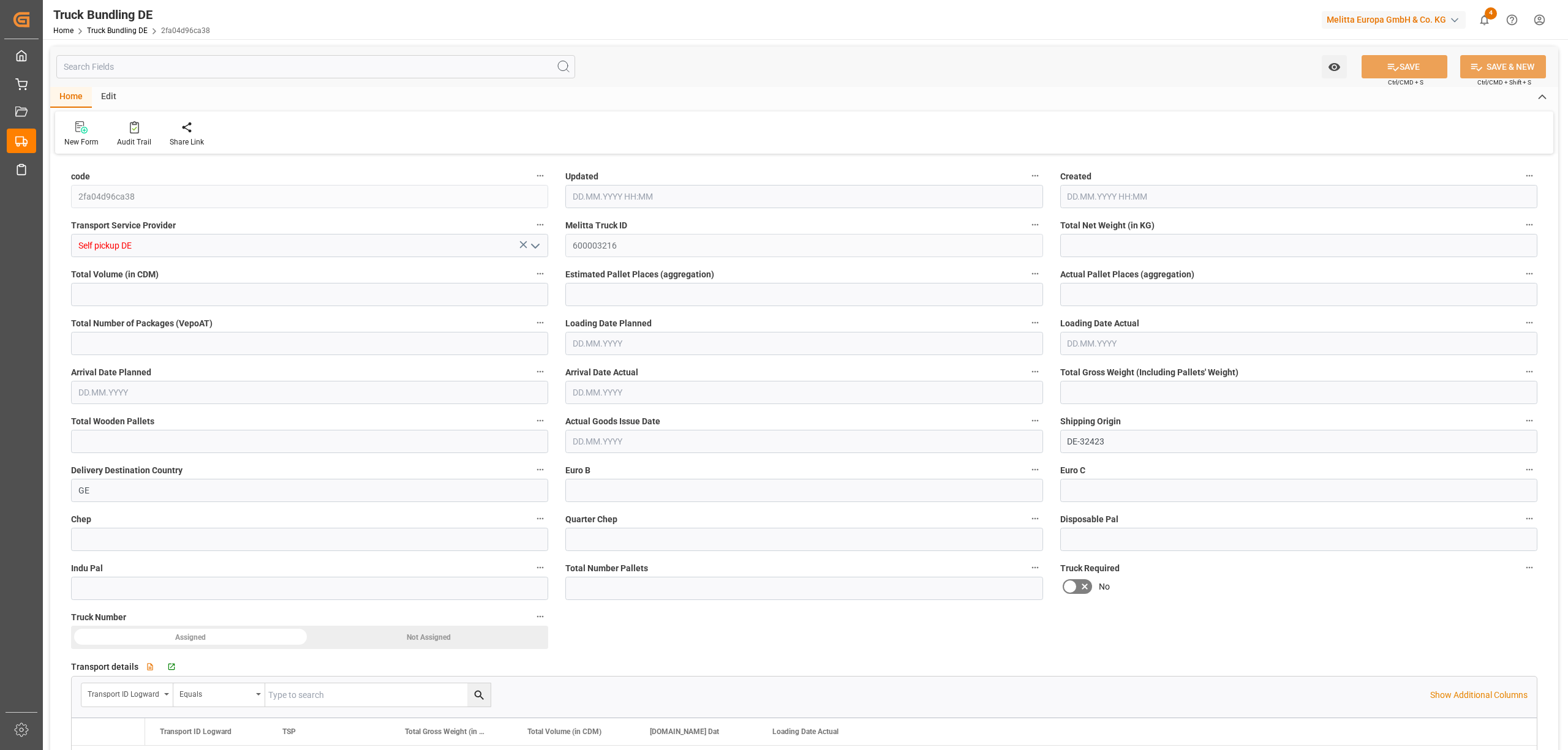
type input "0"
type input "02.10.2025 15:30"
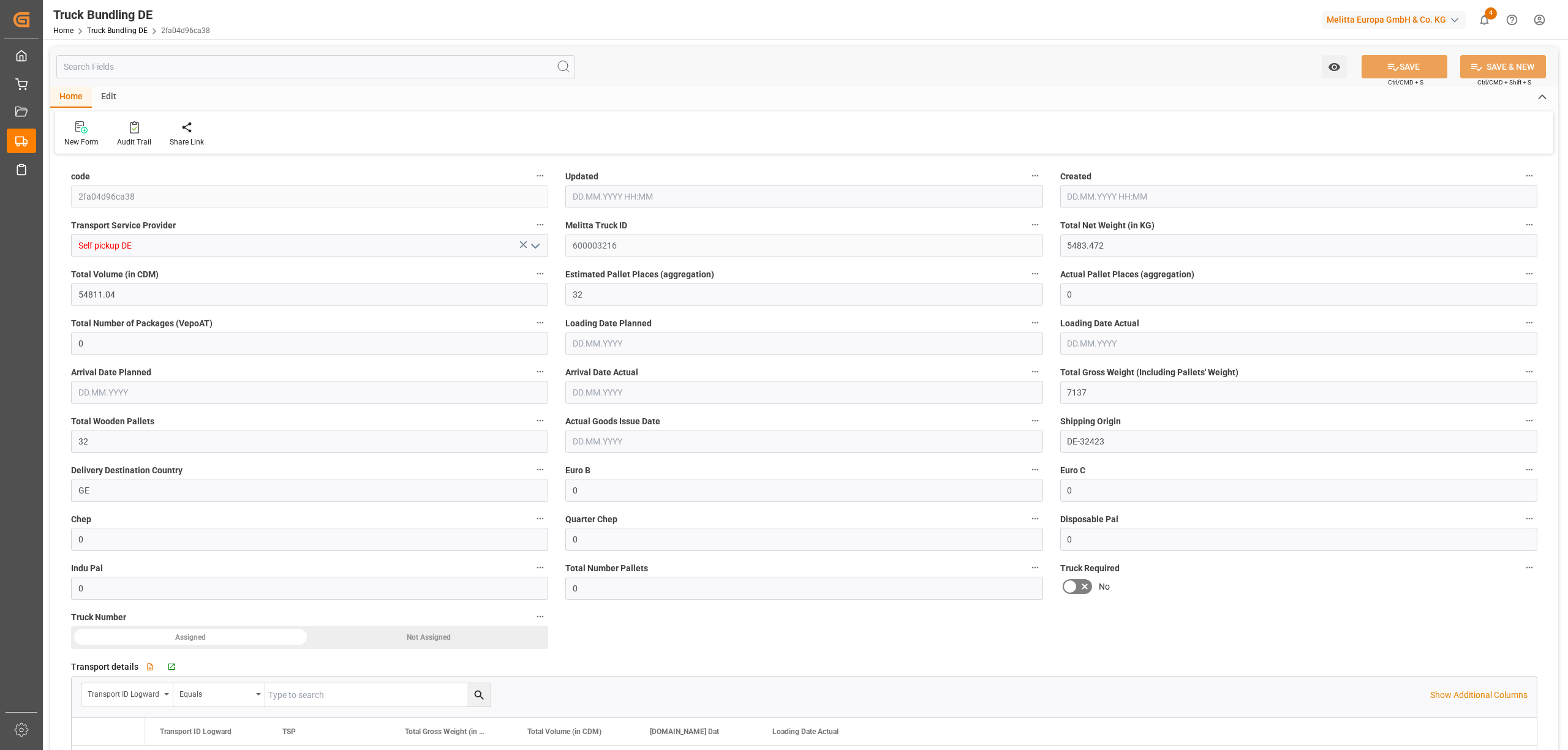
type input "02.10.2025 15:30"
type input "[DATE]"
type input "02.10.2025 15:31"
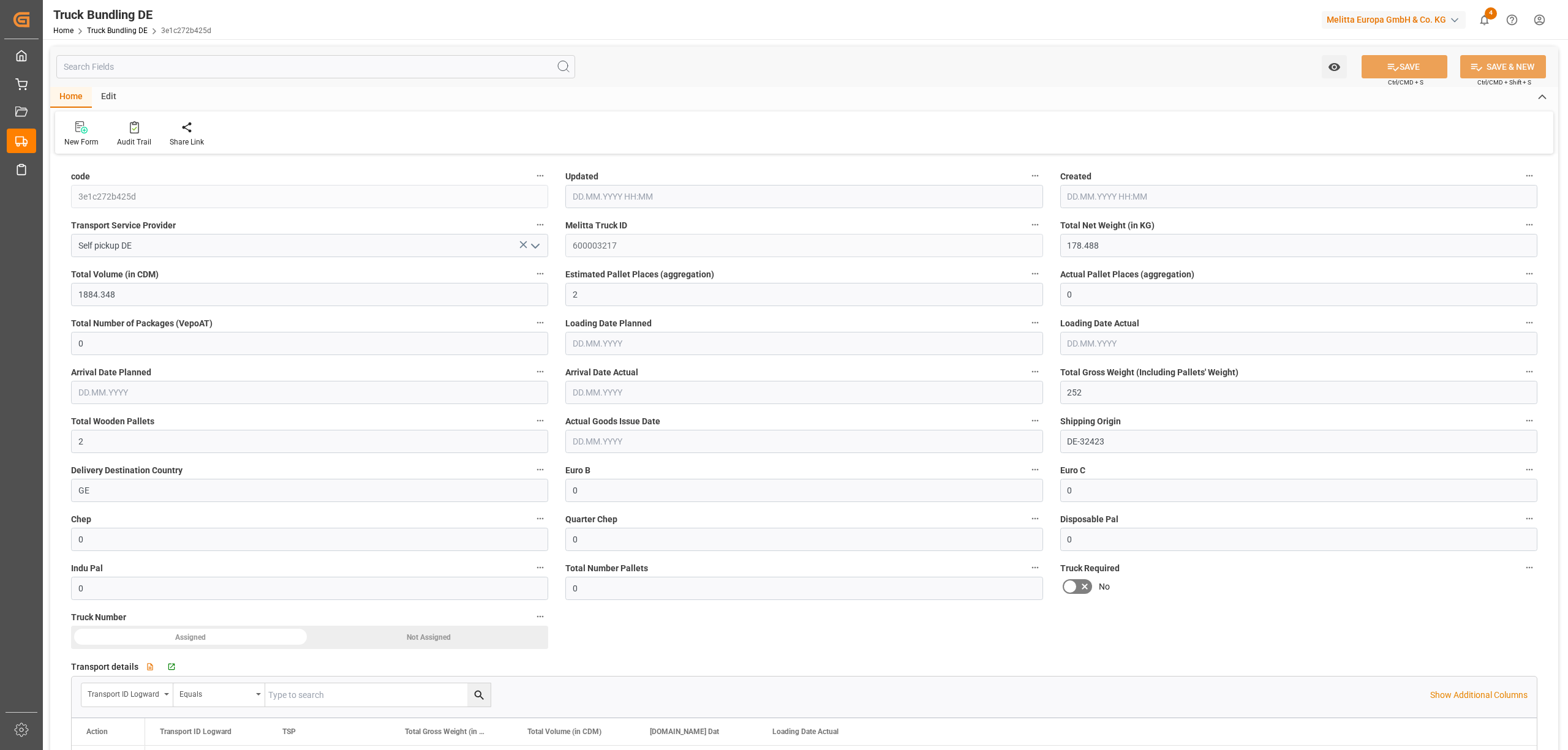
type input "02.10.2025 15:31"
type input "02.10.2025"
type input "[DATE]"
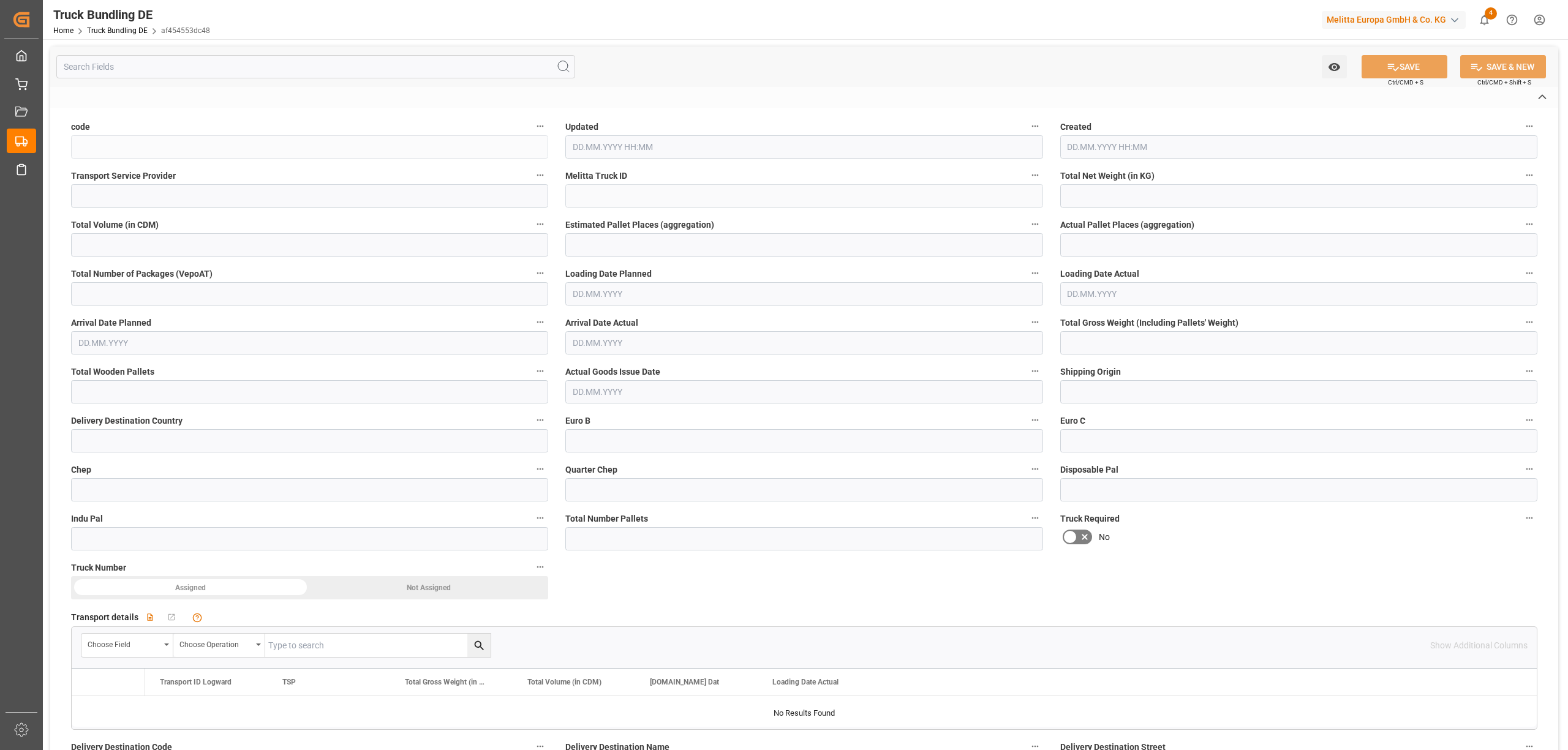
type input "af454553dc48"
type input "Self pickup DE"
type input "600003218"
type input "DE-32423"
type input "GE"
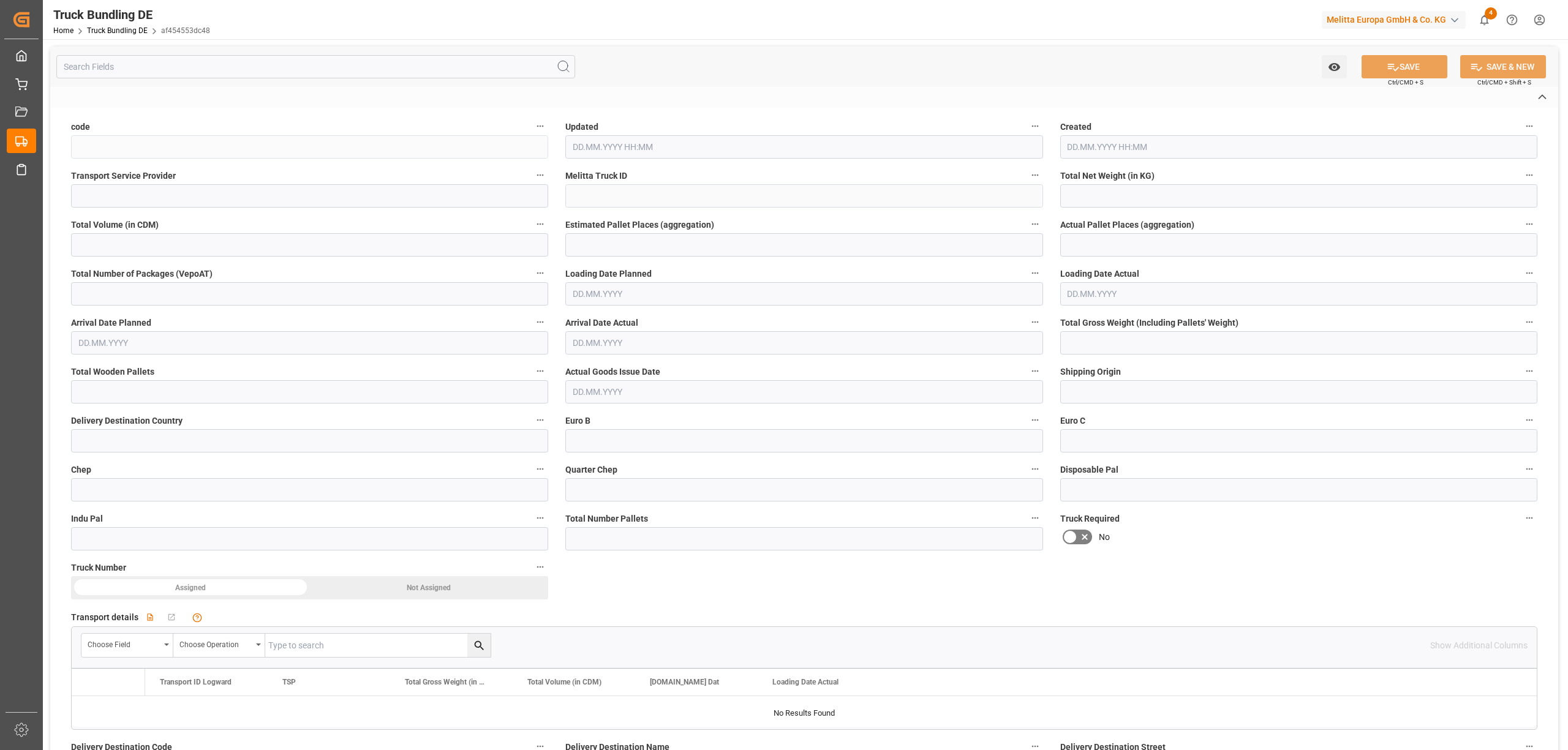
type textarea "0000026236"
type textarea "TECHNORIUM LLC"
type textarea "63 CHUBINASHVILI STR."
type textarea "0144"
type textarea "TBILISI"
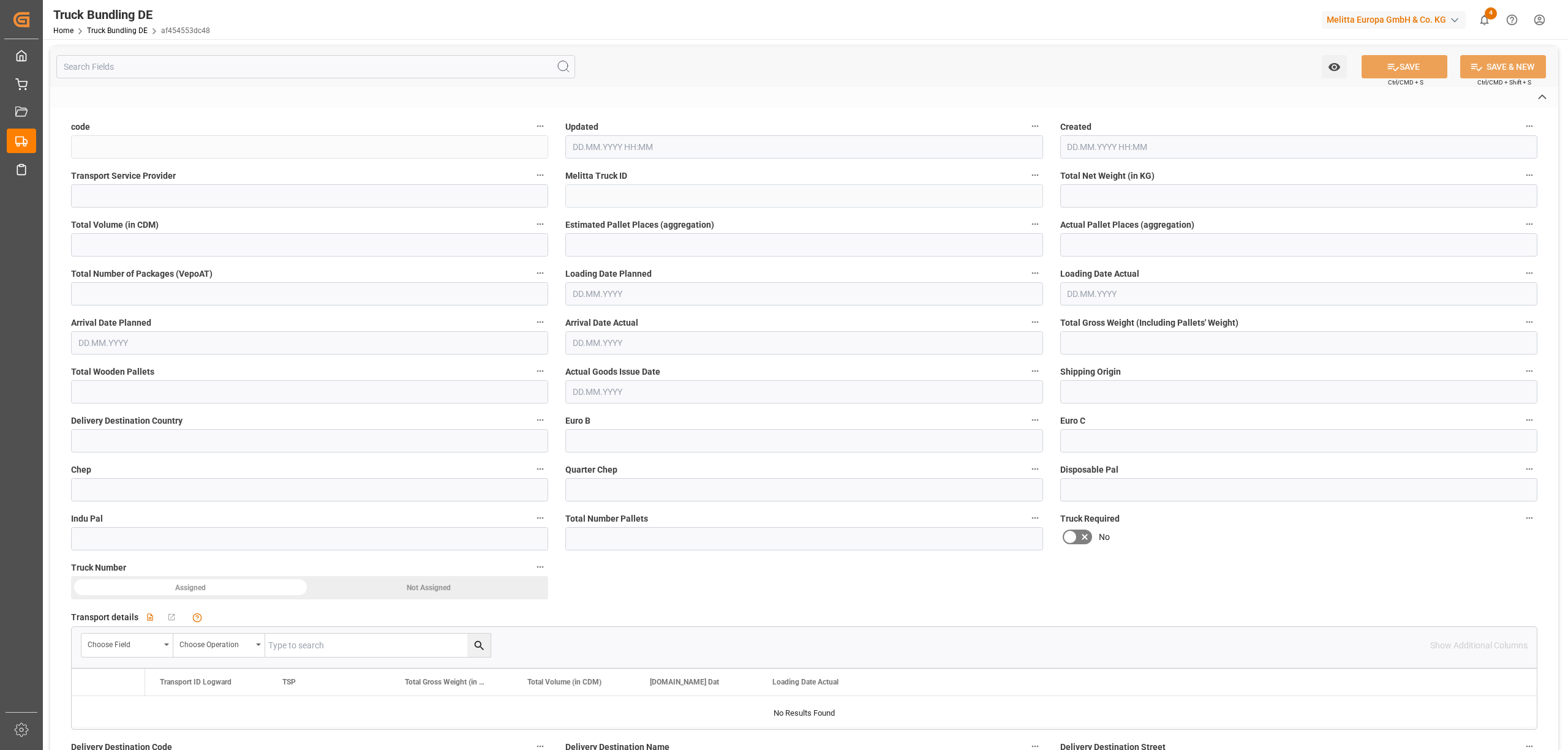
type textarea "1"
type input "1530.86"
type input "14961.044"
type input "9"
type input "0"
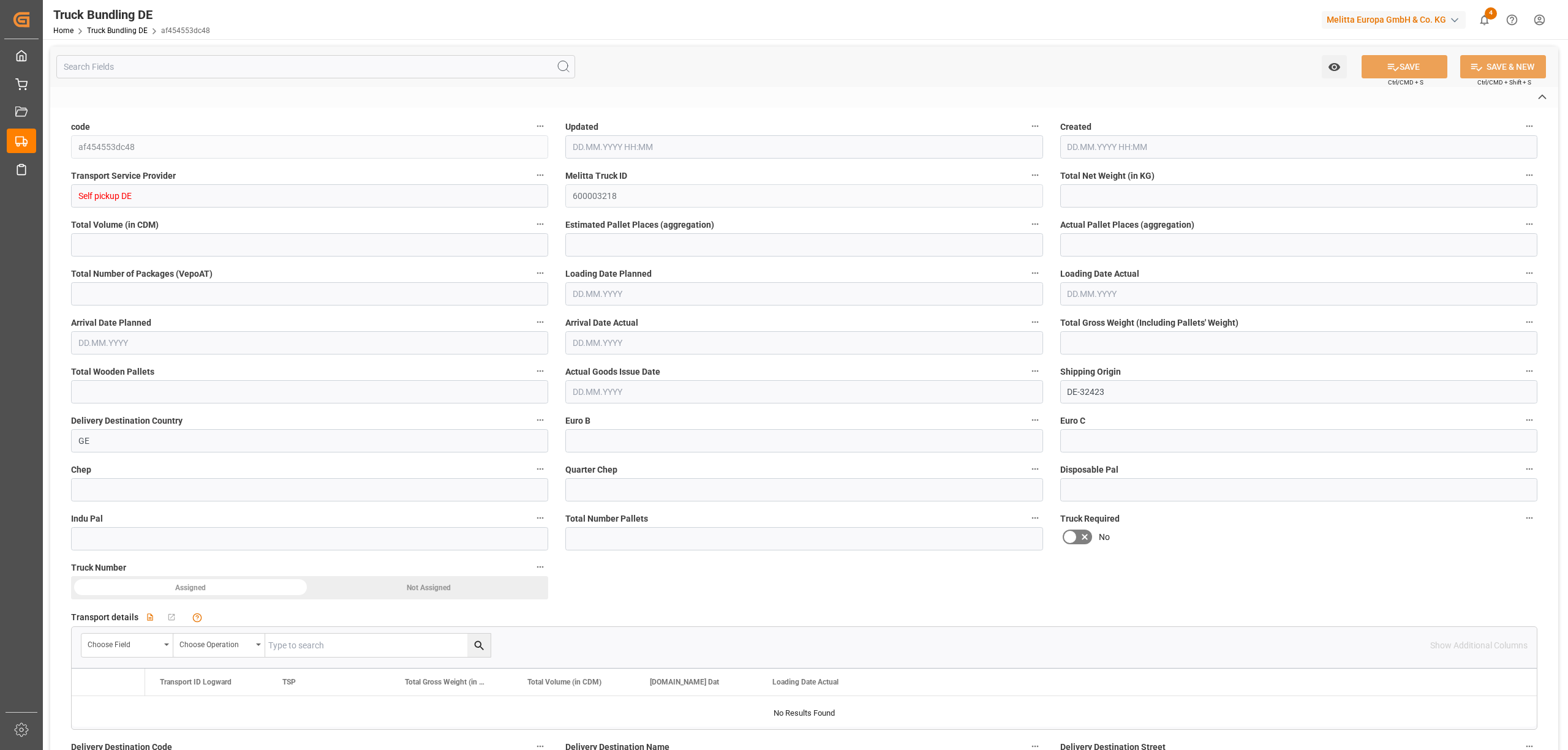
type input "0"
type input "1989"
type input "9"
type input "0"
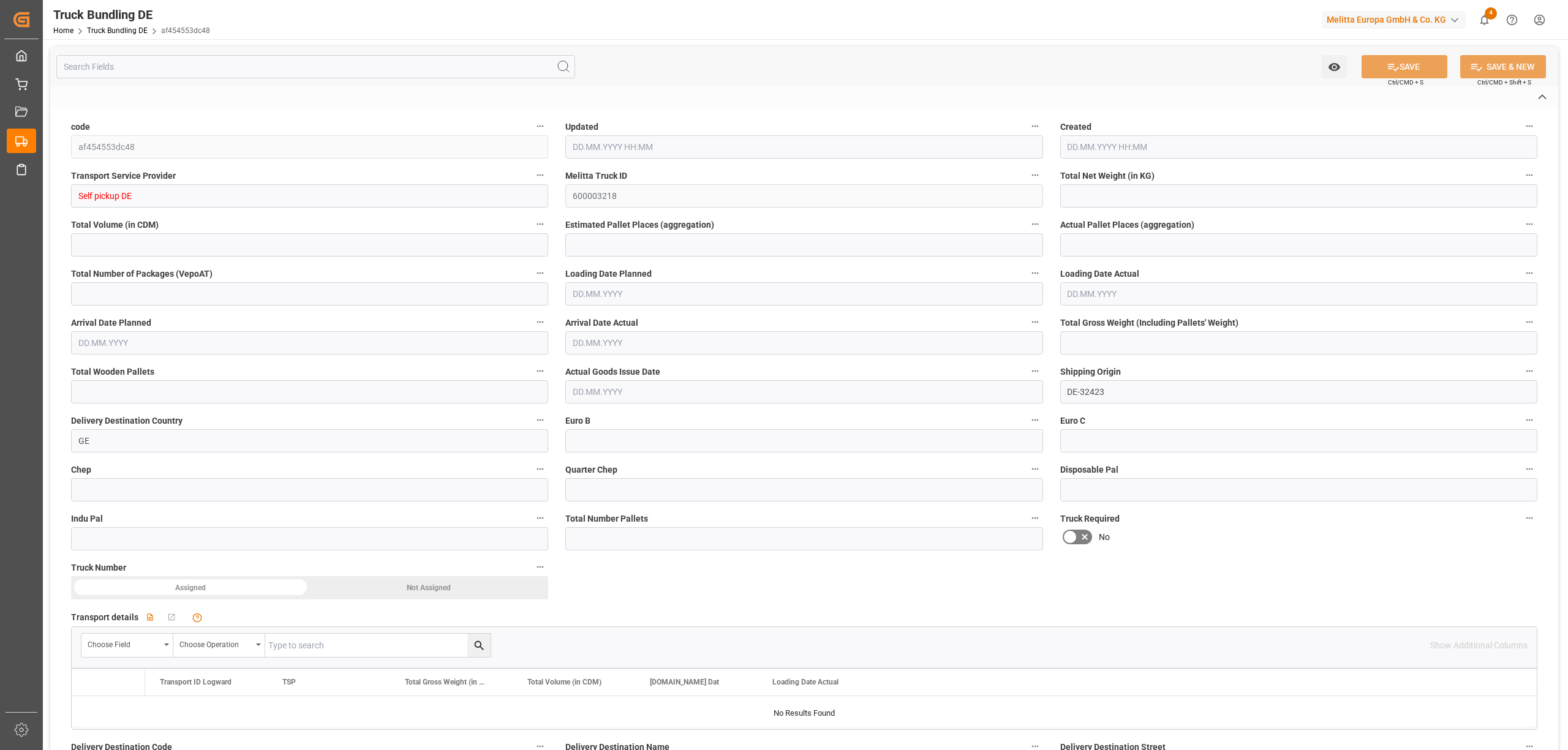
type input "0"
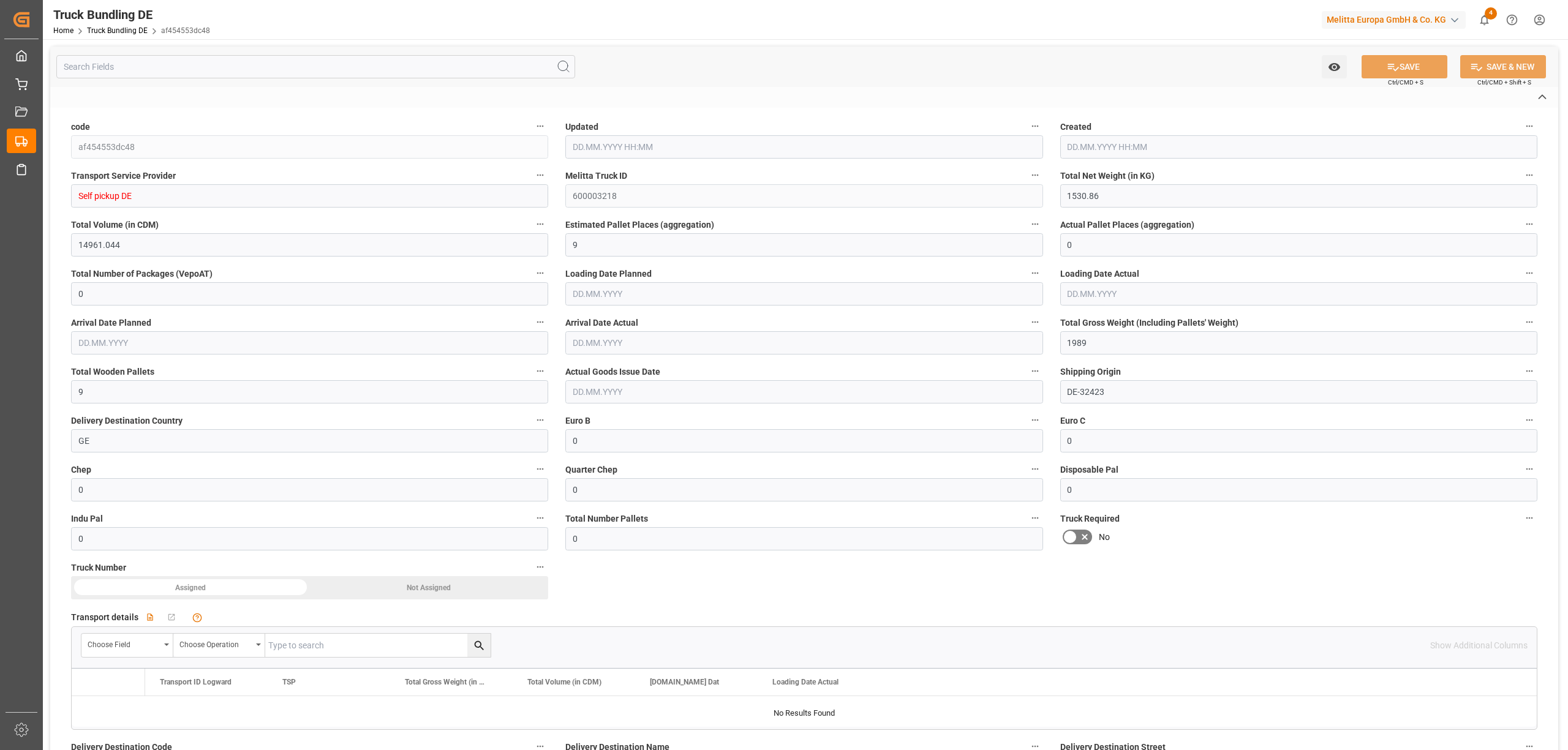
type input "02.10.2025 15:31"
type input "[DATE]"
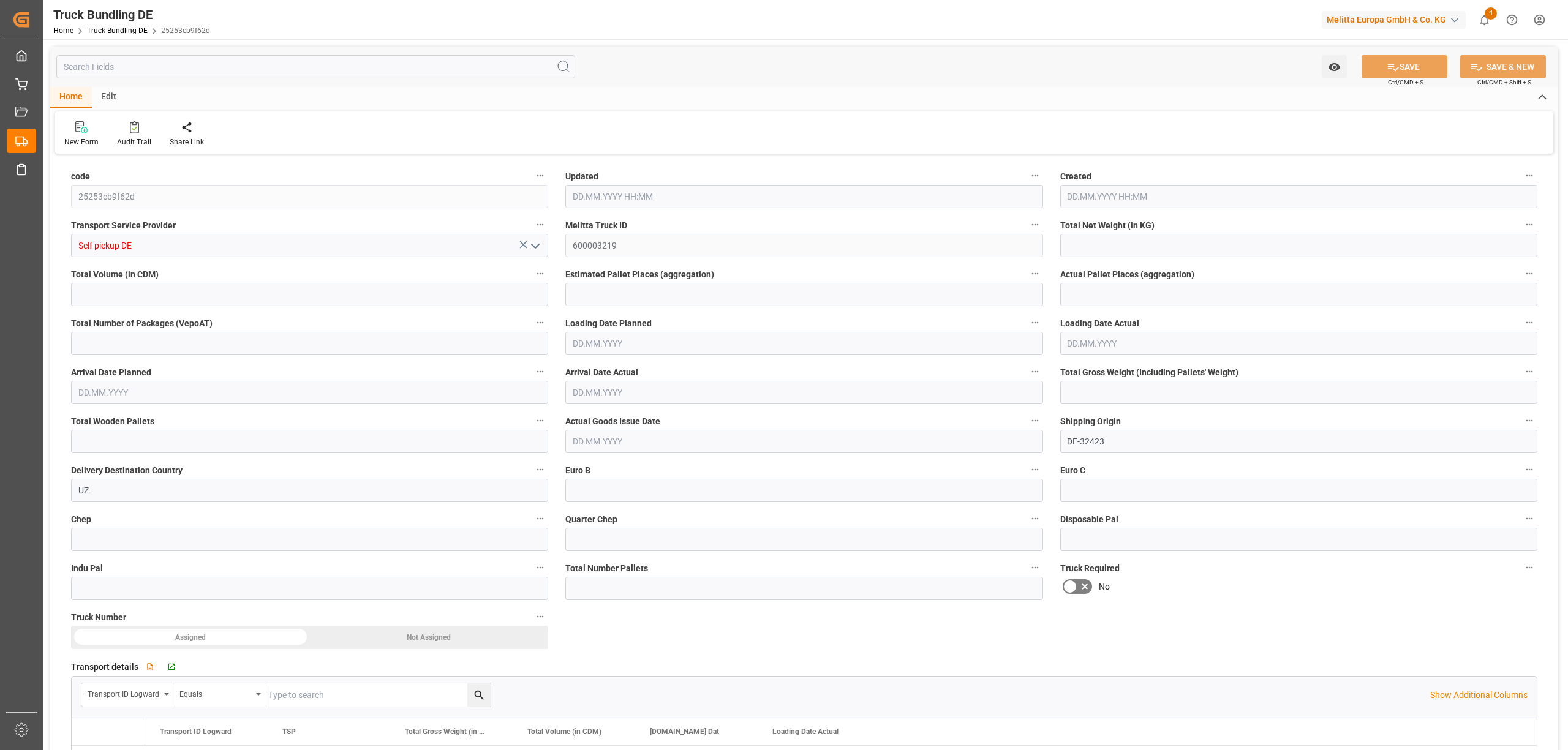
type input "5334.728"
type input "50470.92"
type input "32"
type input "0"
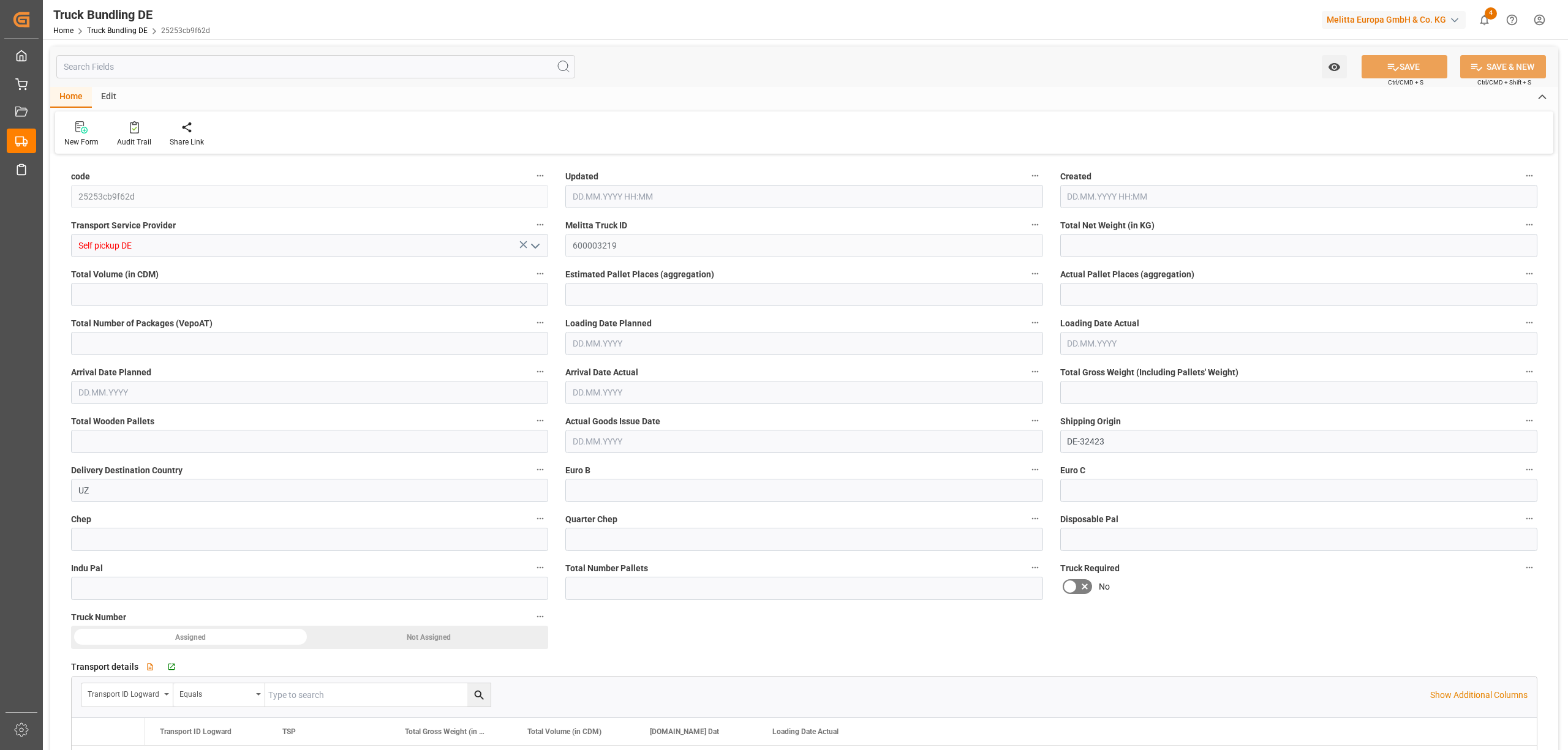
type input "7022"
type input "32"
type input "0"
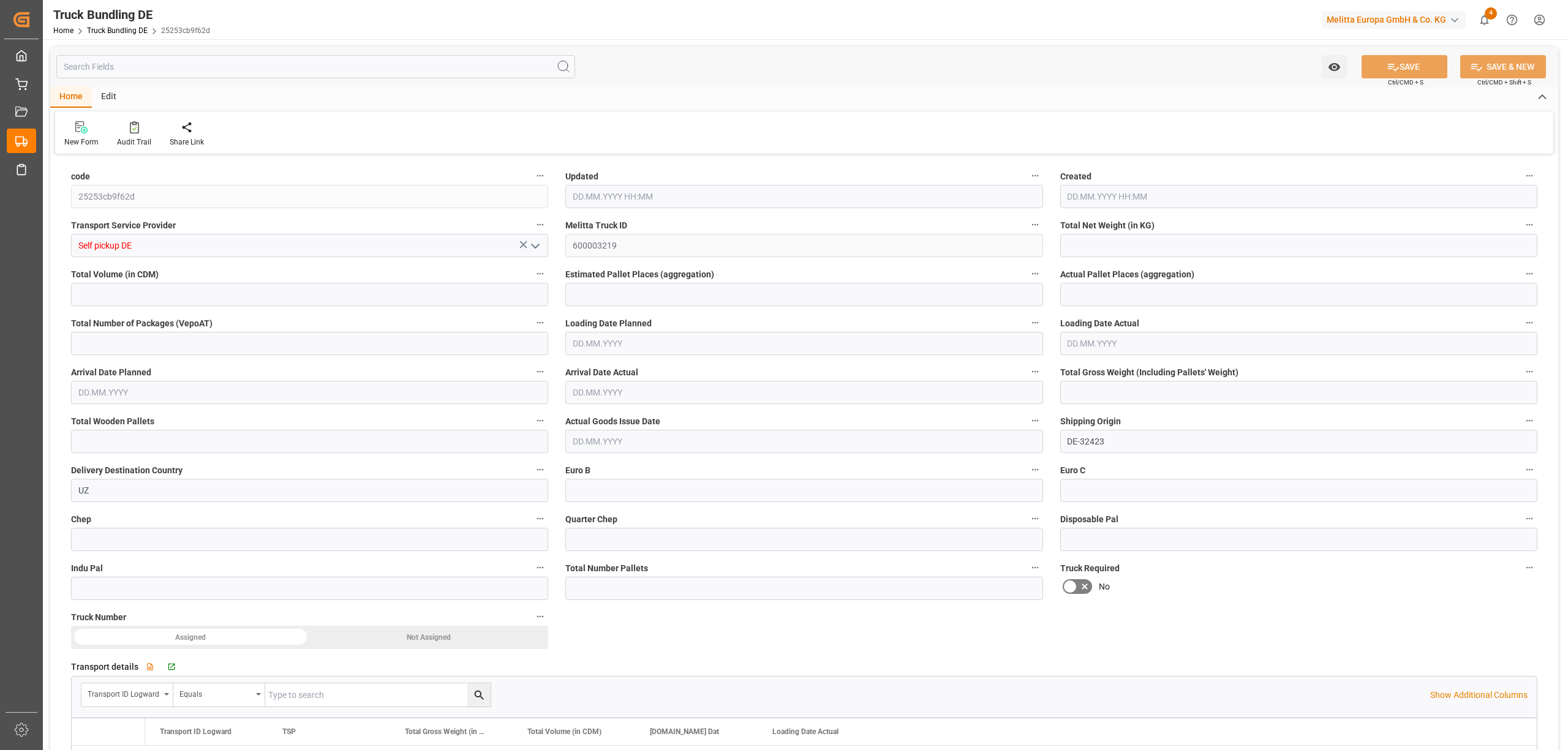
type input "0"
type input "[DATE] 15:44"
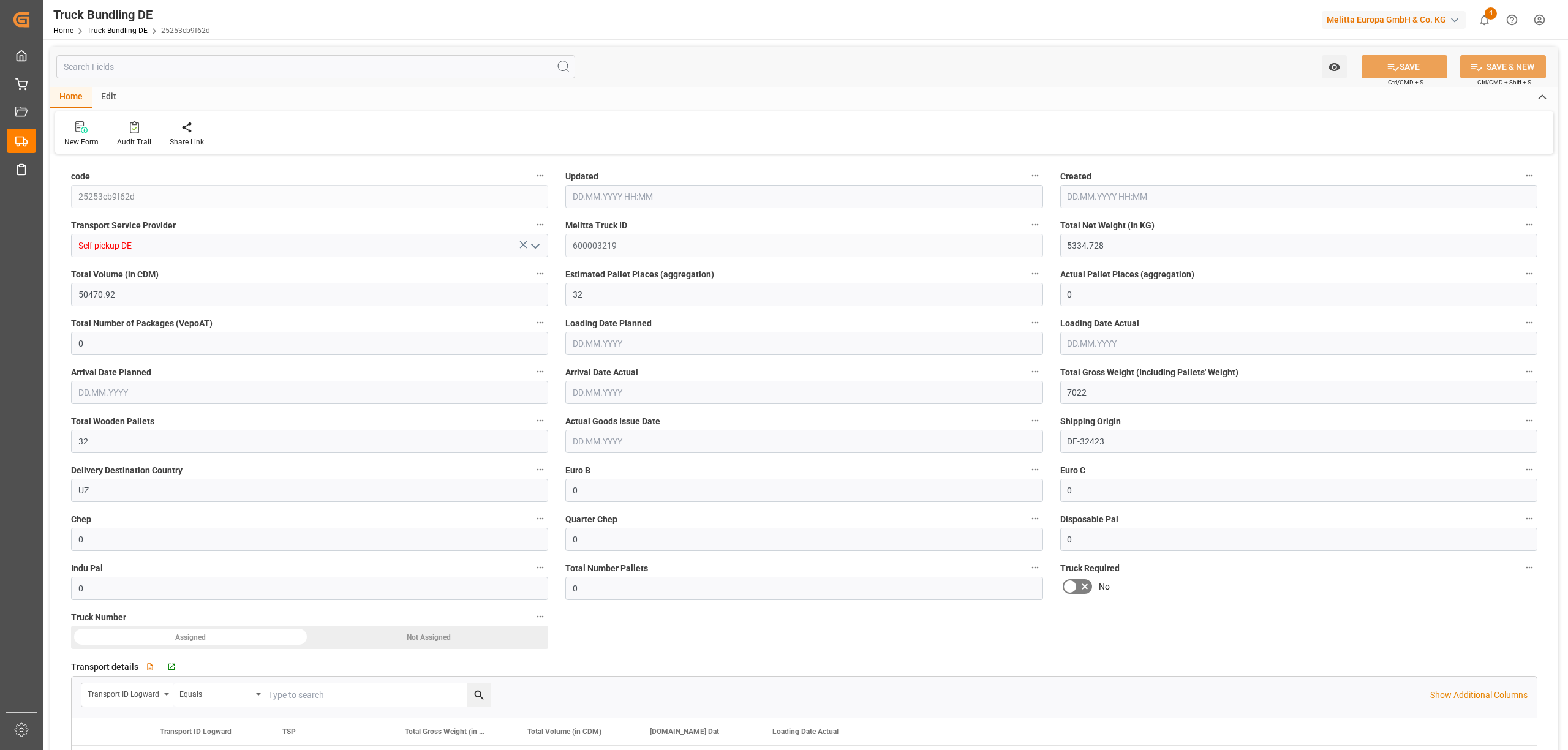
type input "[DATE] 15:44"
type input "[DATE]"
type input "119.575"
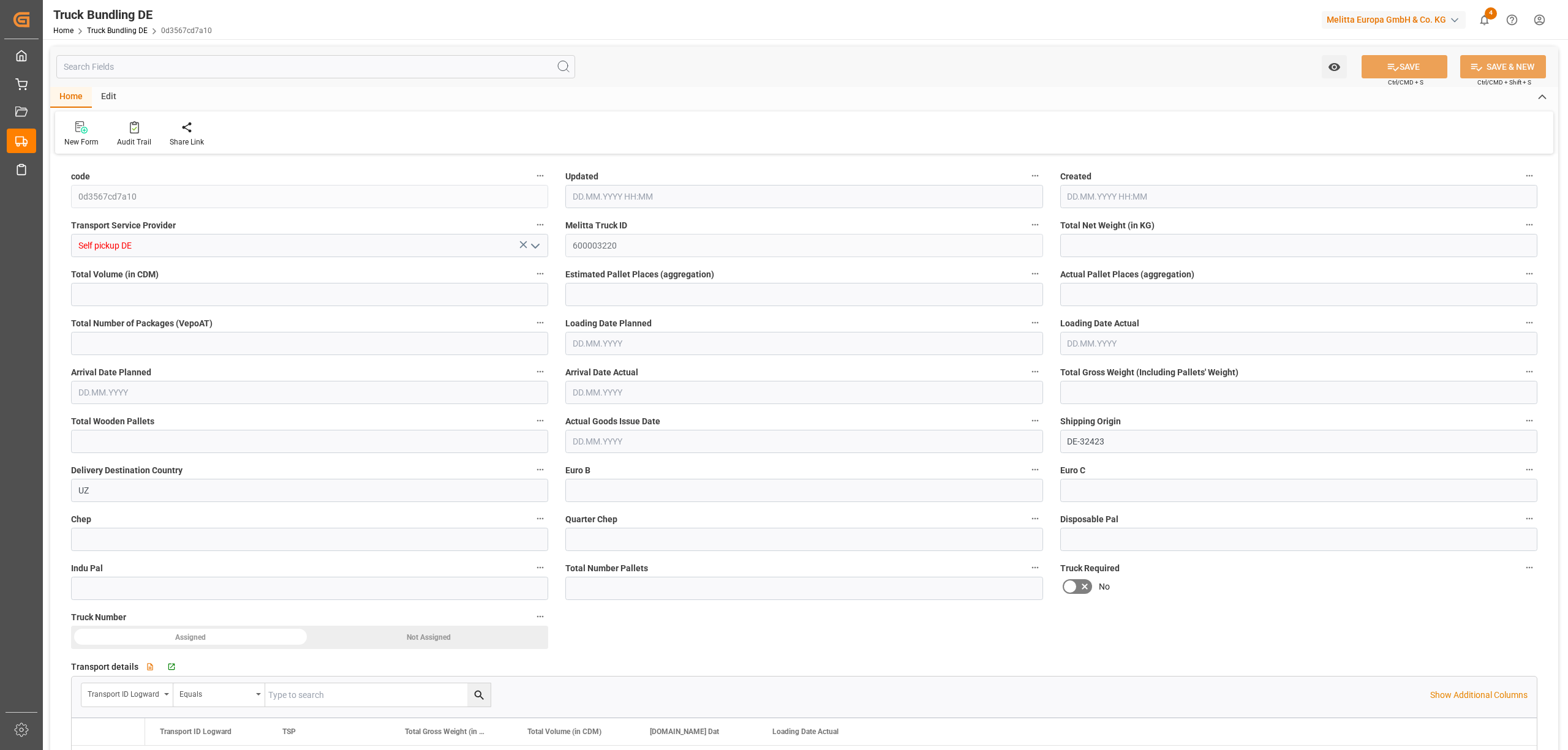
type input "960.38"
type input "1"
type input "0"
type input "178"
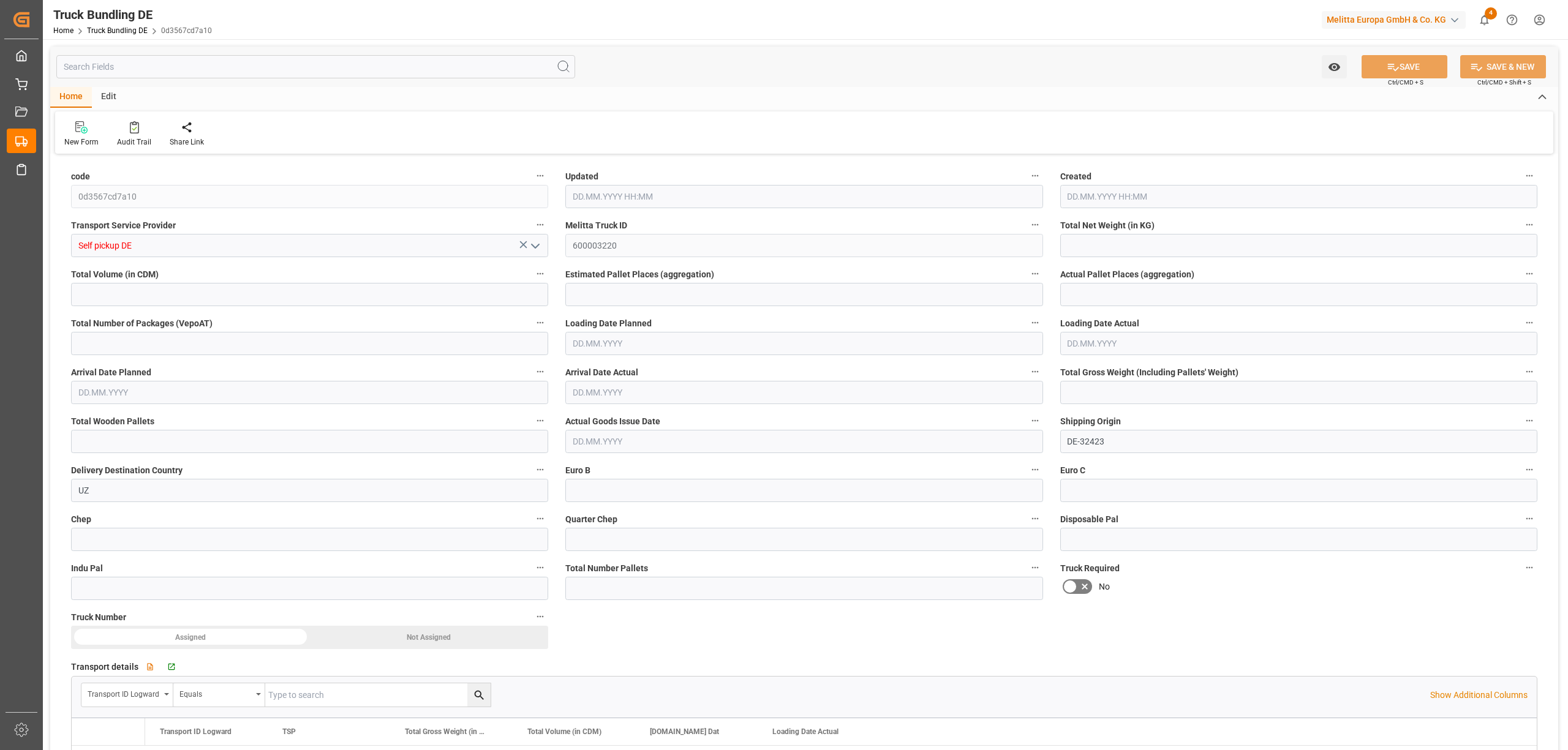
type input "1"
type input "0"
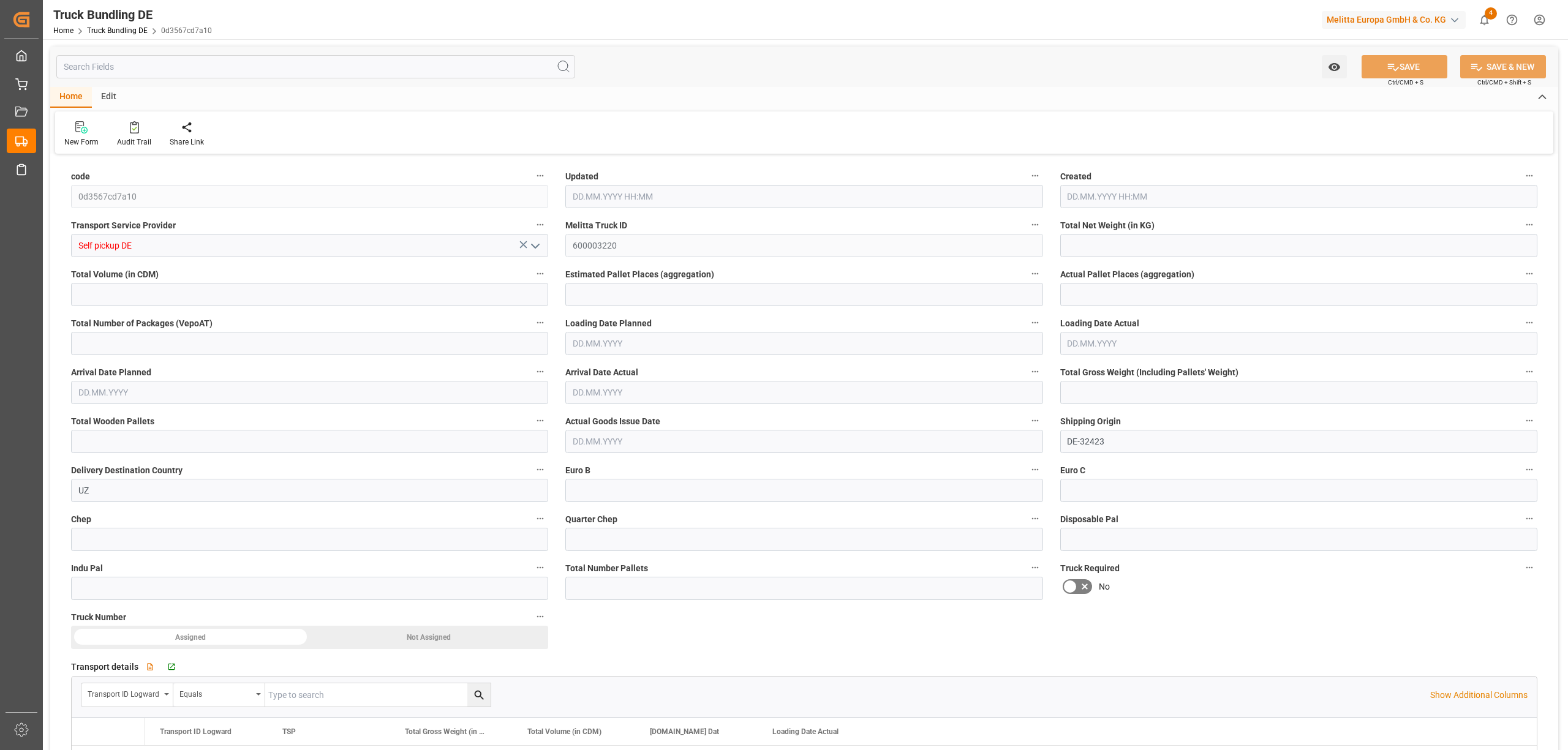
type input "0"
type input "02.10.2025 15:46"
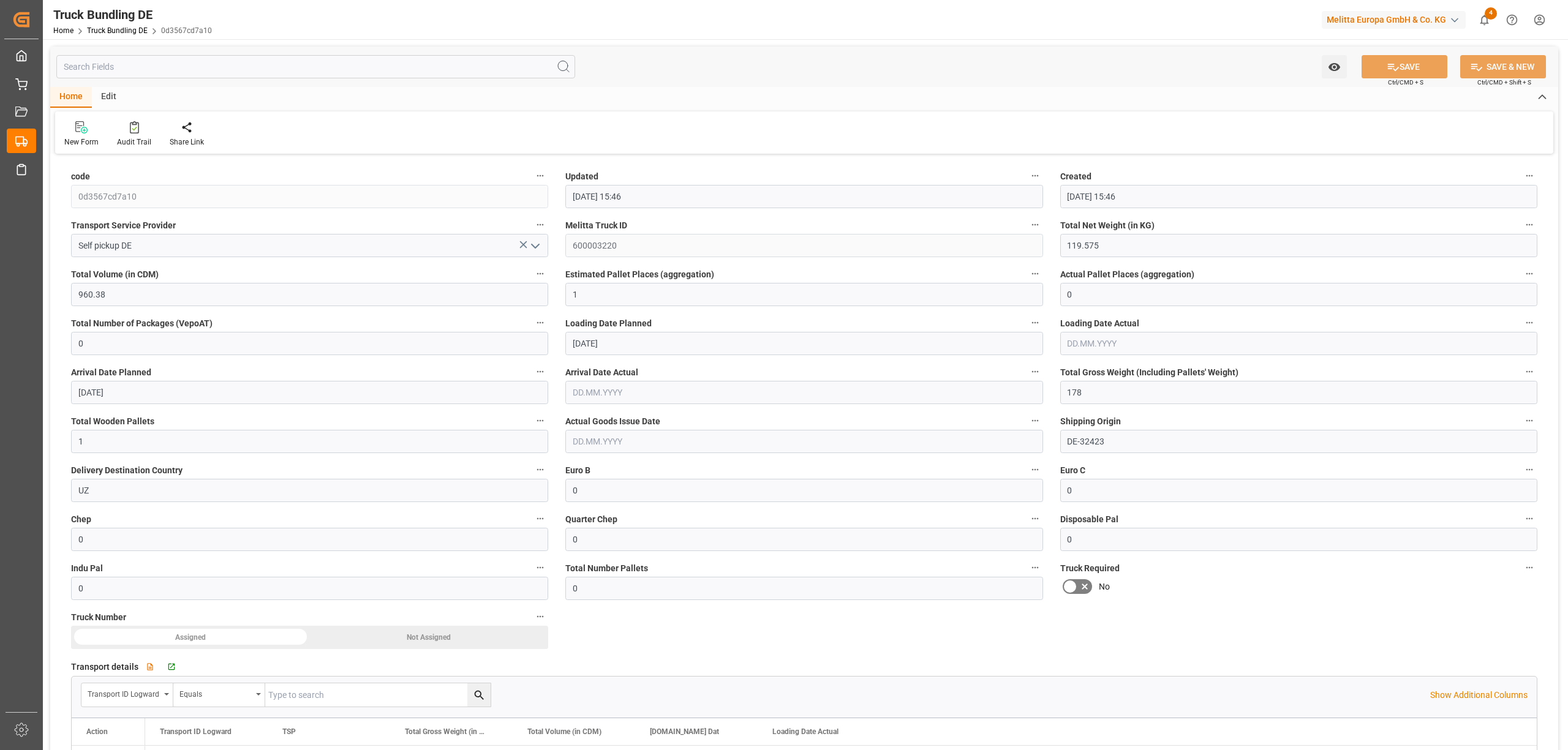
type input "[DATE]"
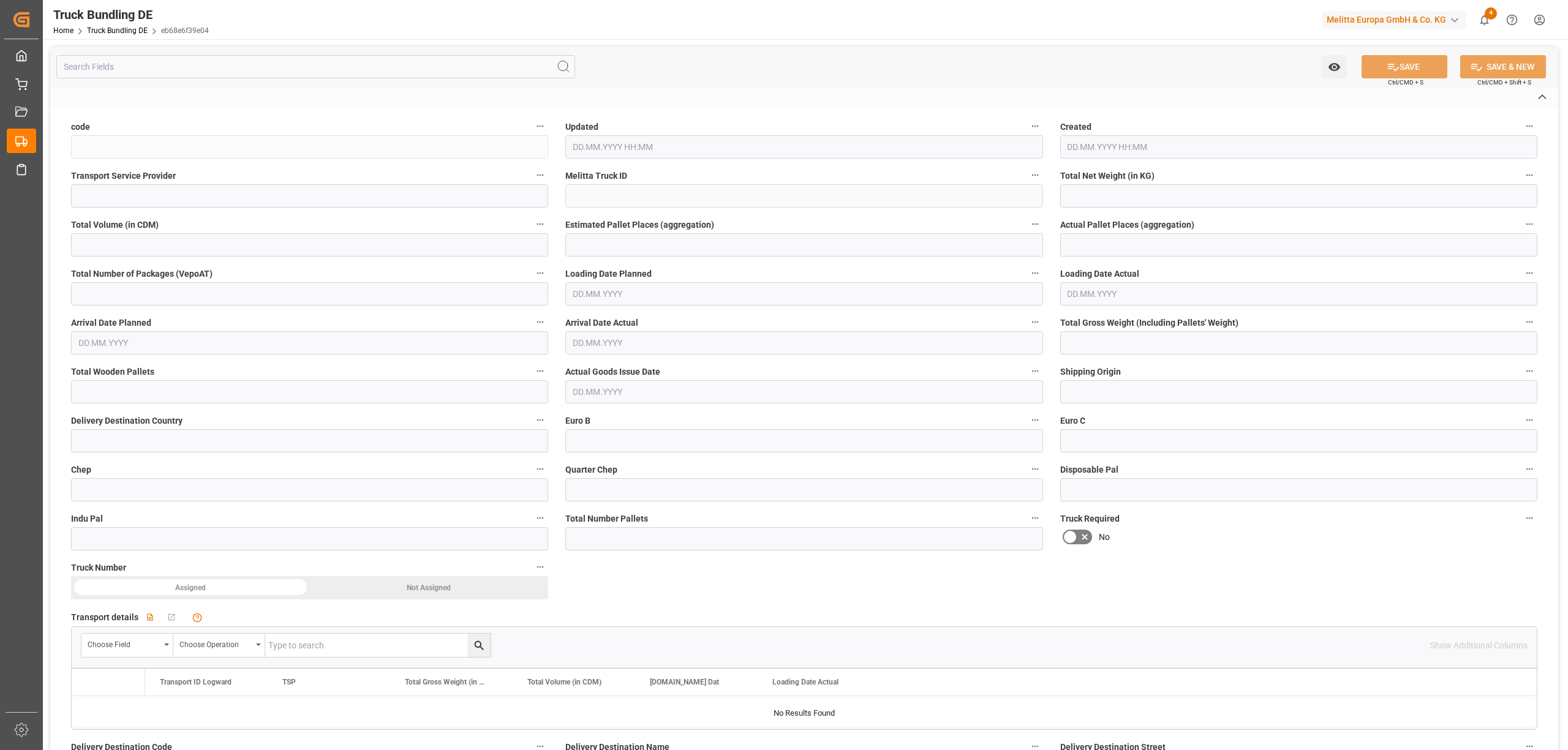
type input "eb68e6f39e04"
type input "Self pickup DE"
type input "600003221"
type input "DE-32423"
type input "UZ"
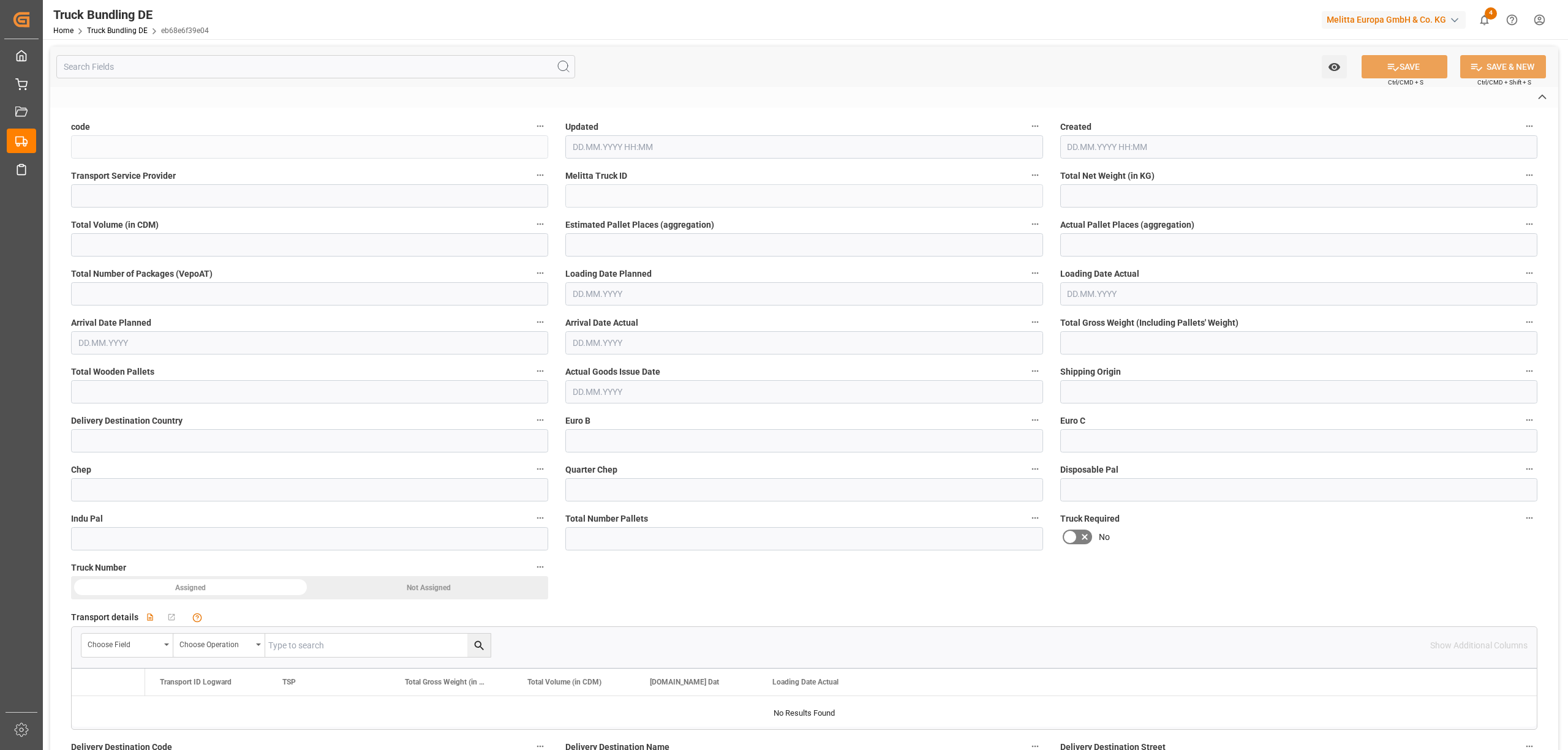
type textarea "0000026157"
type textarea "ANGLESEY FOOD COM."
type textarea "[STREET_ADDRESS]"
type textarea "100090"
type textarea "TASHKENT"
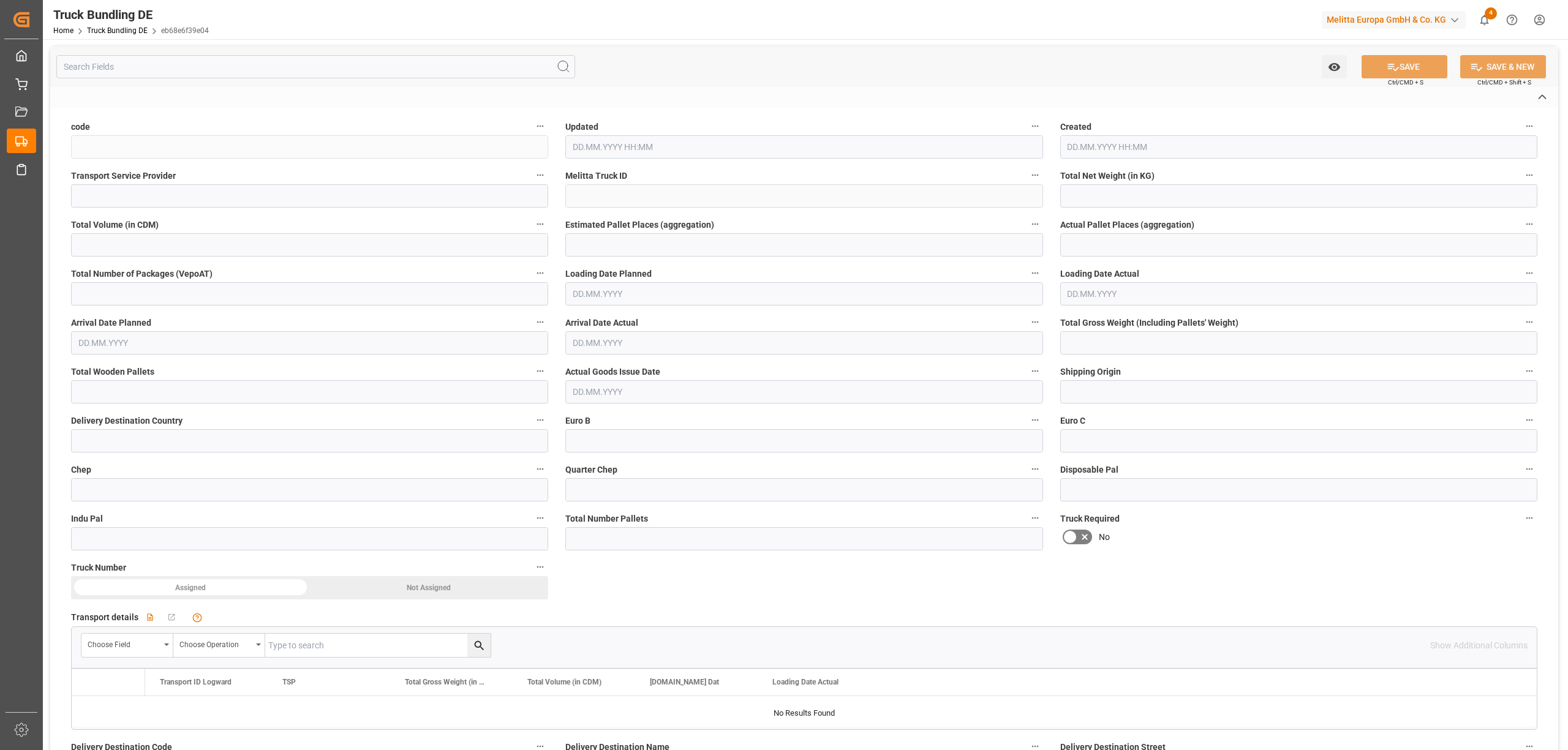
type textarea "10"
type input "1487"
type input "14175.96"
type input "9"
type input "0"
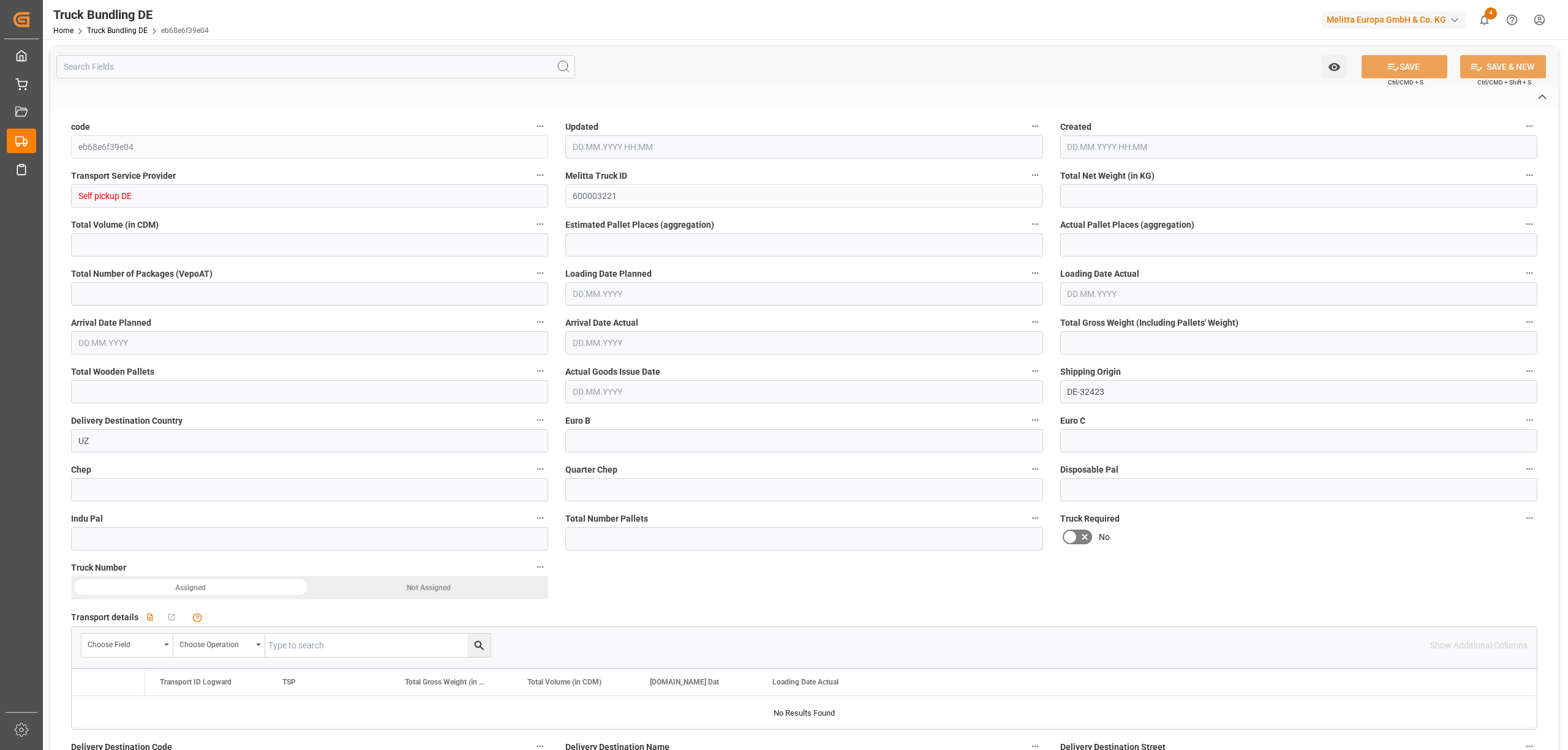
type input "0"
type input "1948"
type input "9"
type input "0"
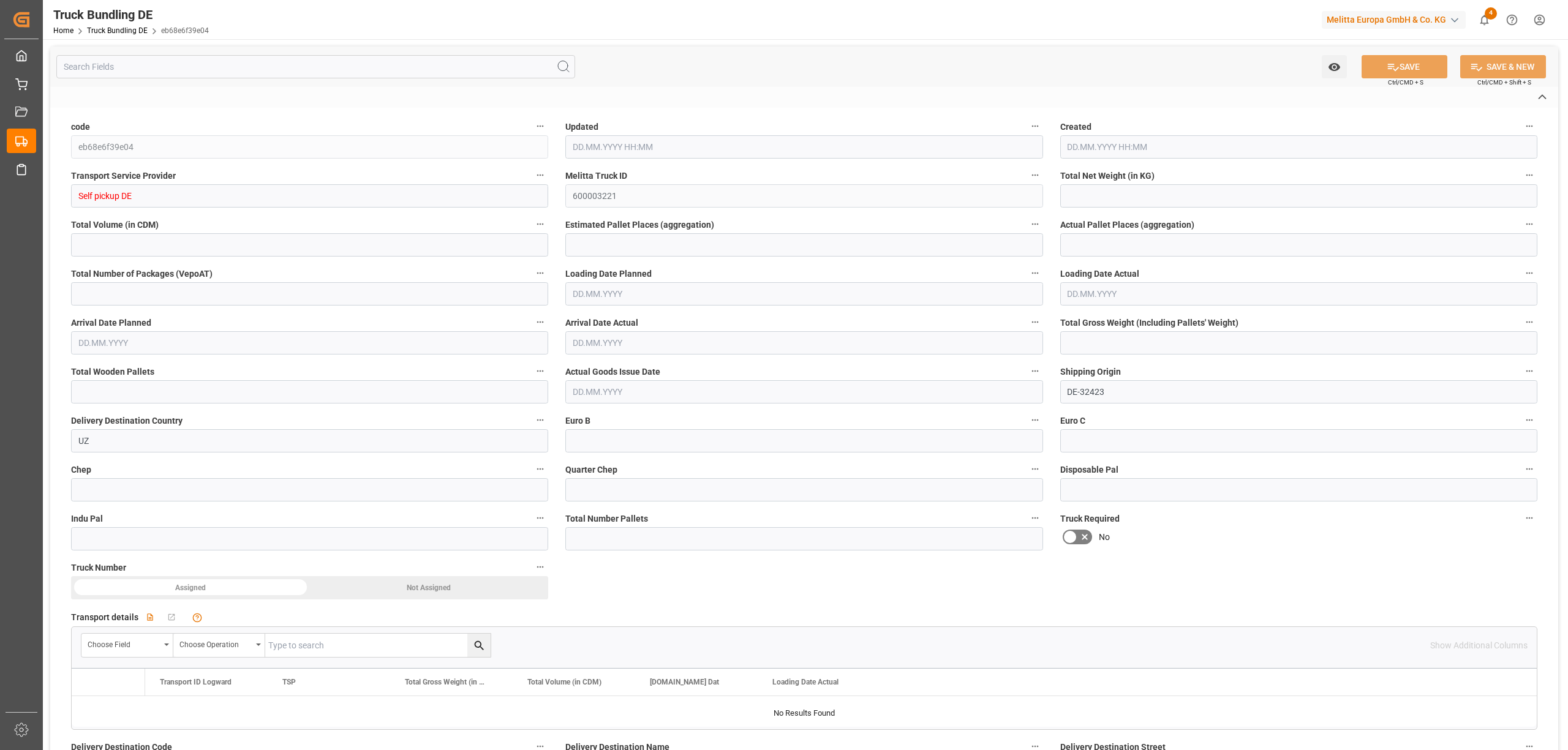
type input "0"
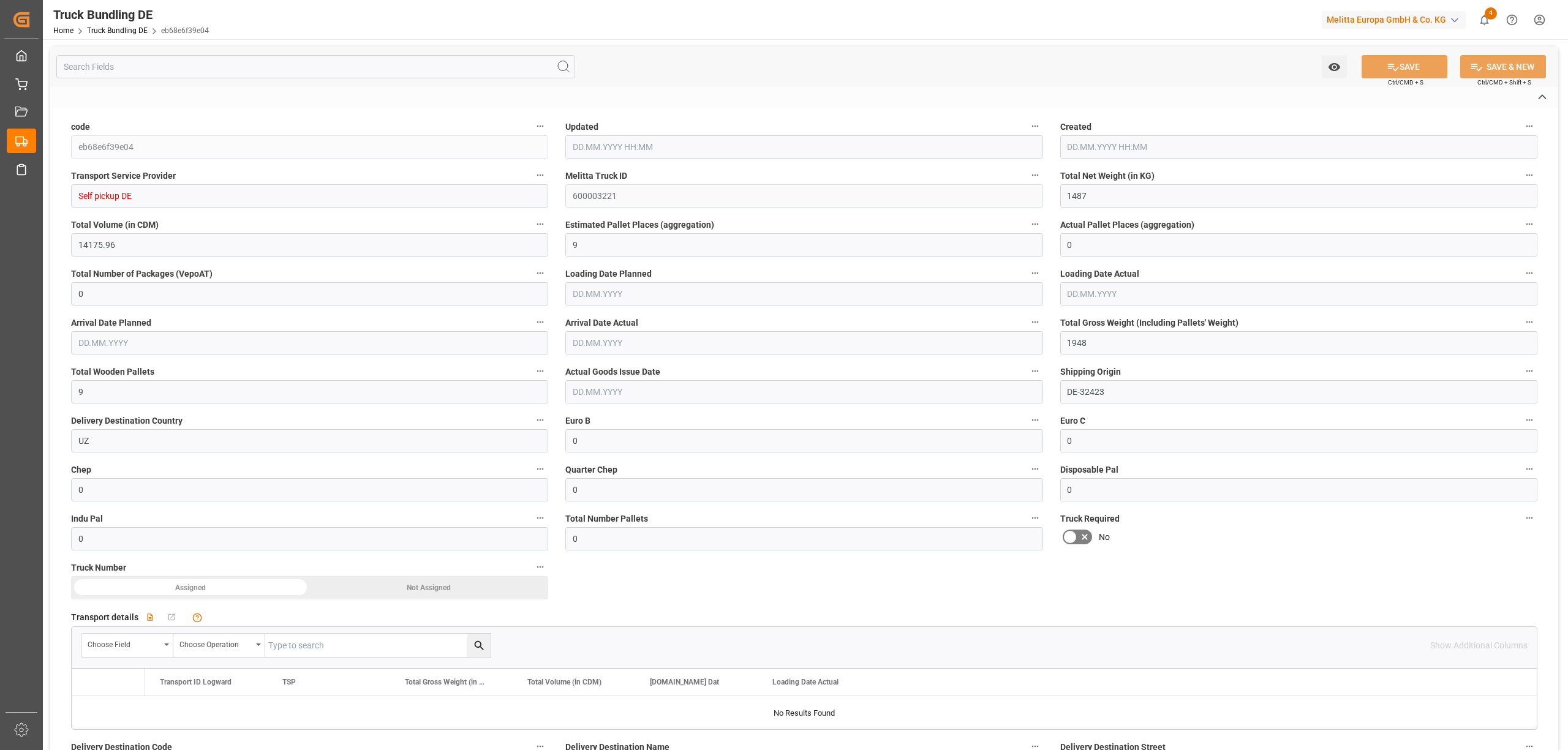
type input "[DATE] 15:49"
type input "[DATE]"
